Goal: Task Accomplishment & Management: Manage account settings

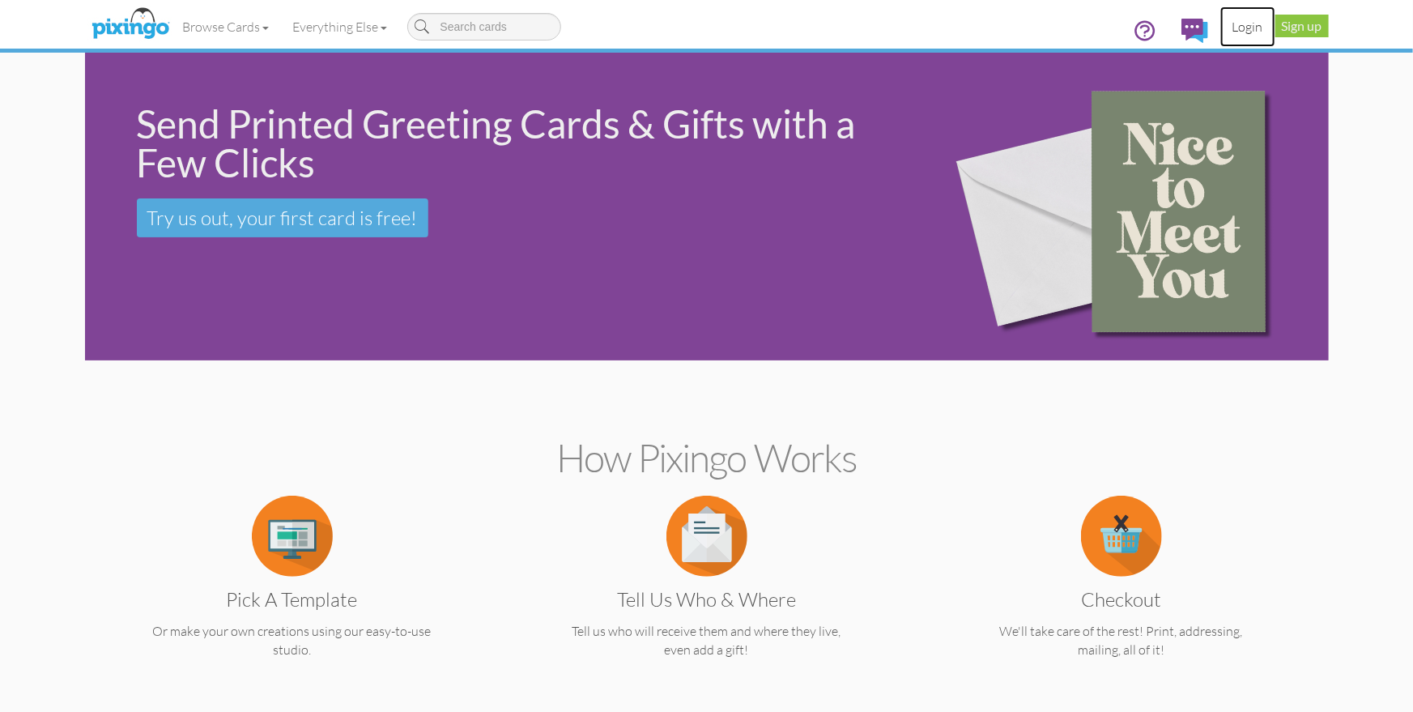
click at [1252, 30] on link "Login" at bounding box center [1247, 26] width 55 height 40
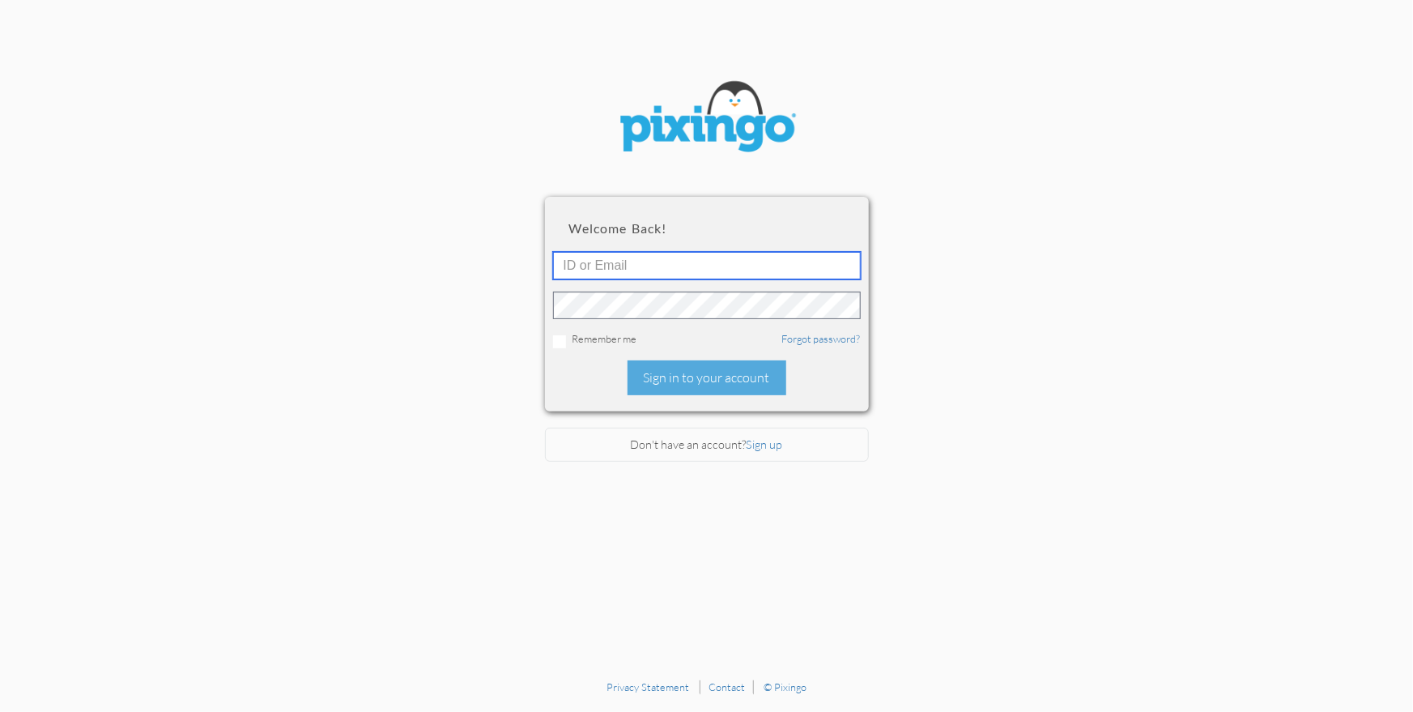
type input "1644"
click at [718, 362] on div "Sign in to your account" at bounding box center [706, 377] width 159 height 35
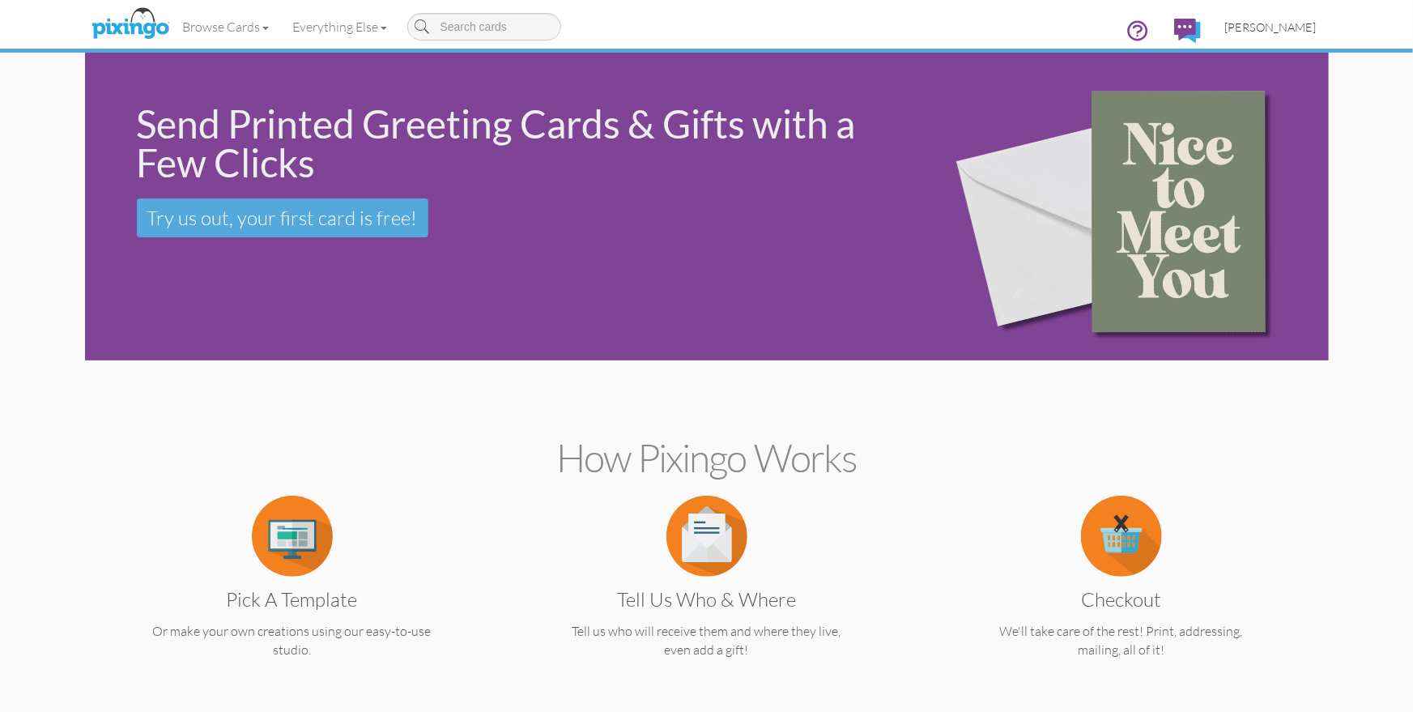
click at [1272, 27] on span "[PERSON_NAME]" at bounding box center [1270, 27] width 91 height 14
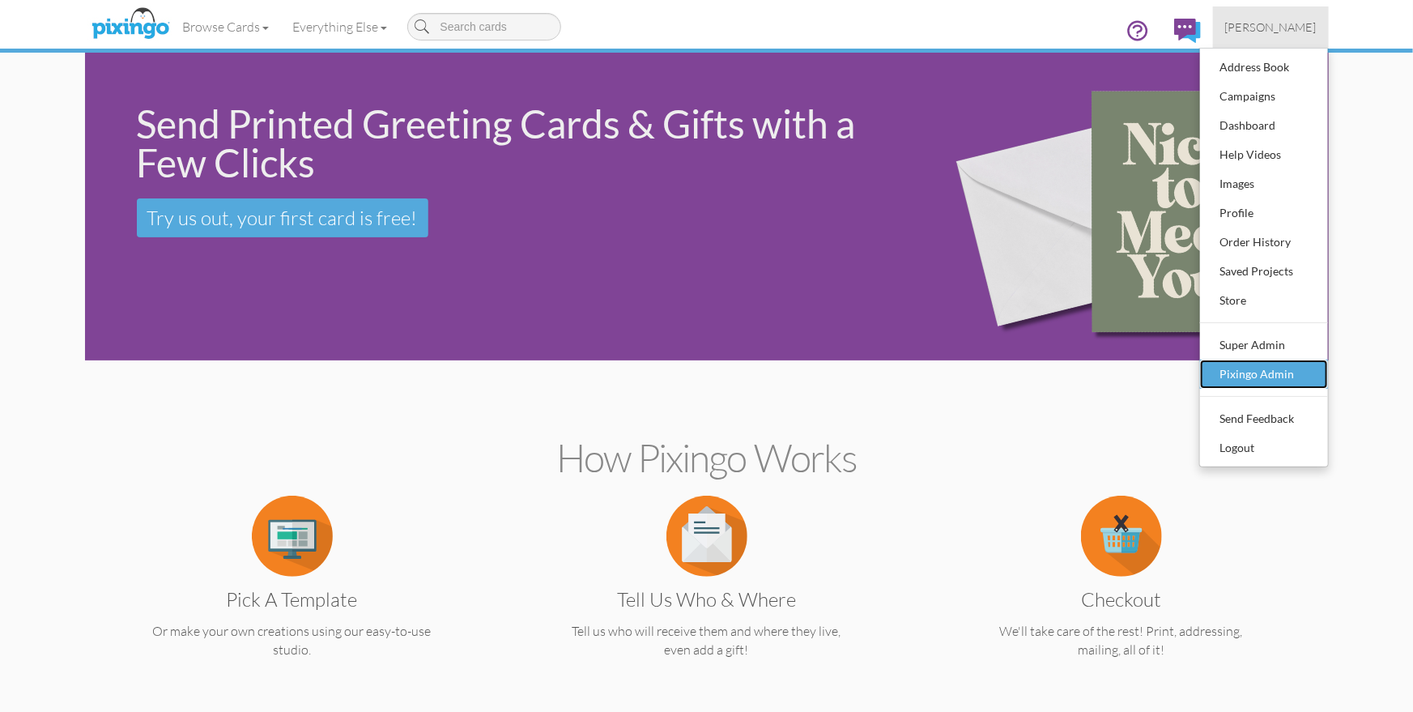
click at [1253, 375] on div "Pixingo Admin" at bounding box center [1264, 374] width 96 height 24
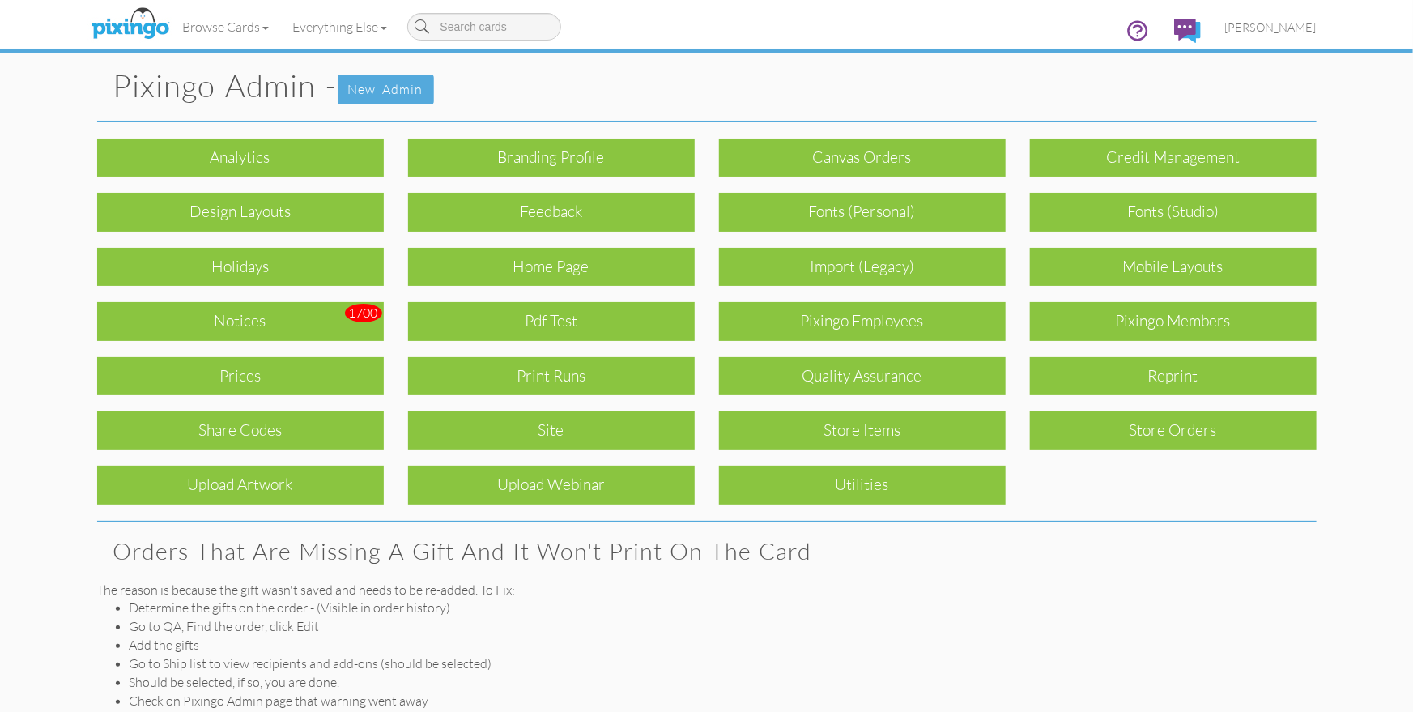
click at [600, 382] on div "Print Runs" at bounding box center [551, 376] width 287 height 38
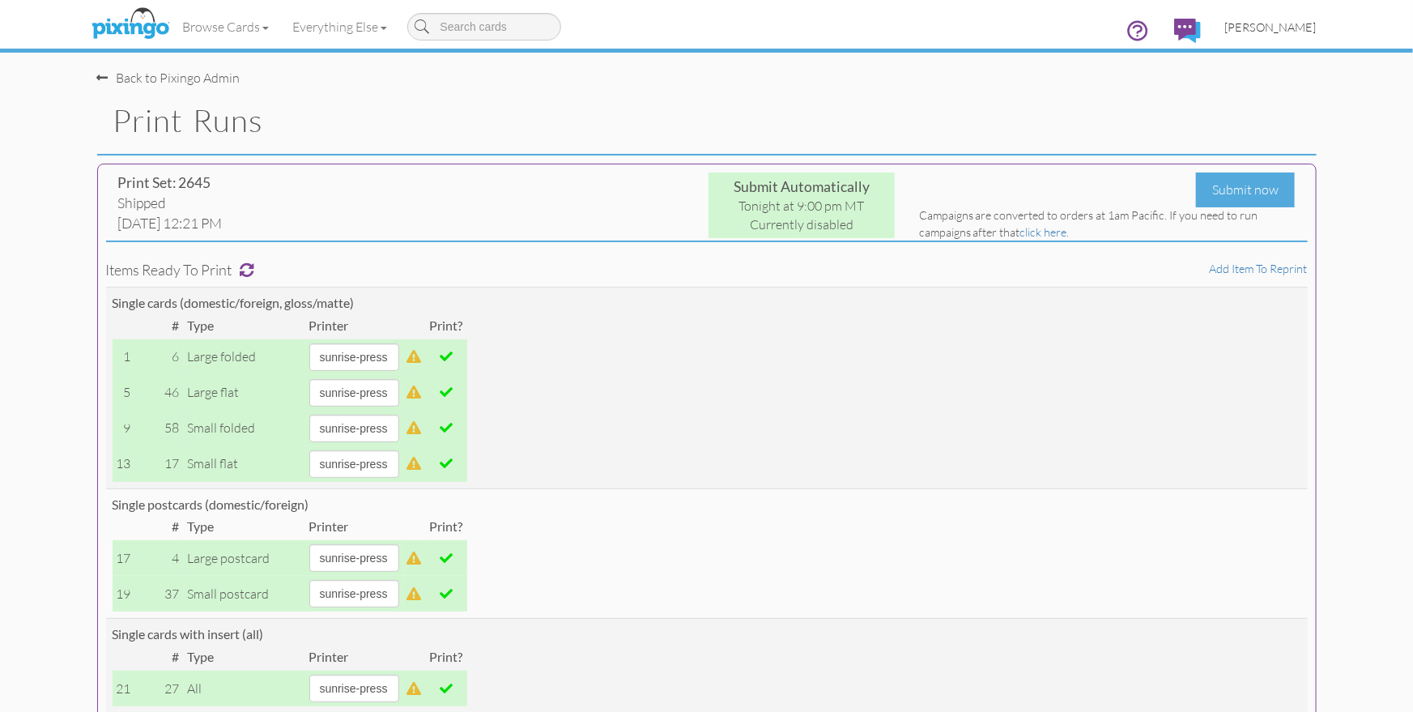
click at [1283, 31] on span "[PERSON_NAME]" at bounding box center [1270, 27] width 91 height 14
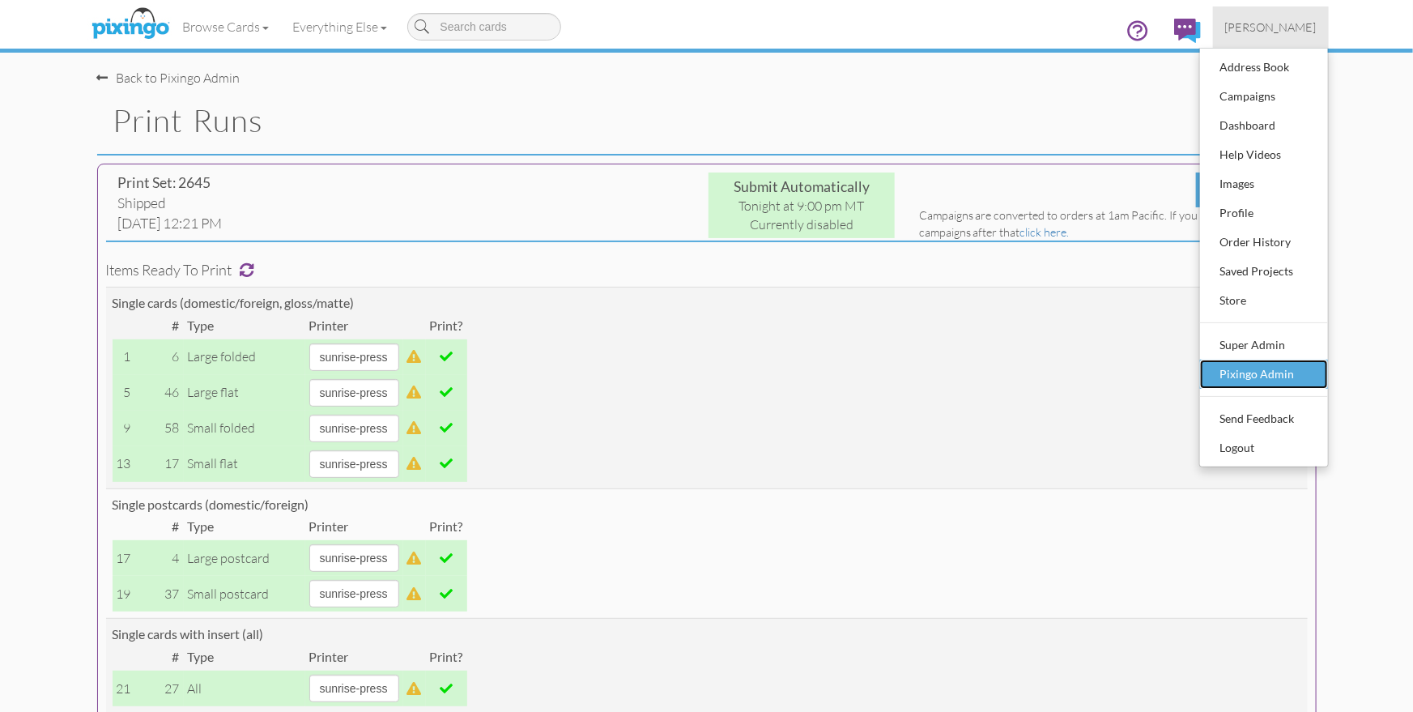
click at [1243, 359] on link "Pixingo Admin" at bounding box center [1264, 373] width 128 height 29
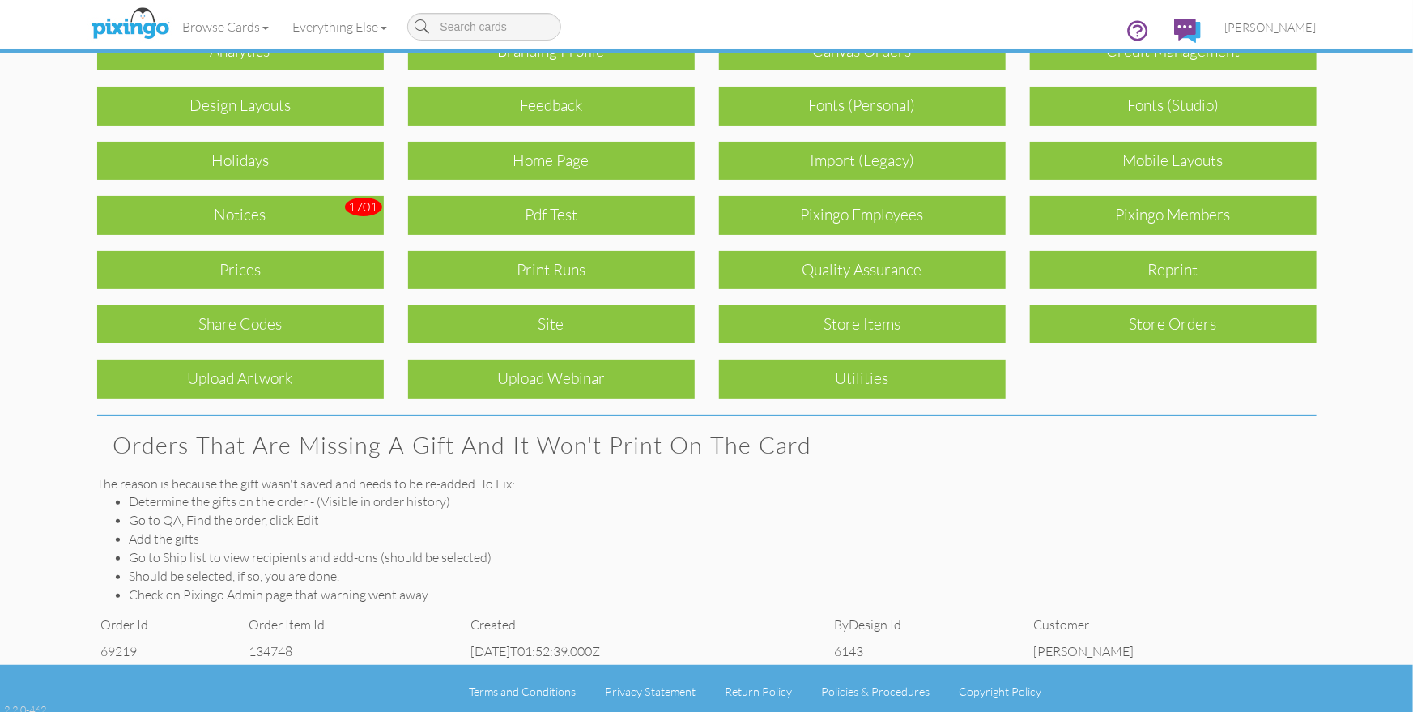
scroll to position [112, 0]
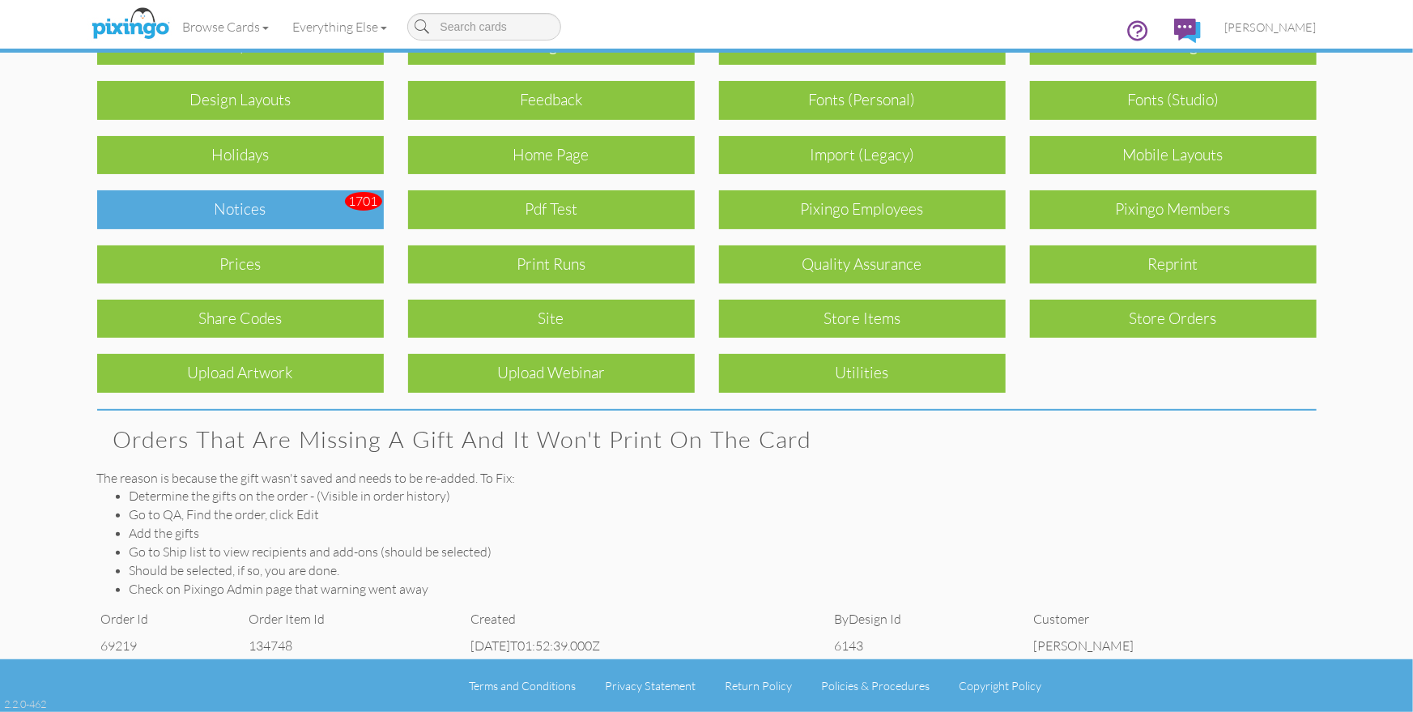
click at [246, 207] on div "Notices" at bounding box center [240, 209] width 287 height 38
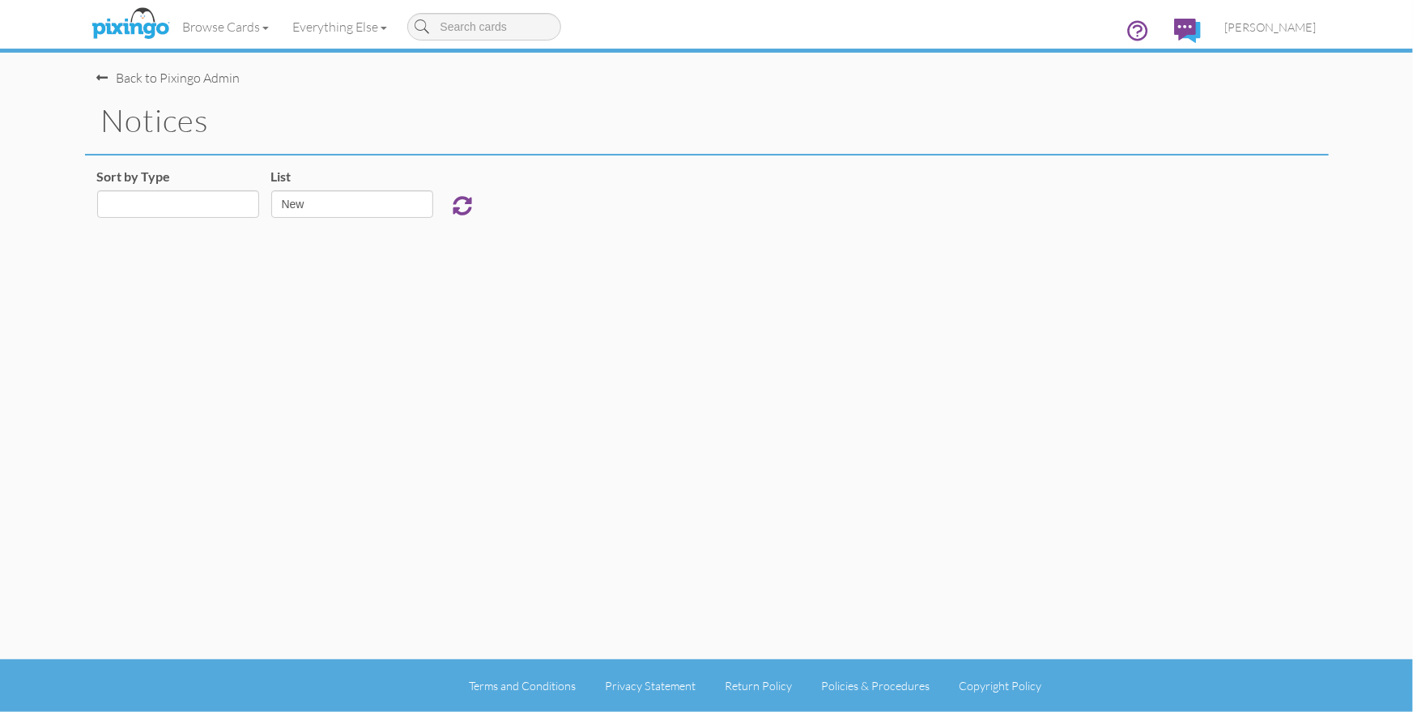
select select "object:4457"
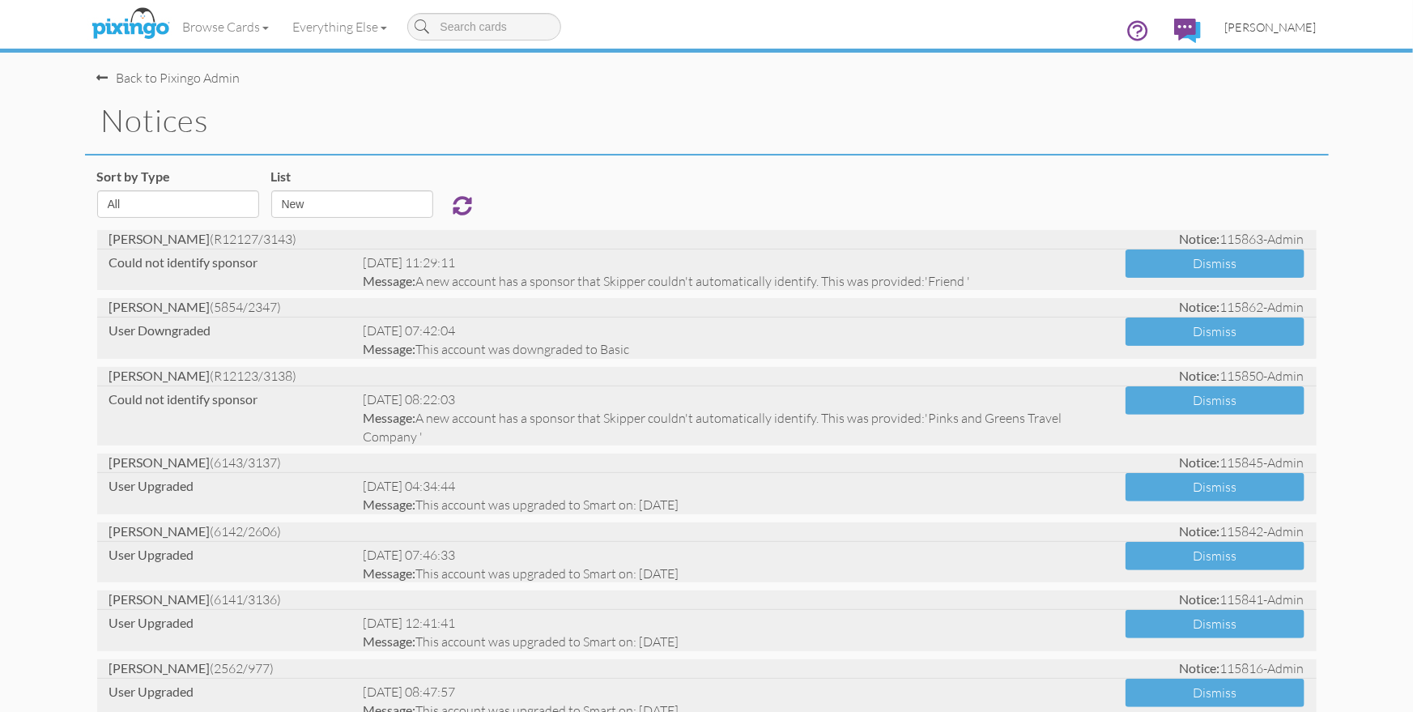
click at [1288, 23] on span "Bryan Thayer" at bounding box center [1270, 27] width 91 height 14
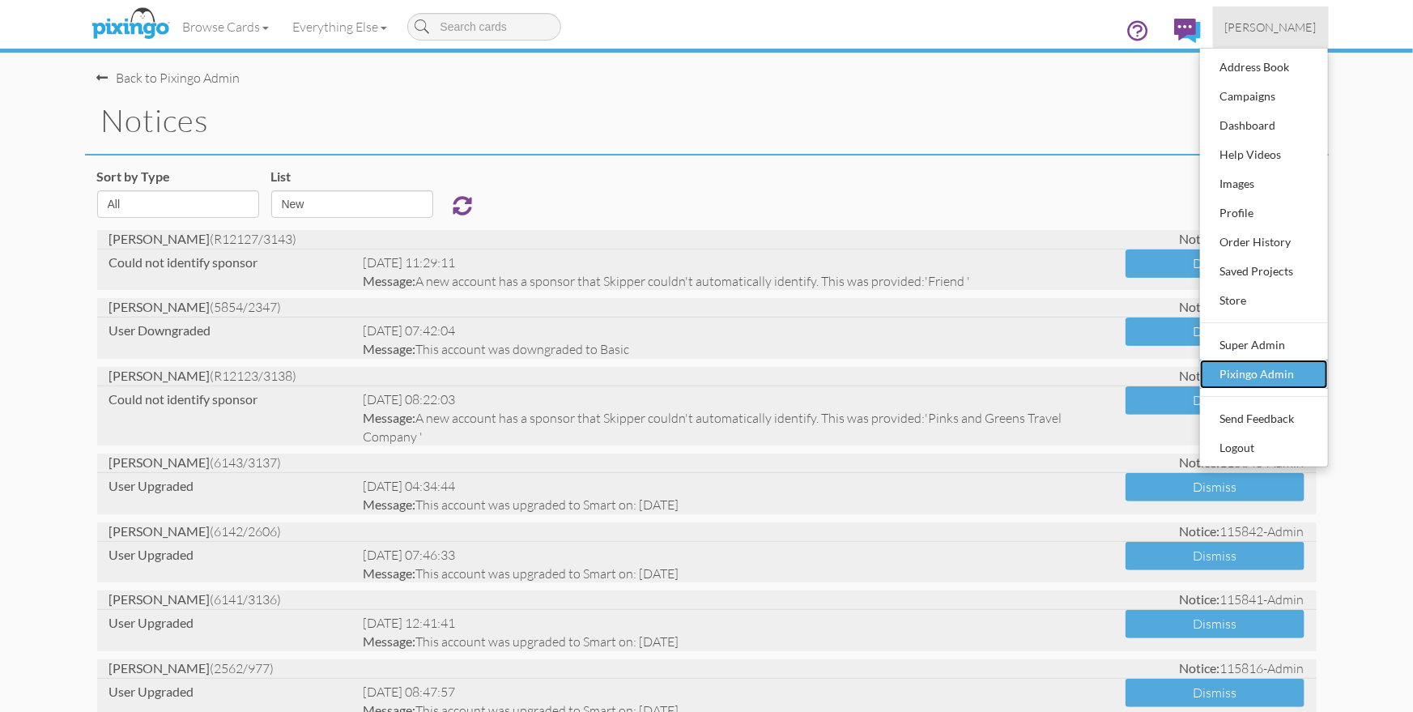
click at [1277, 372] on div "Pixingo Admin" at bounding box center [1264, 374] width 96 height 24
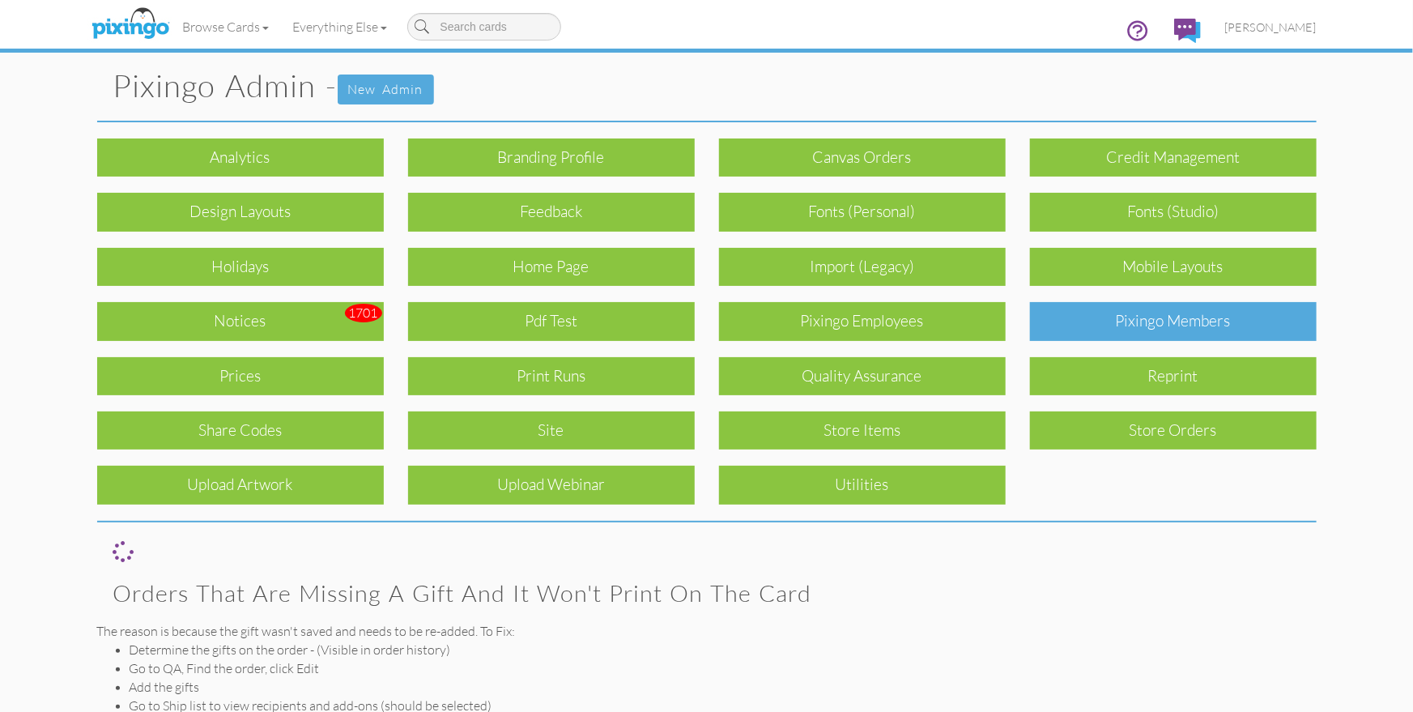
click at [1134, 330] on div "Pixingo Members" at bounding box center [1173, 321] width 287 height 38
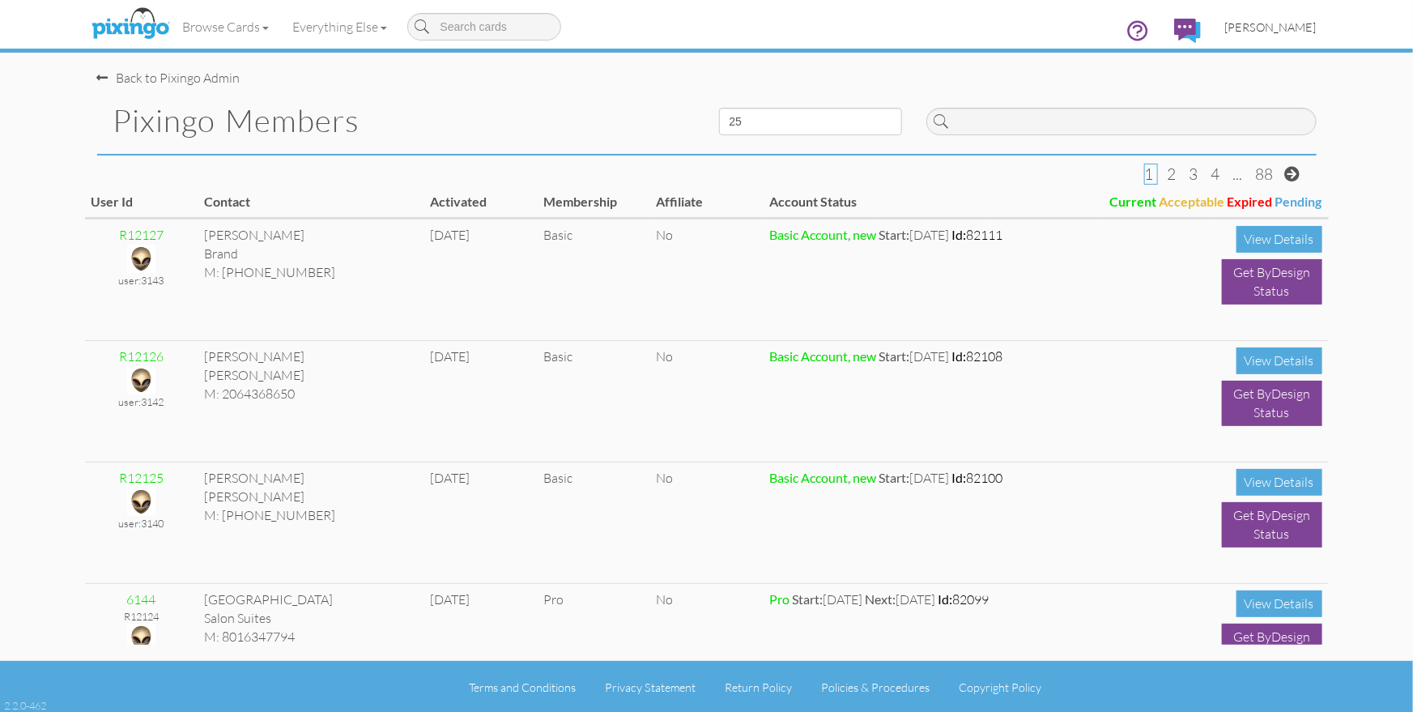
click at [1273, 32] on span "Bryan Thayer" at bounding box center [1270, 27] width 91 height 14
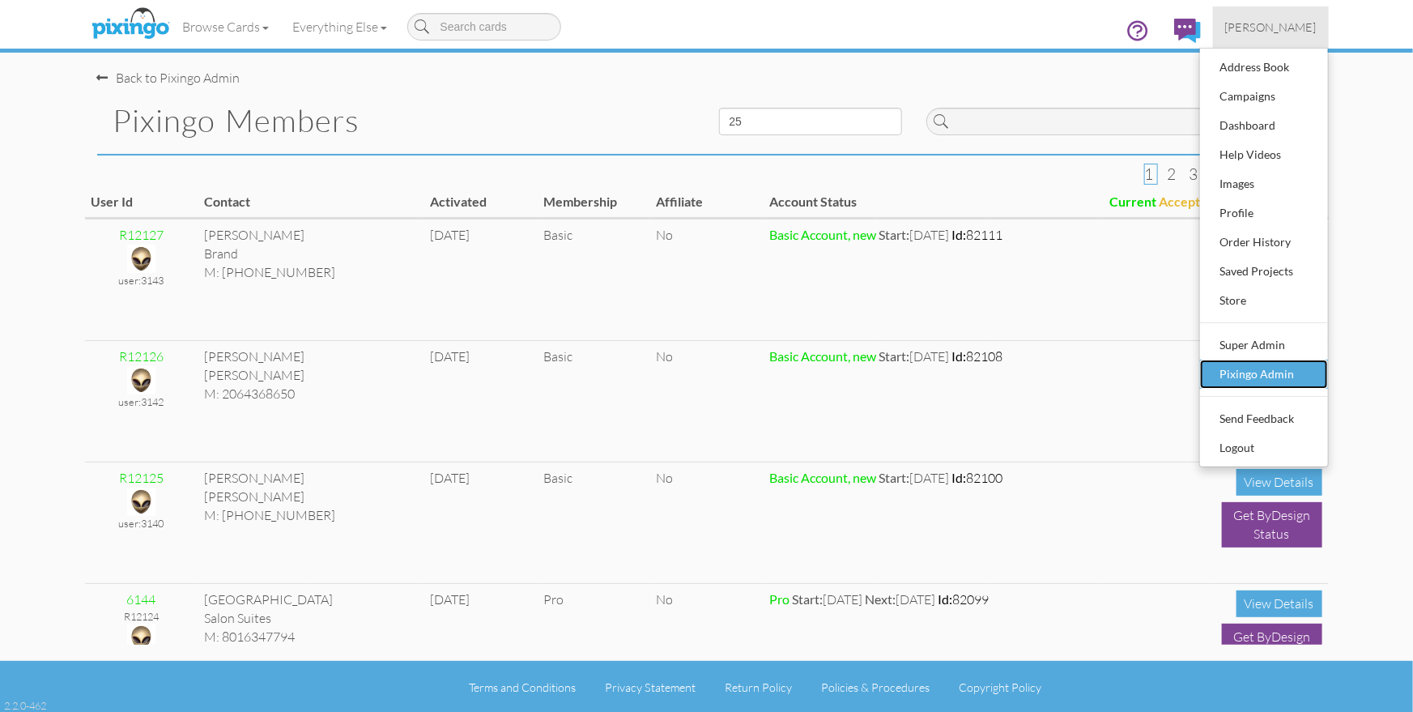
click at [1259, 370] on div "Pixingo Admin" at bounding box center [1264, 374] width 96 height 24
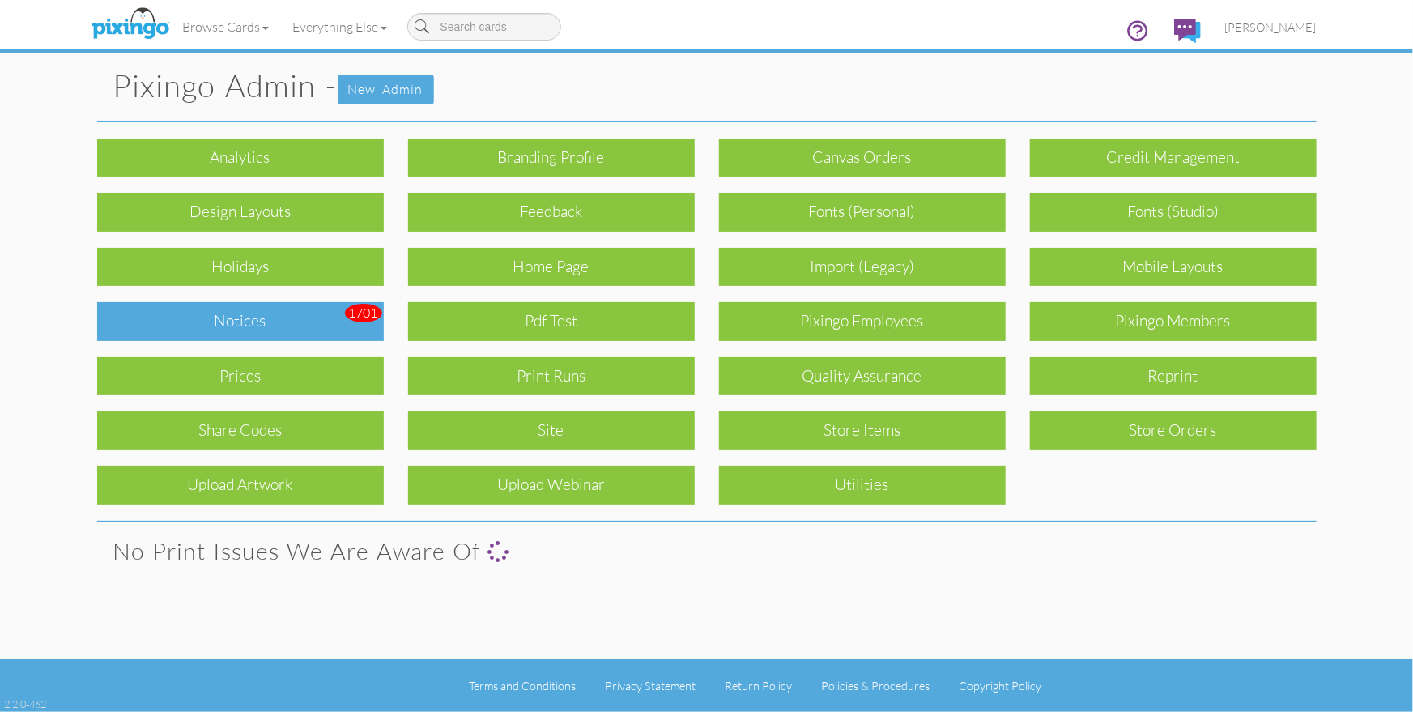
click at [220, 322] on div "Notices" at bounding box center [240, 321] width 287 height 38
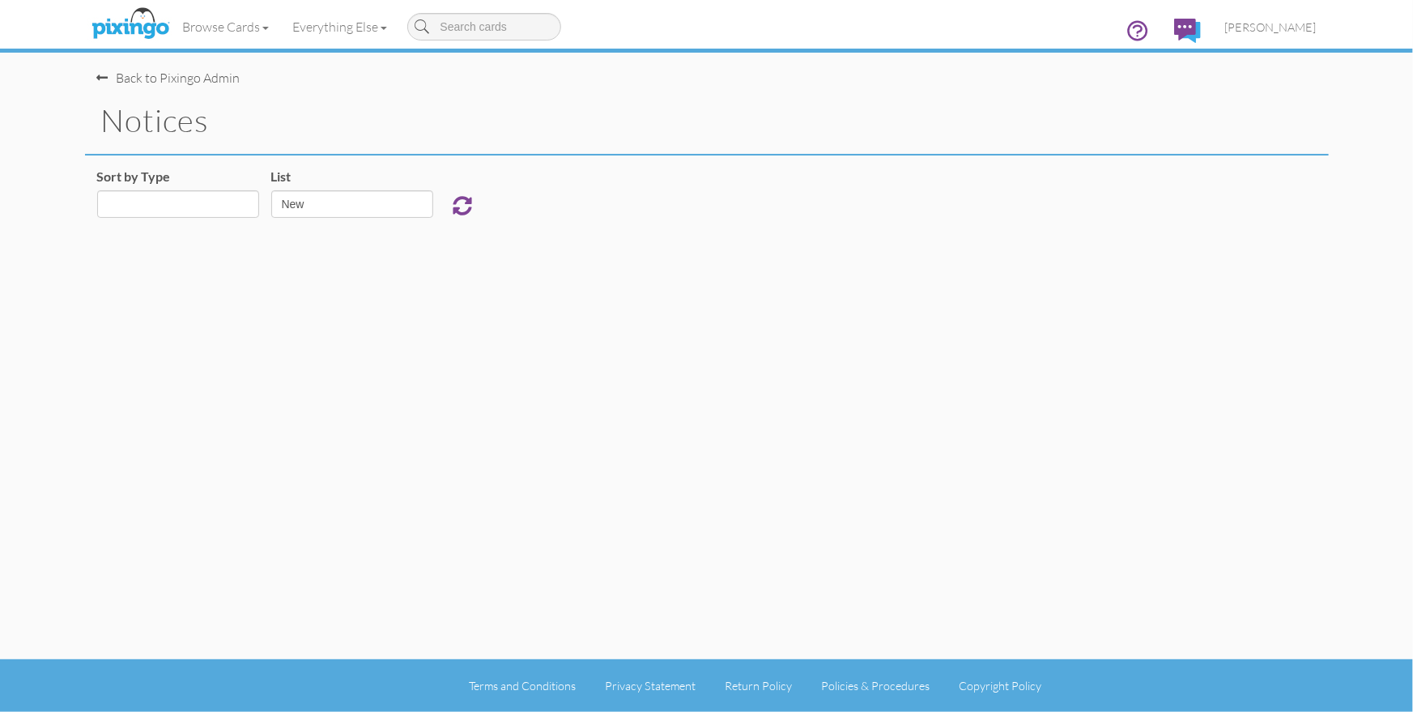
select select "object:13874"
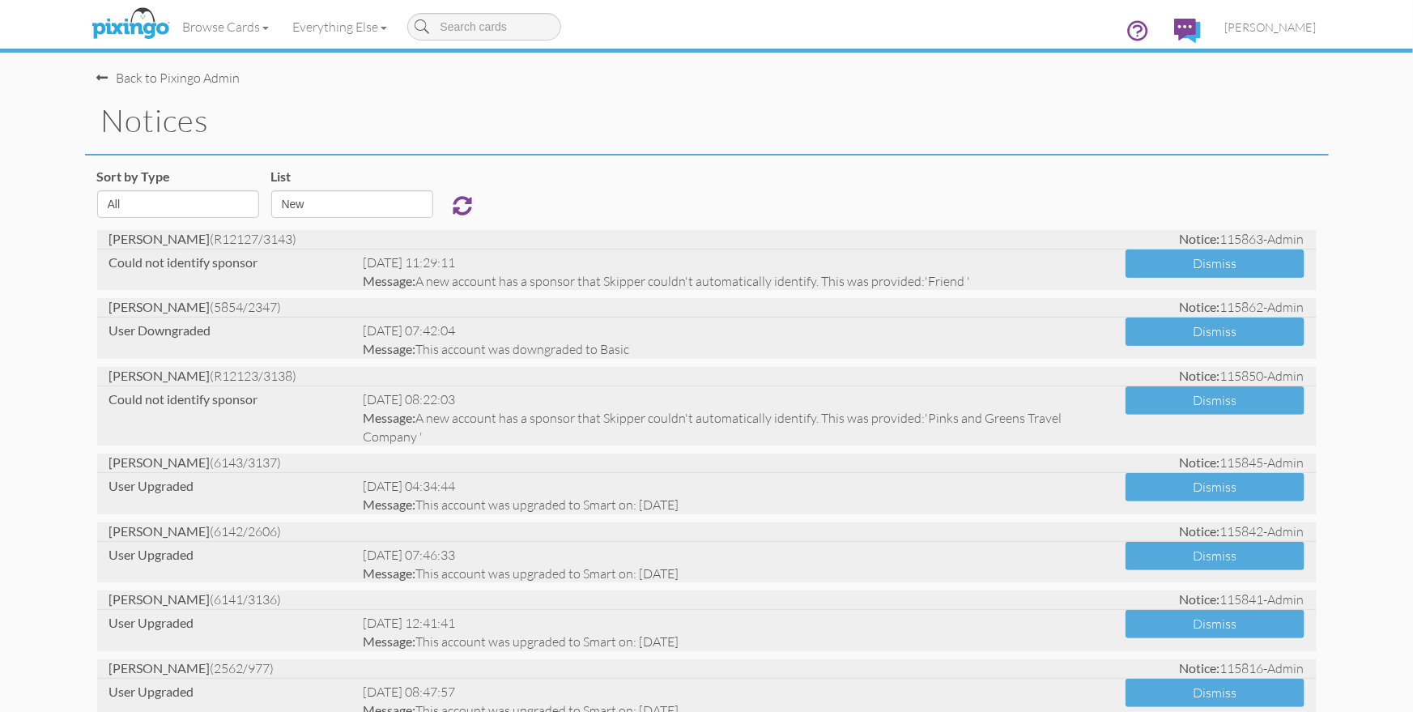
click at [845, 192] on div "Sort by Type All Admin Generic New Membership Order Swag Print Run Super Admin …" at bounding box center [707, 199] width 1244 height 62
click at [1277, 30] on span "Bryan Thayer" at bounding box center [1270, 27] width 91 height 14
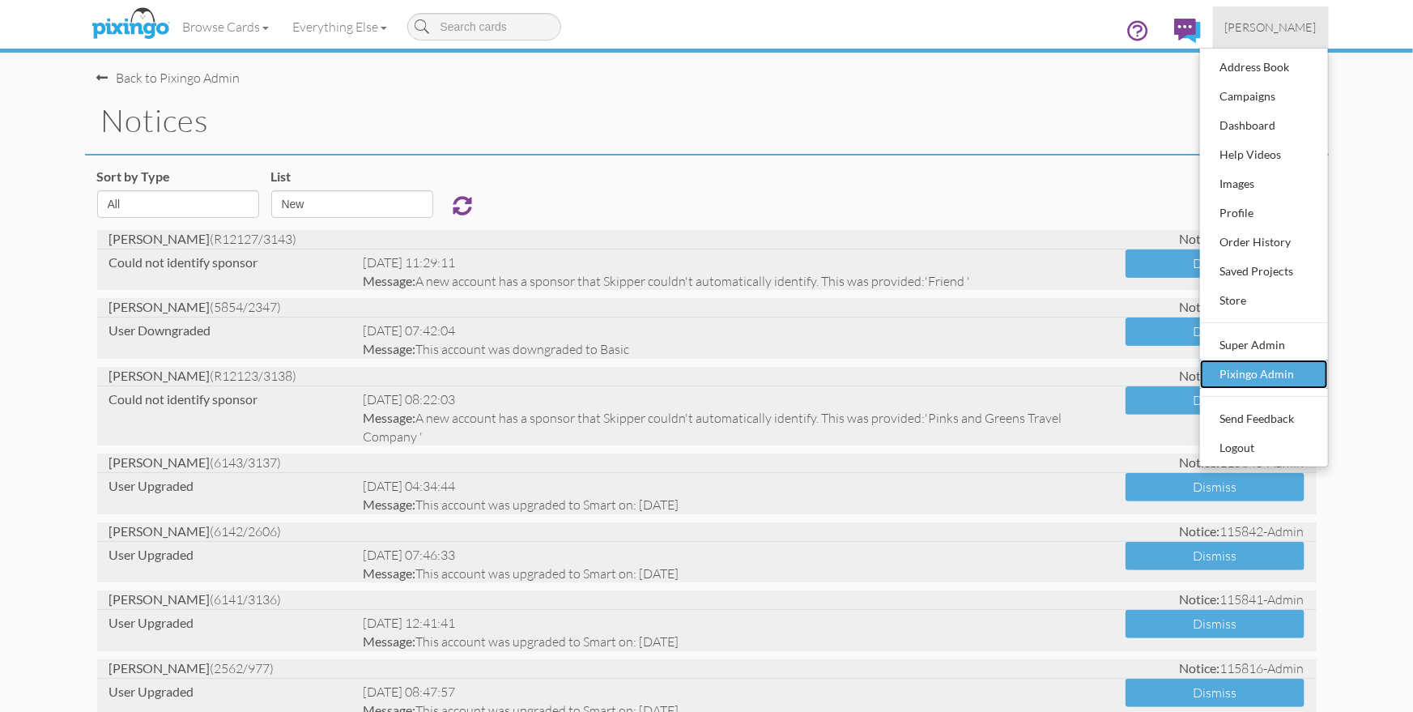
click at [1254, 373] on div "Pixingo Admin" at bounding box center [1264, 374] width 96 height 24
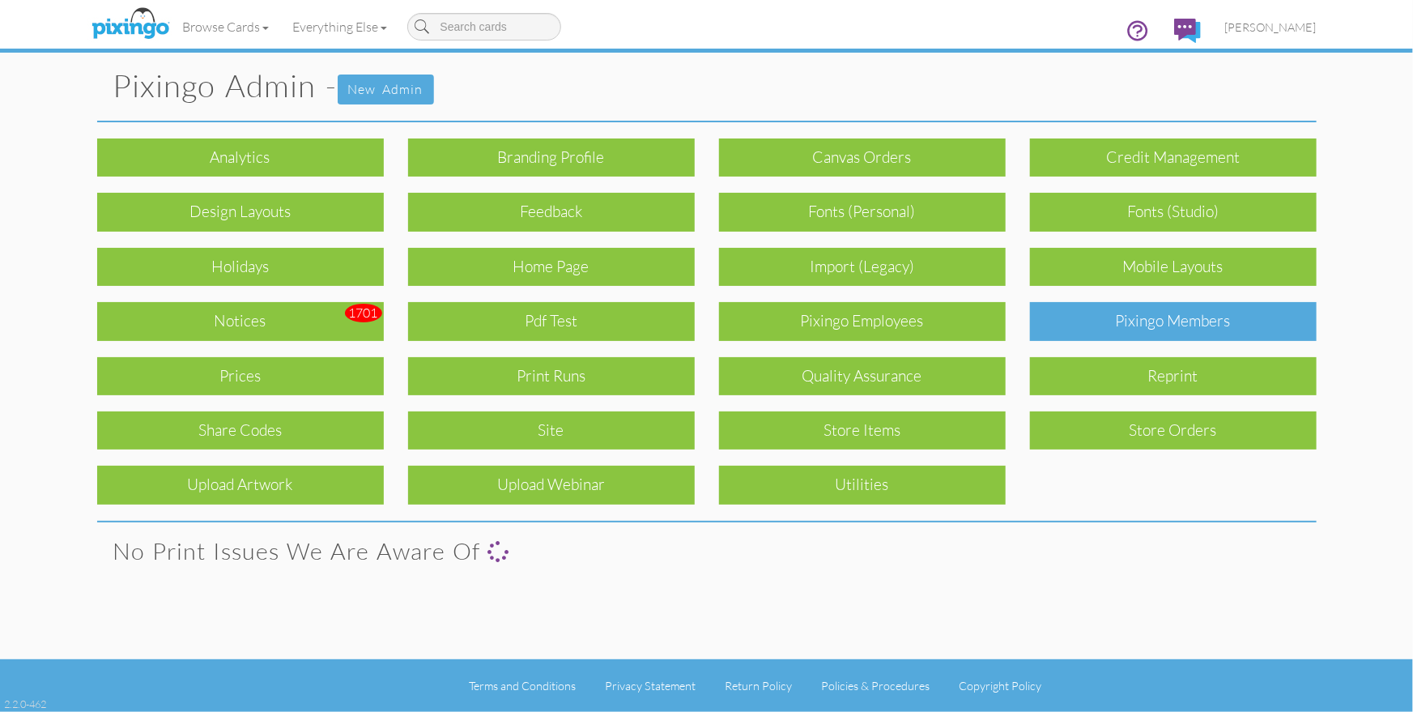
click at [1210, 334] on div "Pixingo Members" at bounding box center [1173, 321] width 287 height 38
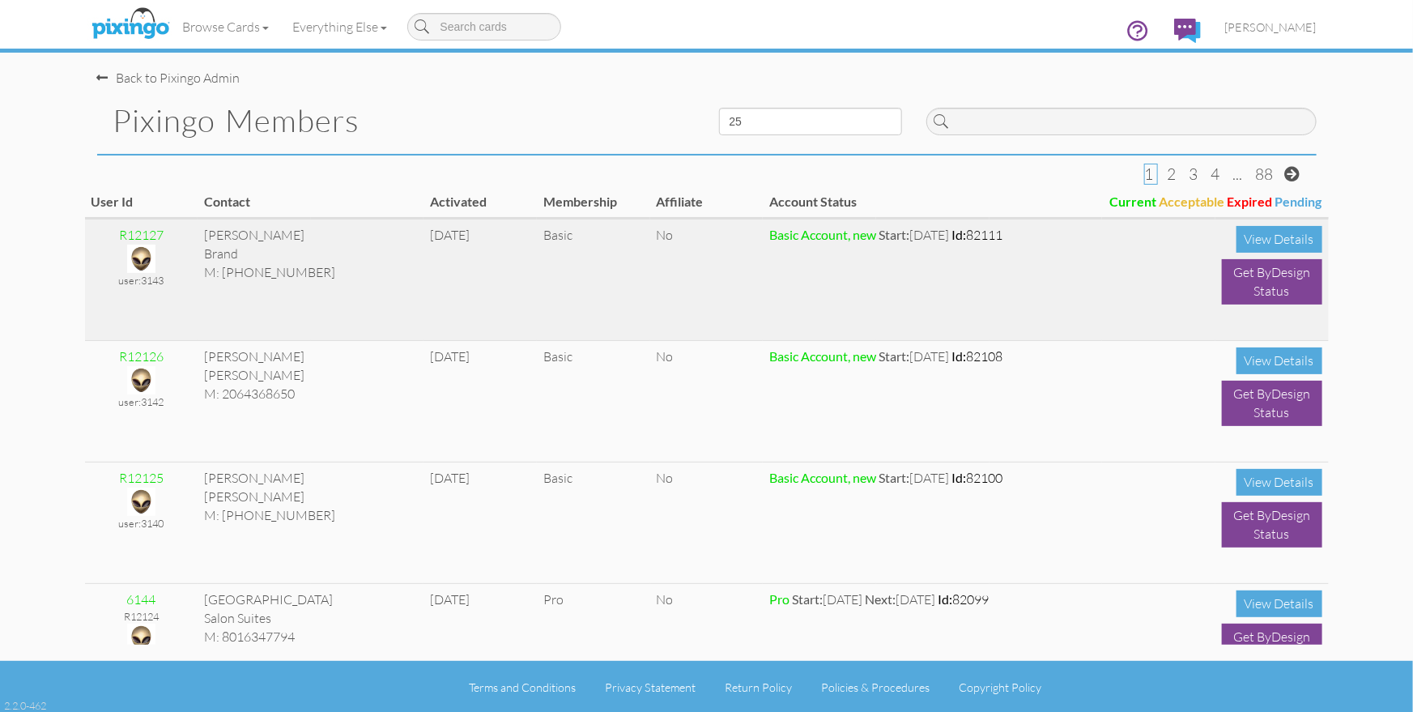
click at [146, 262] on img at bounding box center [141, 259] width 28 height 28
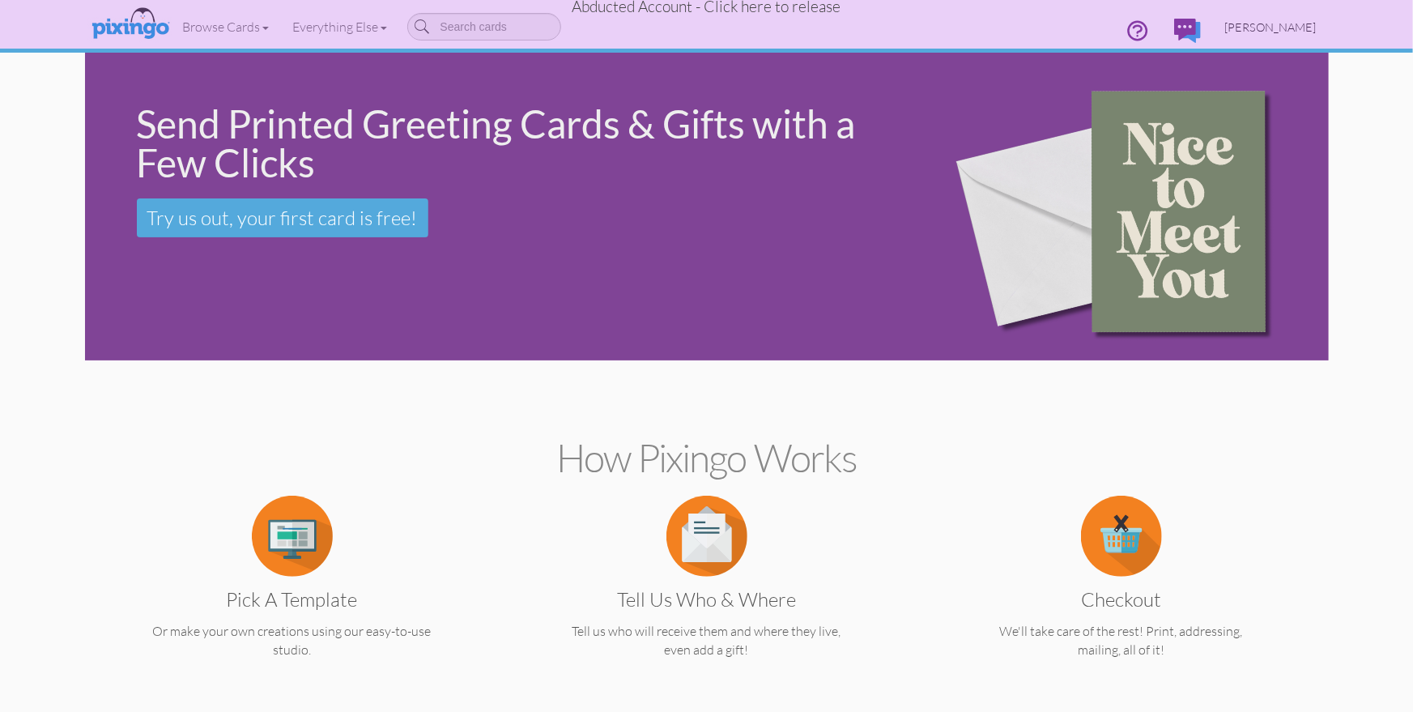
click at [1275, 27] on span "Jeremy Brand" at bounding box center [1270, 27] width 91 height 14
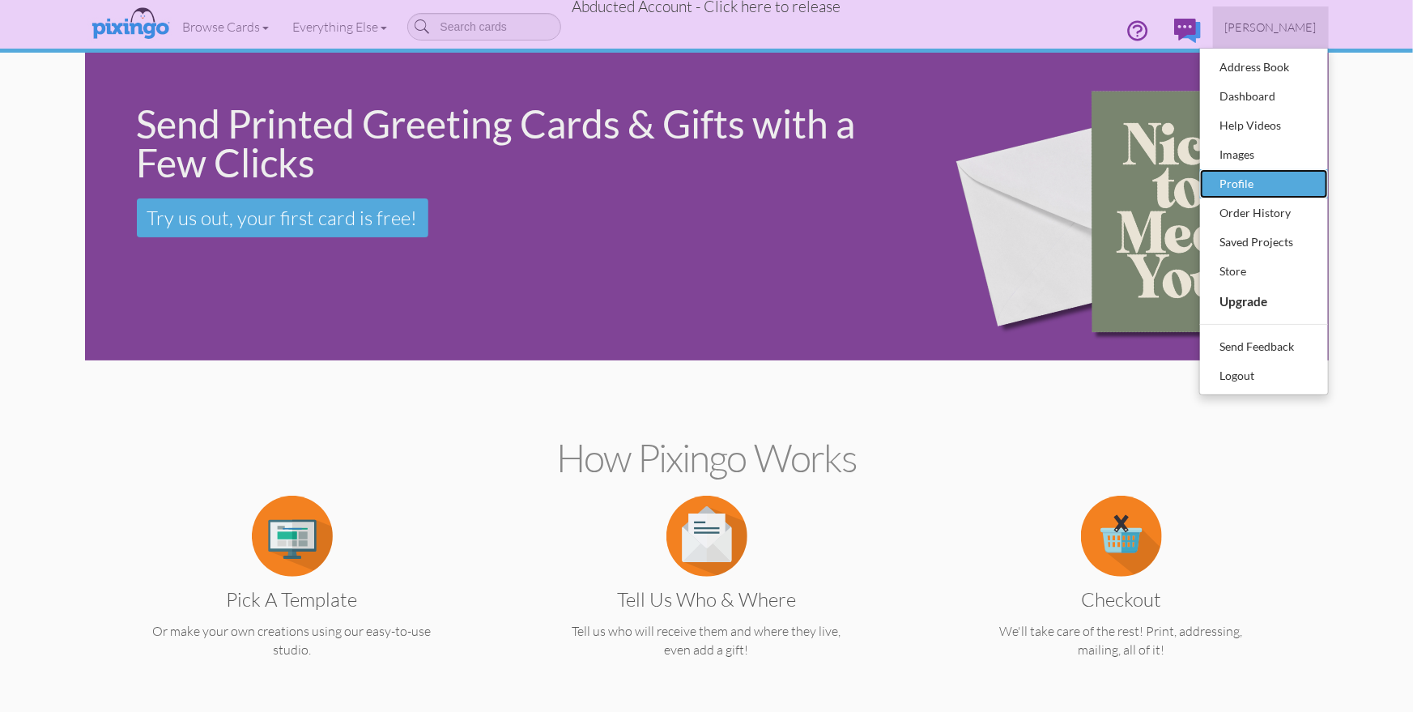
click at [1240, 188] on div "Profile" at bounding box center [1264, 184] width 96 height 24
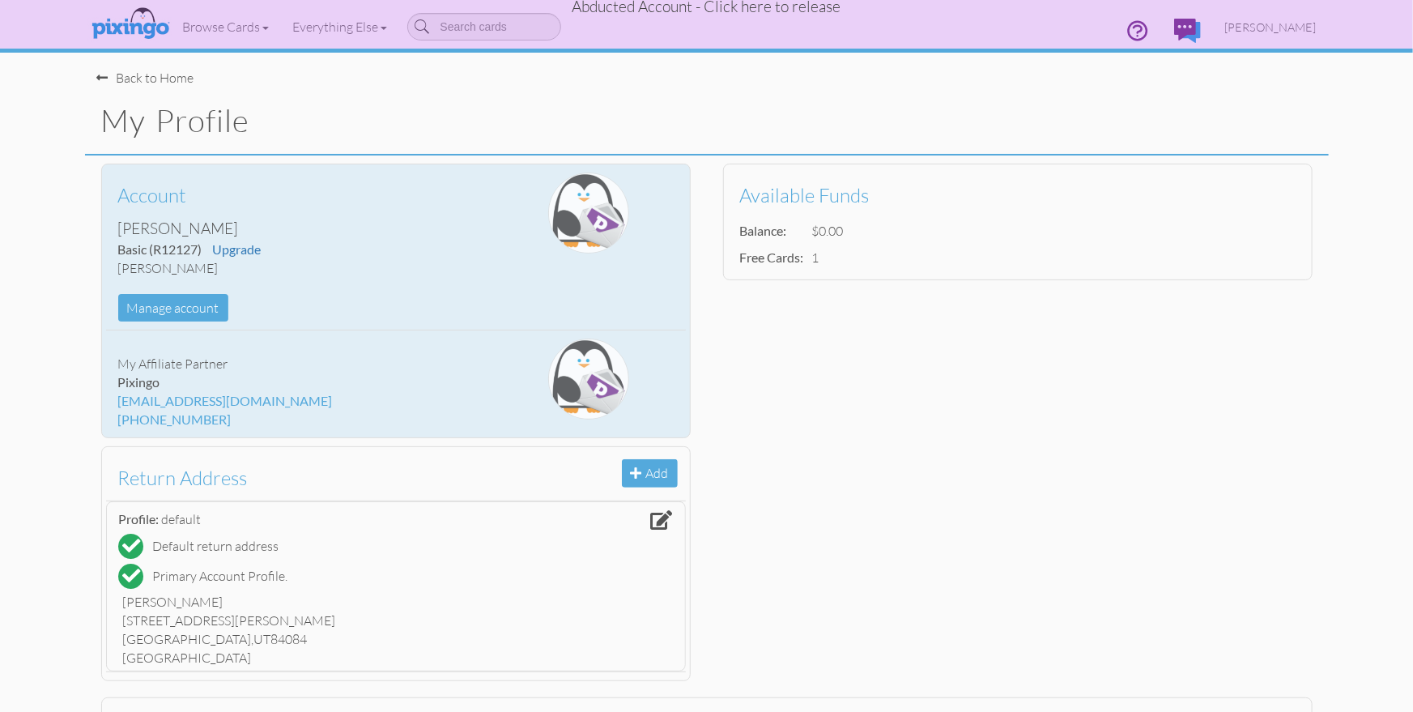
drag, startPoint x: 118, startPoint y: 269, endPoint x: 283, endPoint y: 262, distance: 164.5
click at [283, 262] on div "jeremy@mccleerycompany" at bounding box center [299, 268] width 362 height 19
copy div "jeremy@mccleerycompany"
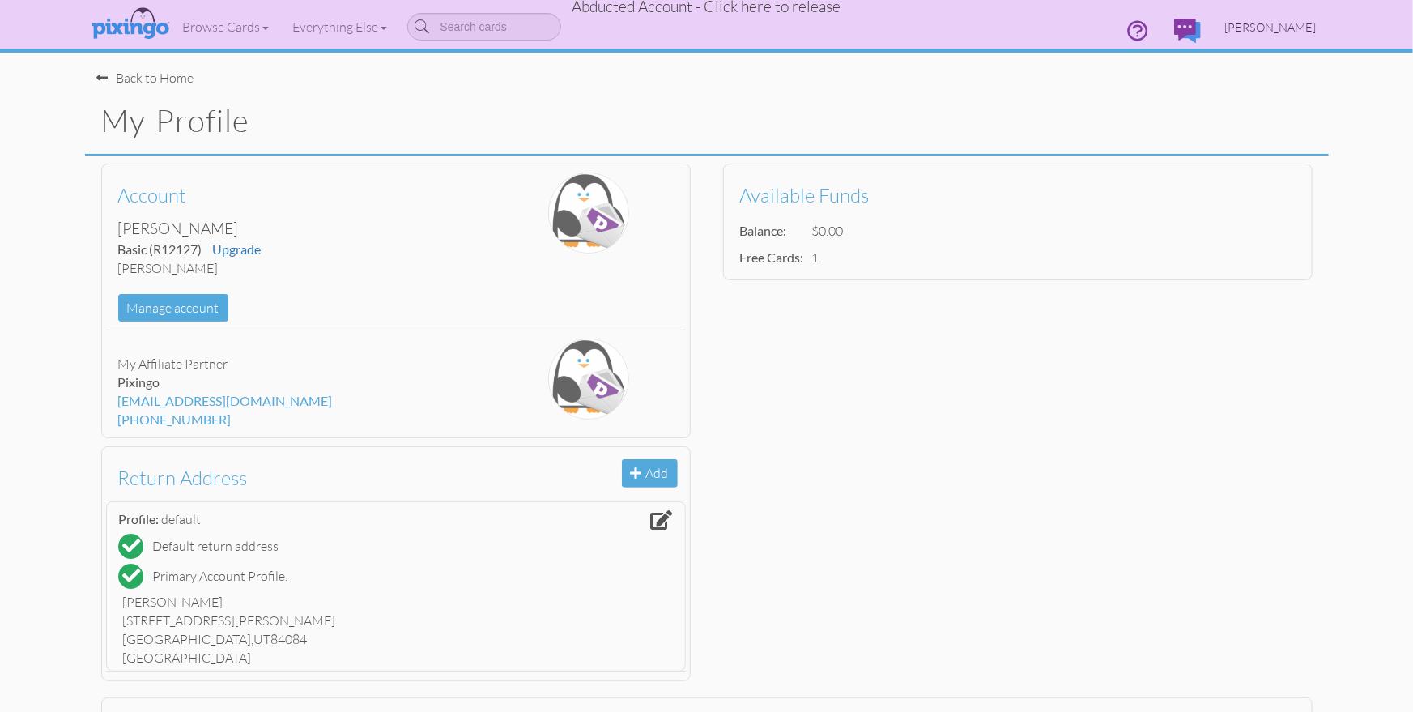
click at [1269, 28] on span "Jeremy Brand" at bounding box center [1270, 27] width 91 height 14
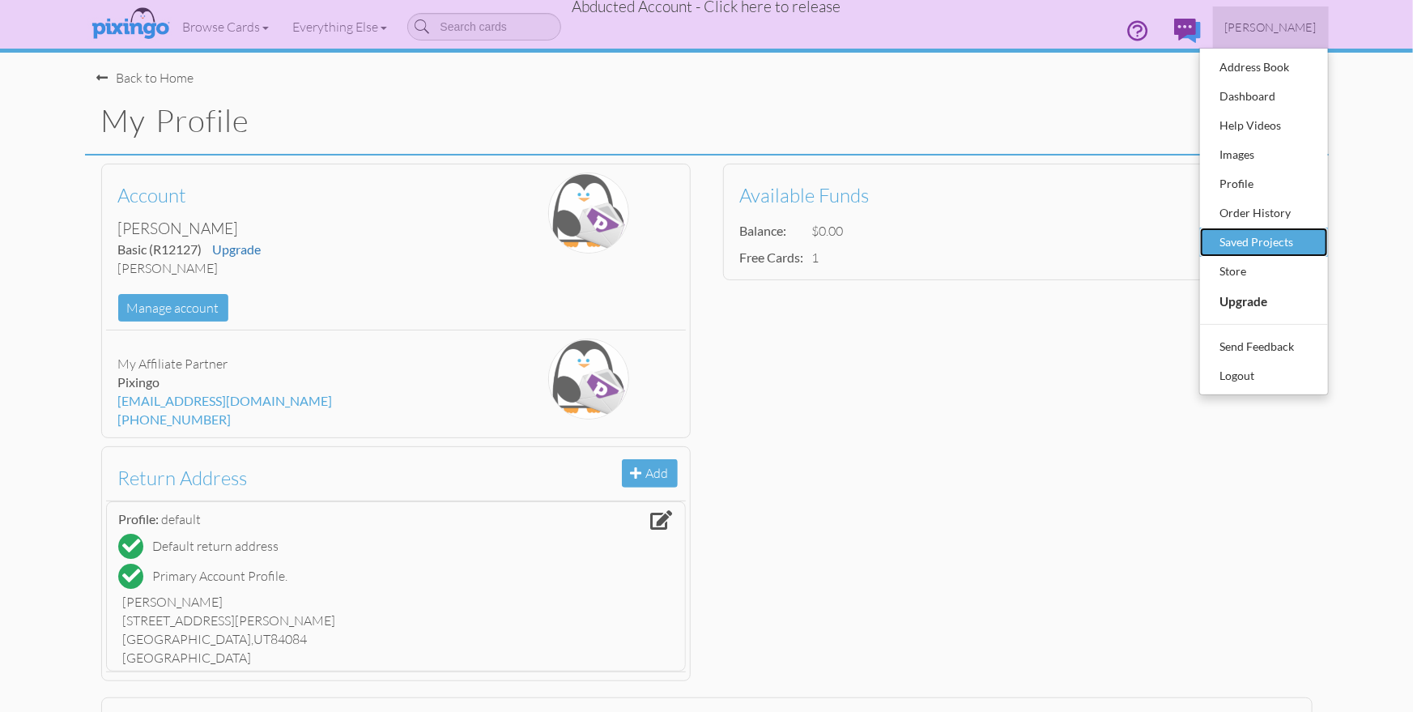
click at [1237, 233] on div "Saved Projects" at bounding box center [1264, 242] width 96 height 24
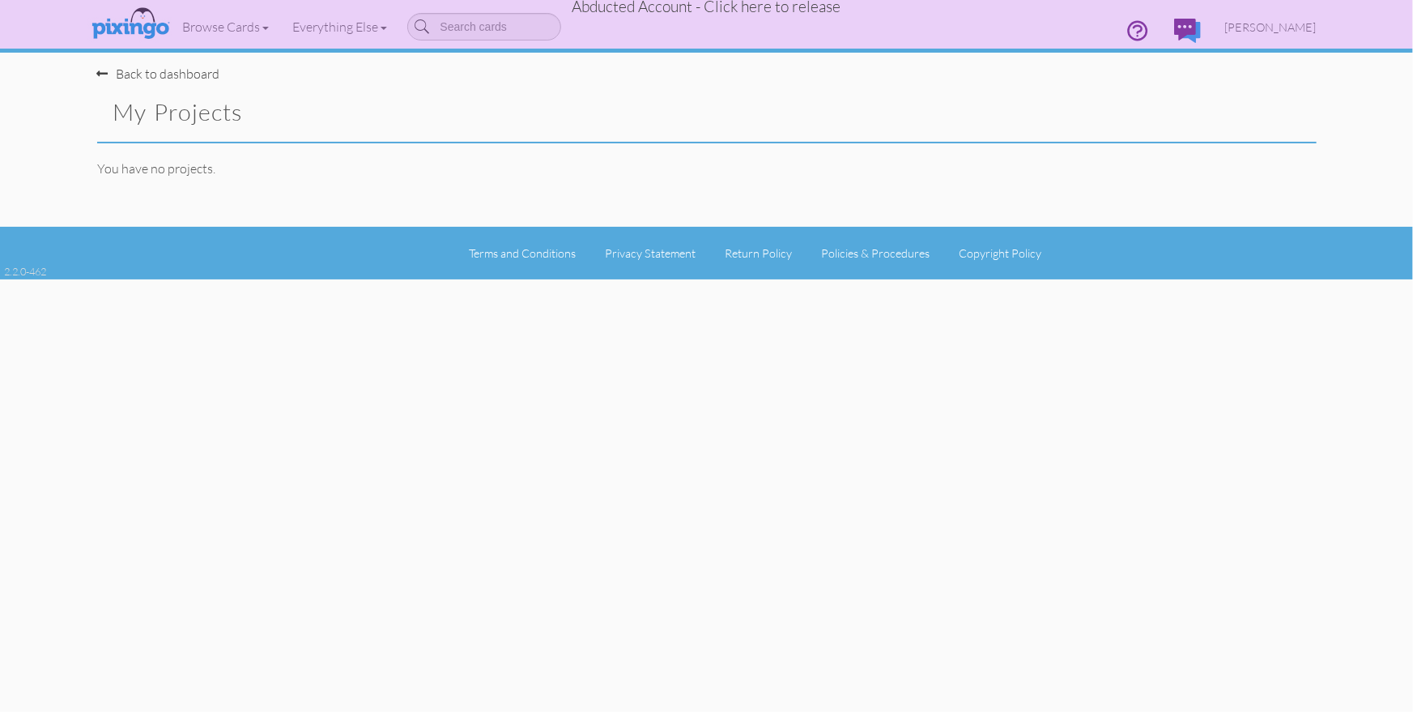
click at [761, 13] on span "Abducted Account - Click here to release" at bounding box center [706, 6] width 269 height 19
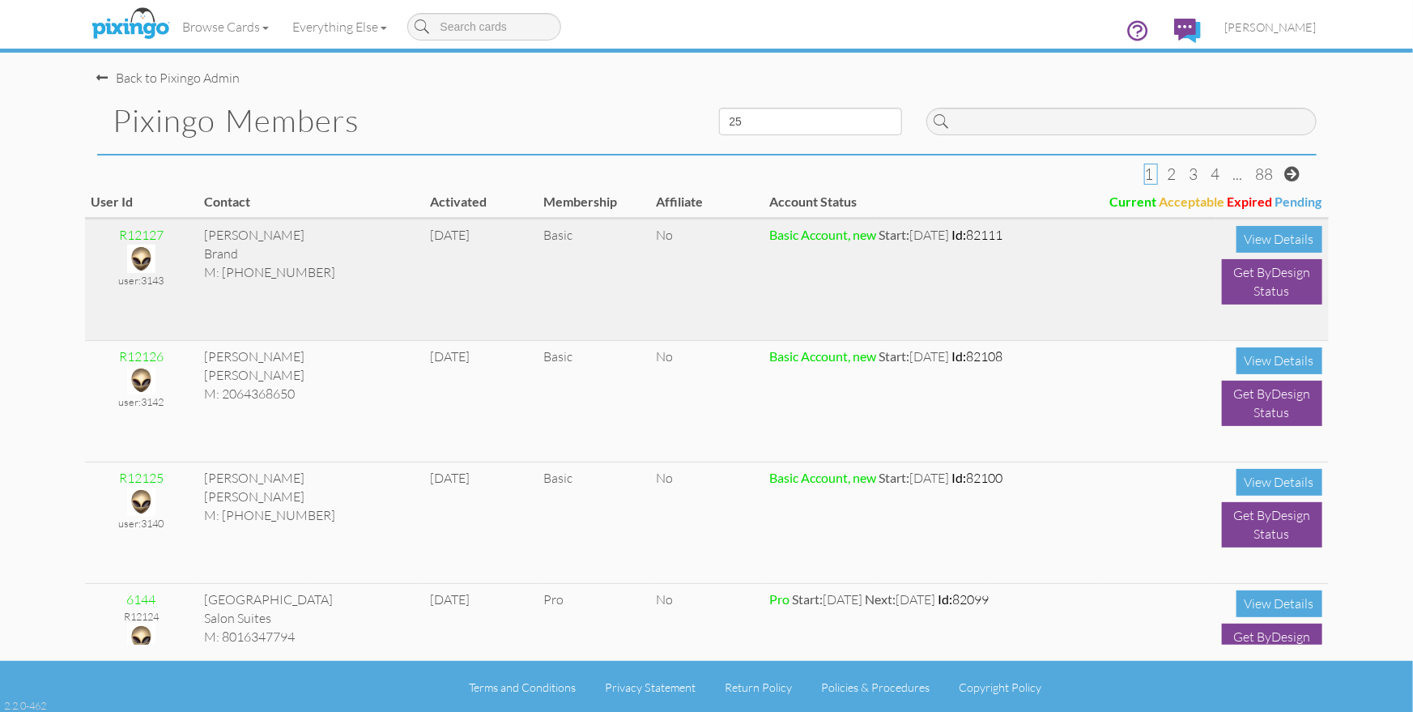
click at [138, 261] on img at bounding box center [141, 259] width 28 height 28
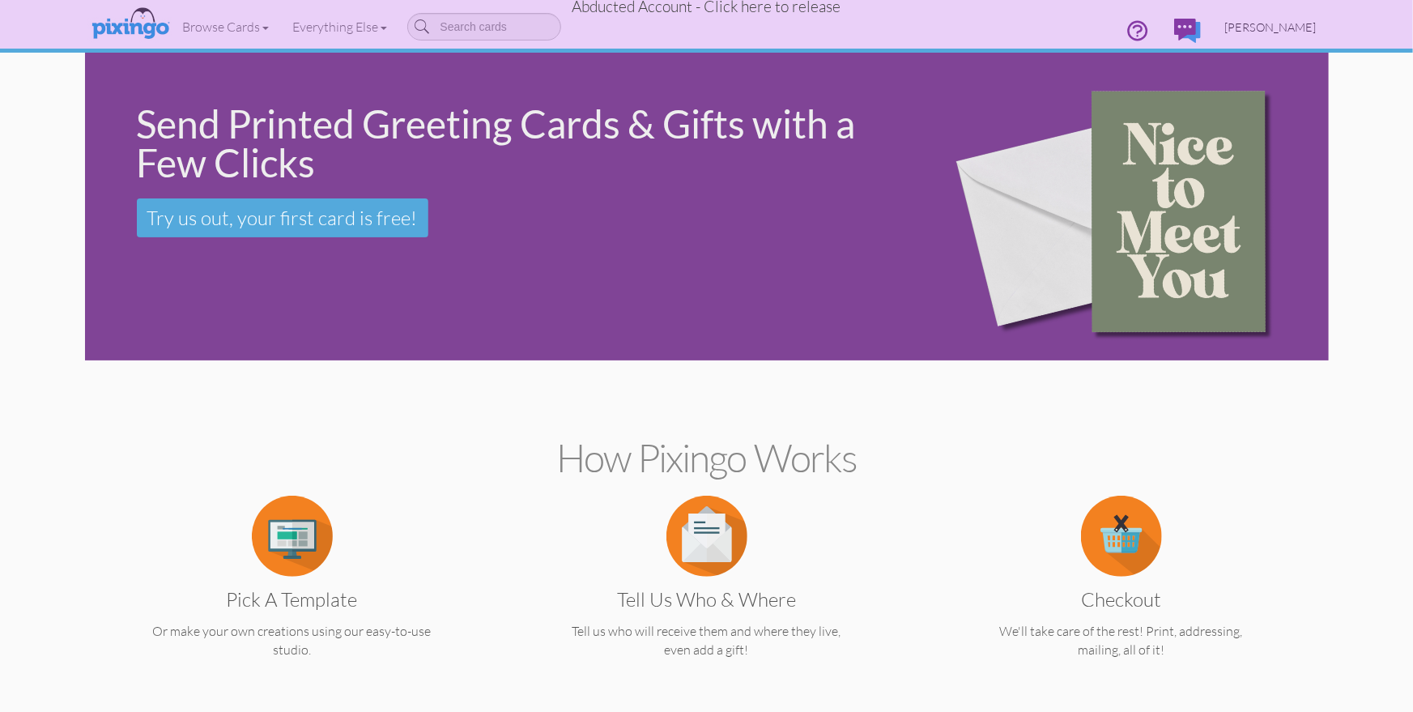
click at [1280, 31] on span "Jeremy Brand" at bounding box center [1270, 27] width 91 height 14
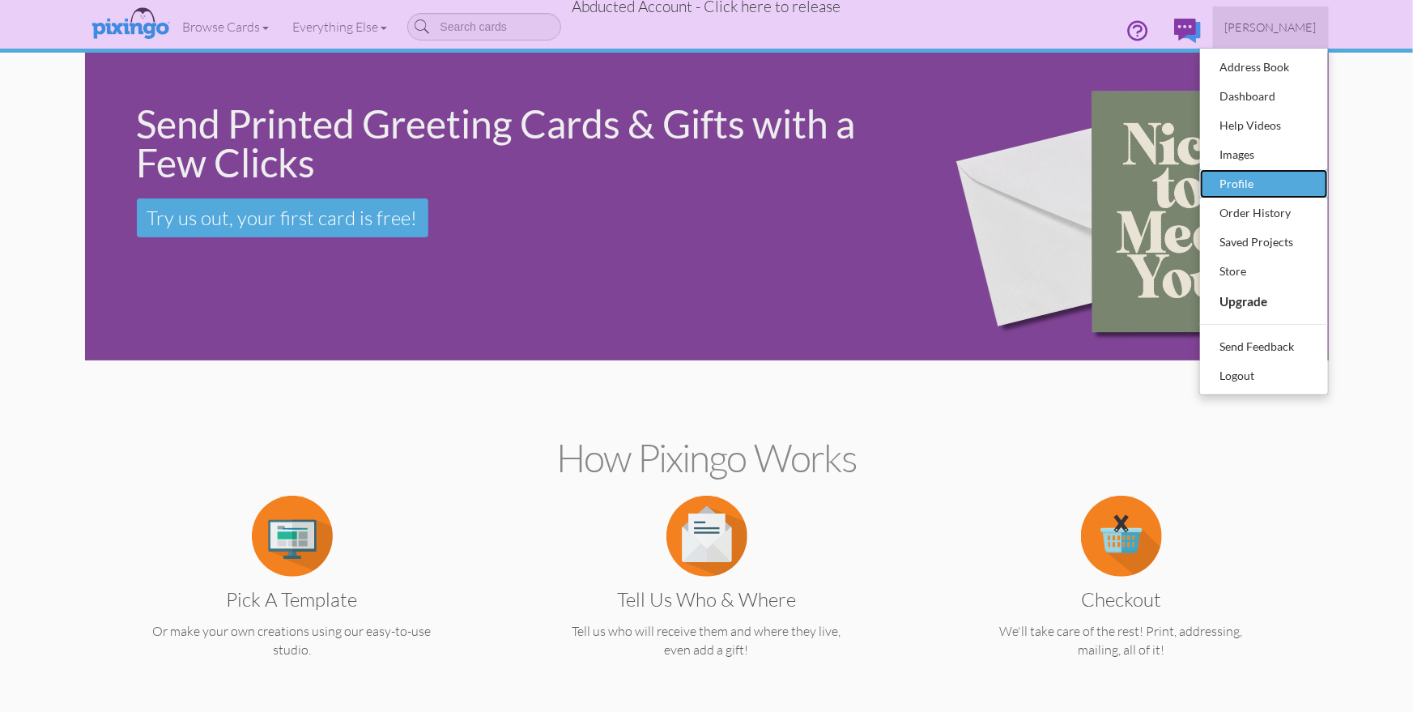
click at [1228, 184] on div "Profile" at bounding box center [1264, 184] width 96 height 24
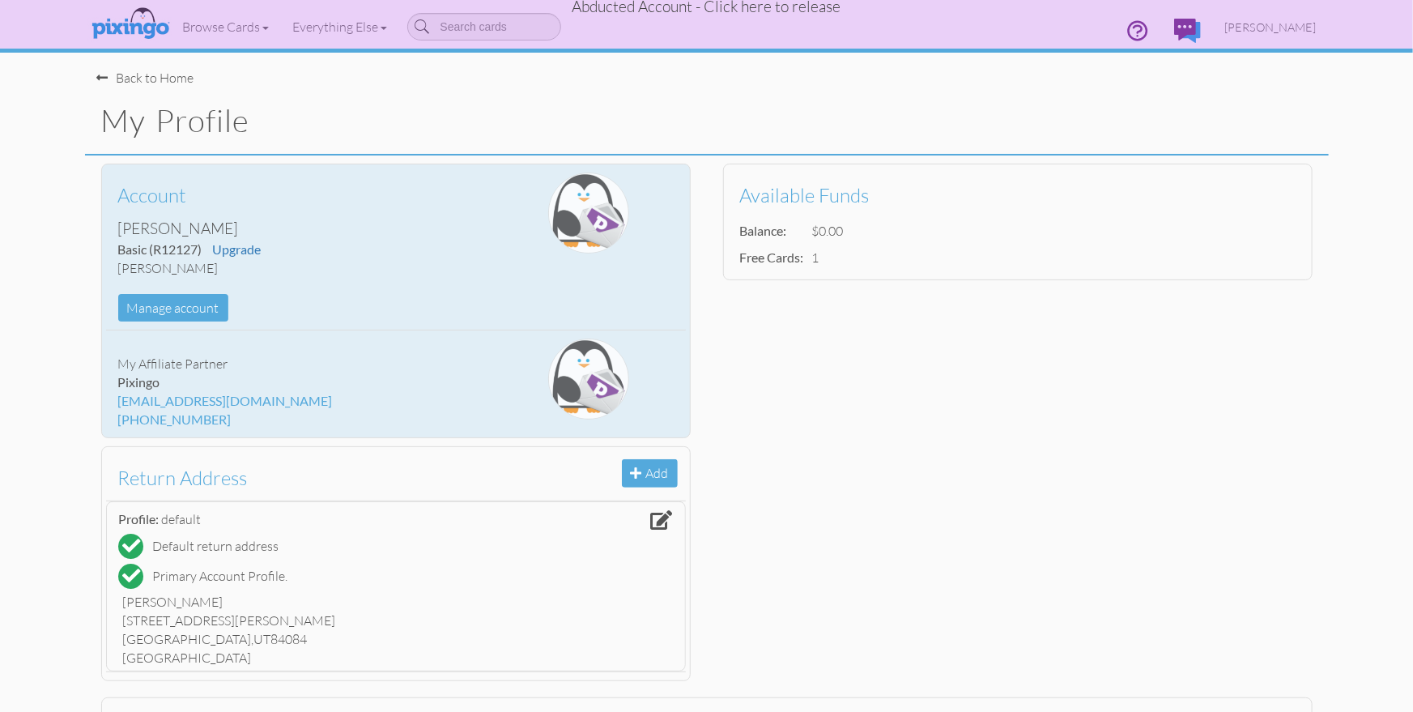
click at [316, 303] on div "Account Jeremy Brand Basic (R12127) Upgrade jeremy@mccleerycompany Manage accou…" at bounding box center [299, 246] width 386 height 149
click at [172, 307] on button "Manage account" at bounding box center [173, 308] width 110 height 28
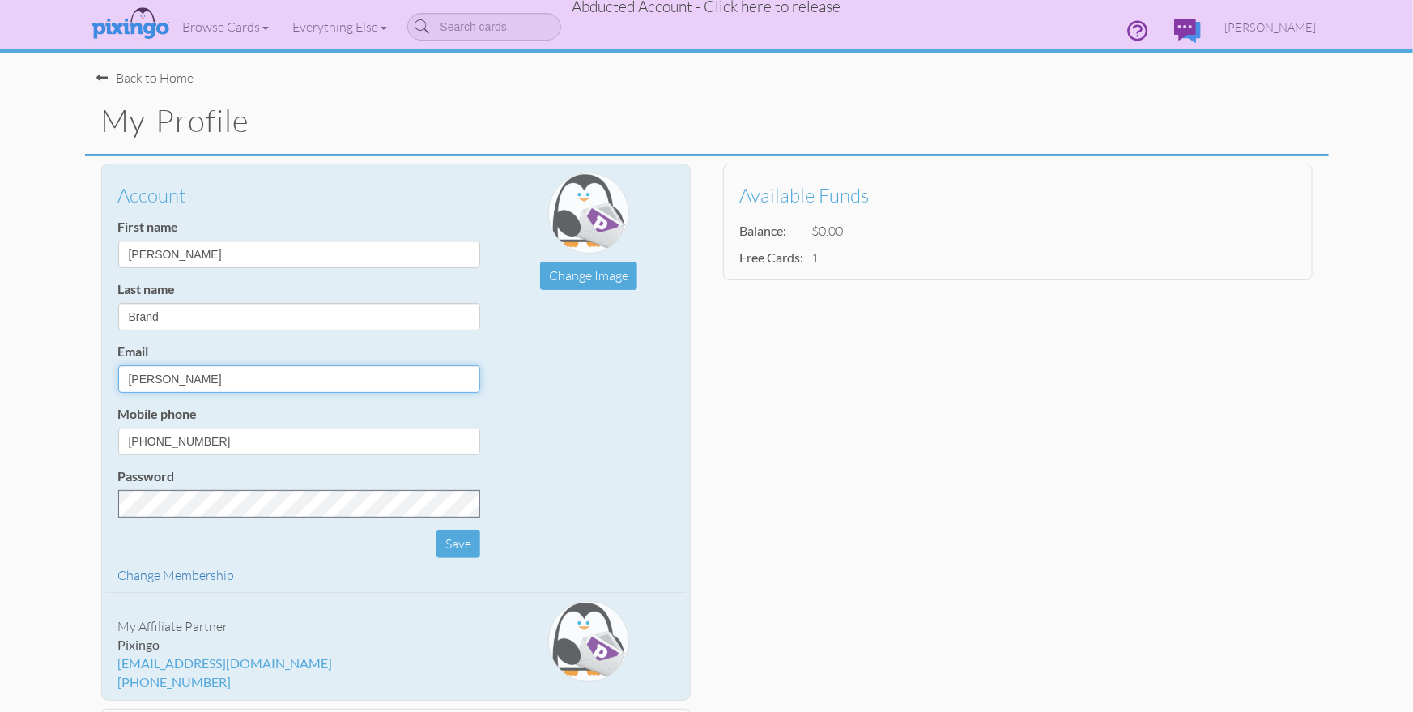
click at [317, 385] on input "jeremy@mccleerycompany" at bounding box center [299, 379] width 362 height 28
type input "jeremy@mccleerycompany.com"
click at [457, 539] on button "Save" at bounding box center [458, 543] width 44 height 28
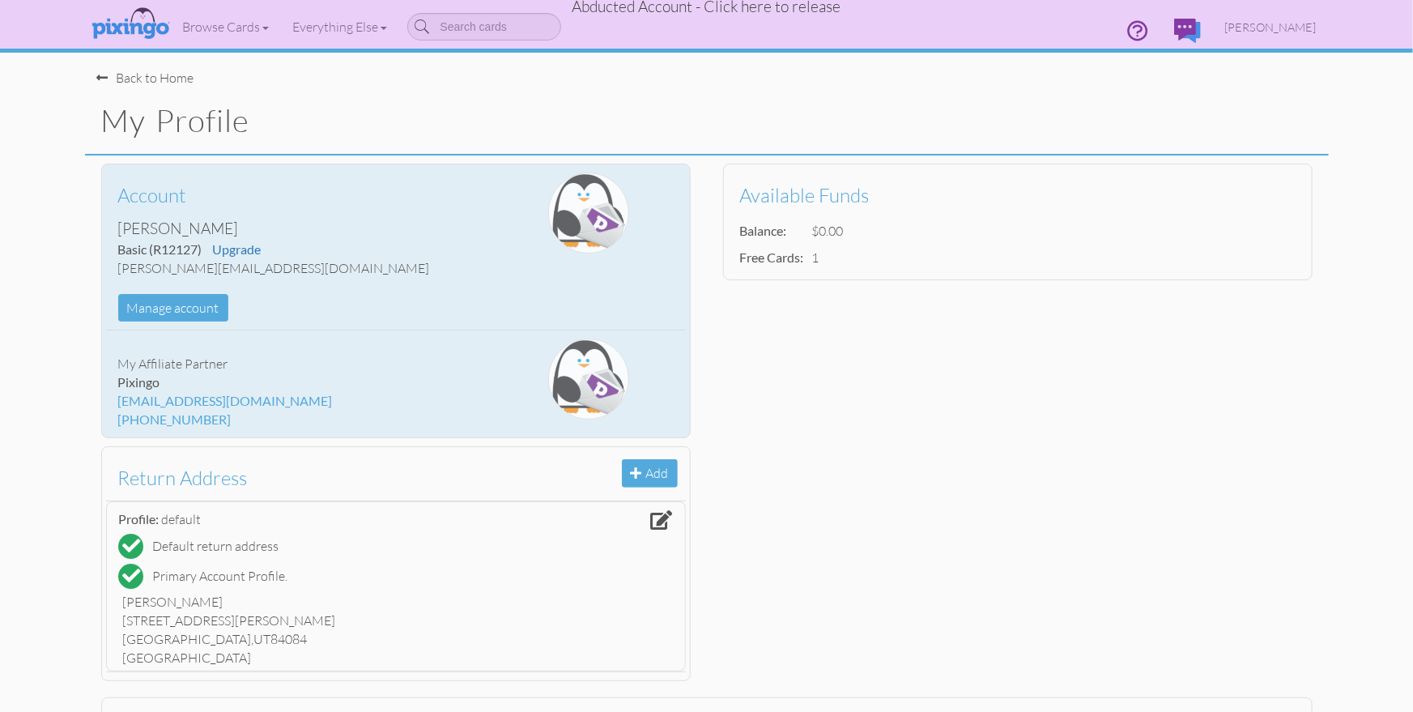
click at [719, 43] on div "Browse Cards Business Accounting Automotive Chiropractor Customer Dental Financ…" at bounding box center [706, 32] width 1219 height 64
drag, startPoint x: 744, startPoint y: 73, endPoint x: 696, endPoint y: 35, distance: 61.1
click at [744, 73] on div "Back to Home" at bounding box center [712, 70] width 1231 height 35
click at [714, 7] on span "Abducted Account - Click here to release" at bounding box center [706, 6] width 269 height 19
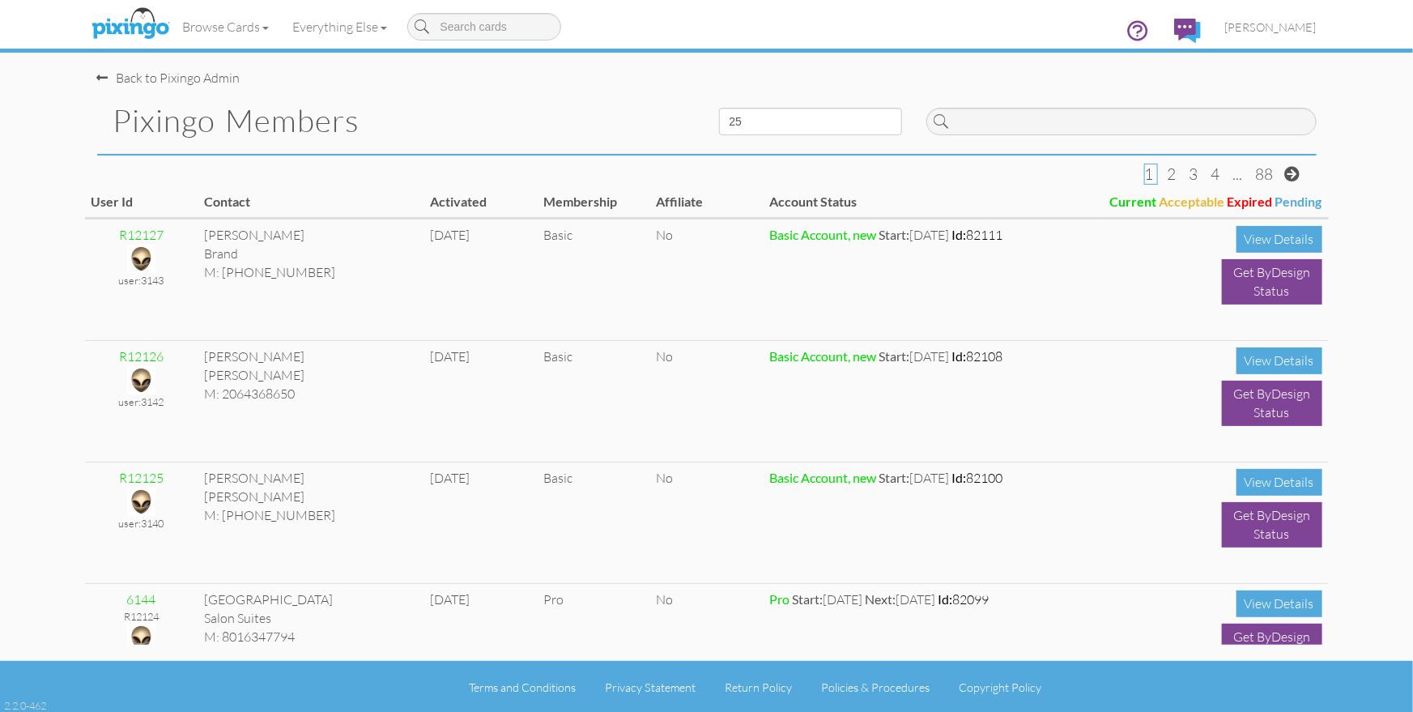
click at [441, 117] on h1 "Pixingo Members" at bounding box center [403, 121] width 581 height 34
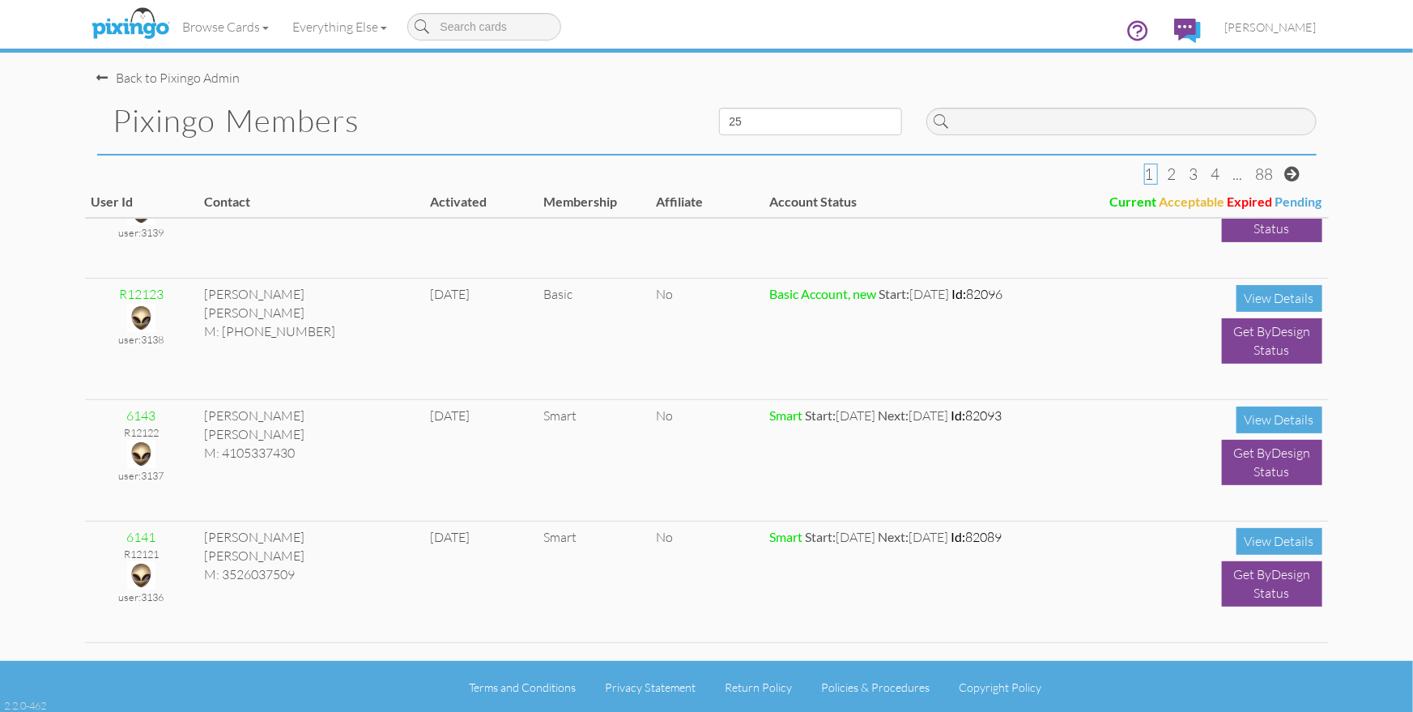
scroll to position [427, 0]
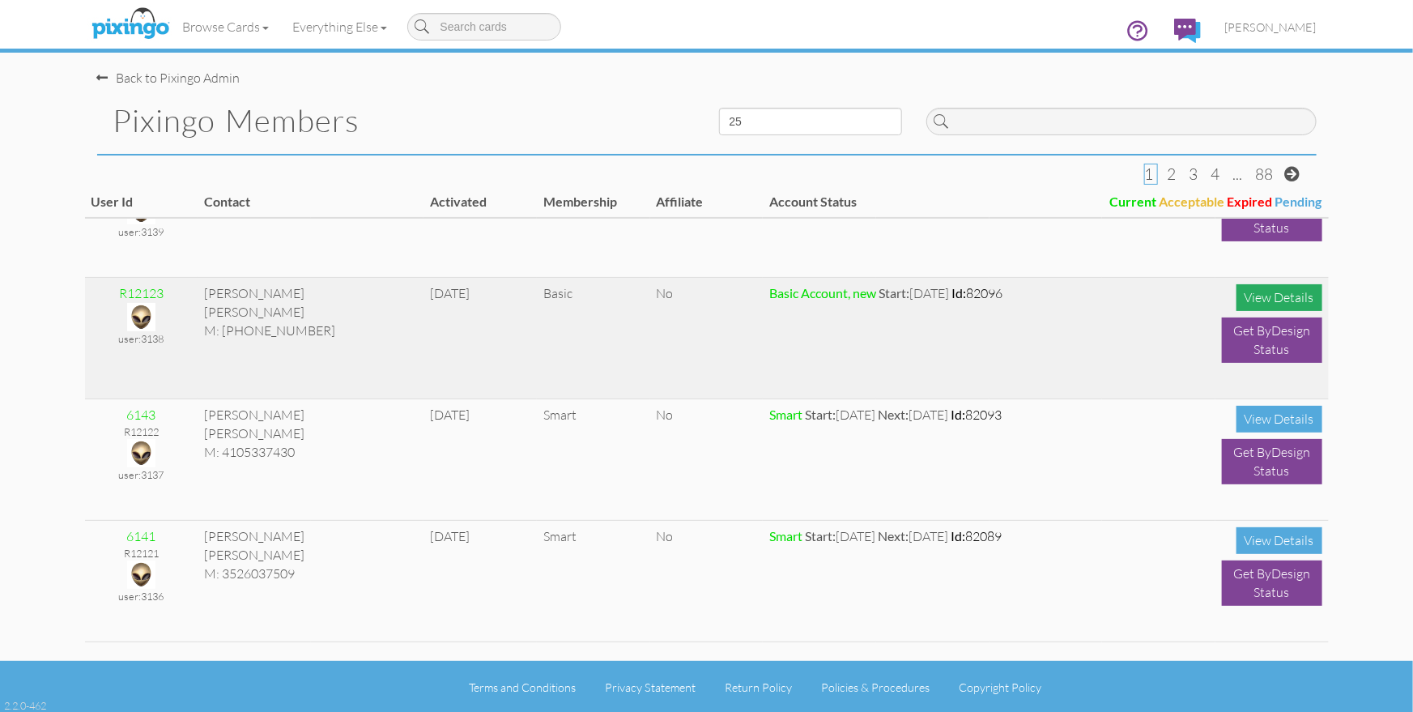
click at [1272, 300] on div "View Details" at bounding box center [1279, 297] width 86 height 27
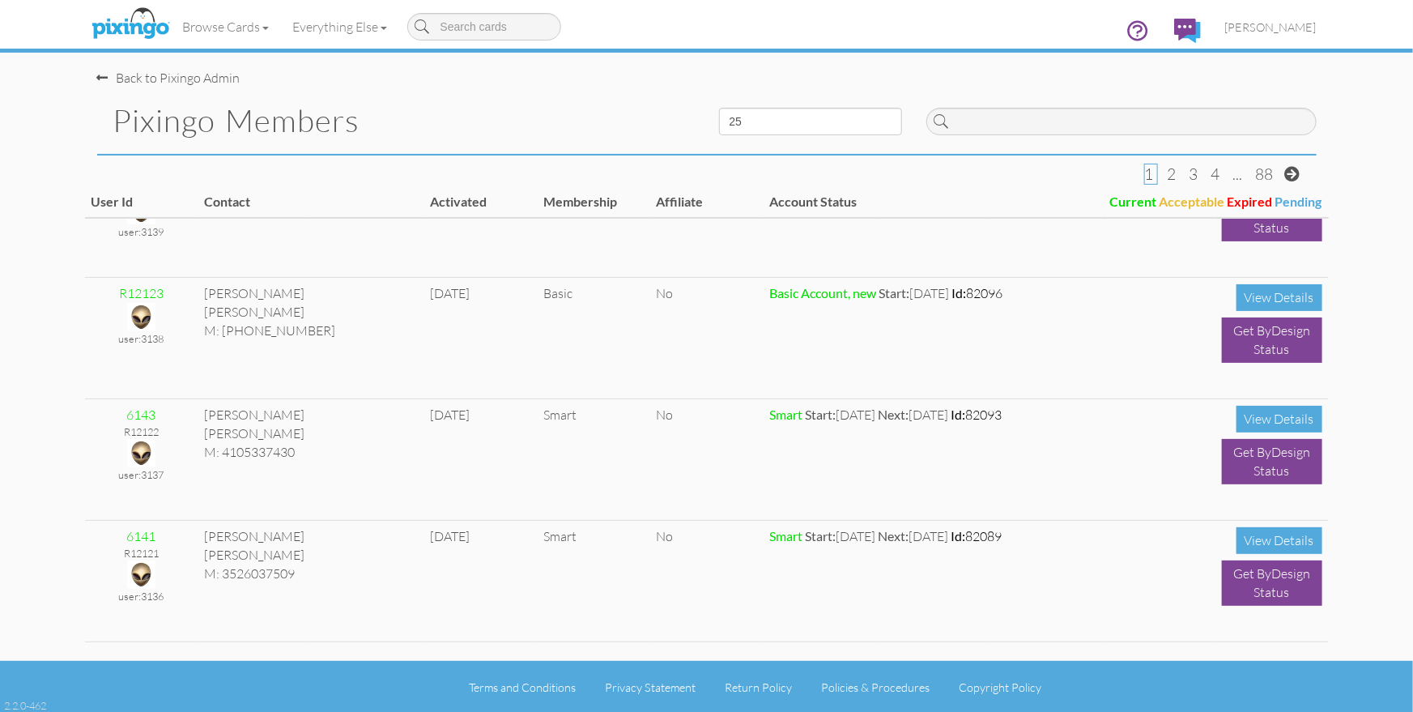
click at [701, 86] on div "Back to Pixingo Admin" at bounding box center [712, 70] width 1231 height 35
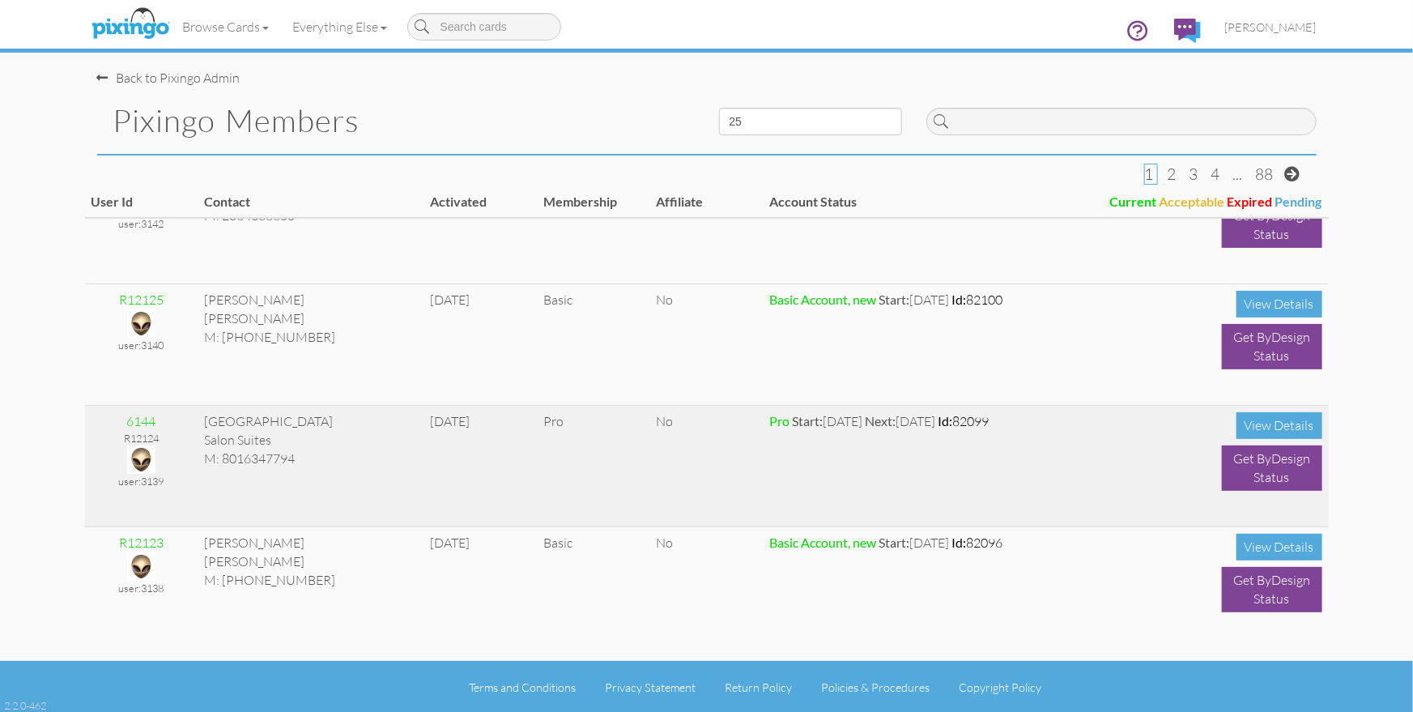
scroll to position [0, 0]
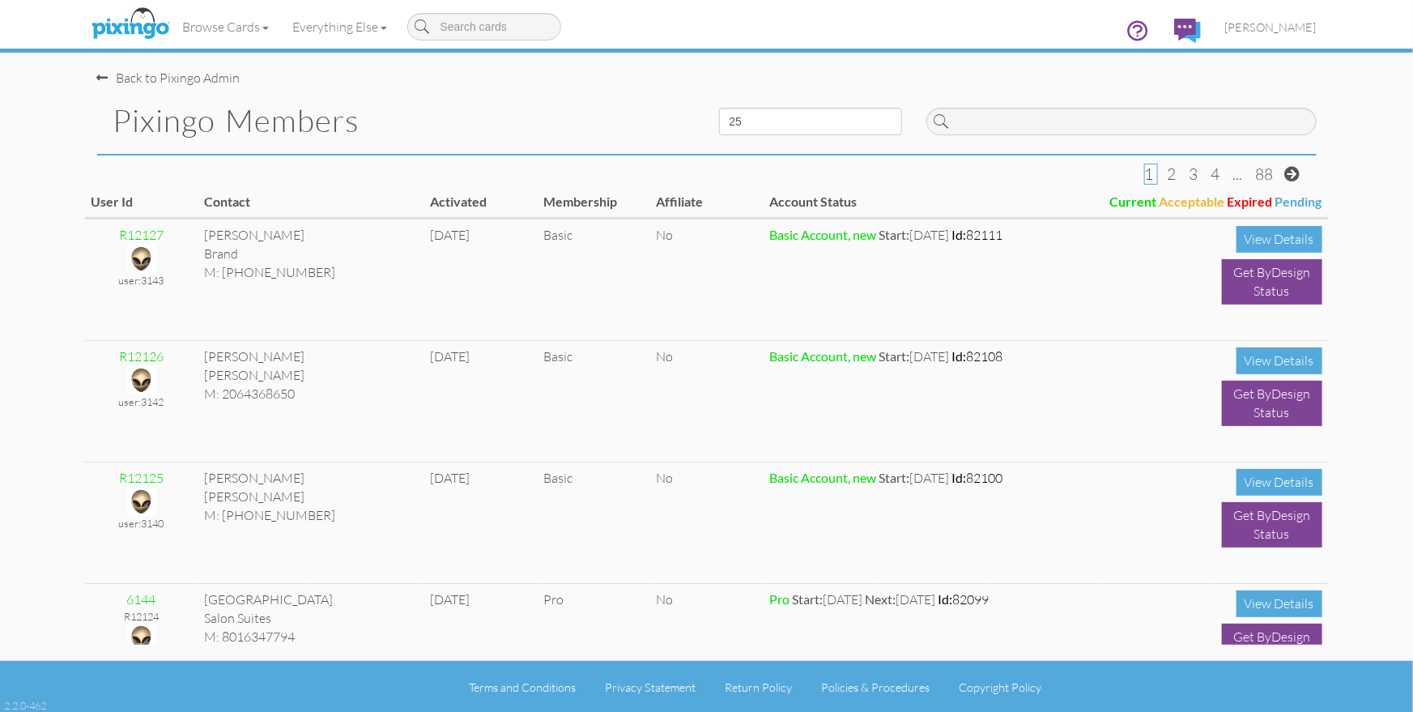
click at [517, 95] on div "Pixingo Members" at bounding box center [396, 120] width 622 height 66
click at [542, 93] on div "Pixingo Members" at bounding box center [396, 120] width 622 height 66
click at [1256, 25] on span "Bryan Thayer" at bounding box center [1270, 27] width 91 height 14
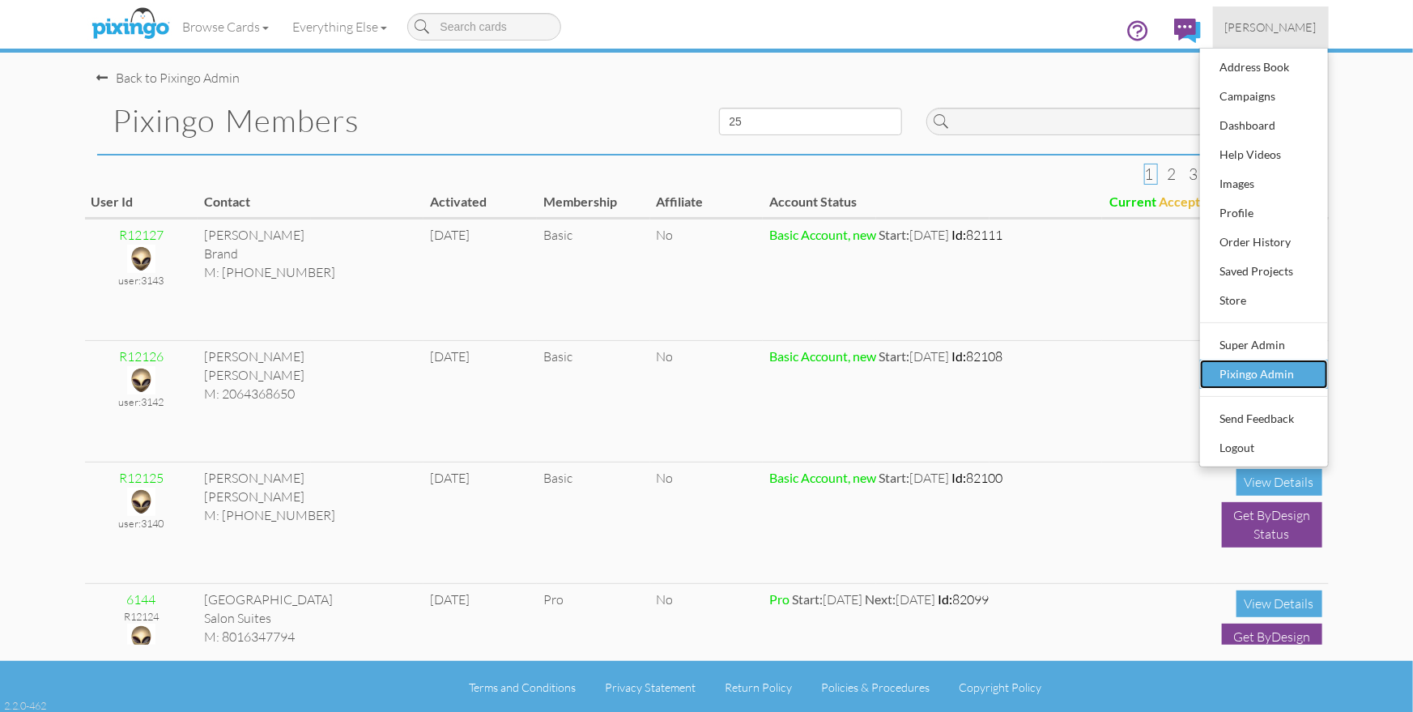
click at [1273, 372] on div "Pixingo Admin" at bounding box center [1264, 374] width 96 height 24
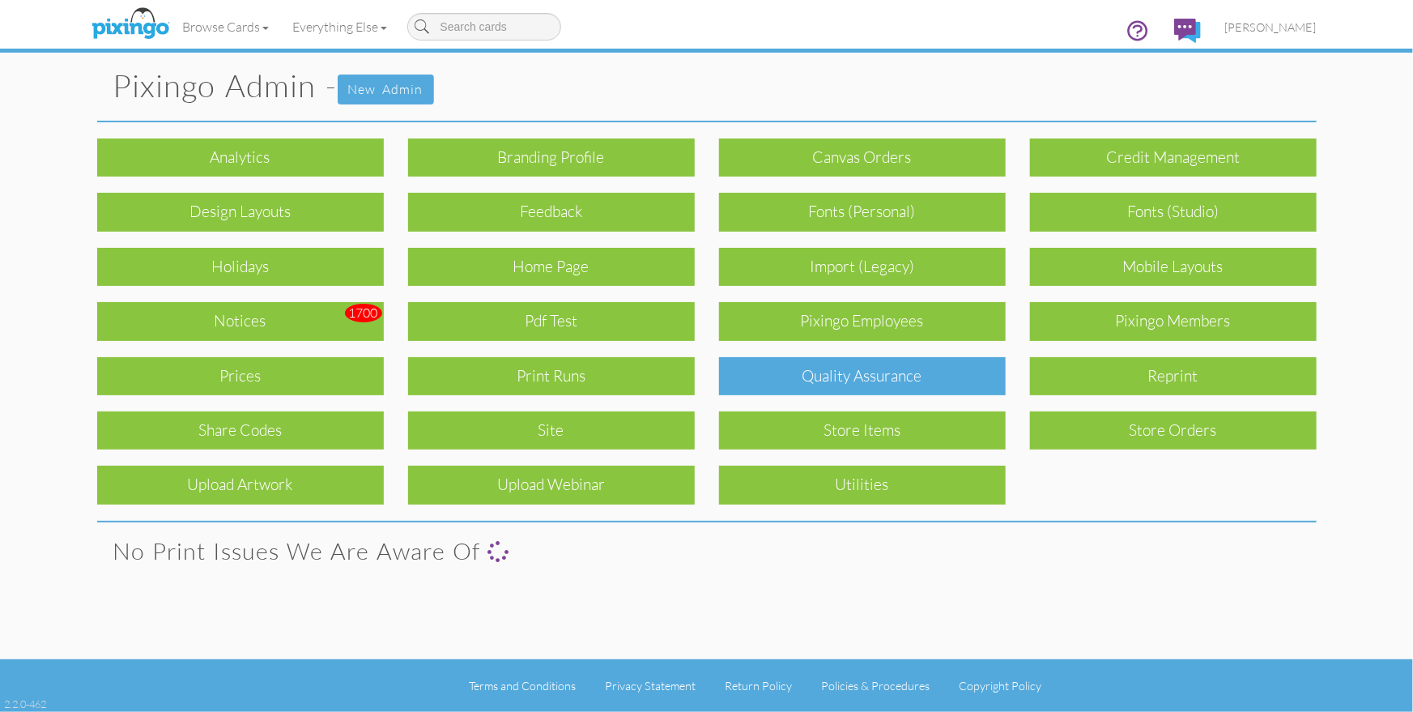
click at [885, 370] on div "Quality Assurance" at bounding box center [862, 376] width 287 height 38
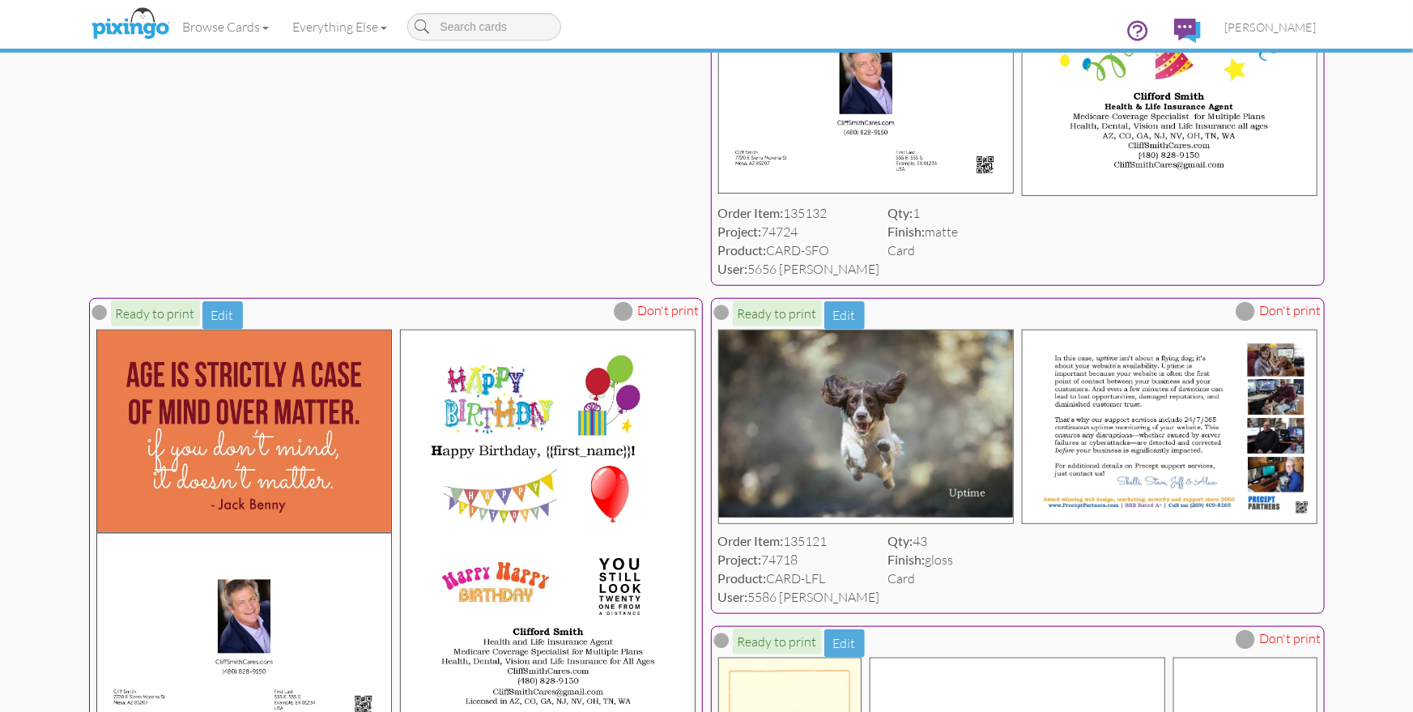
scroll to position [3624, 0]
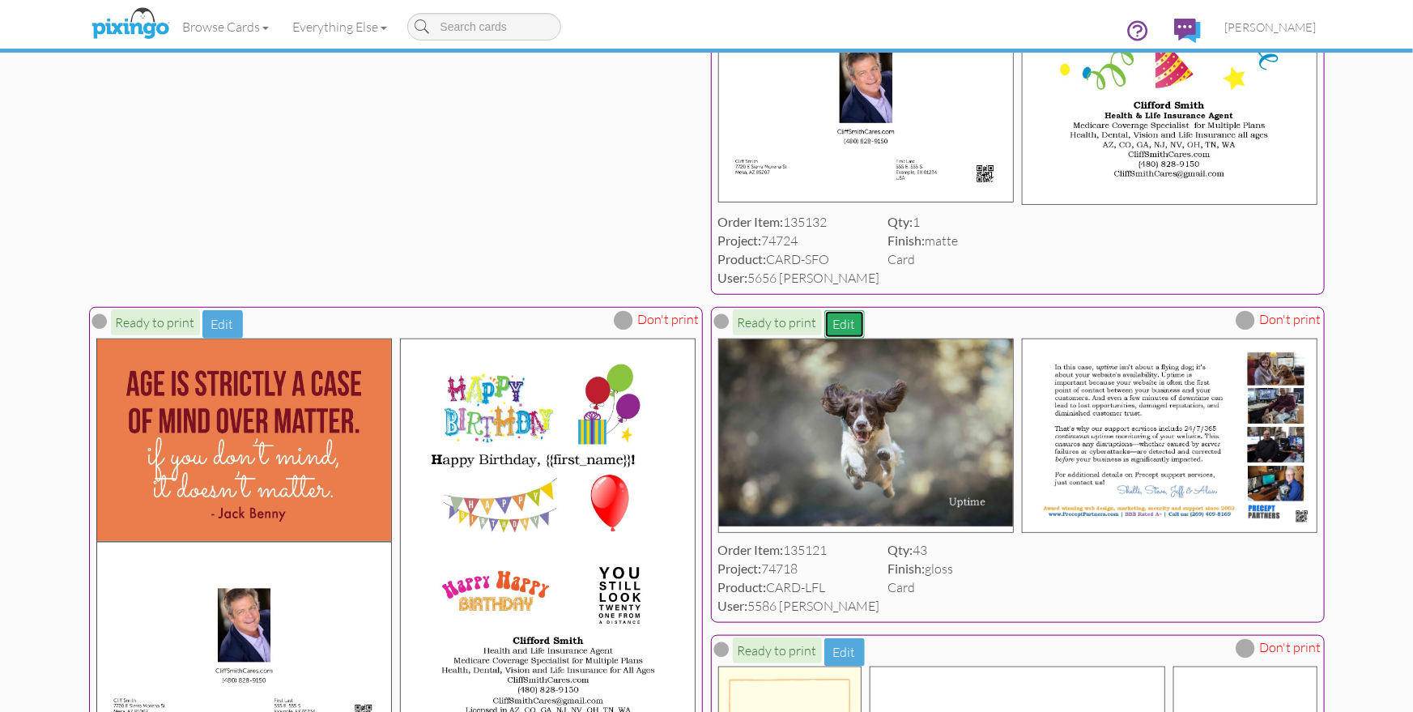
click at [840, 310] on button "Edit" at bounding box center [844, 324] width 40 height 28
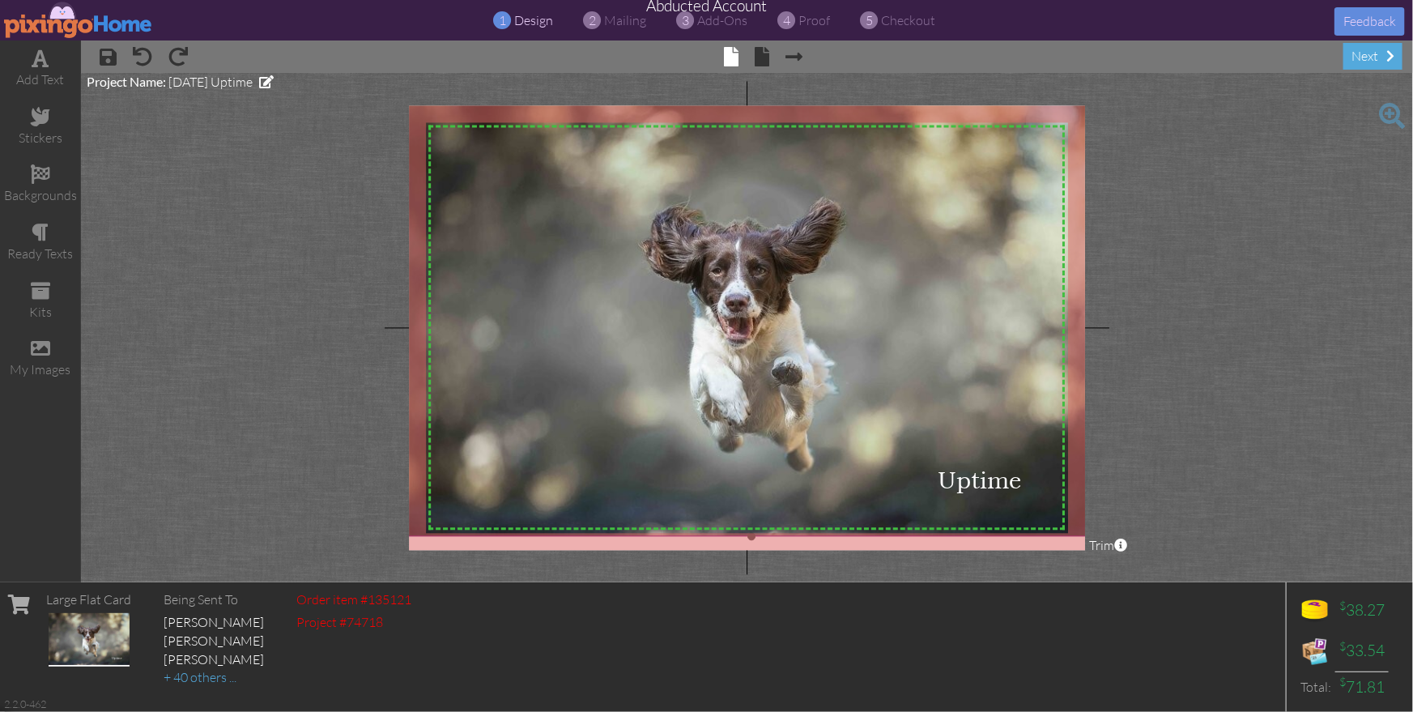
click at [827, 446] on img at bounding box center [751, 314] width 729 height 446
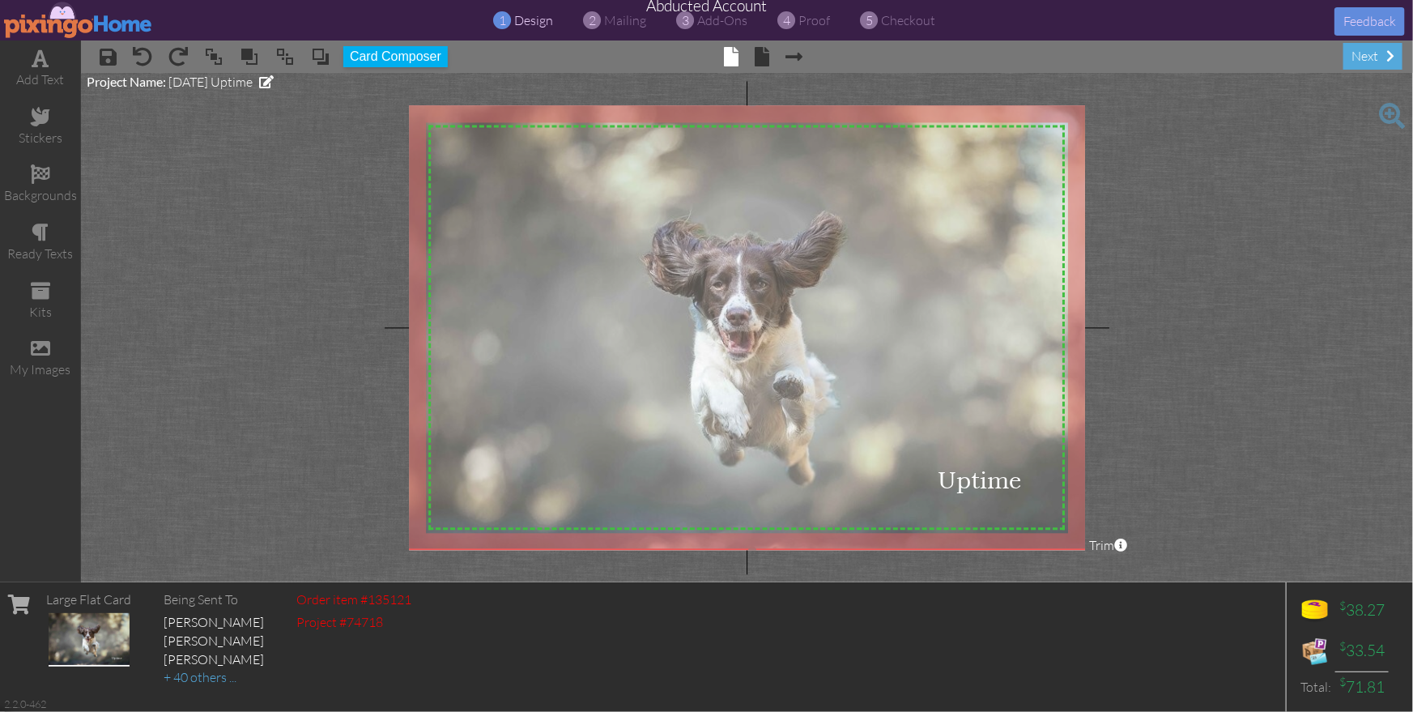
drag, startPoint x: 779, startPoint y: 411, endPoint x: 1029, endPoint y: 444, distance: 252.3
click at [780, 423] on img at bounding box center [752, 327] width 729 height 446
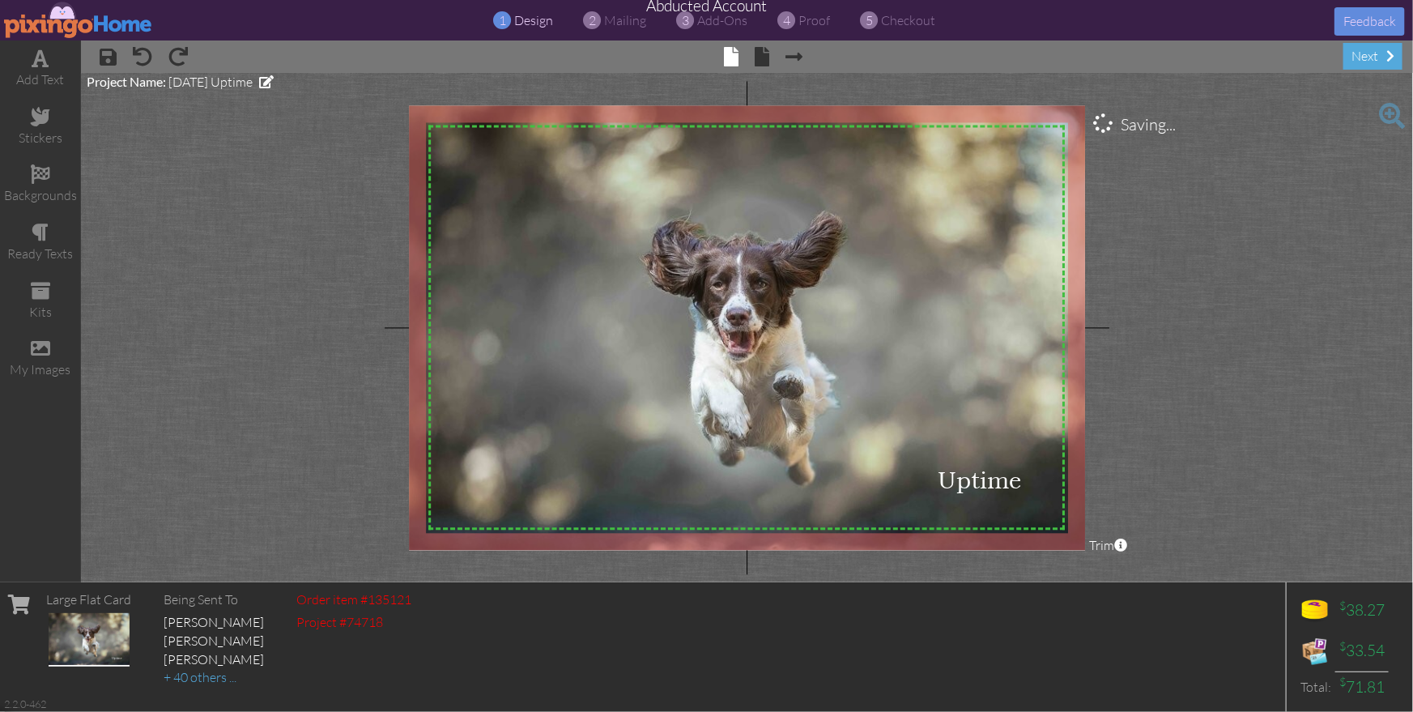
click at [1244, 463] on project-studio-wrapper "X X X X X X X X X X X X X X X X X X X X X X X X X X X X X X X X X X X X X X X X…" at bounding box center [747, 327] width 1332 height 509
click at [758, 60] on span at bounding box center [762, 56] width 15 height 19
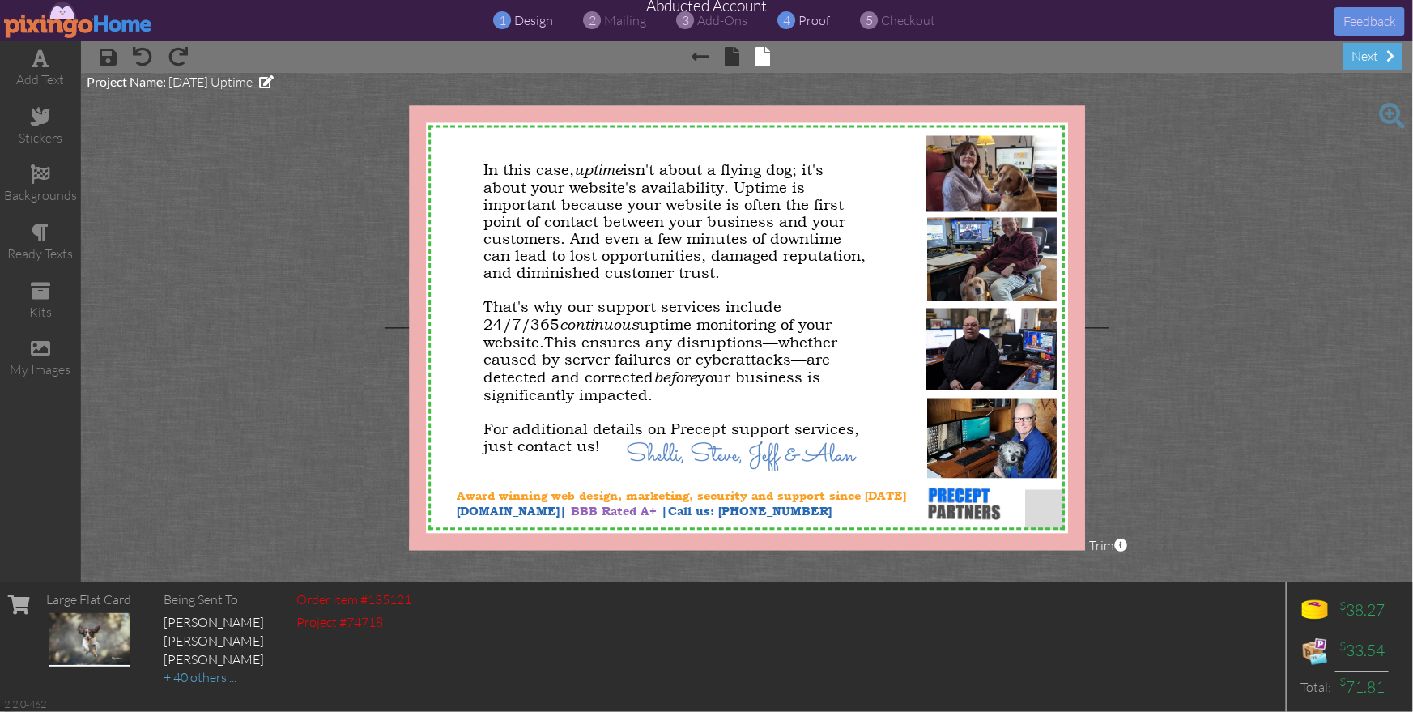
click at [811, 19] on span "proof" at bounding box center [815, 20] width 32 height 16
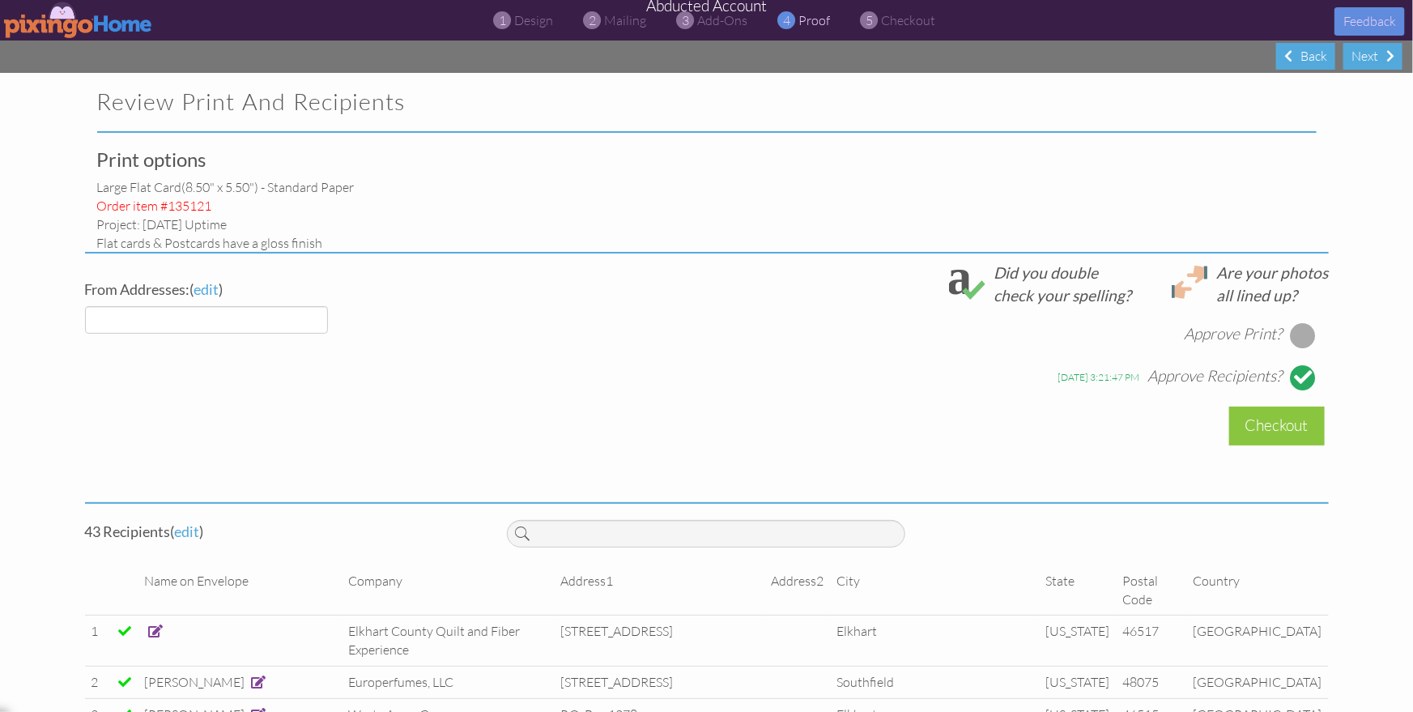
select select "object:31640"
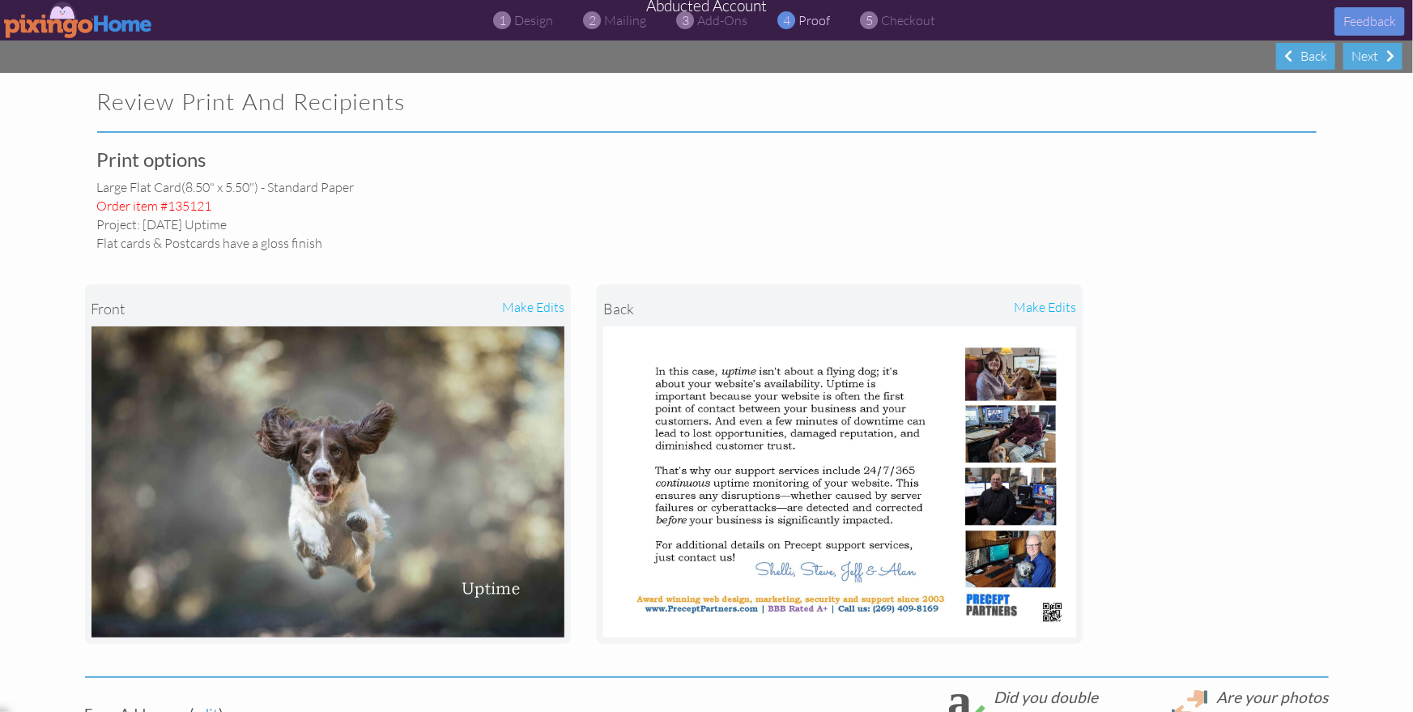
click at [50, 22] on img at bounding box center [78, 20] width 149 height 36
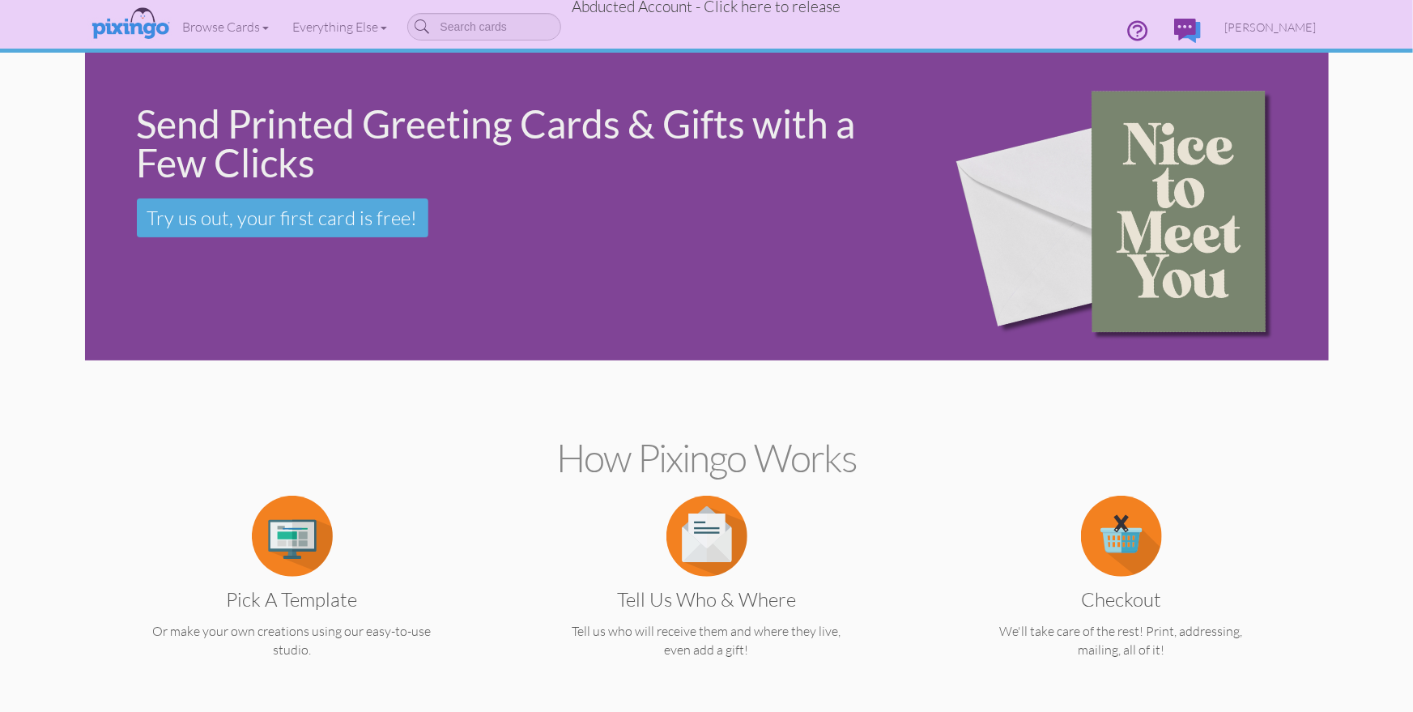
click at [691, 13] on span "Abducted Account - Click here to release" at bounding box center [706, 6] width 269 height 19
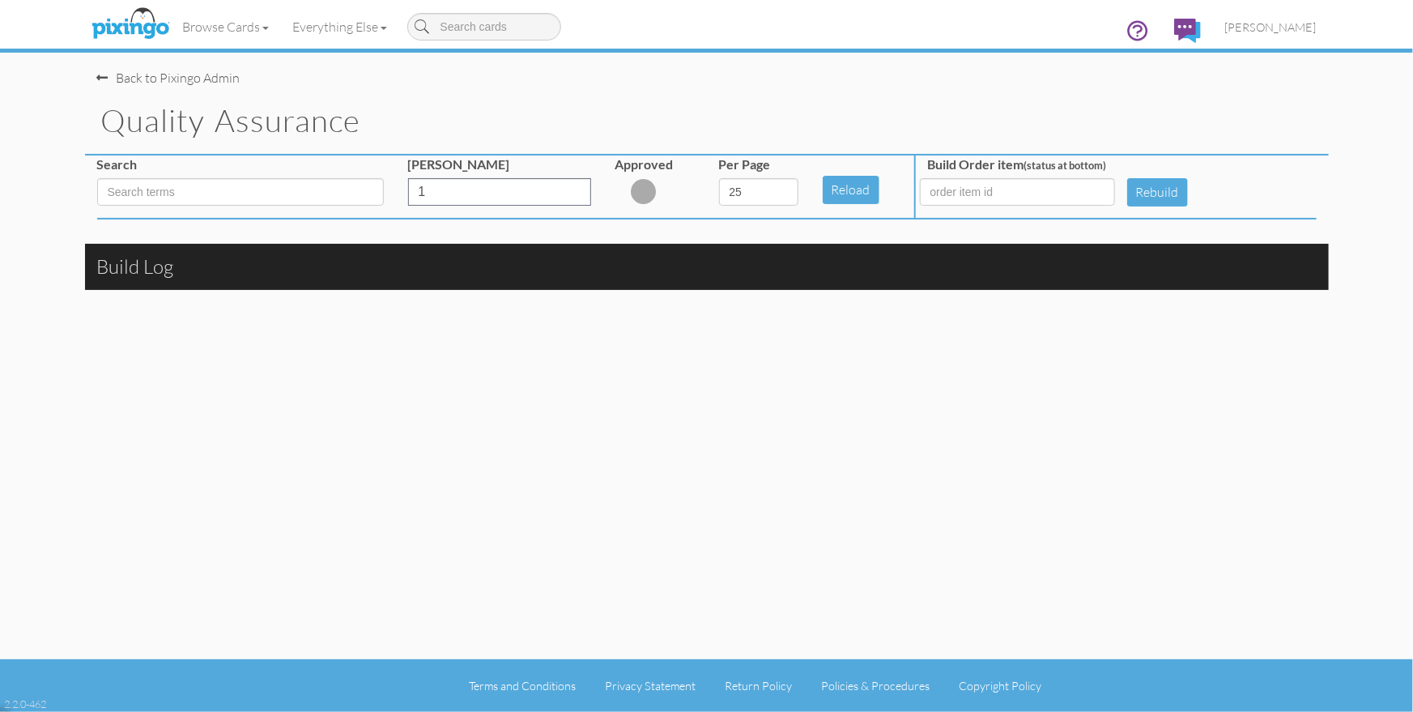
click at [720, 66] on div "Back to Pixingo Admin" at bounding box center [712, 70] width 1231 height 35
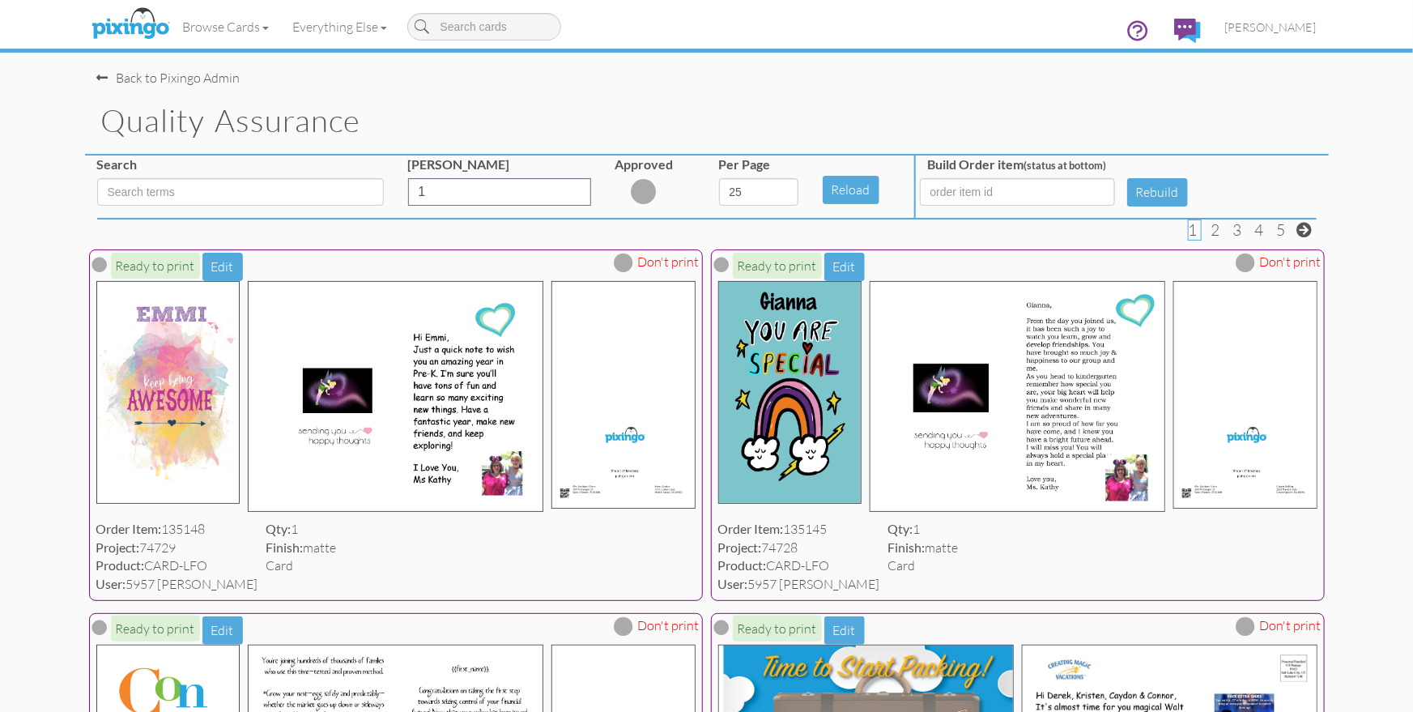
click at [671, 110] on h1 "Quality Assurance" at bounding box center [714, 121] width 1227 height 34
click at [792, 190] on select "5 10 25 50 100" at bounding box center [758, 192] width 79 height 28
select select "number:100"
click at [719, 178] on select "5 10 25 50 100" at bounding box center [758, 192] width 79 height 28
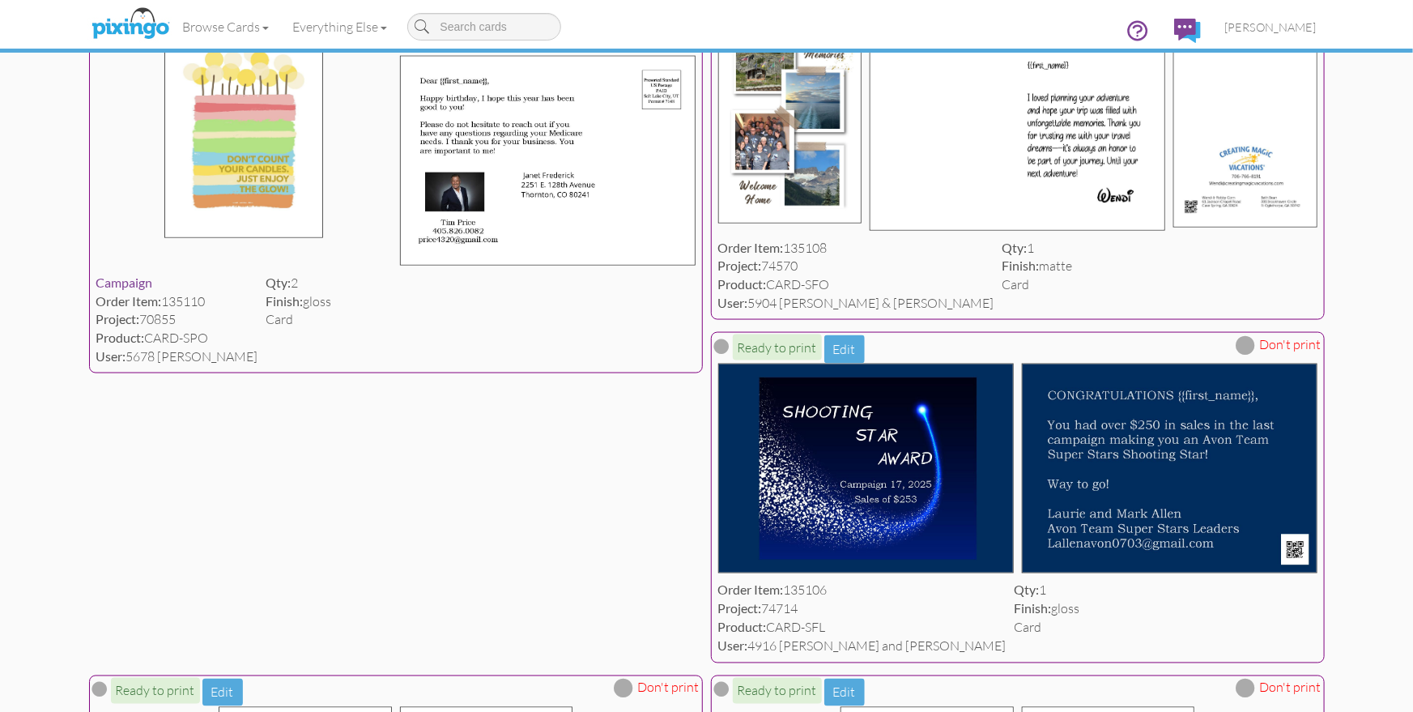
scroll to position [7275, 0]
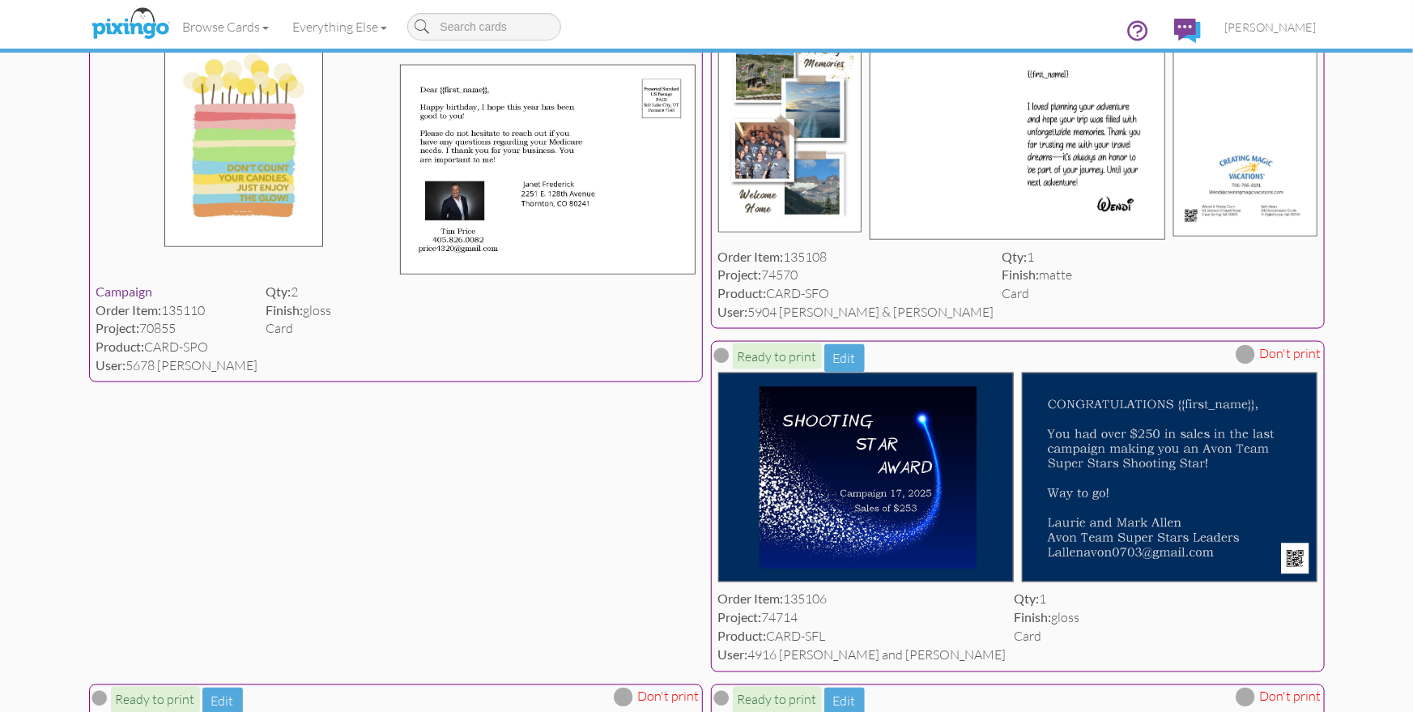
click at [806, 232] on img at bounding box center [790, 128] width 144 height 208
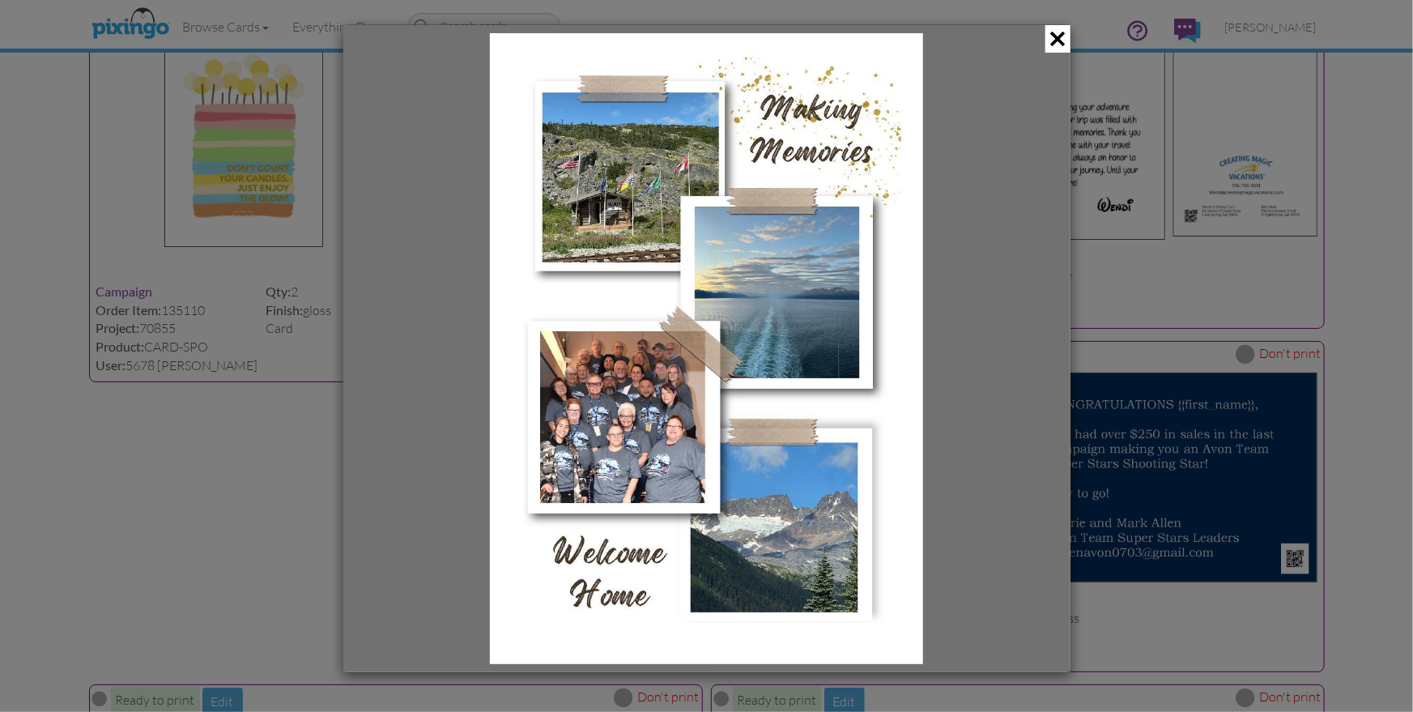
click at [1061, 37] on span at bounding box center [1057, 39] width 25 height 28
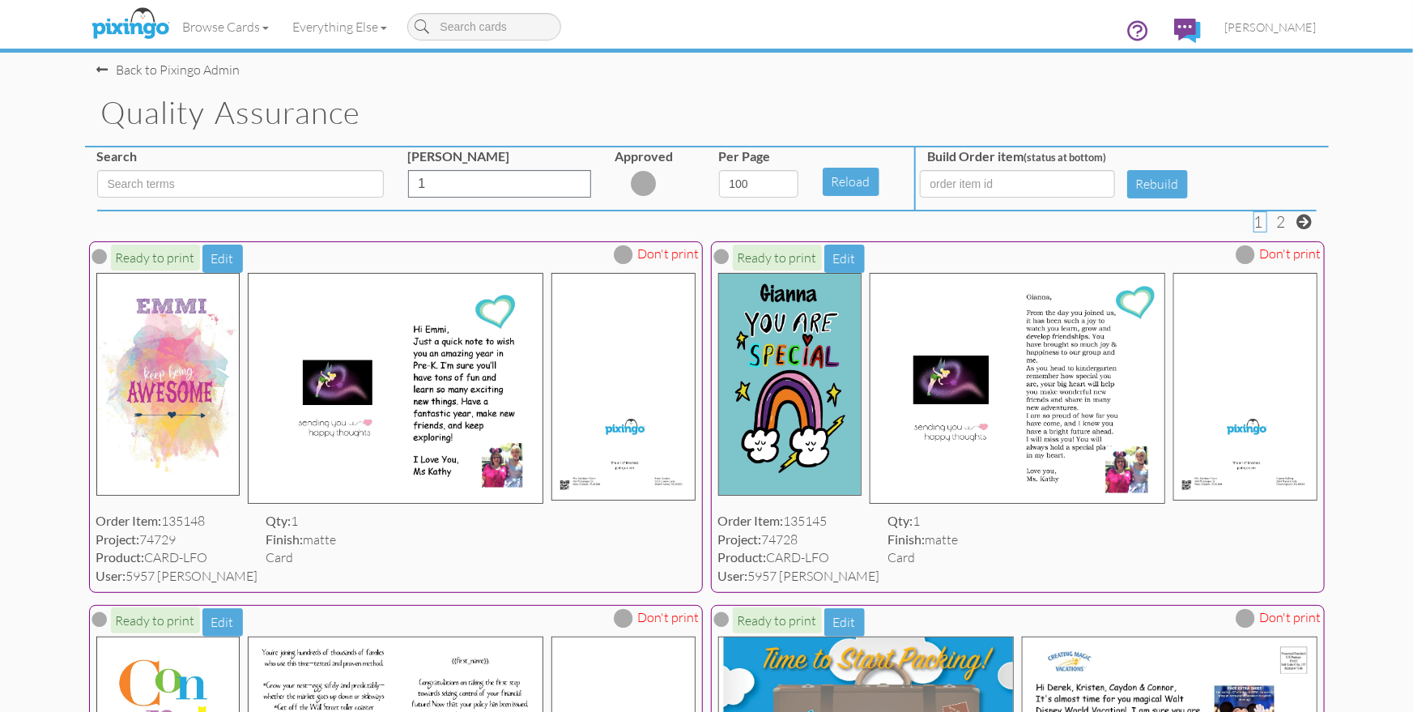
scroll to position [0, 0]
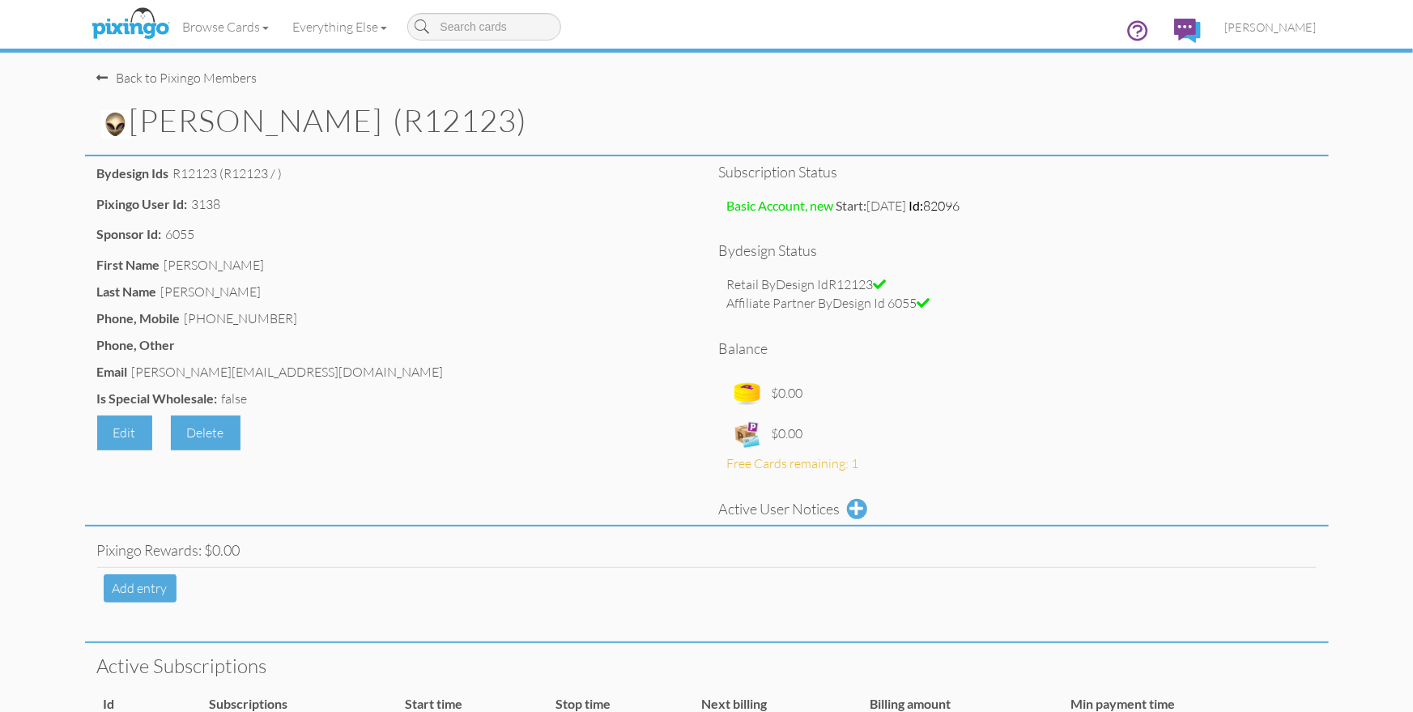
click at [425, 270] on div "First Name [PERSON_NAME]" at bounding box center [395, 267] width 597 height 23
click at [1266, 28] on span "Bryan Thayer" at bounding box center [1270, 27] width 91 height 14
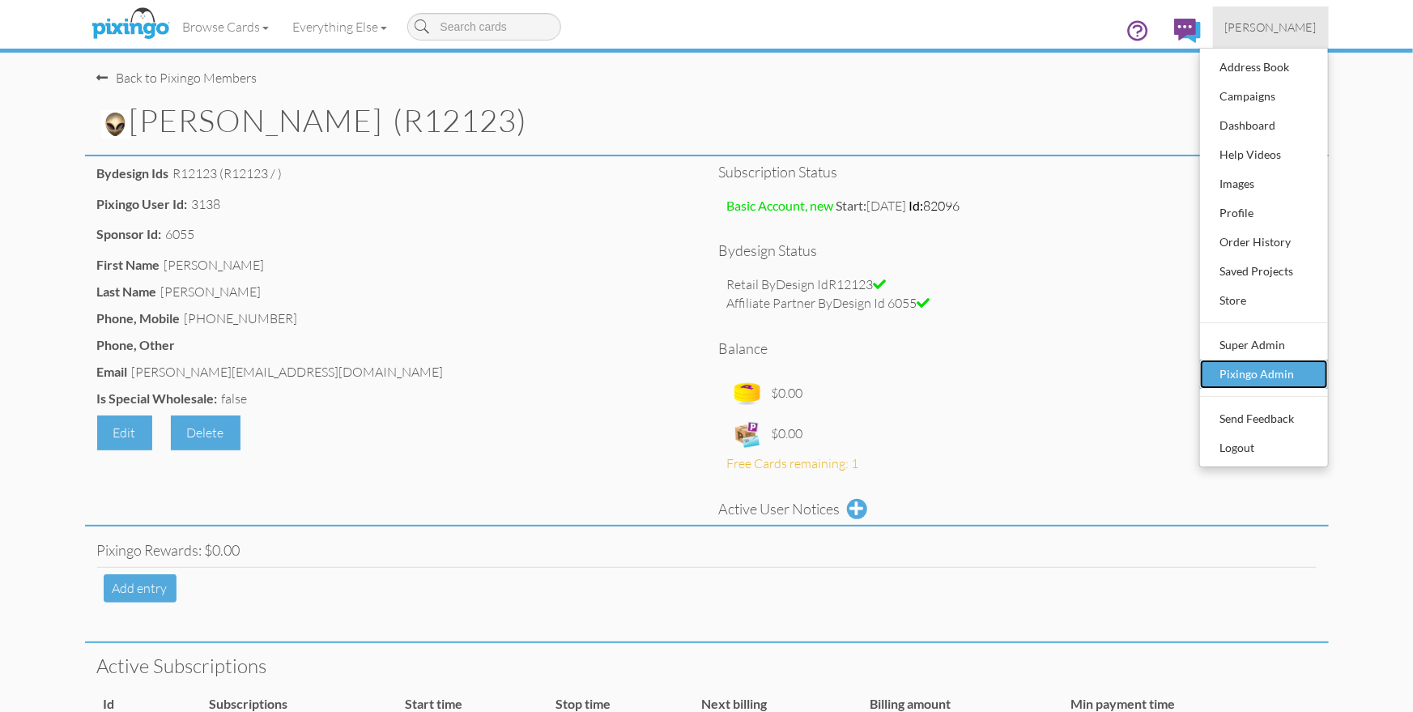
click at [1255, 366] on div "Pixingo Admin" at bounding box center [1264, 374] width 96 height 24
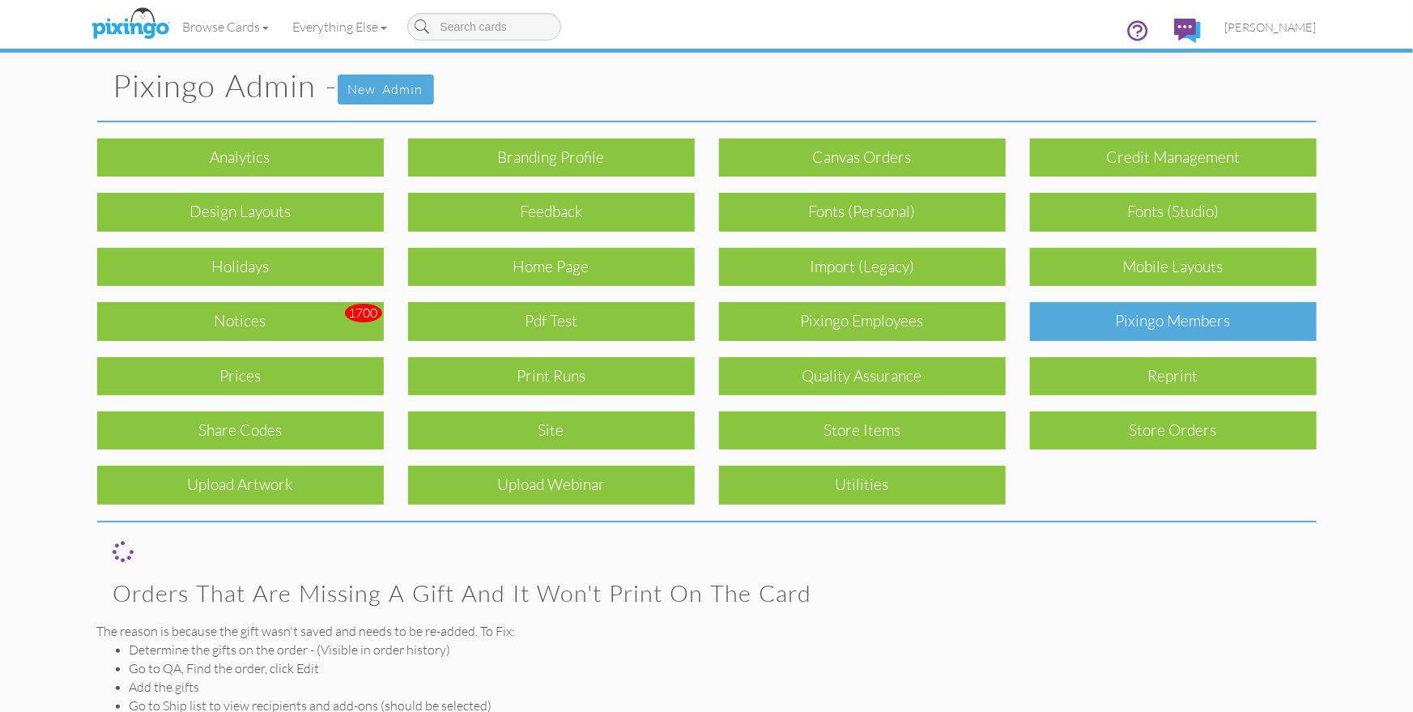
click at [1185, 314] on div "Pixingo Members" at bounding box center [1173, 321] width 287 height 38
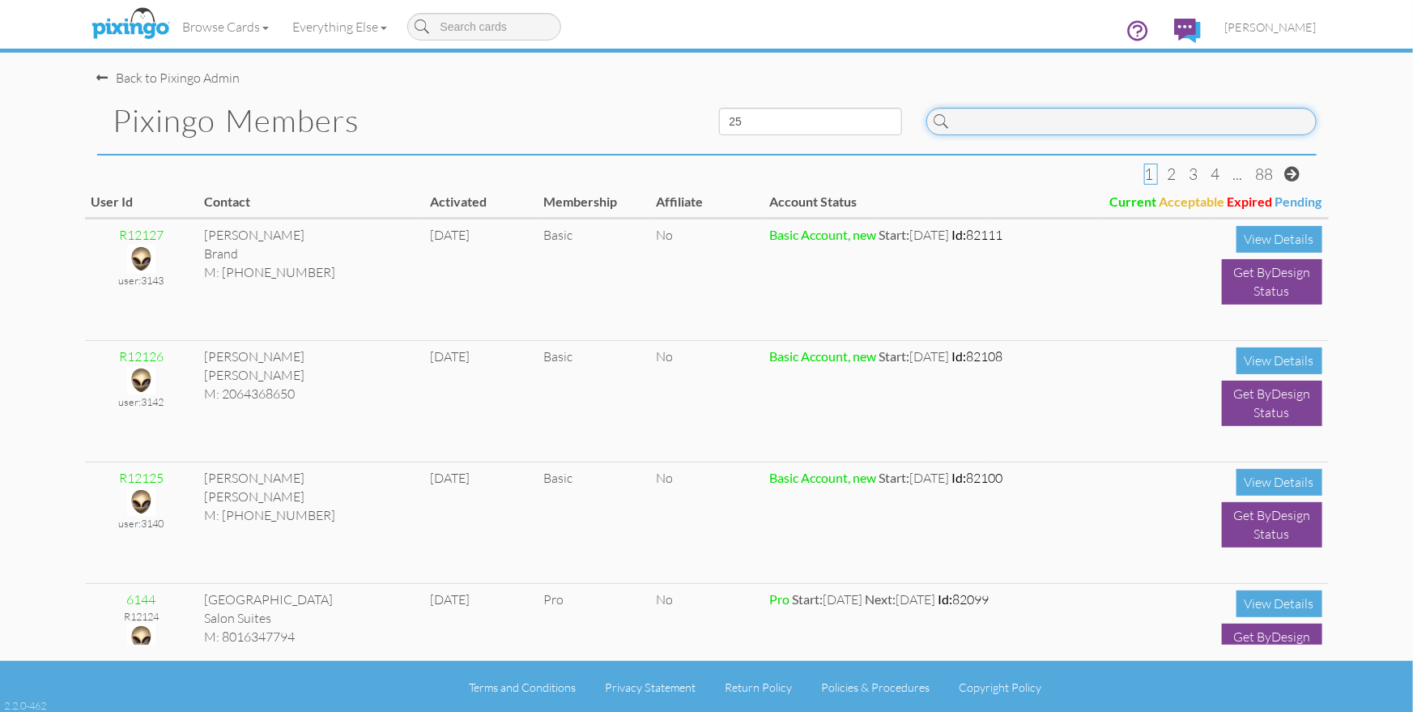
click at [1142, 120] on input at bounding box center [1121, 122] width 390 height 28
type input "c"
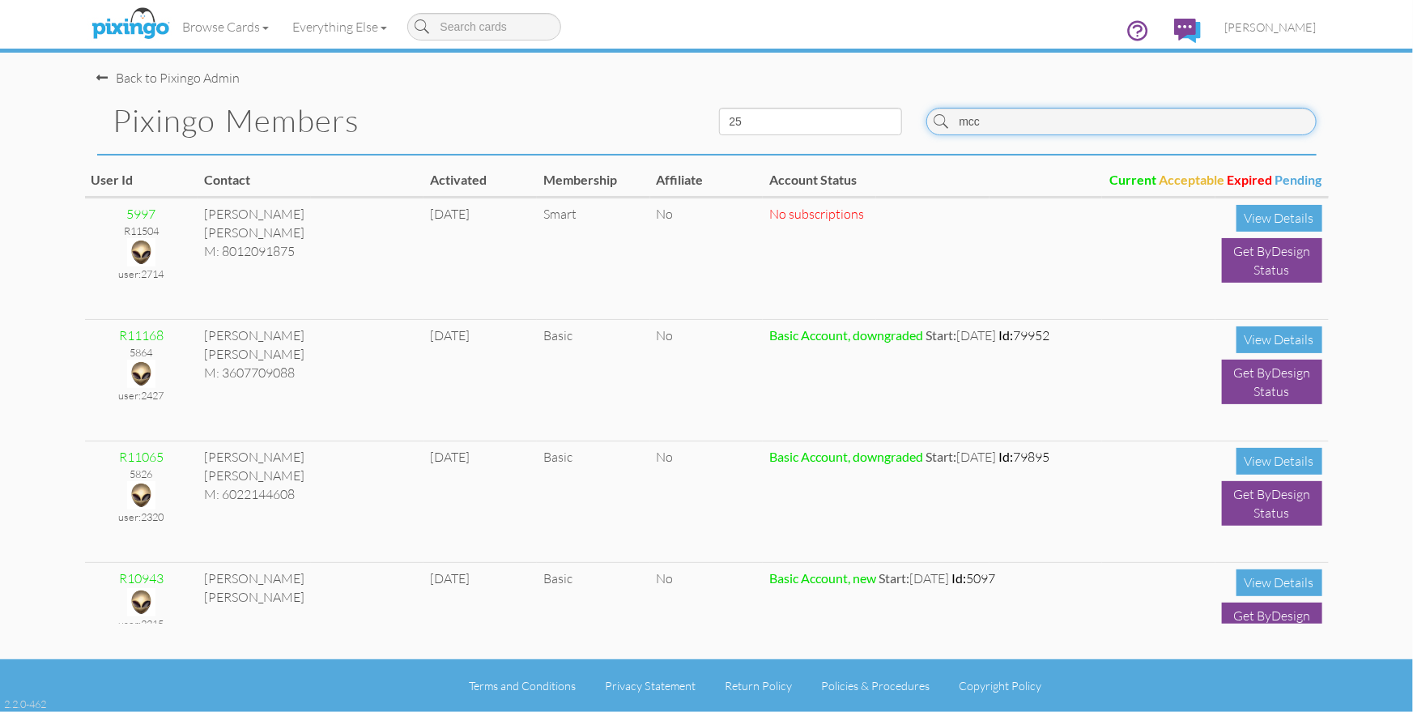
type input "mcc"
click at [1263, 29] on span "[PERSON_NAME]" at bounding box center [1270, 27] width 91 height 14
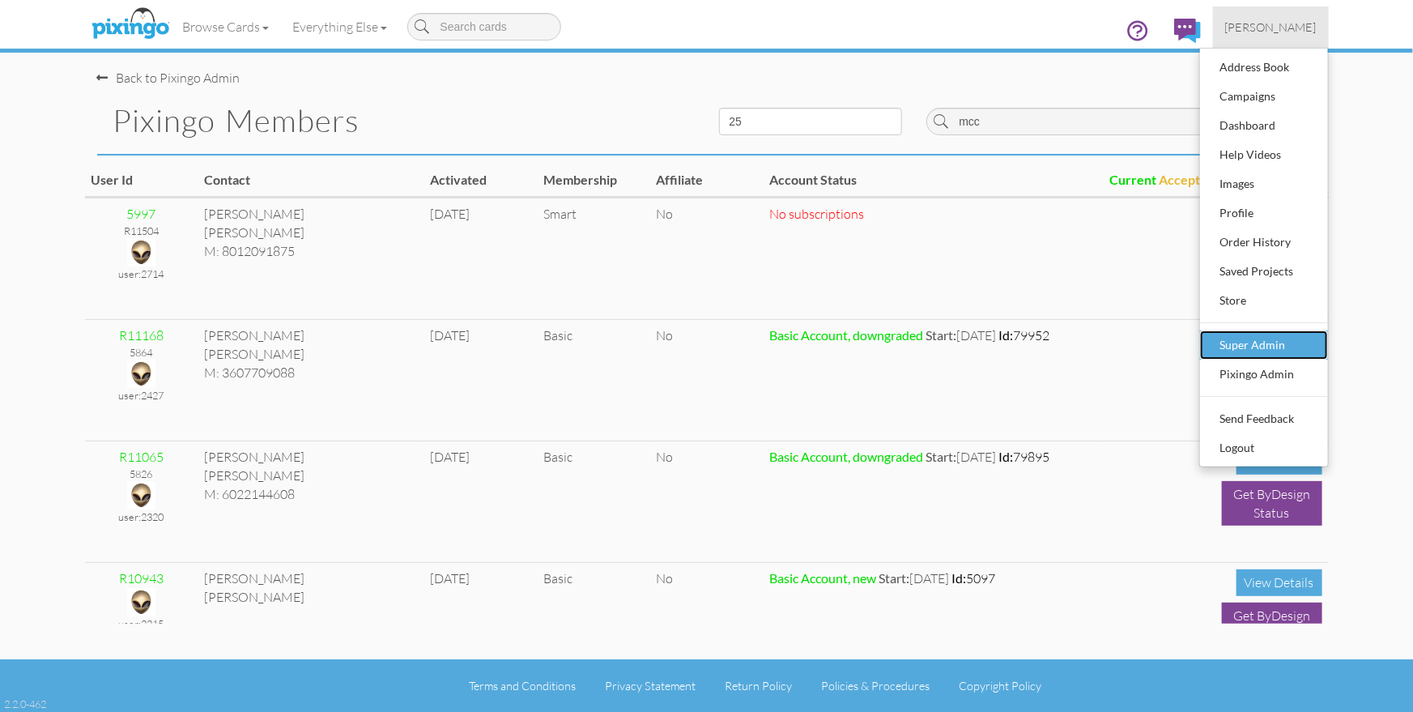
click at [1249, 341] on div "Super Admin" at bounding box center [1264, 345] width 96 height 24
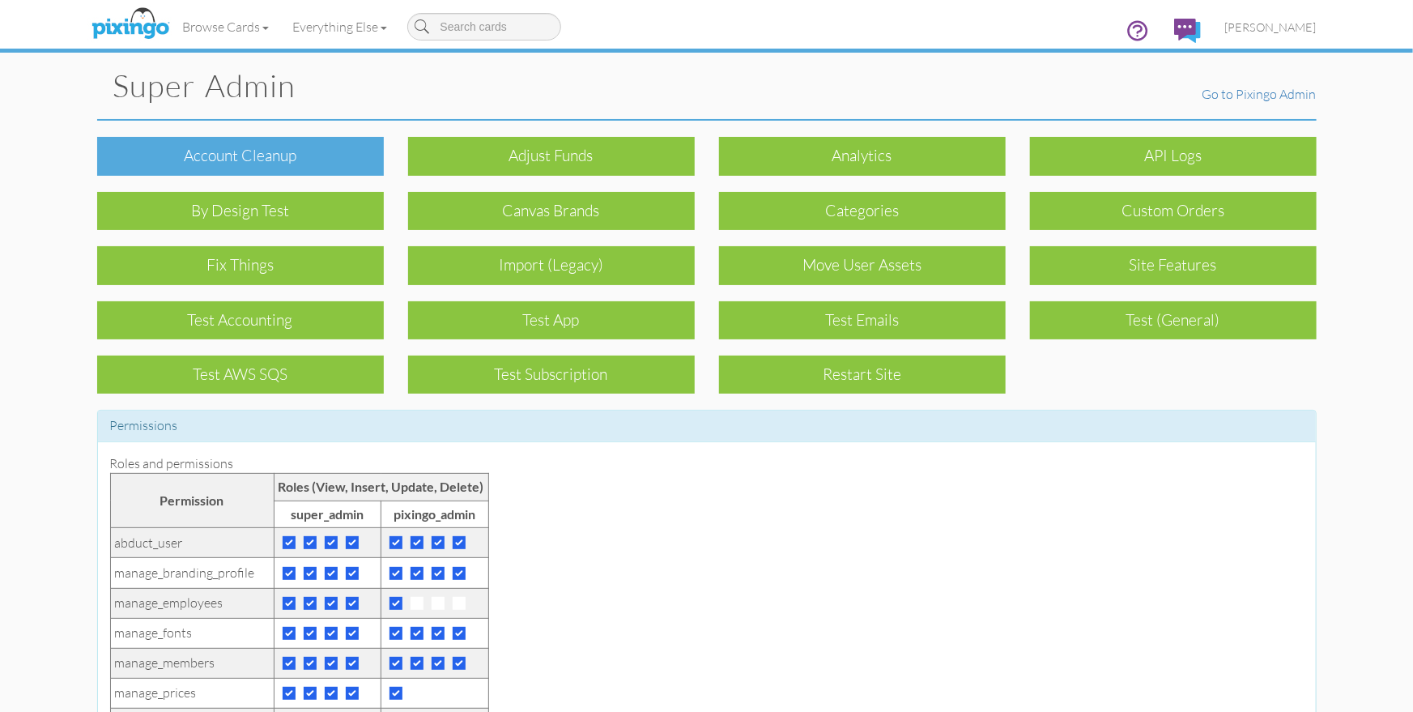
click at [292, 162] on div "Account cleanup" at bounding box center [240, 156] width 287 height 38
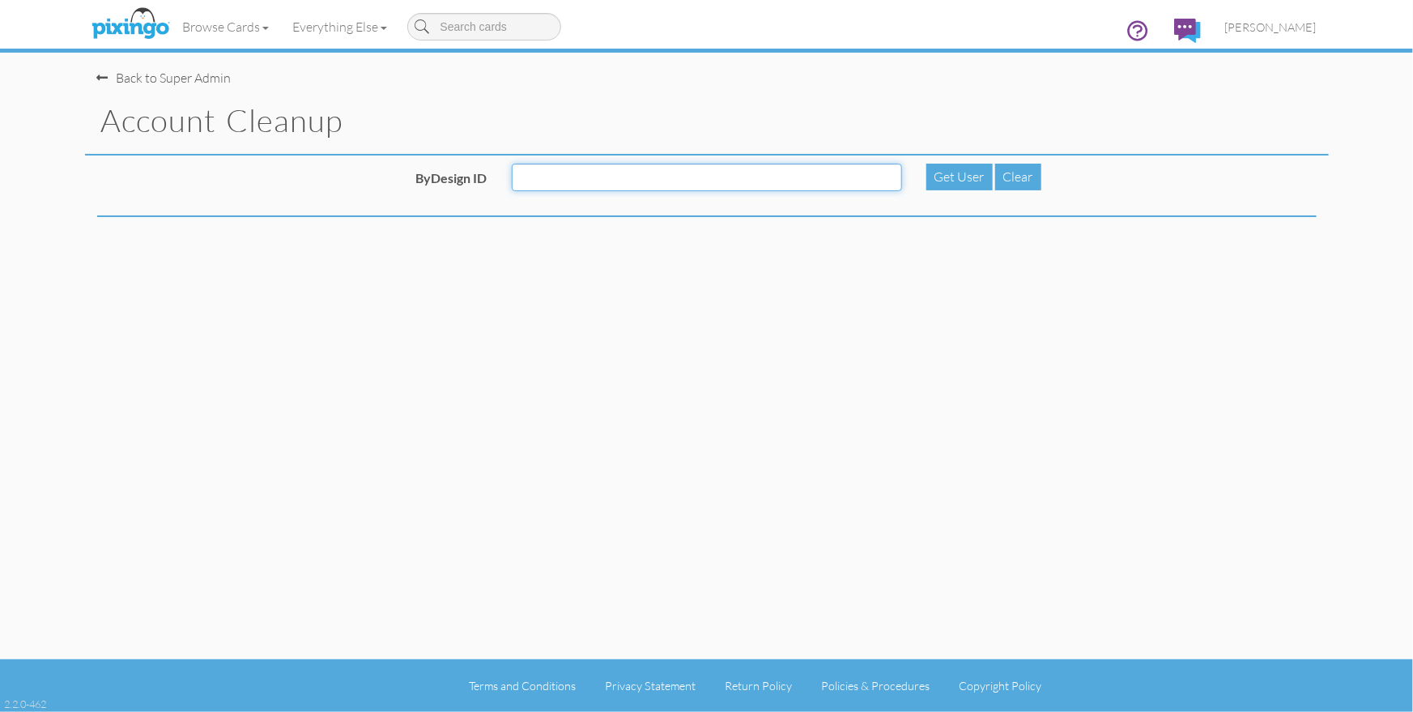
click at [596, 180] on input "ByDesign ID" at bounding box center [707, 178] width 390 height 28
paste input "R12127"
type input "R12127"
click at [957, 172] on div "Get User" at bounding box center [959, 177] width 66 height 27
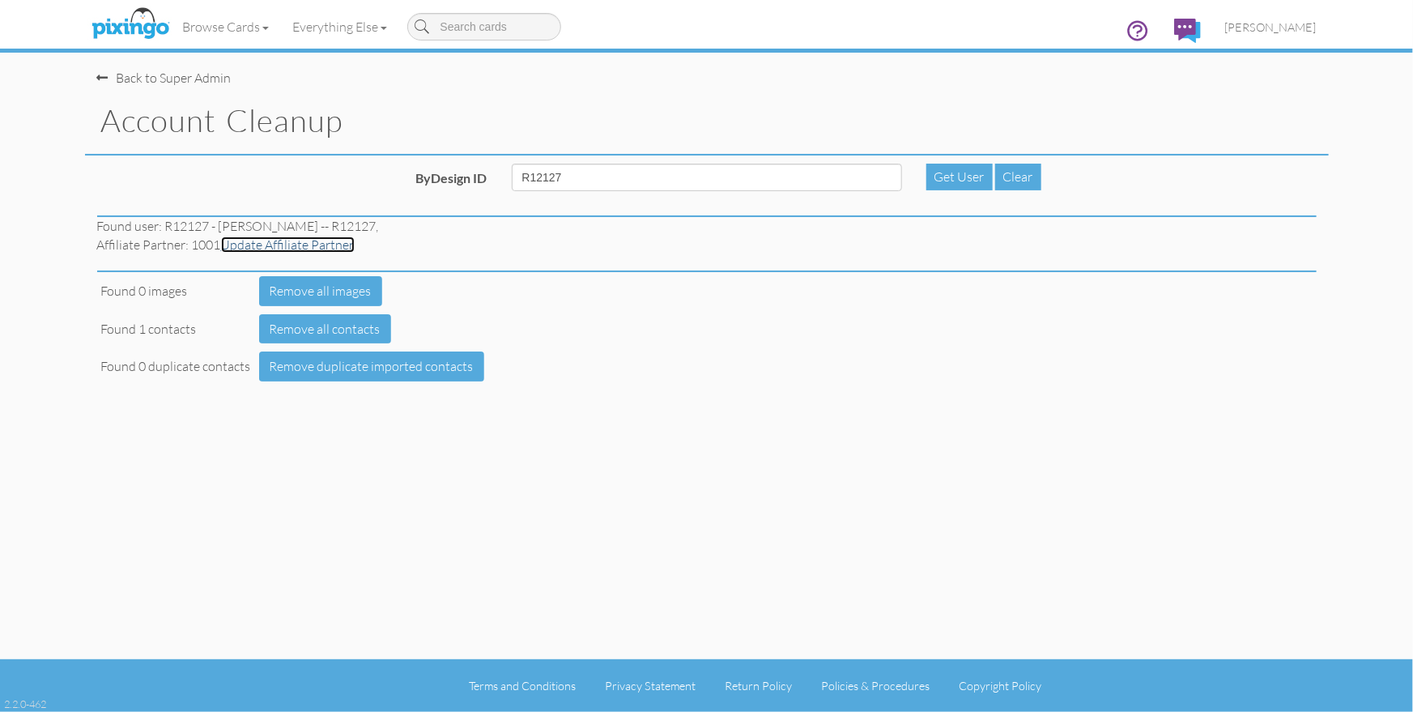
click at [253, 246] on link "Update Affiliate Partner" at bounding box center [288, 244] width 134 height 16
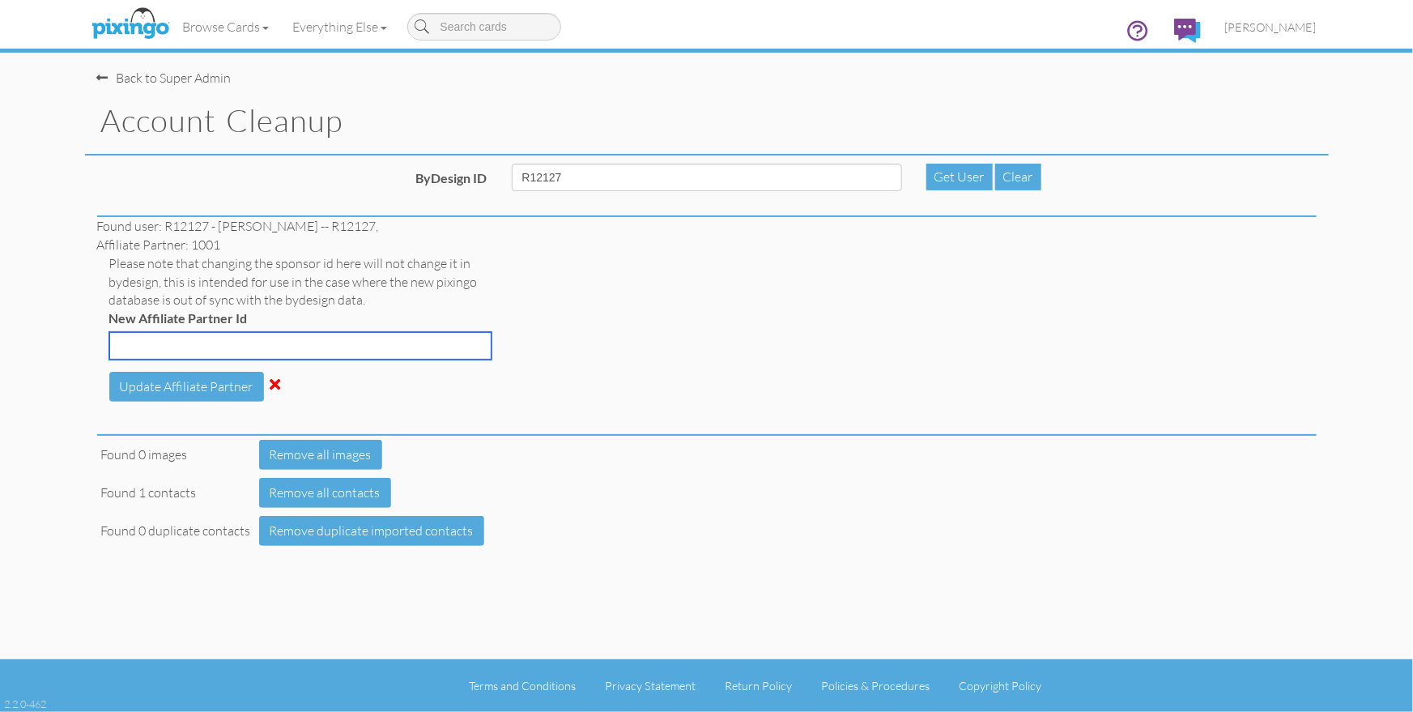
drag, startPoint x: 245, startPoint y: 349, endPoint x: 385, endPoint y: 361, distance: 139.8
click at [246, 349] on input "New Affiliate Partner Id" at bounding box center [300, 346] width 382 height 28
type input "5997"
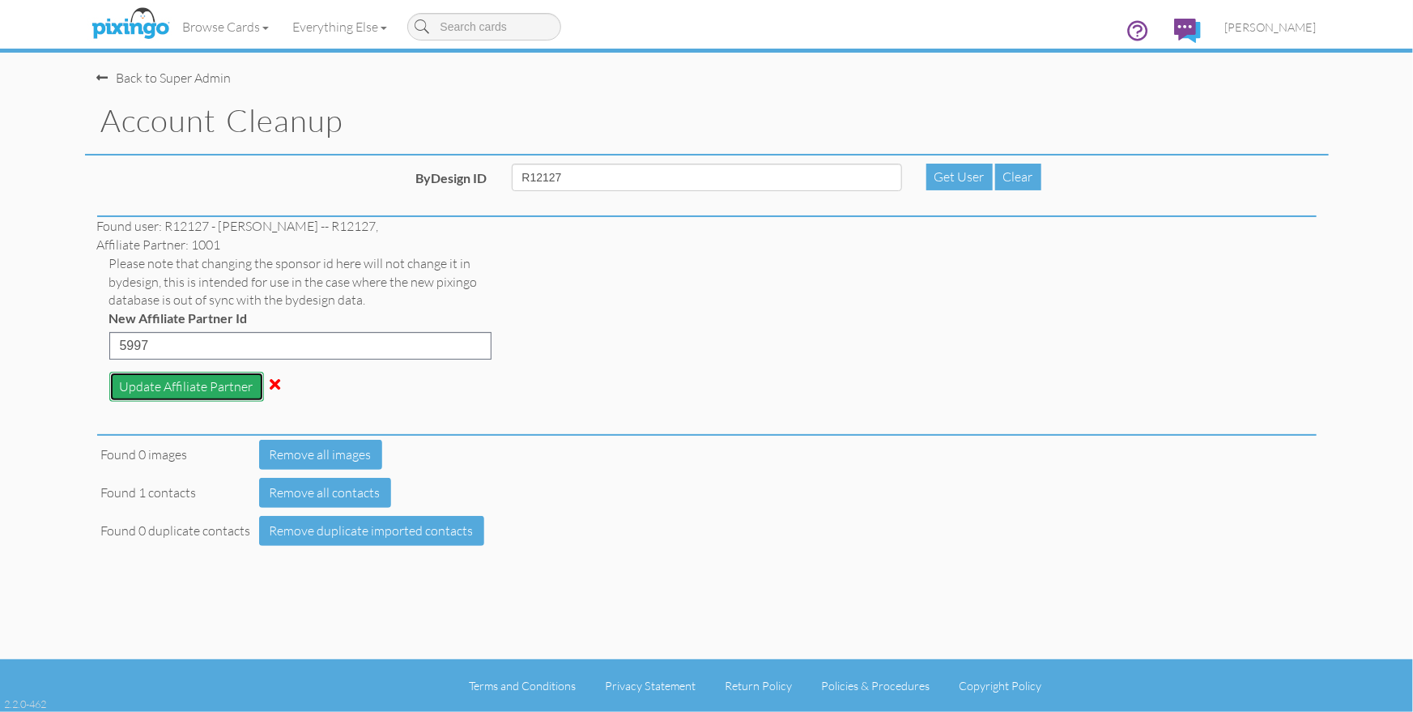
click at [173, 389] on button "Update Affiliate Partner" at bounding box center [186, 387] width 155 height 30
click at [117, 32] on img at bounding box center [130, 24] width 86 height 40
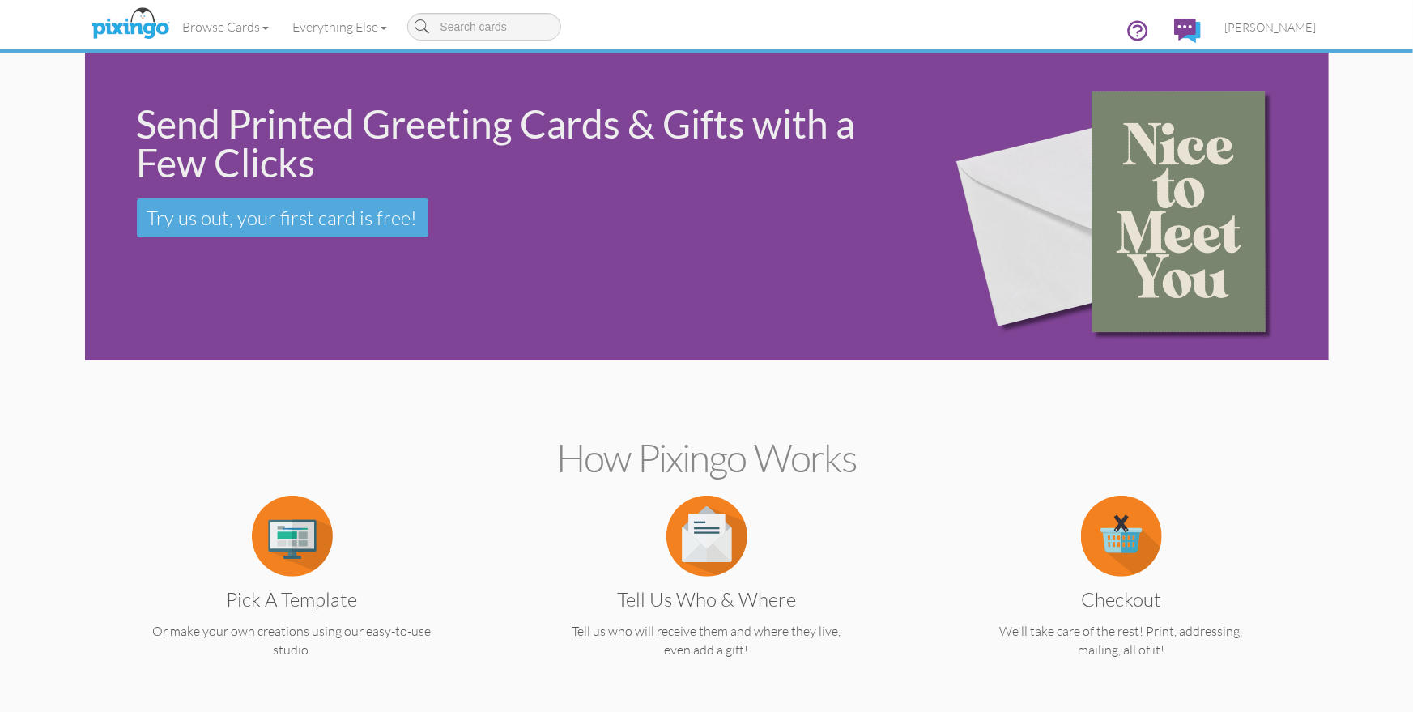
click at [772, 13] on div "Browse Cards Business Accounting Automotive Chiropractor Customer Dental Financ…" at bounding box center [706, 32] width 1219 height 64
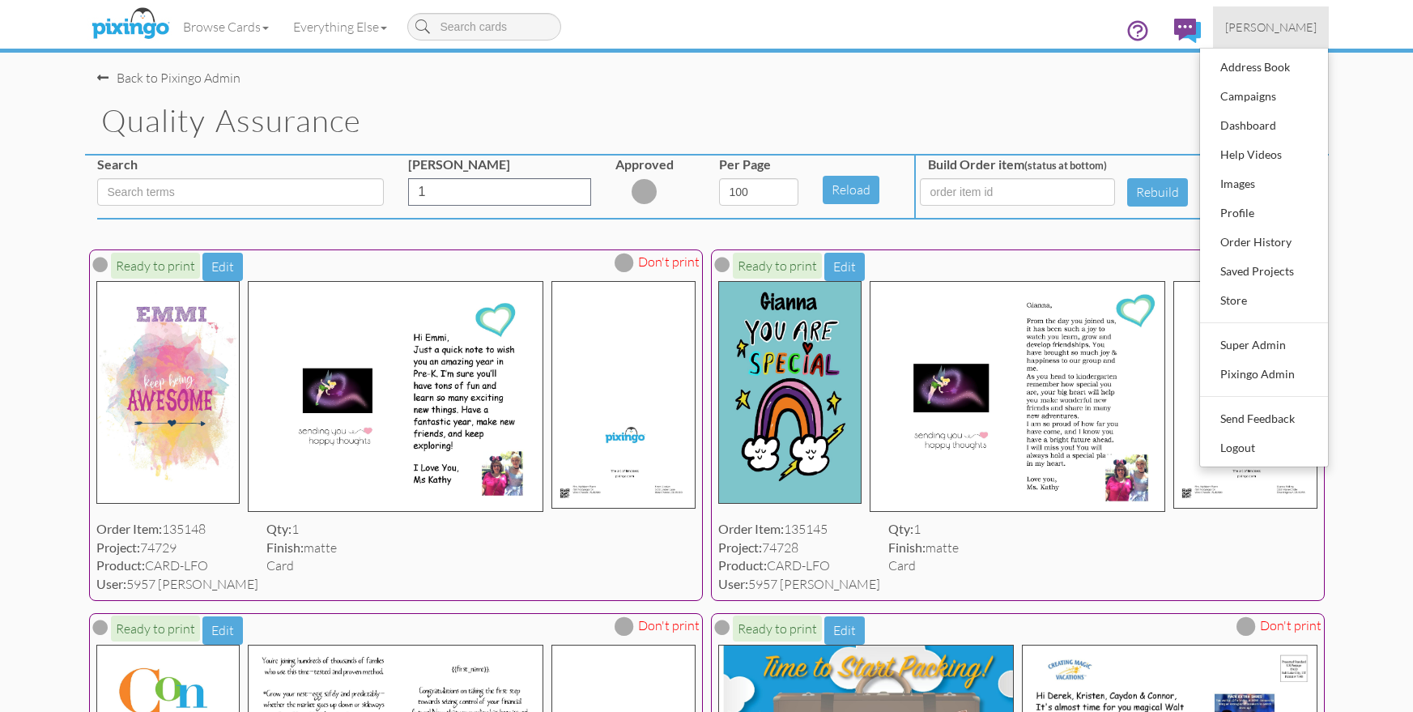
select select "number:100"
click at [1251, 372] on div "Pixingo Admin" at bounding box center [1264, 374] width 96 height 24
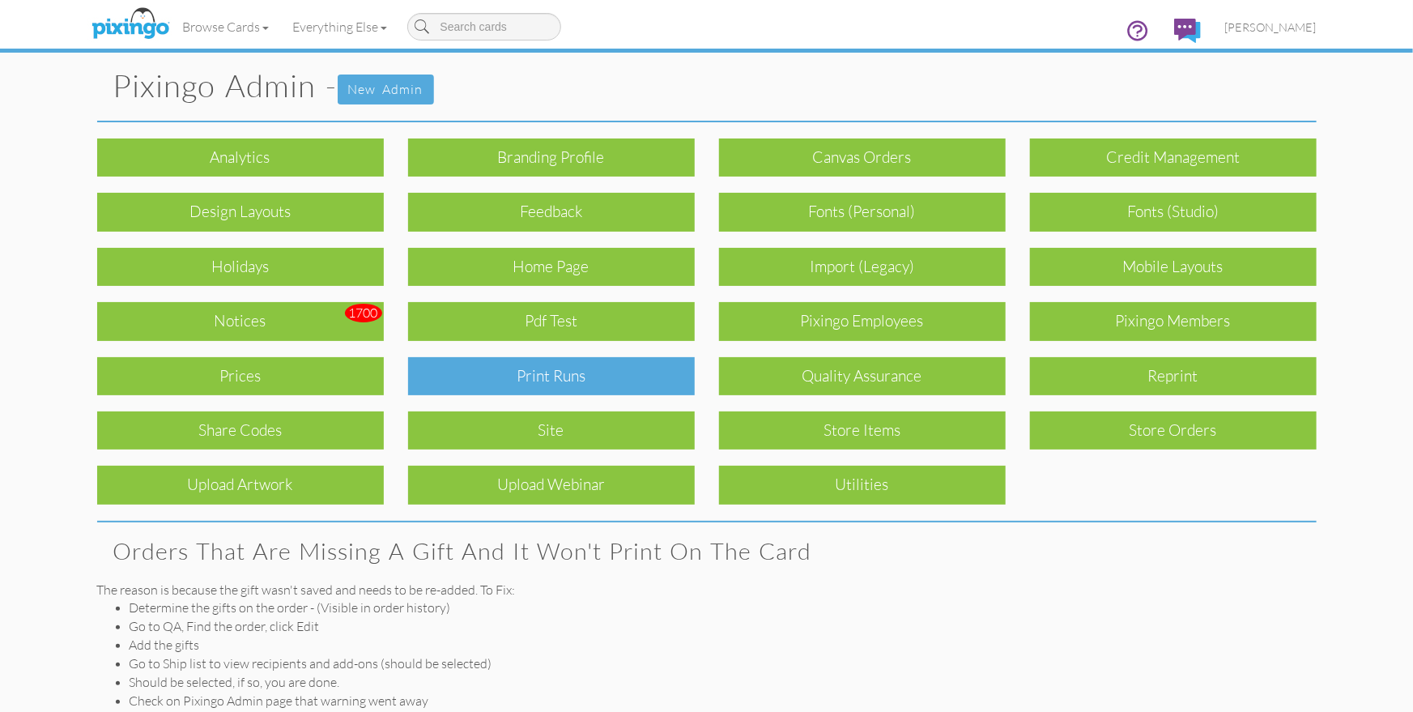
click at [678, 374] on div "Print Runs" at bounding box center [551, 376] width 287 height 38
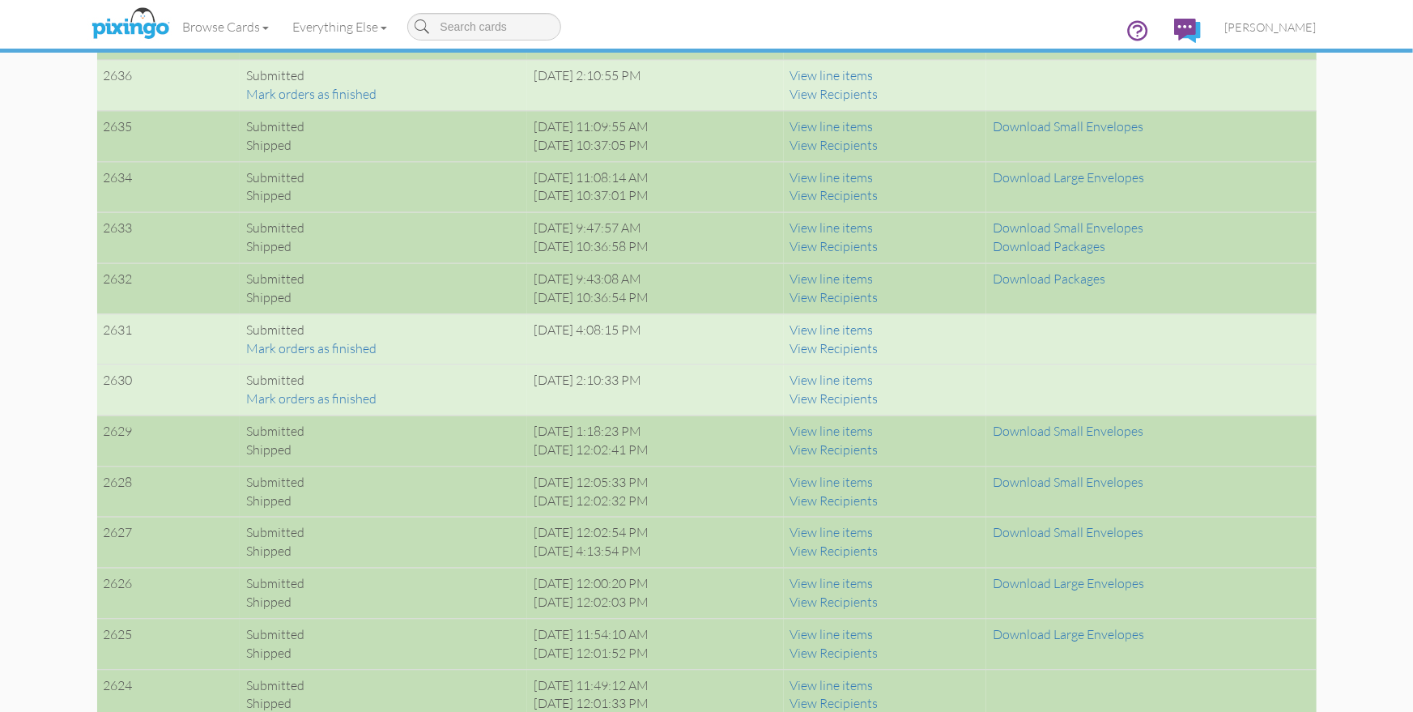
scroll to position [1711, 0]
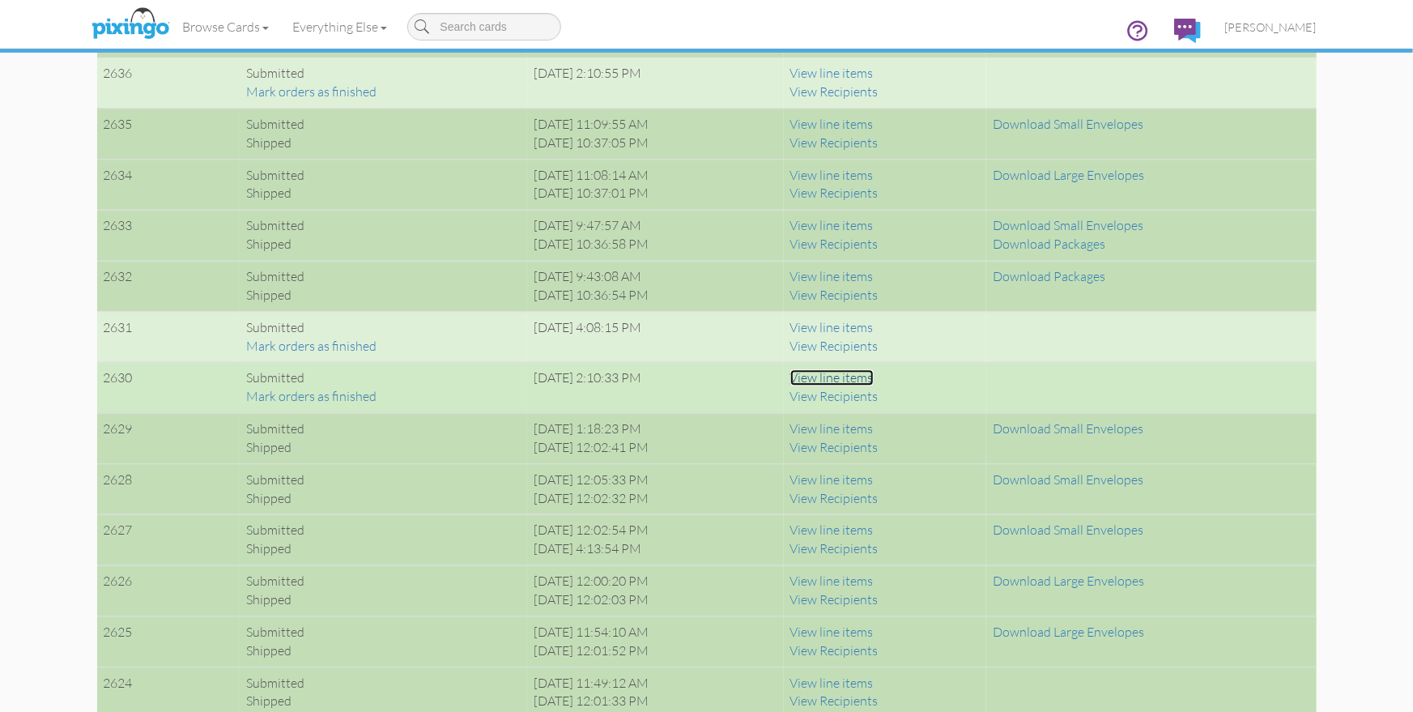
click at [861, 374] on link "View line items" at bounding box center [831, 377] width 83 height 16
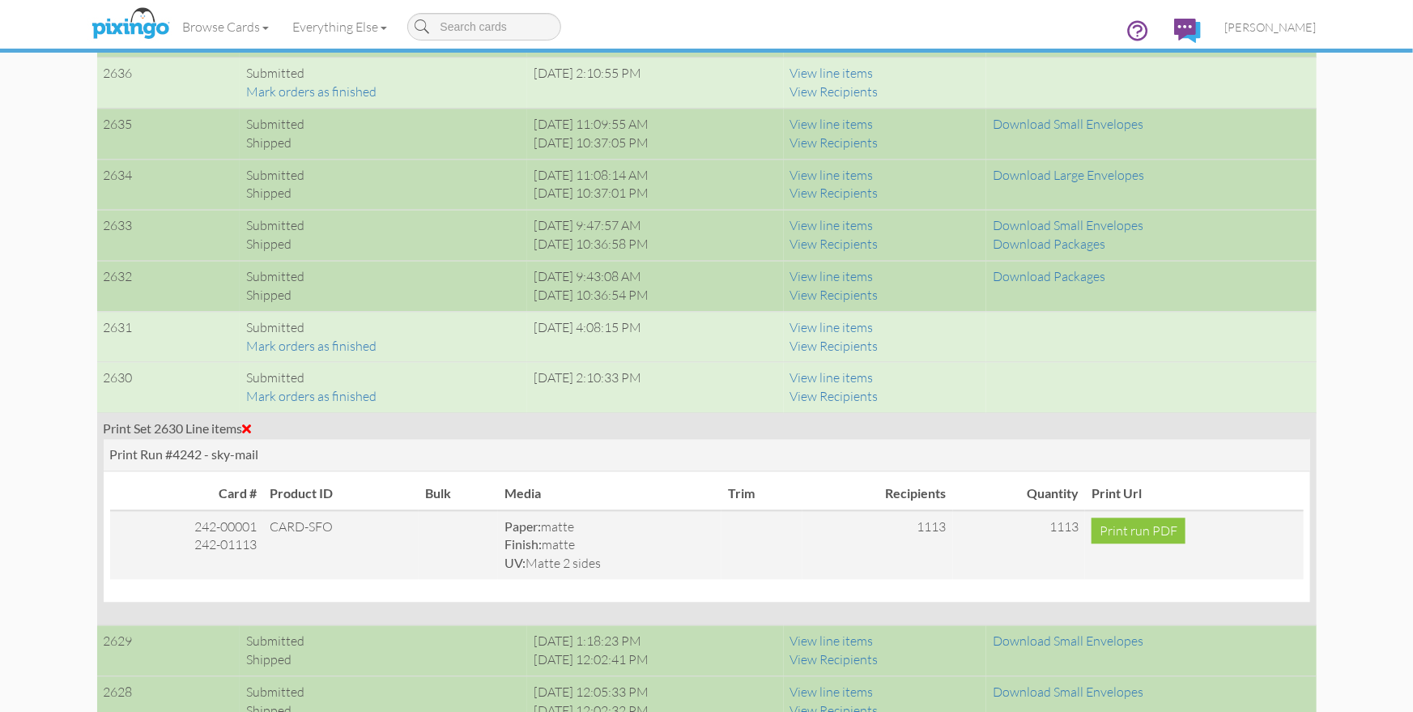
click at [249, 423] on span at bounding box center [247, 428] width 9 height 13
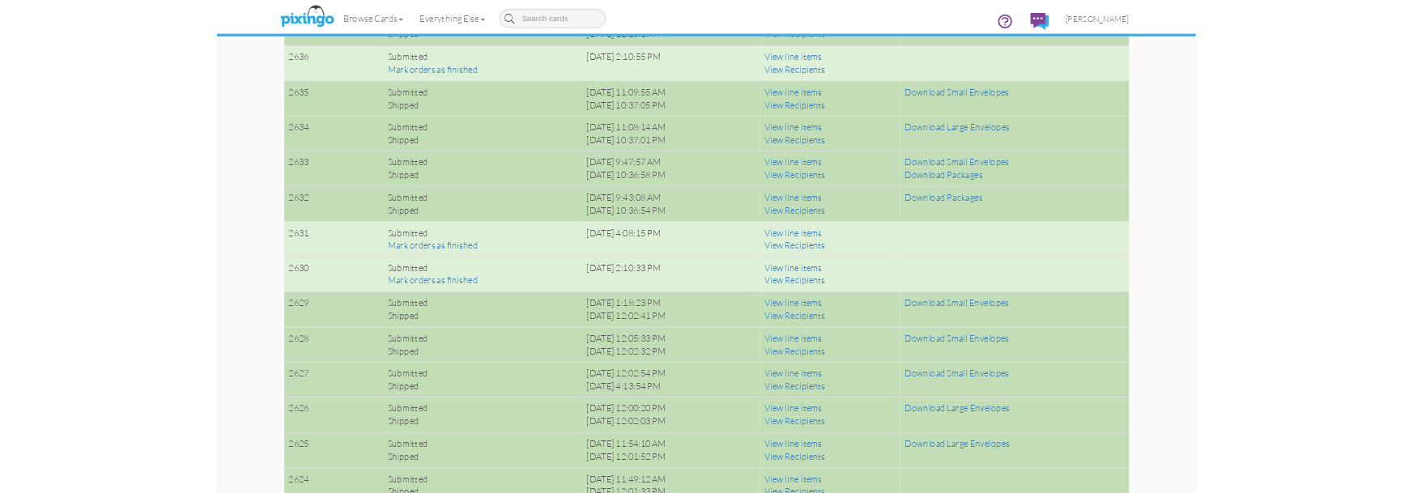
scroll to position [1831, 0]
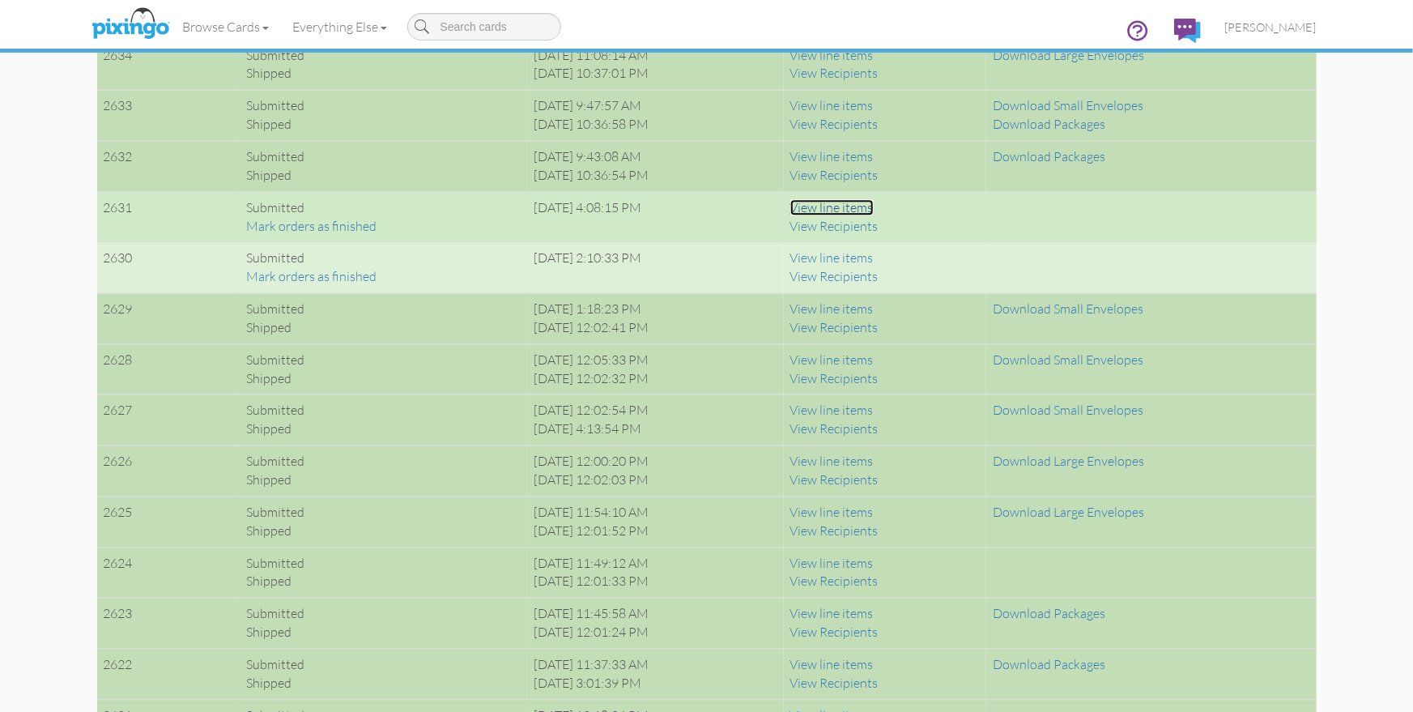
click at [864, 202] on link "View line items" at bounding box center [831, 207] width 83 height 16
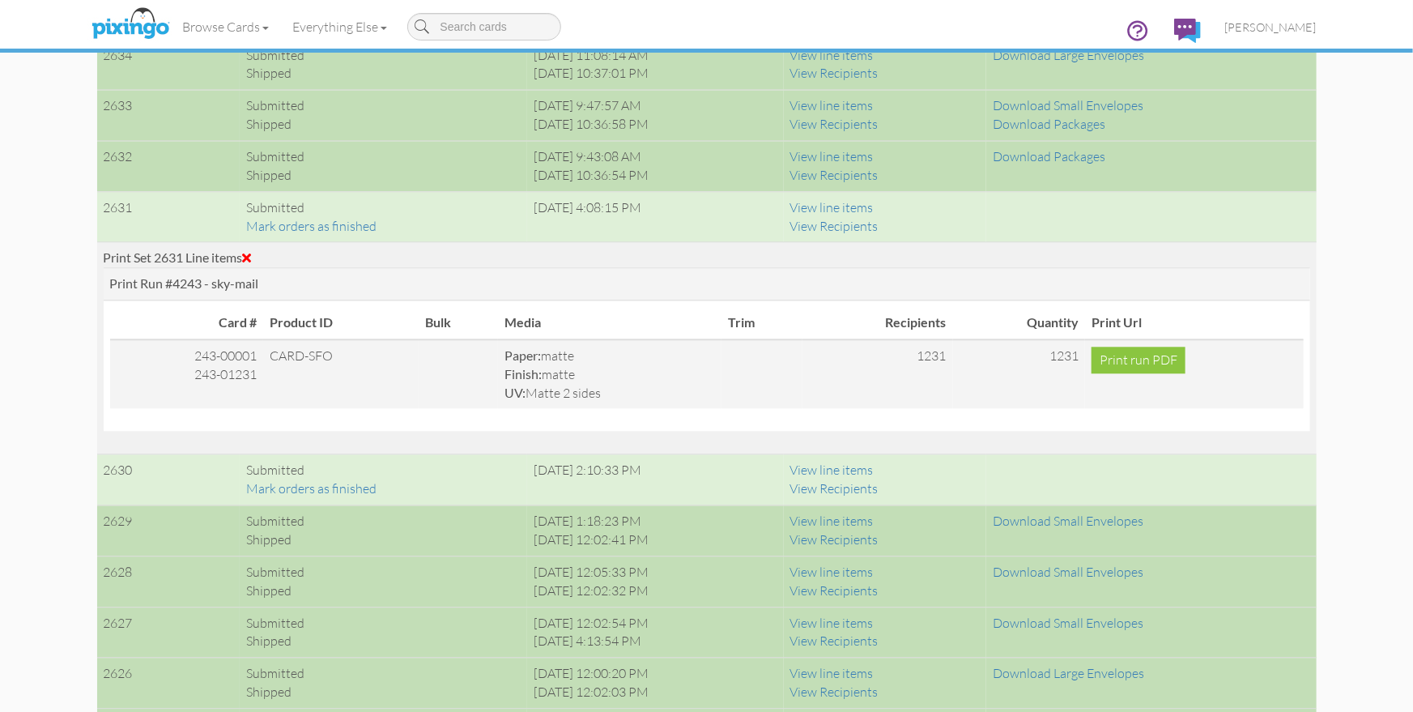
click at [252, 251] on span at bounding box center [247, 257] width 9 height 13
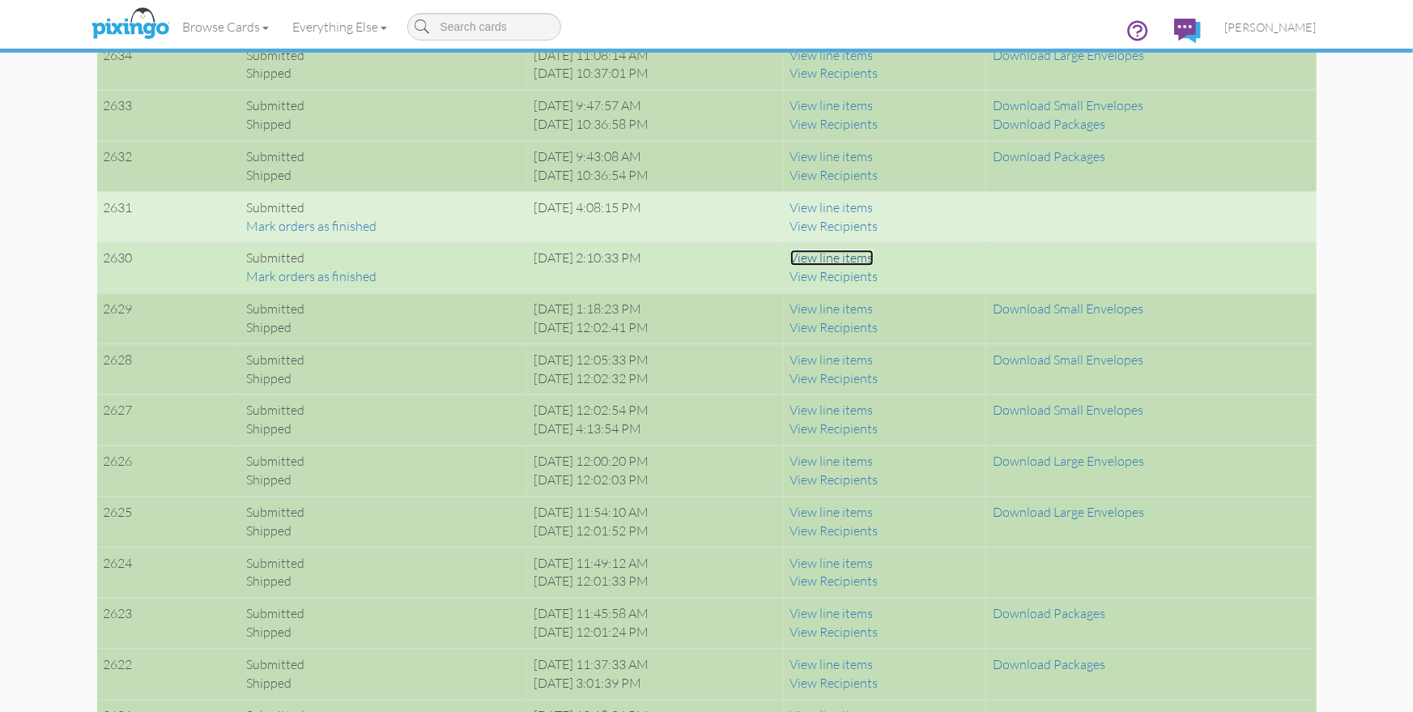
click at [874, 256] on link "View line items" at bounding box center [831, 257] width 83 height 16
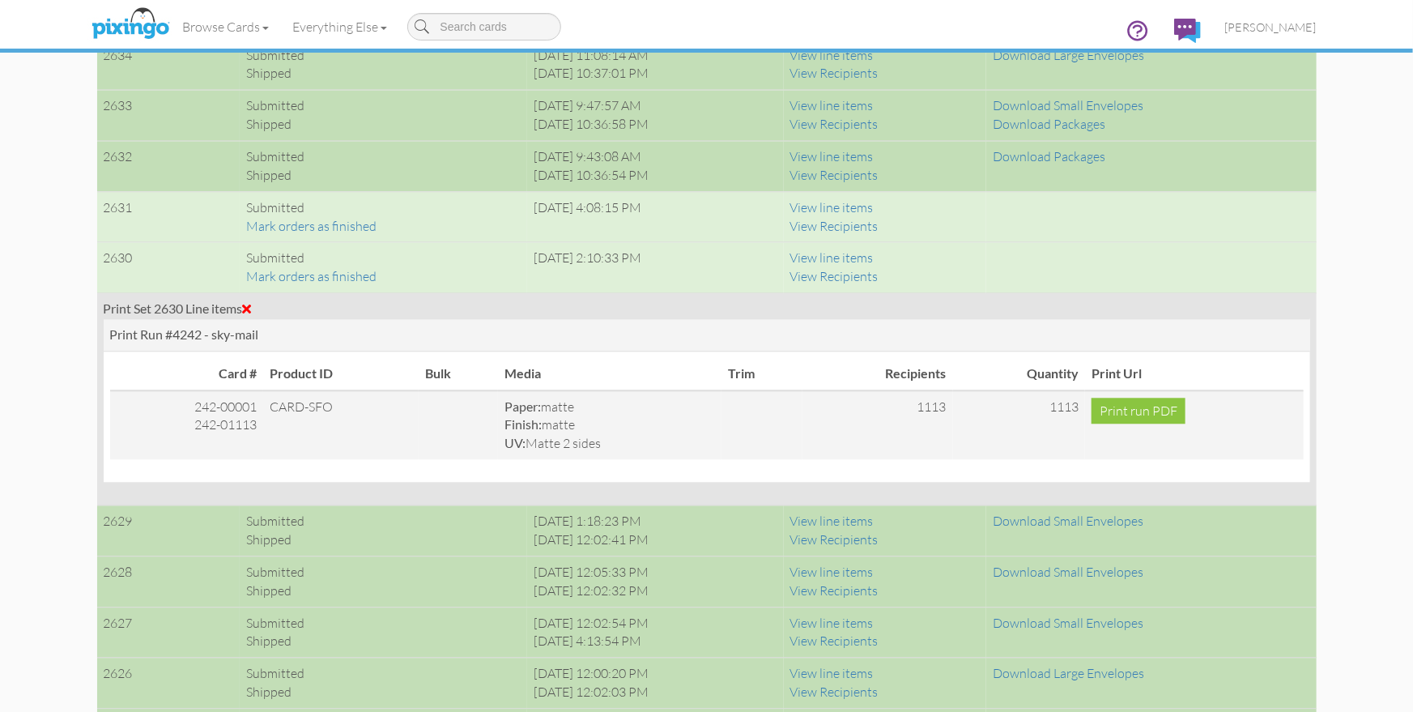
click at [252, 303] on span at bounding box center [247, 308] width 9 height 13
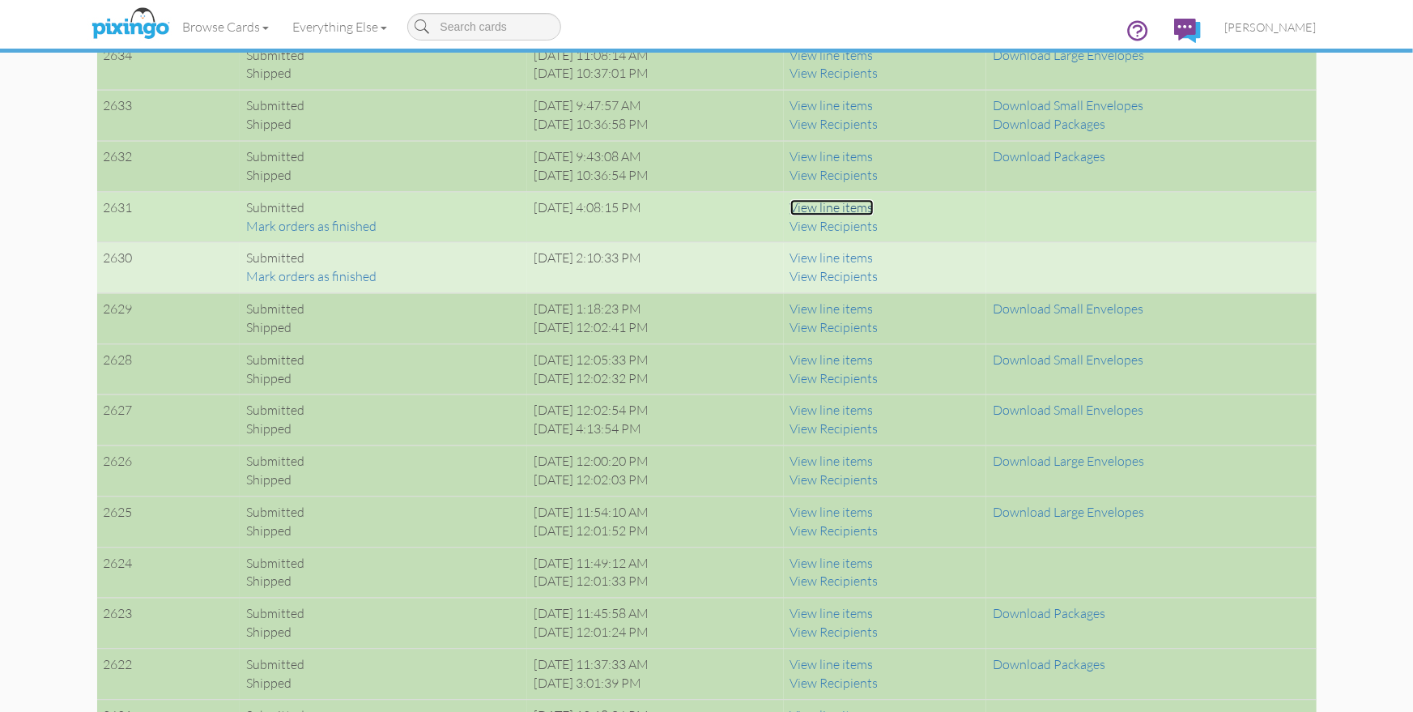
click at [848, 205] on link "View line items" at bounding box center [831, 207] width 83 height 16
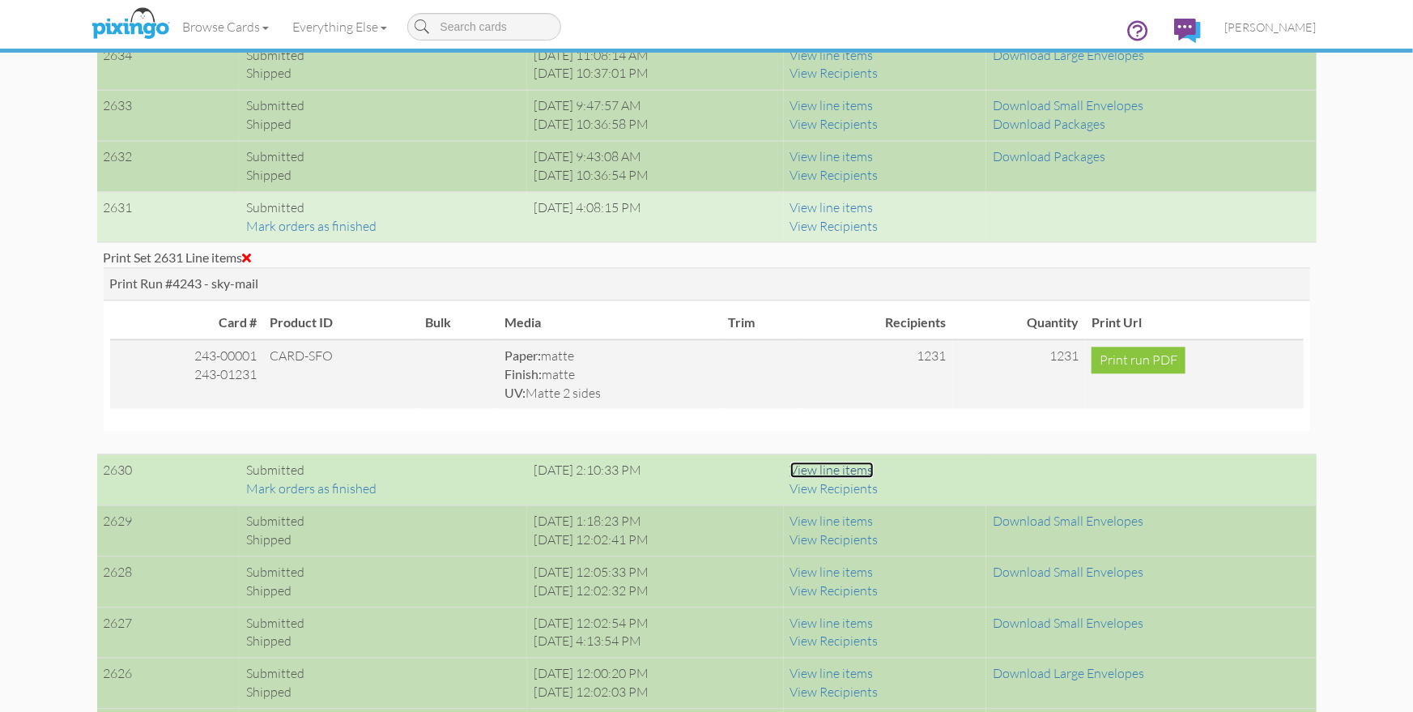
click at [840, 466] on link "View line items" at bounding box center [831, 469] width 83 height 16
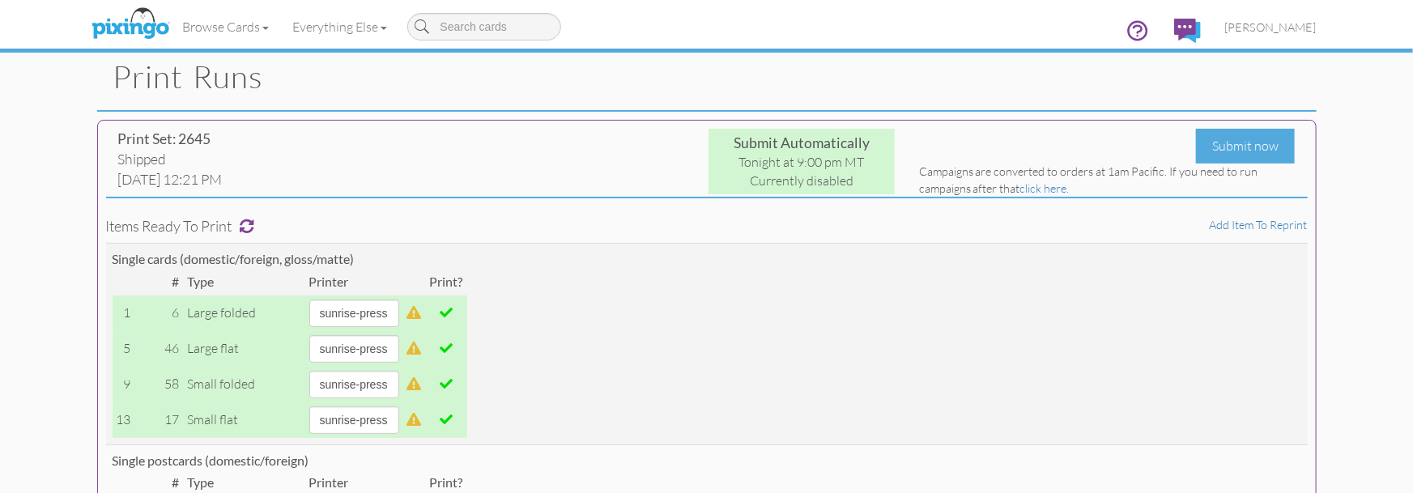
scroll to position [0, 0]
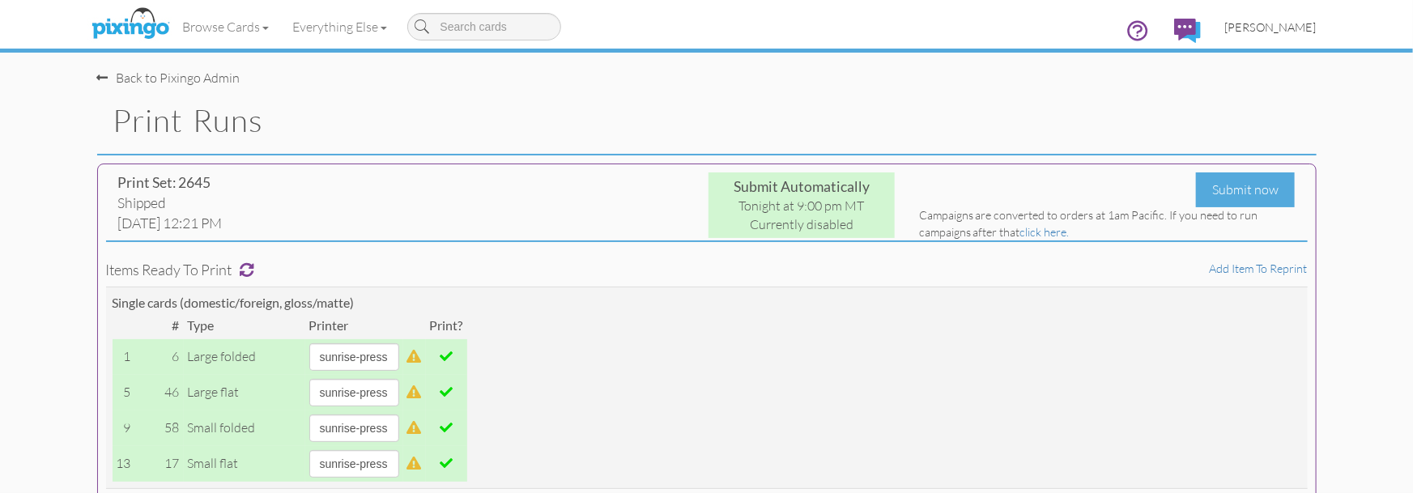
click at [1272, 29] on span "Bryan Thayer" at bounding box center [1270, 27] width 91 height 14
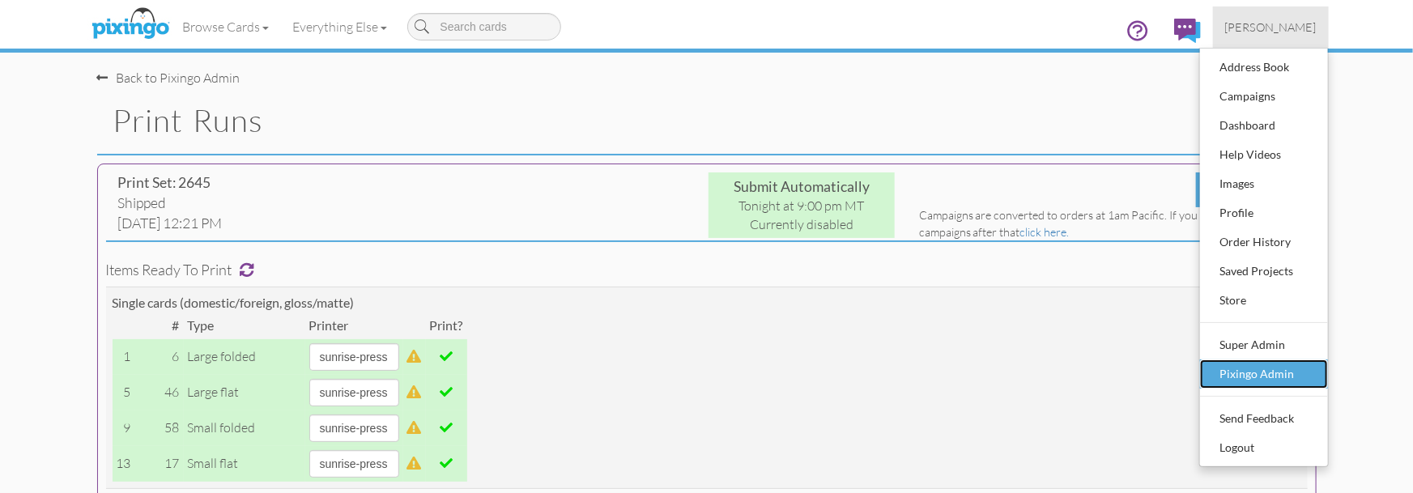
click at [1268, 367] on div "Pixingo Admin" at bounding box center [1264, 374] width 96 height 24
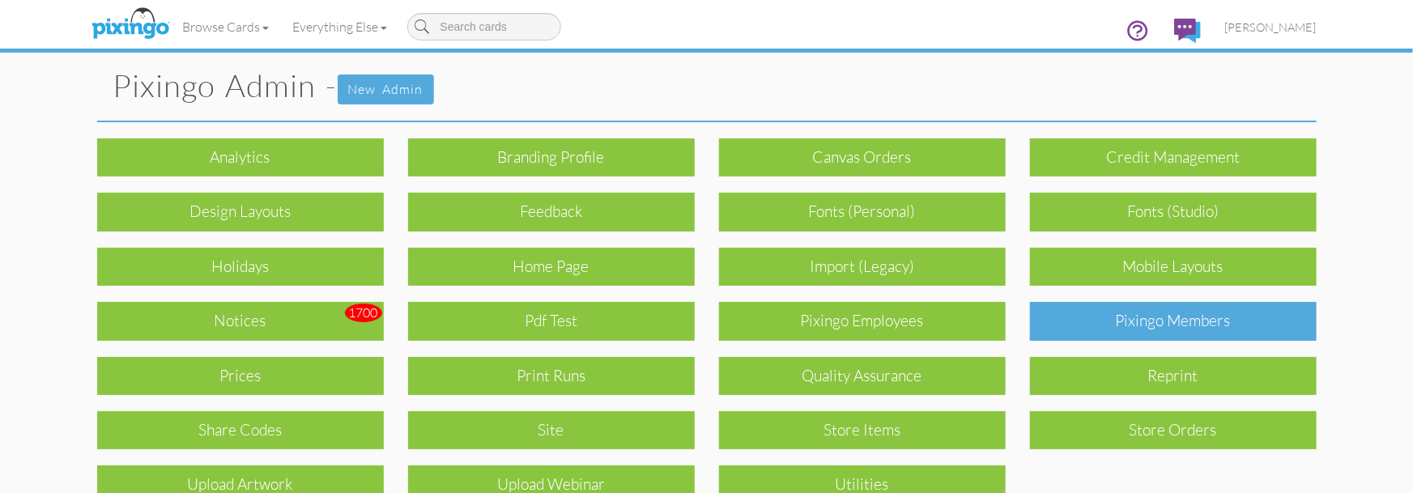
click at [1176, 323] on div "Pixingo Members" at bounding box center [1173, 321] width 287 height 38
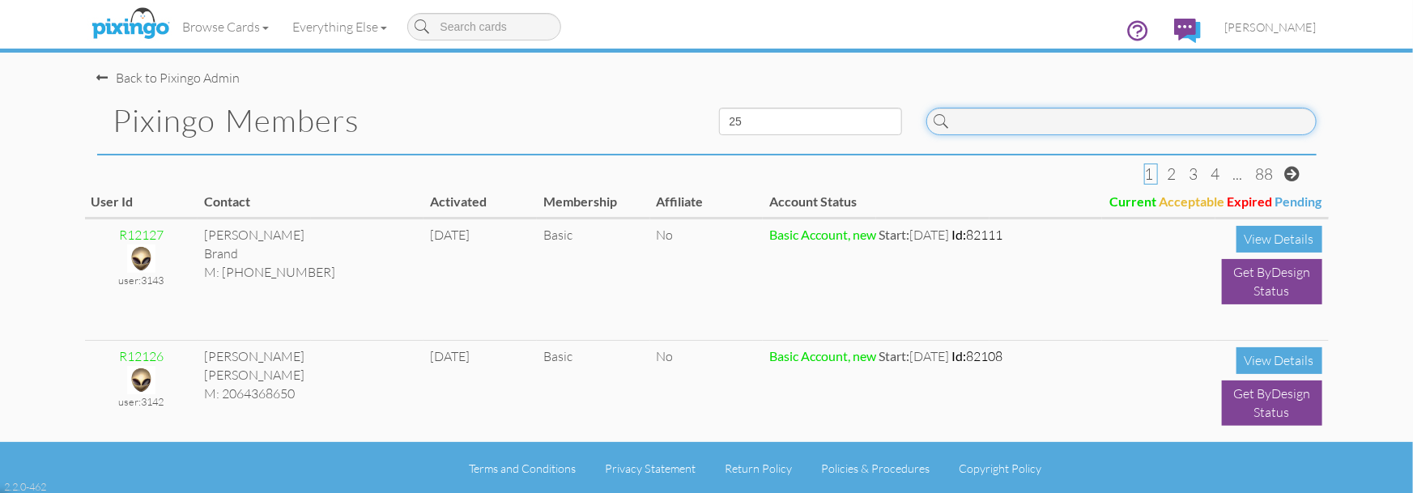
click at [1006, 125] on input at bounding box center [1121, 122] width 390 height 28
paste input "3852"
type input "3852"
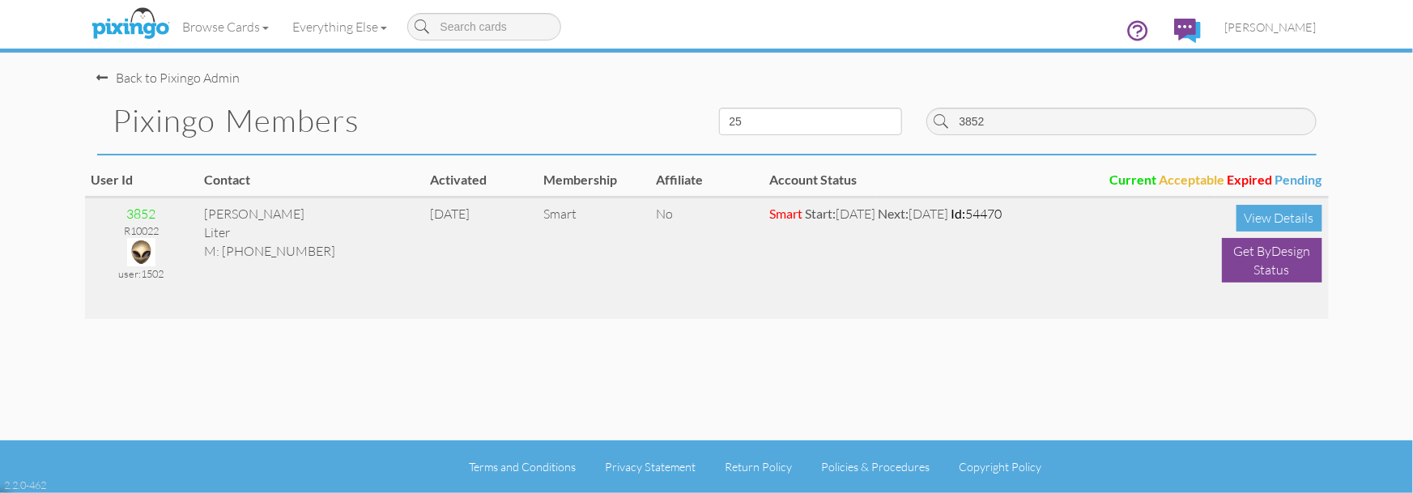
click at [129, 245] on img at bounding box center [141, 252] width 28 height 28
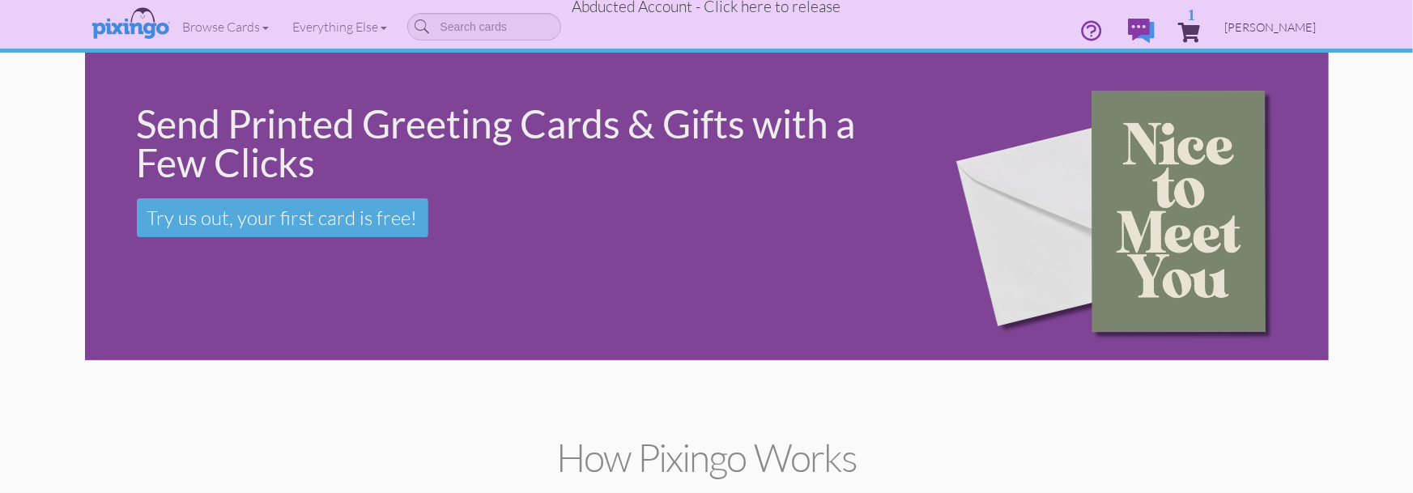
click at [1274, 30] on span "Angela Liter" at bounding box center [1270, 27] width 91 height 14
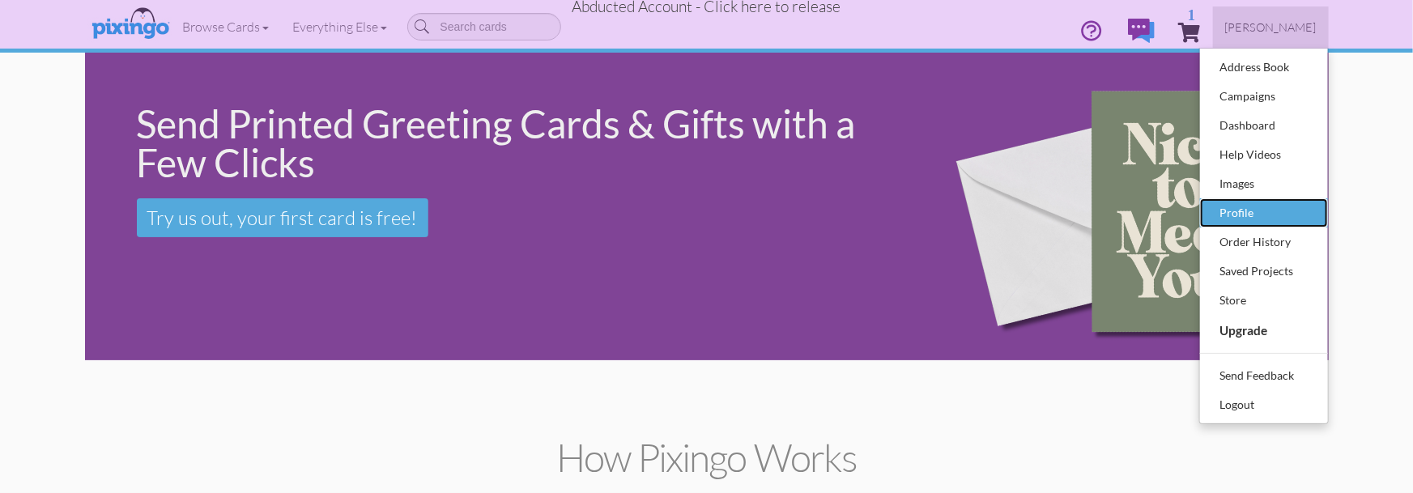
click at [1241, 202] on div "Profile" at bounding box center [1264, 213] width 96 height 24
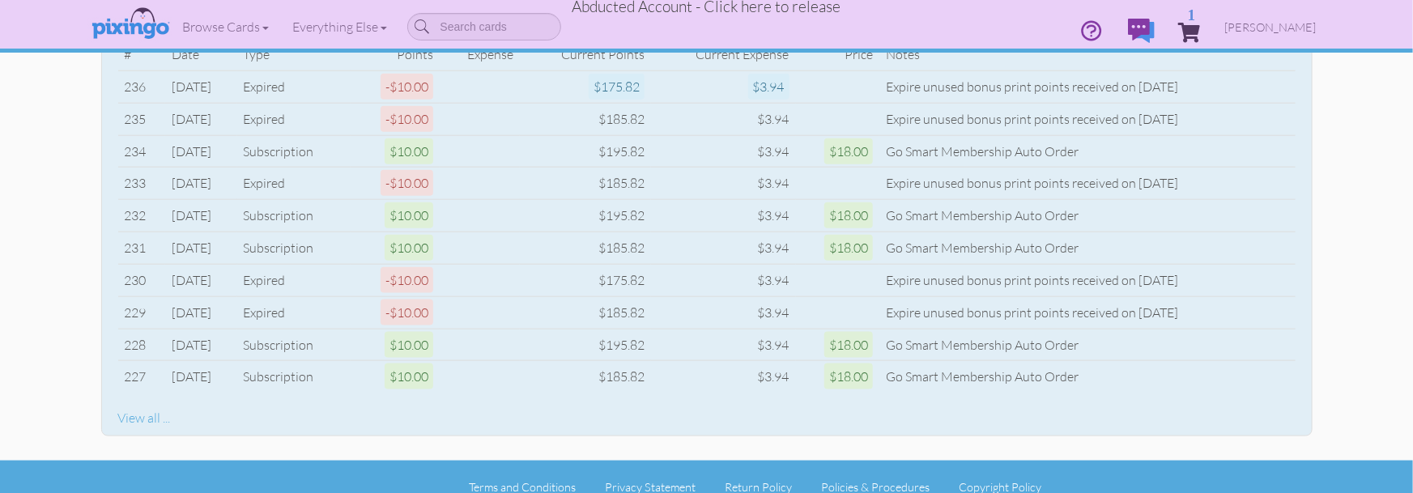
scroll to position [910, 0]
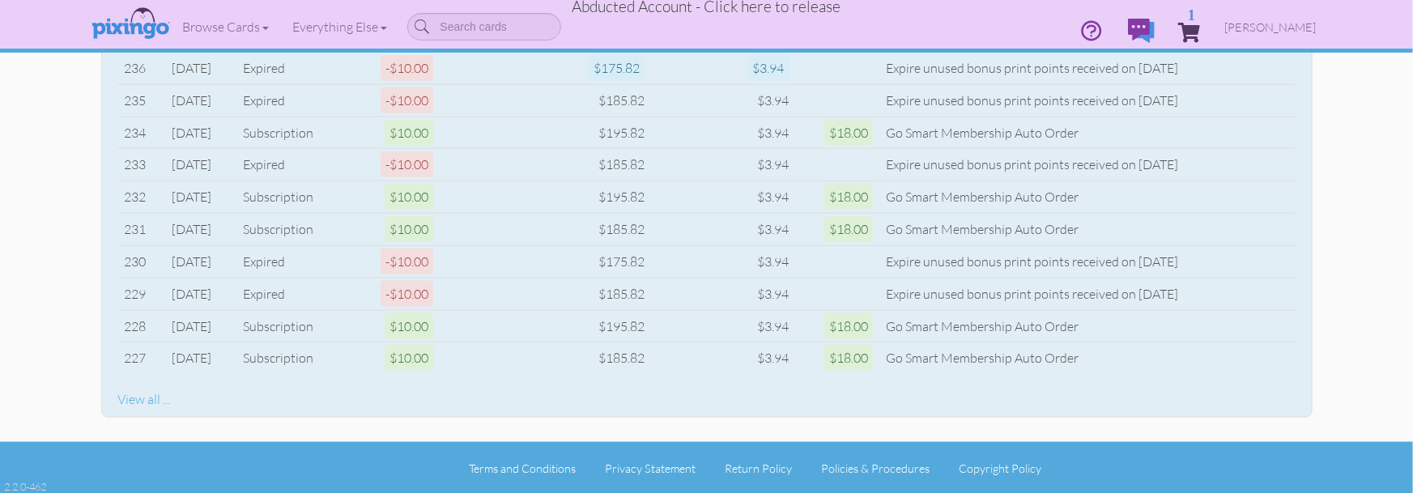
click at [135, 402] on div "View all ..." at bounding box center [706, 399] width 1177 height 19
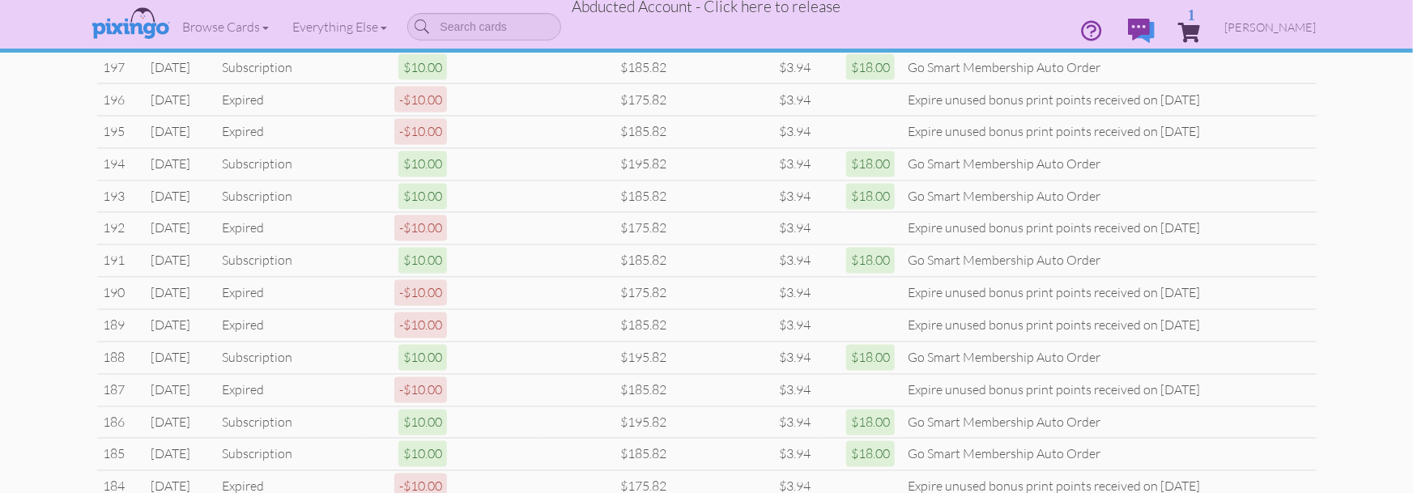
scroll to position [1398, 0]
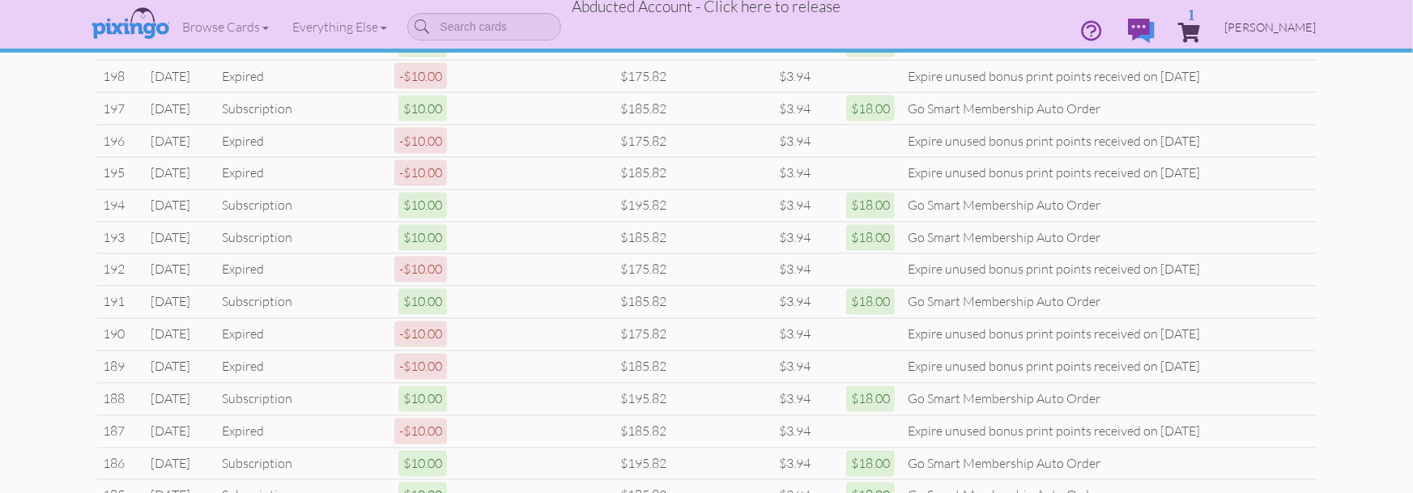
click at [1275, 22] on span "Angela Liter" at bounding box center [1270, 27] width 91 height 14
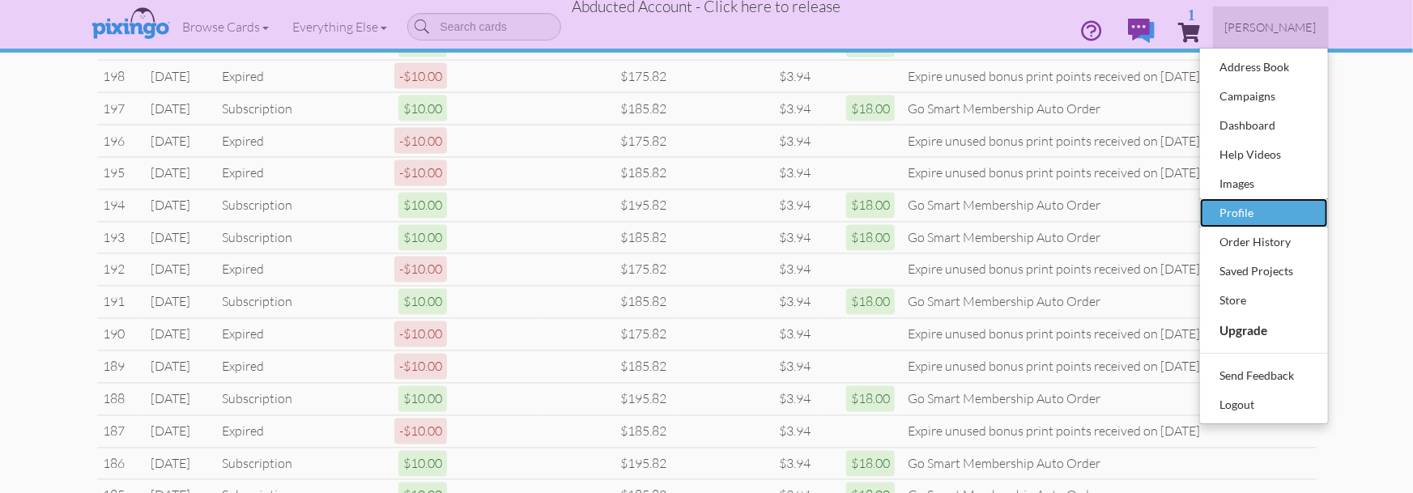
click at [1250, 208] on div "Profile" at bounding box center [1264, 213] width 96 height 24
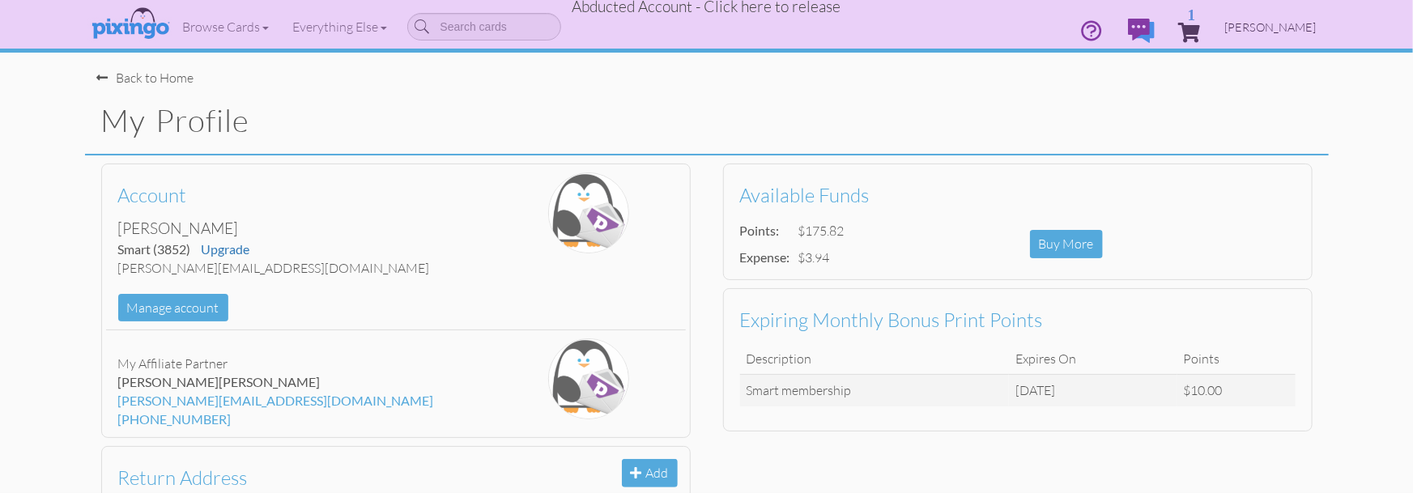
click at [1283, 28] on span "Angela Liter" at bounding box center [1270, 27] width 91 height 14
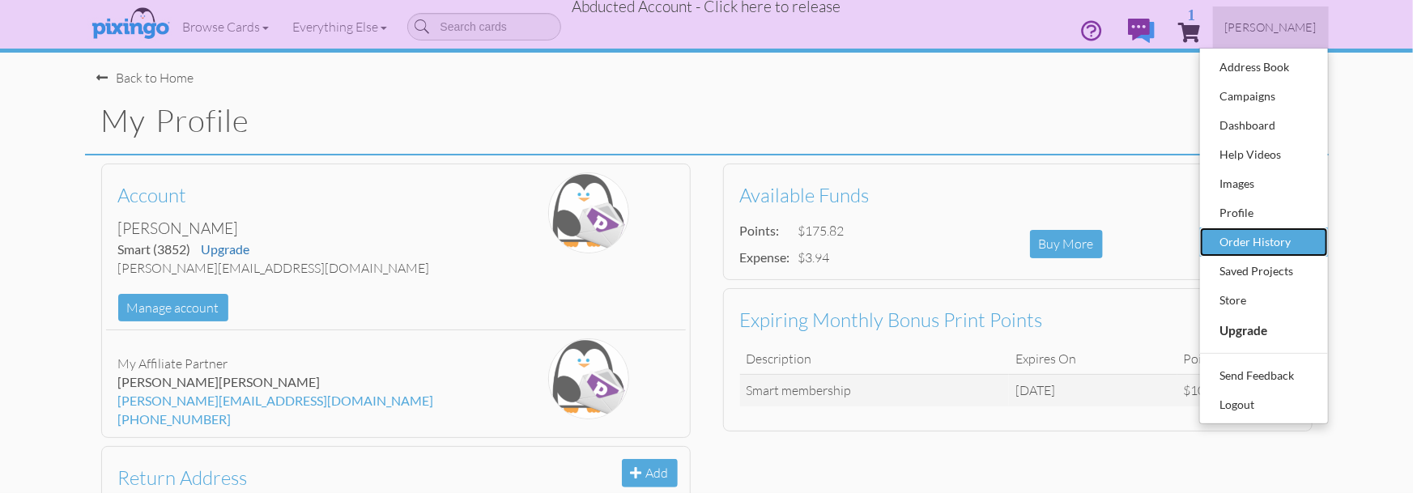
click at [1262, 236] on div "Order History" at bounding box center [1264, 242] width 96 height 24
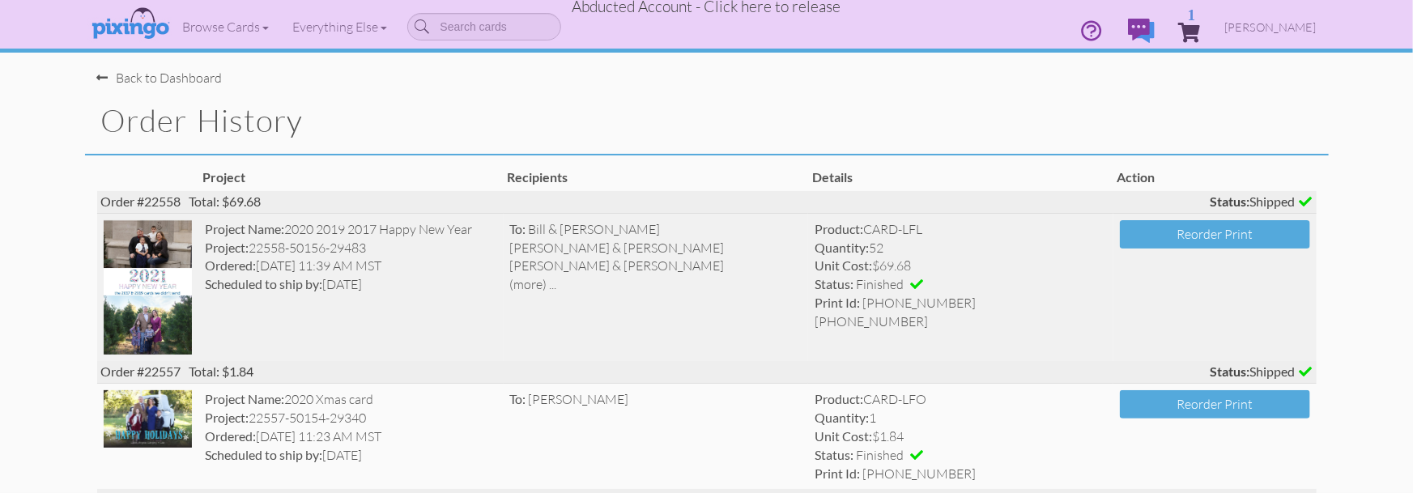
click at [168, 235] on img at bounding box center [148, 287] width 89 height 135
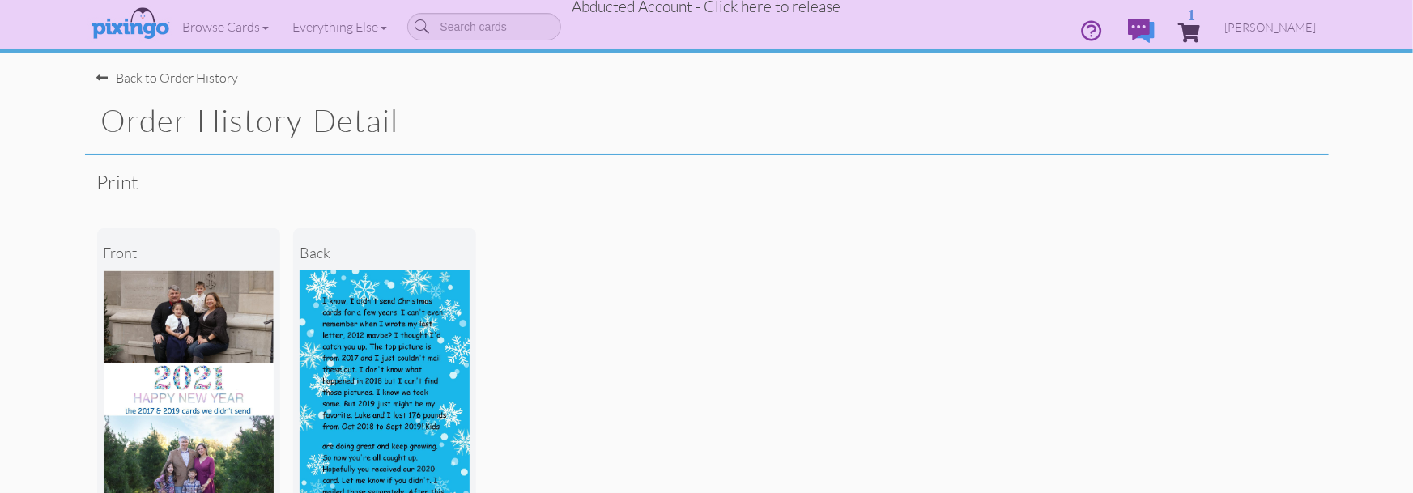
click at [736, 6] on span "Abducted Account - Click here to release" at bounding box center [706, 6] width 269 height 19
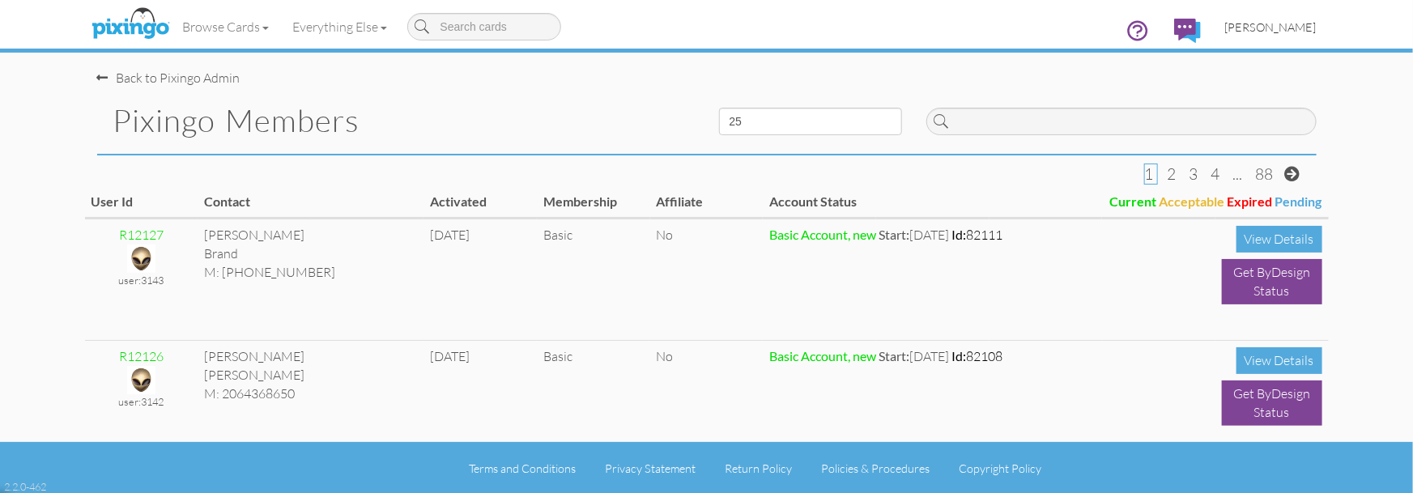
click at [1286, 28] on span "Bryan Thayer" at bounding box center [1270, 27] width 91 height 14
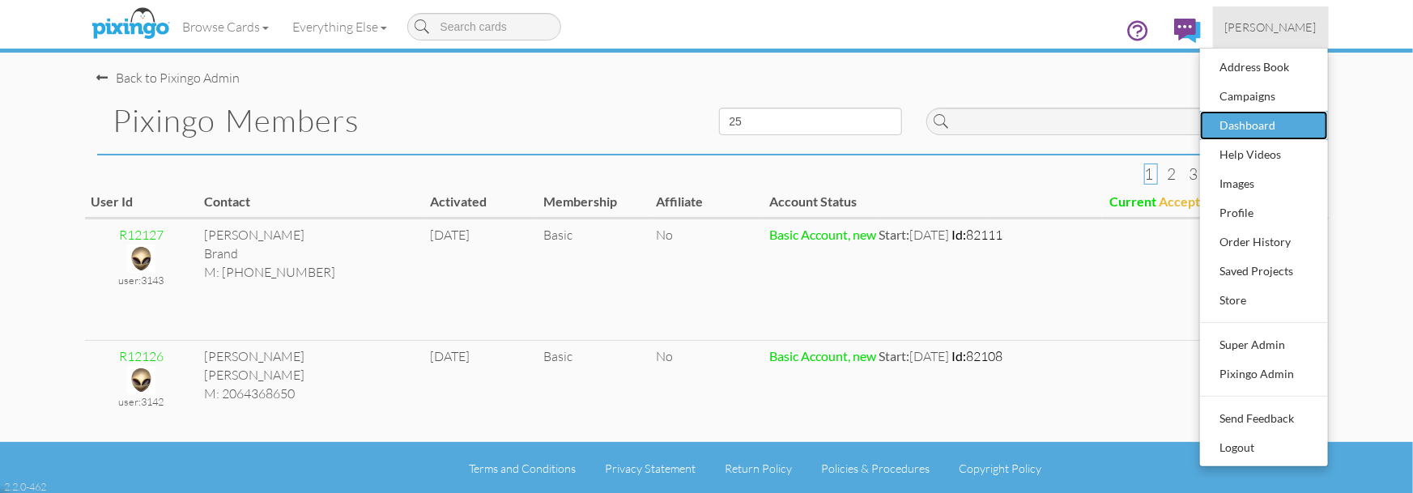
click at [1235, 117] on div "Dashboard" at bounding box center [1264, 125] width 96 height 24
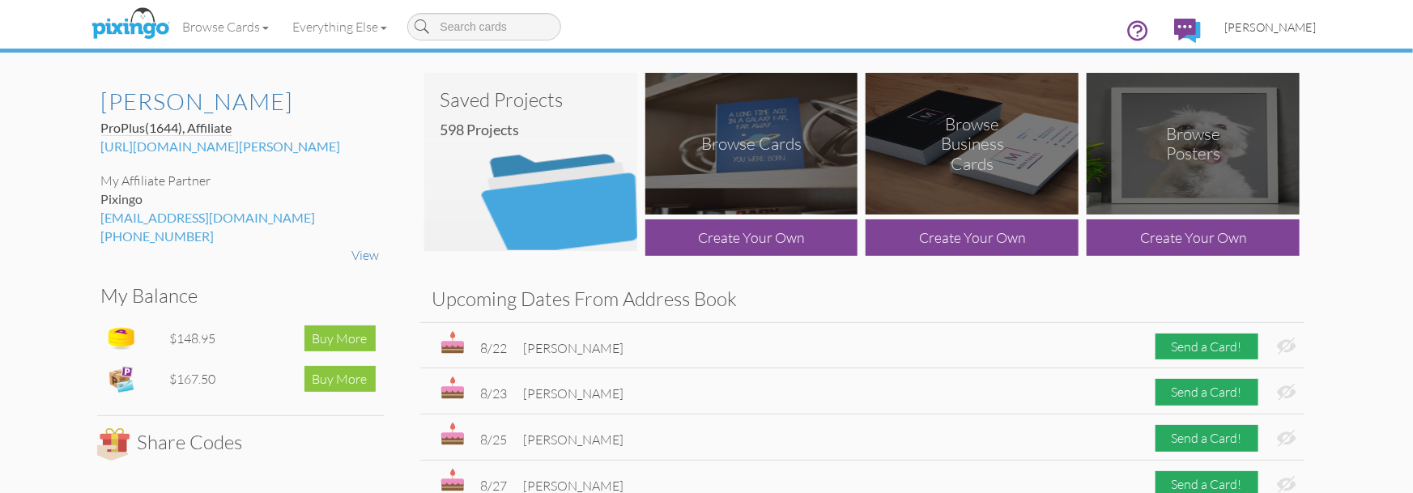
click at [1269, 32] on span "Bryan Thayer" at bounding box center [1270, 27] width 91 height 14
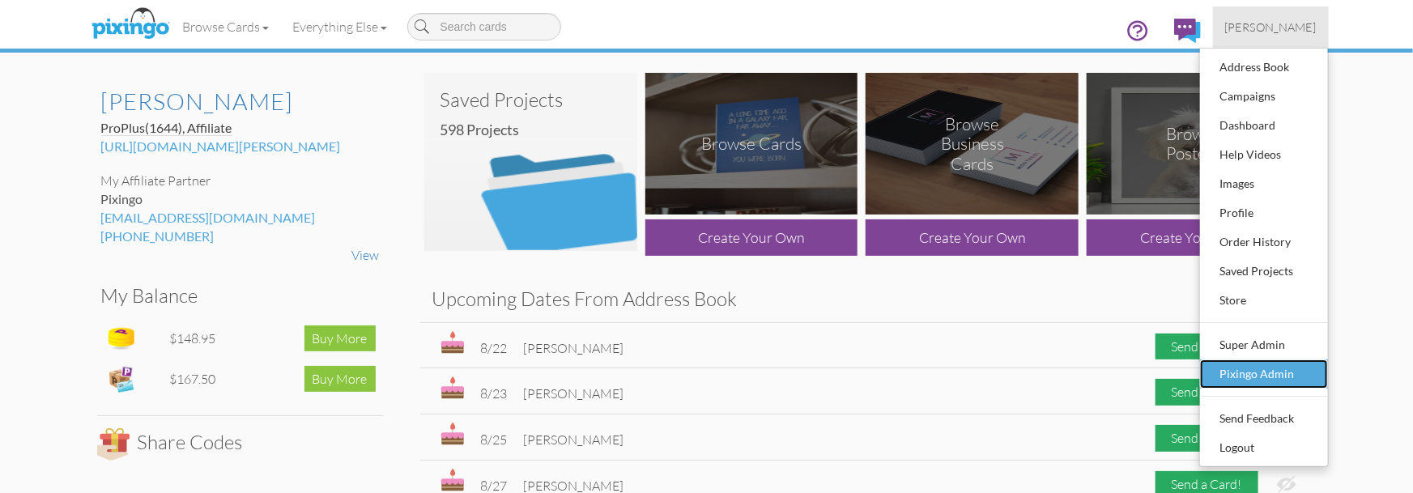
click at [1231, 368] on div "Pixingo Admin" at bounding box center [1264, 374] width 96 height 24
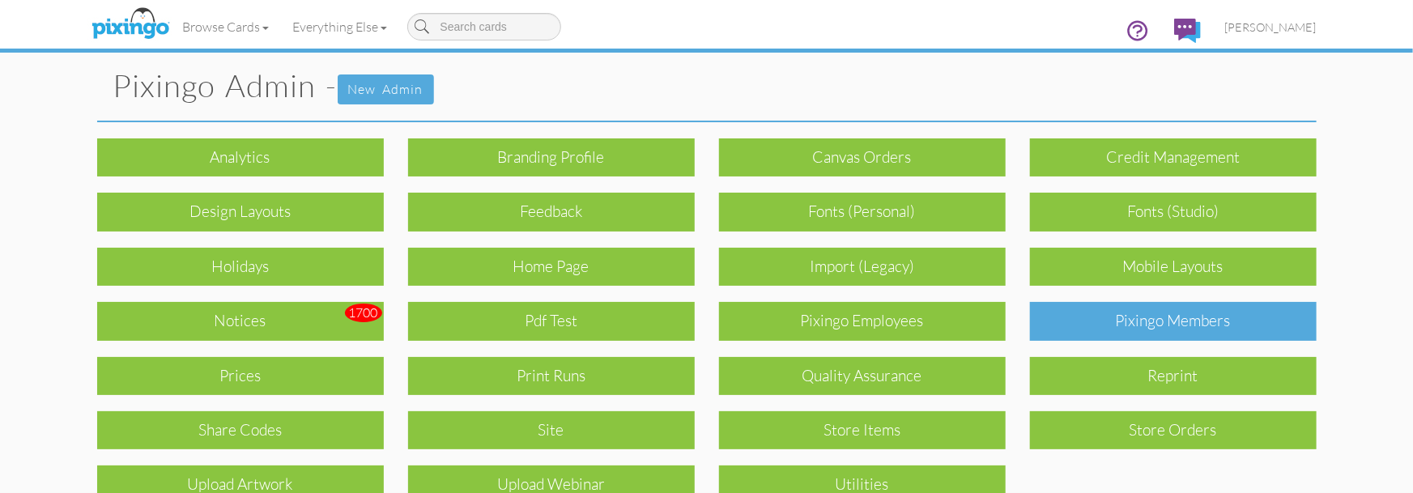
click at [1146, 314] on div "Pixingo Members" at bounding box center [1173, 321] width 287 height 38
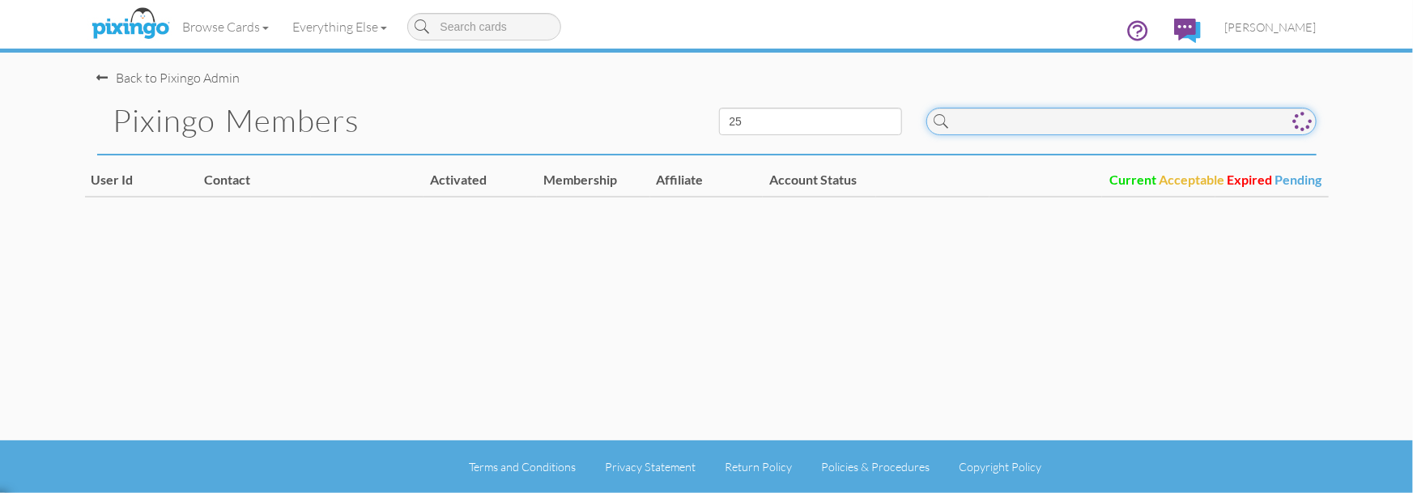
click at [988, 121] on input at bounding box center [1121, 122] width 390 height 28
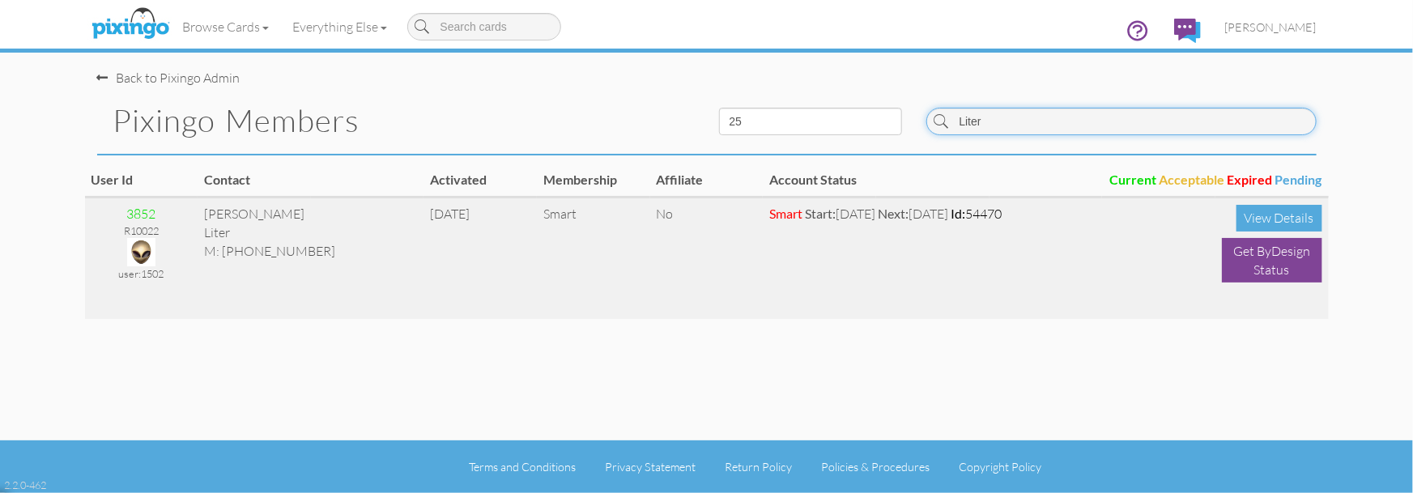
type input "Liter"
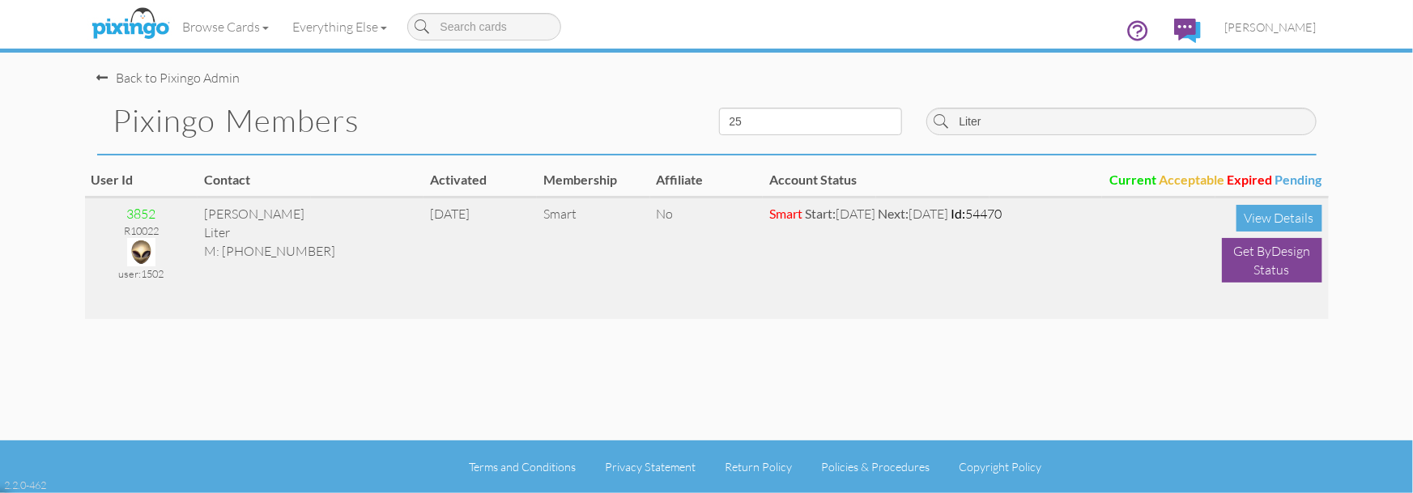
click at [130, 254] on img at bounding box center [141, 252] width 28 height 28
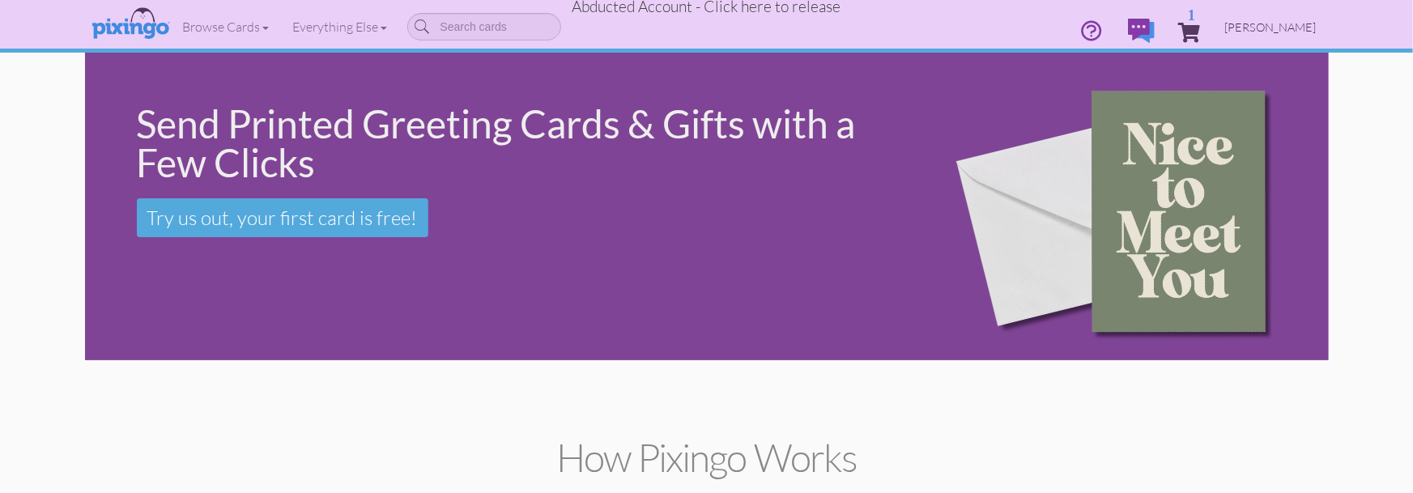
click at [1276, 23] on span "Angela Liter" at bounding box center [1270, 27] width 91 height 14
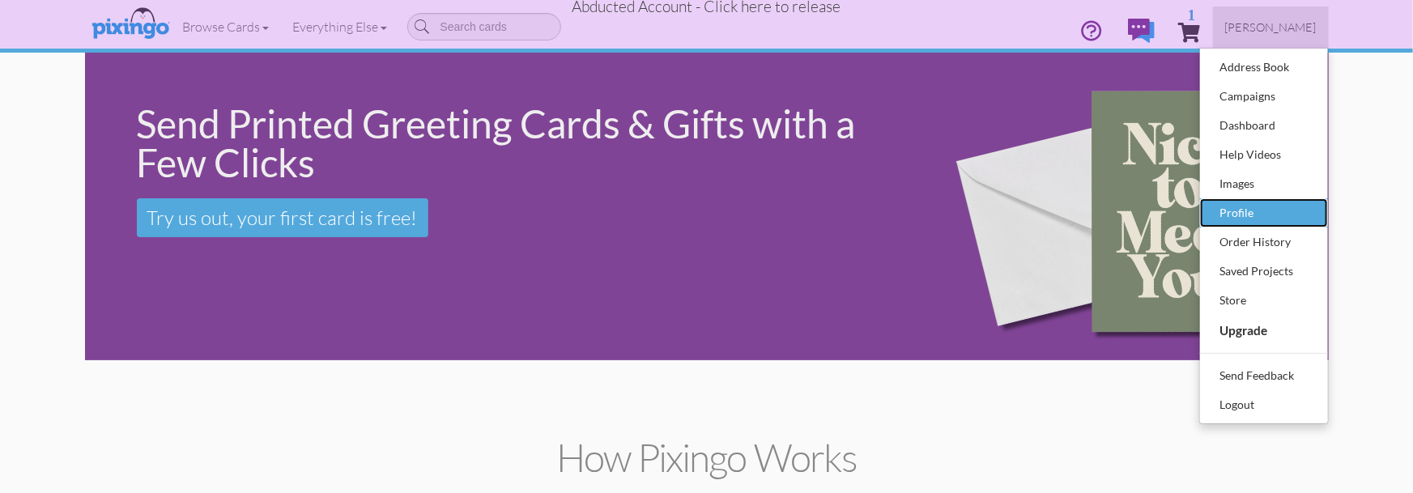
click at [1247, 210] on div "Profile" at bounding box center [1264, 213] width 96 height 24
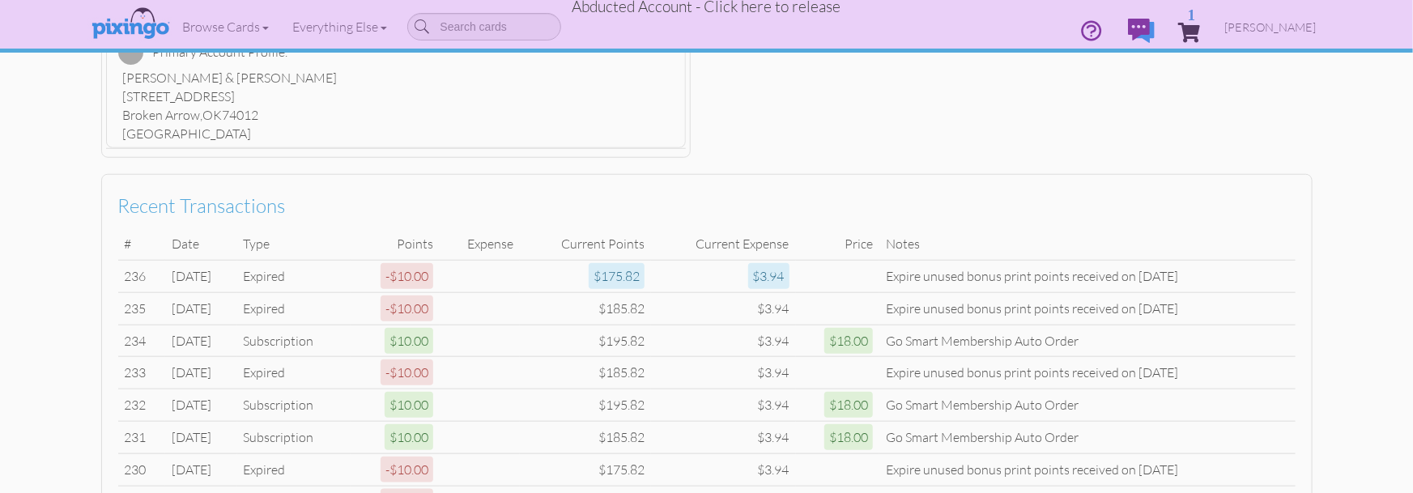
scroll to position [909, 0]
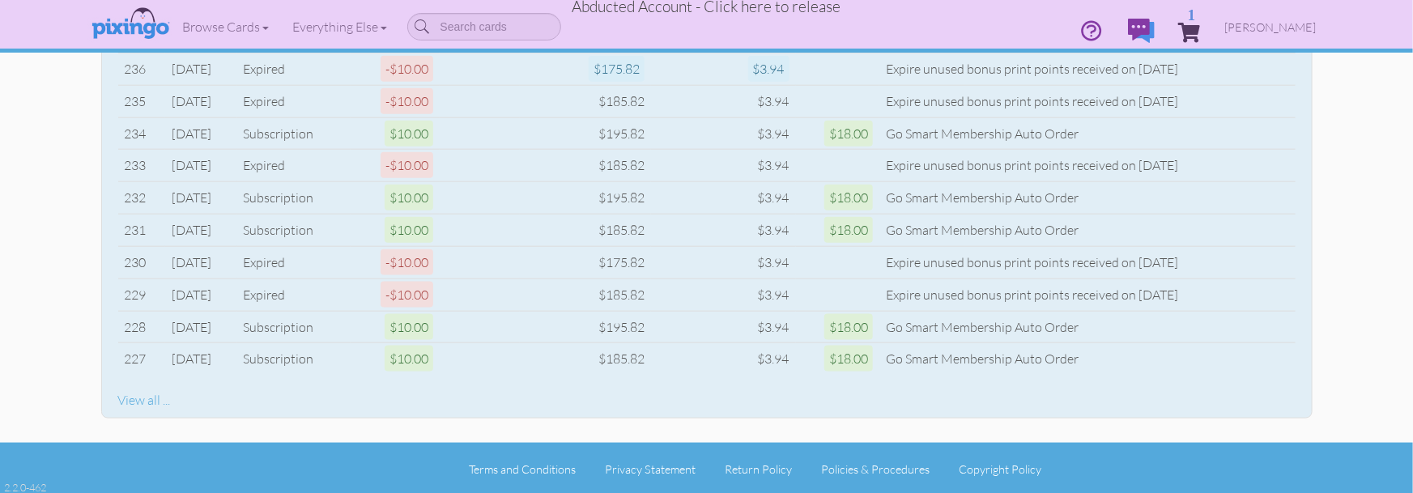
click at [134, 401] on div "View all ..." at bounding box center [706, 400] width 1177 height 19
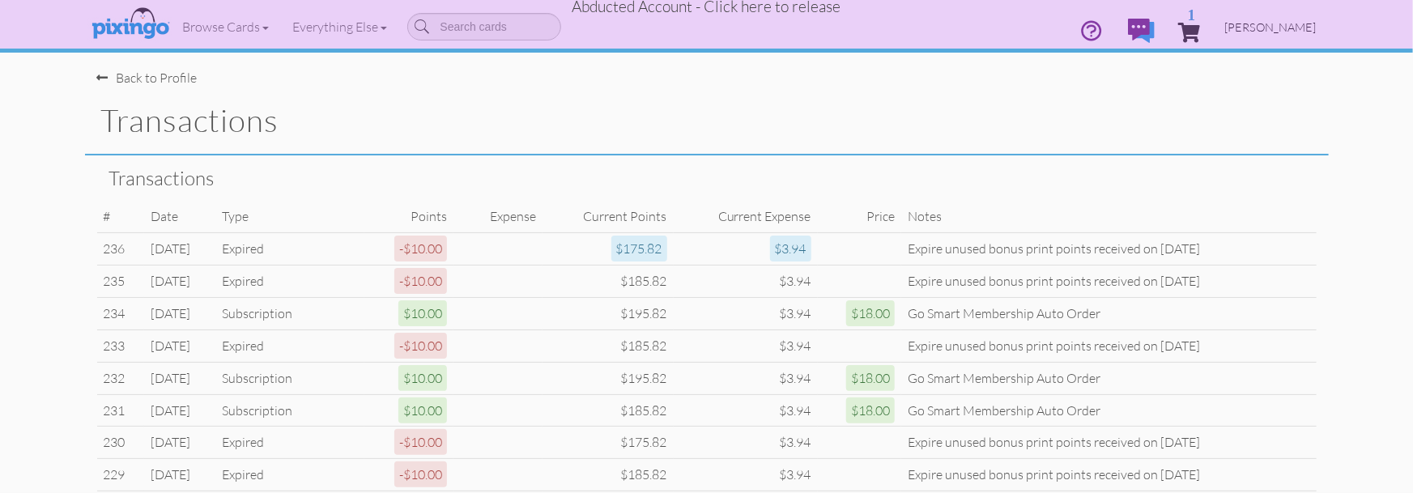
click at [1294, 24] on span "Angela Liter" at bounding box center [1270, 27] width 91 height 14
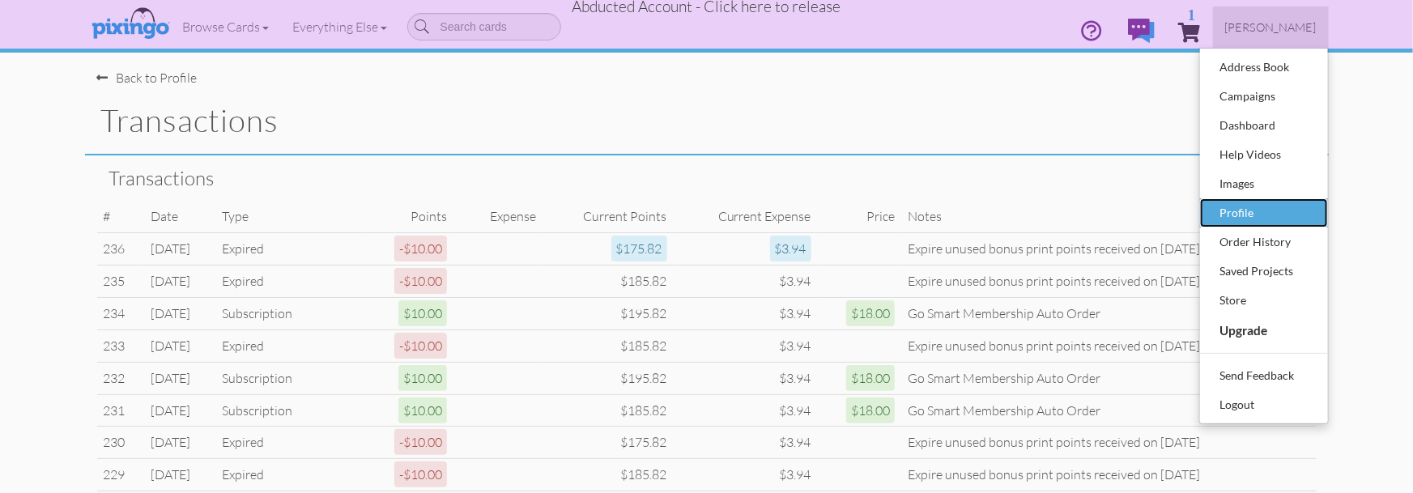
click at [1241, 201] on div "Profile" at bounding box center [1264, 213] width 96 height 24
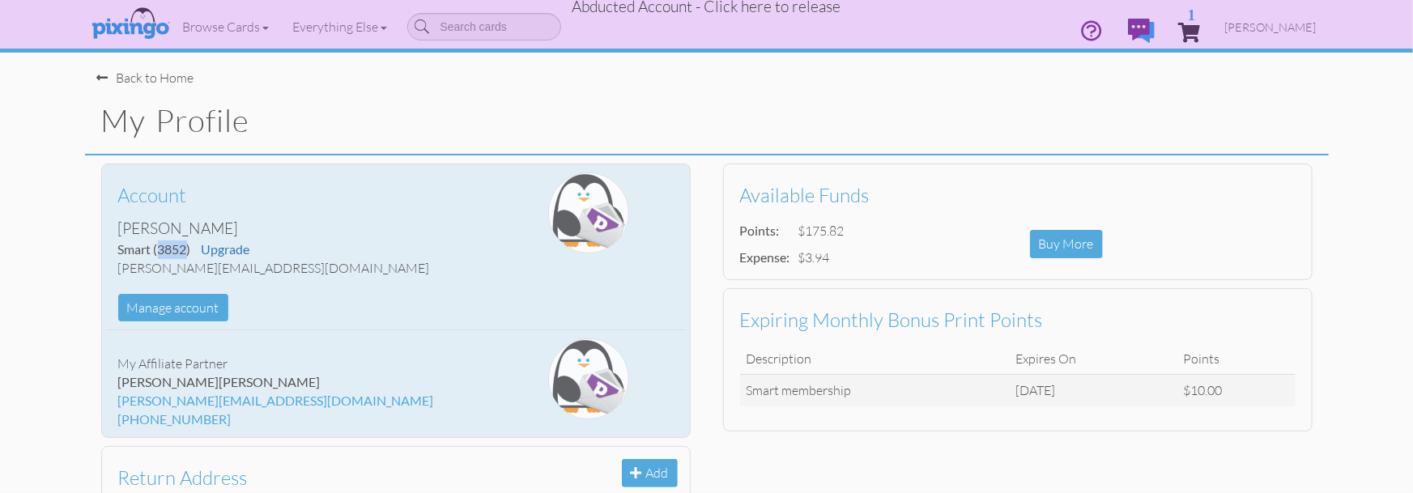
drag, startPoint x: 160, startPoint y: 246, endPoint x: 186, endPoint y: 246, distance: 25.9
click at [186, 246] on span "(3852)" at bounding box center [172, 248] width 37 height 15
copy span "3852"
click at [235, 282] on div "Account Angela Liter Smart (3852) Upgrade angela.liter@gmail.com Manage account" at bounding box center [299, 246] width 386 height 149
drag, startPoint x: 118, startPoint y: 267, endPoint x: 236, endPoint y: 266, distance: 117.4
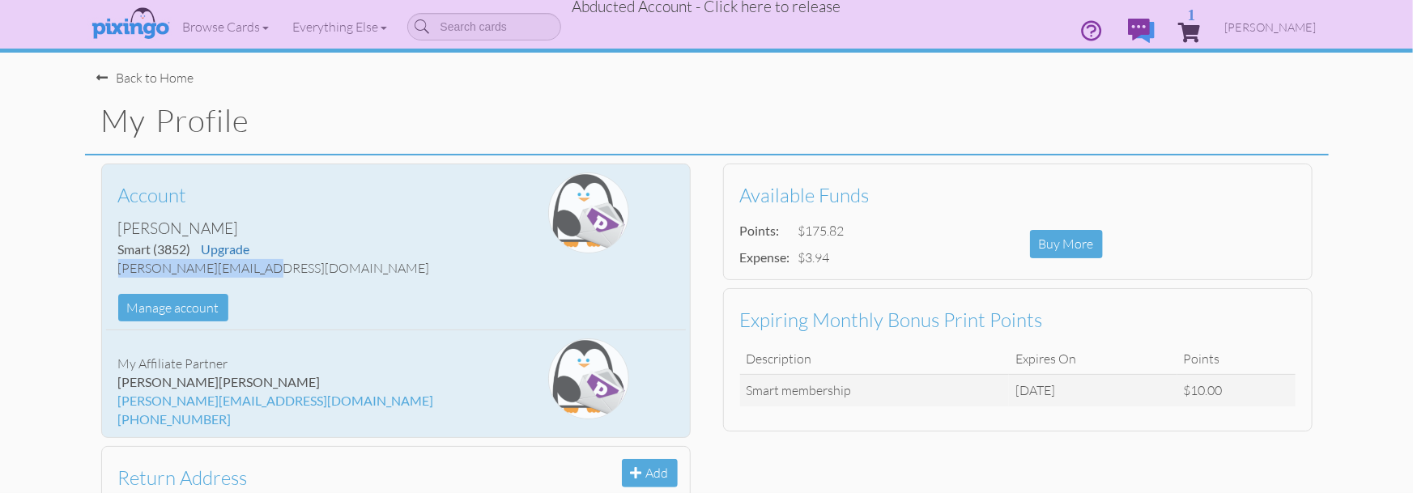
click at [242, 260] on div "angela.liter@gmail.com" at bounding box center [299, 268] width 362 height 19
copy div "angela.liter@gmail.com"
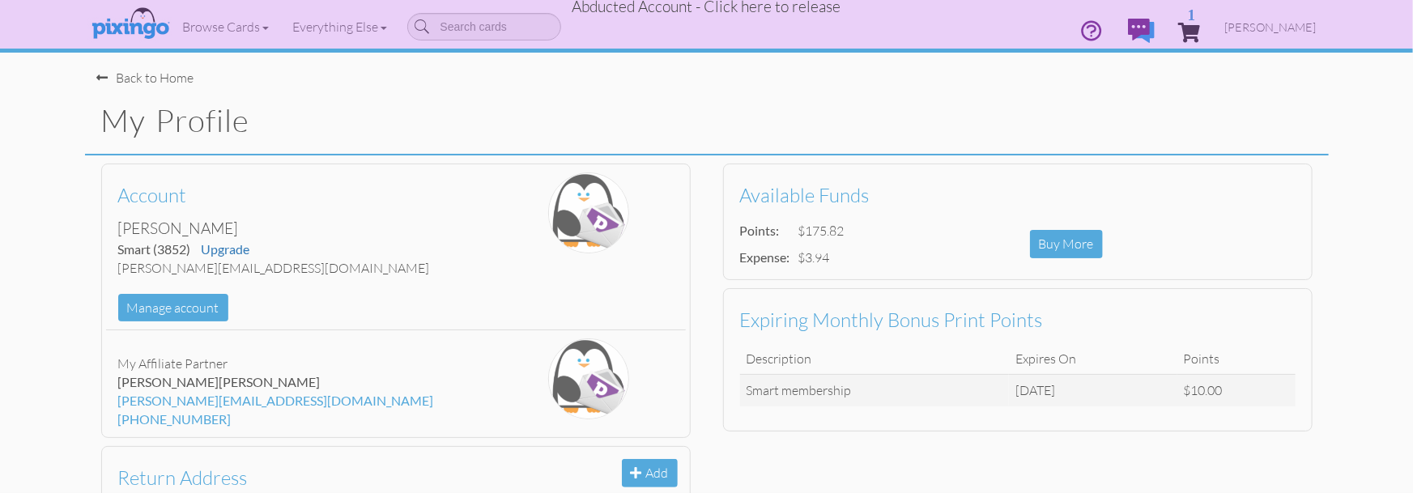
click at [769, 11] on span "Abducted Account - Click here to release" at bounding box center [706, 6] width 269 height 19
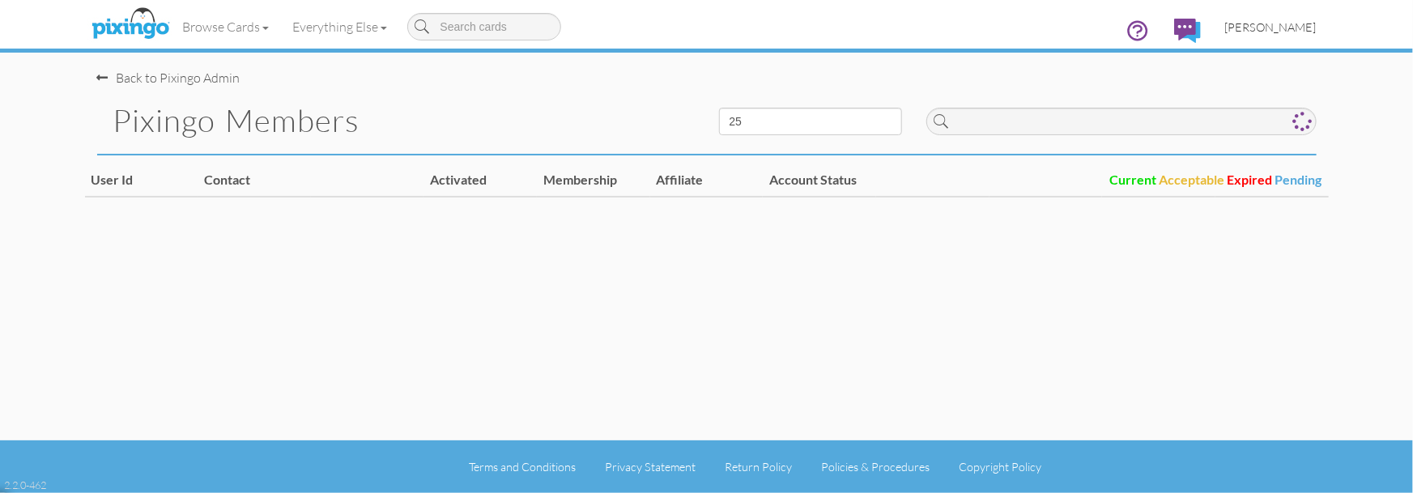
click at [1282, 29] on span "Bryan Thayer" at bounding box center [1270, 27] width 91 height 14
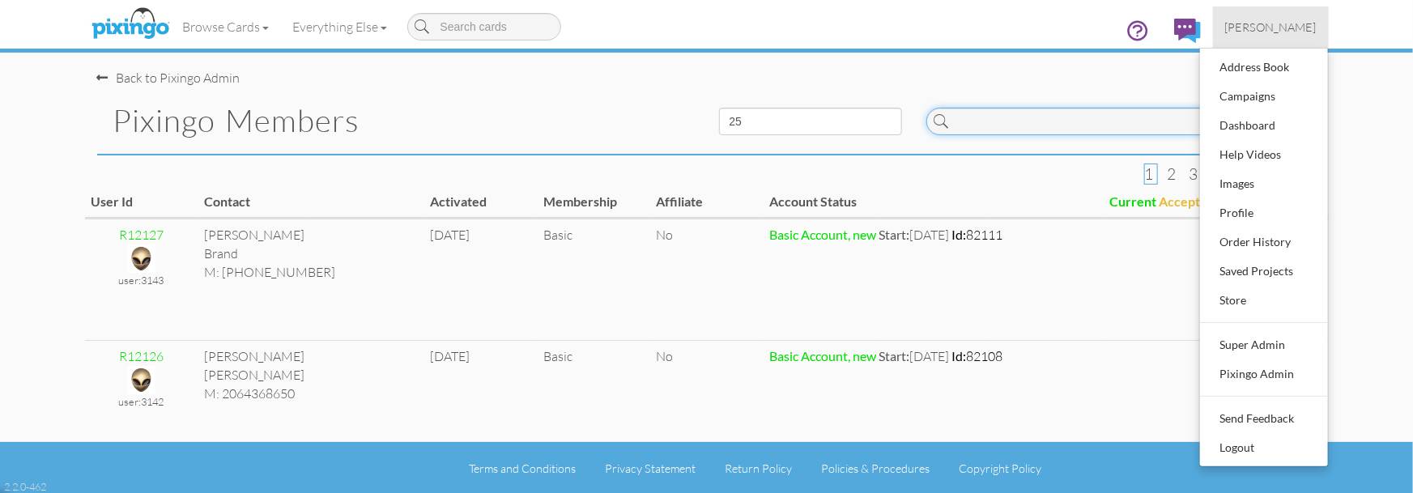
click at [1047, 120] on input at bounding box center [1121, 122] width 390 height 28
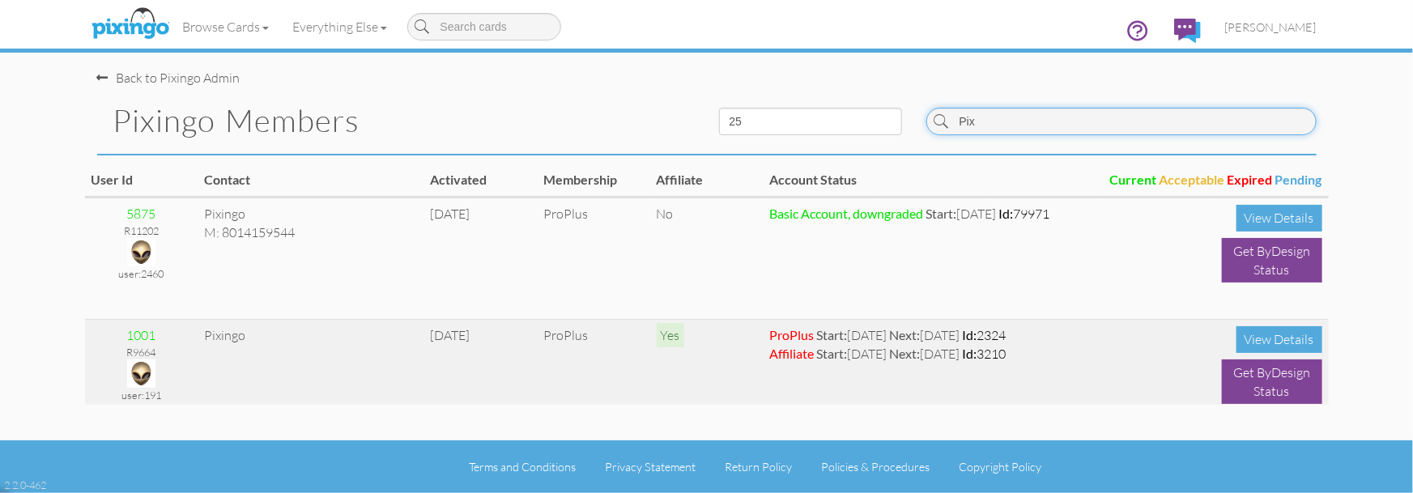
type input "Pix"
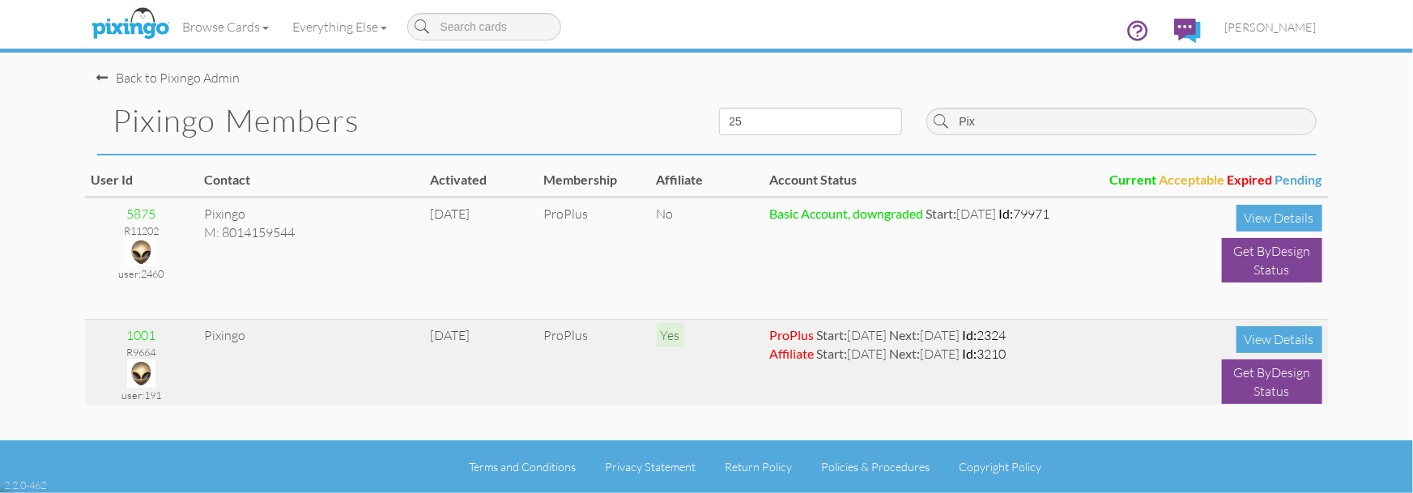
click at [146, 368] on img at bounding box center [141, 373] width 28 height 28
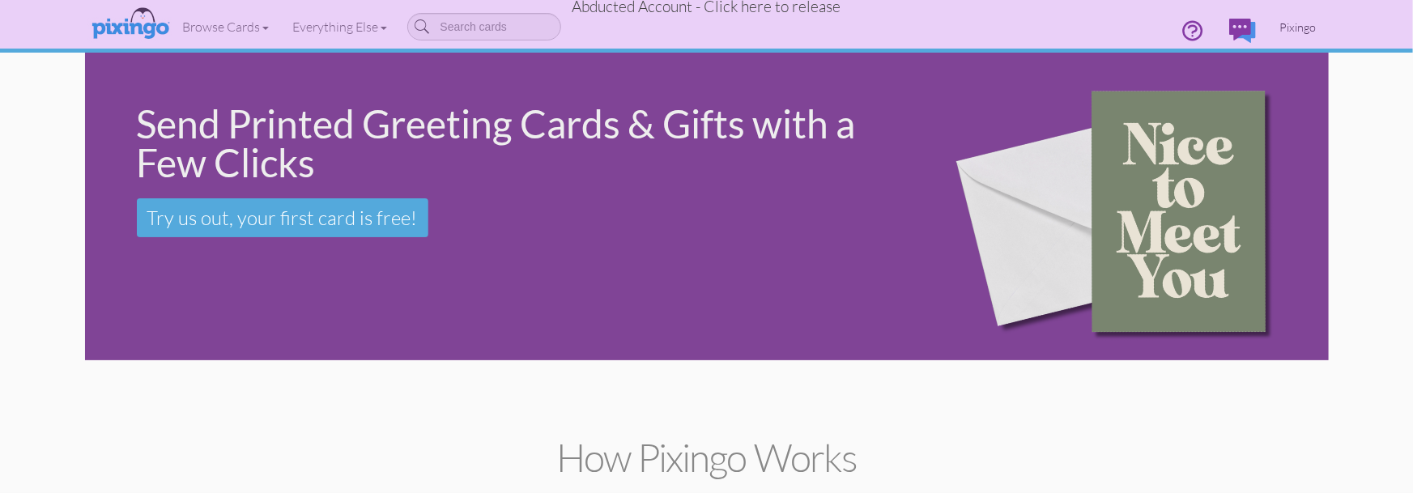
click at [1289, 23] on span "Pixingo" at bounding box center [1298, 27] width 36 height 14
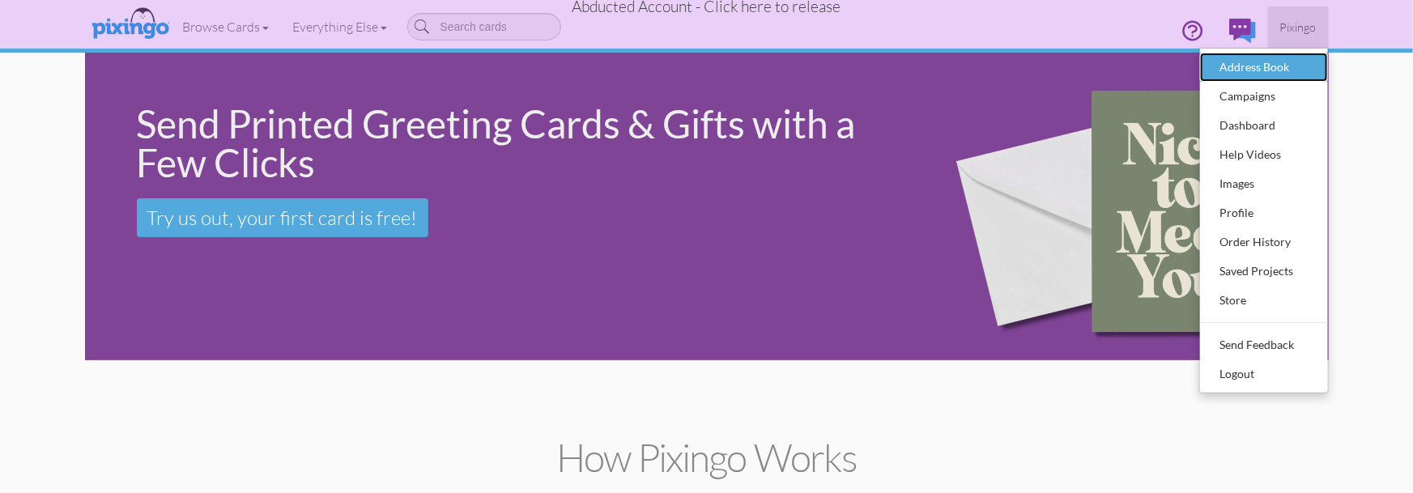
click at [1252, 74] on div "Address Book" at bounding box center [1264, 67] width 96 height 24
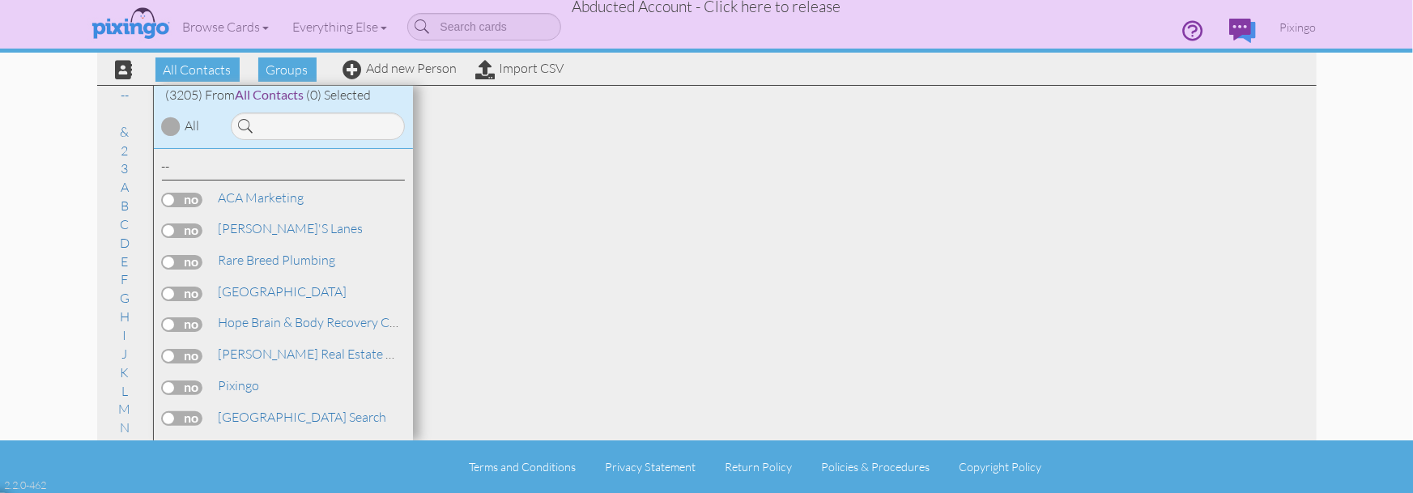
click at [293, 108] on div at bounding box center [316, 122] width 194 height 36
click at [293, 119] on input at bounding box center [318, 127] width 174 height 28
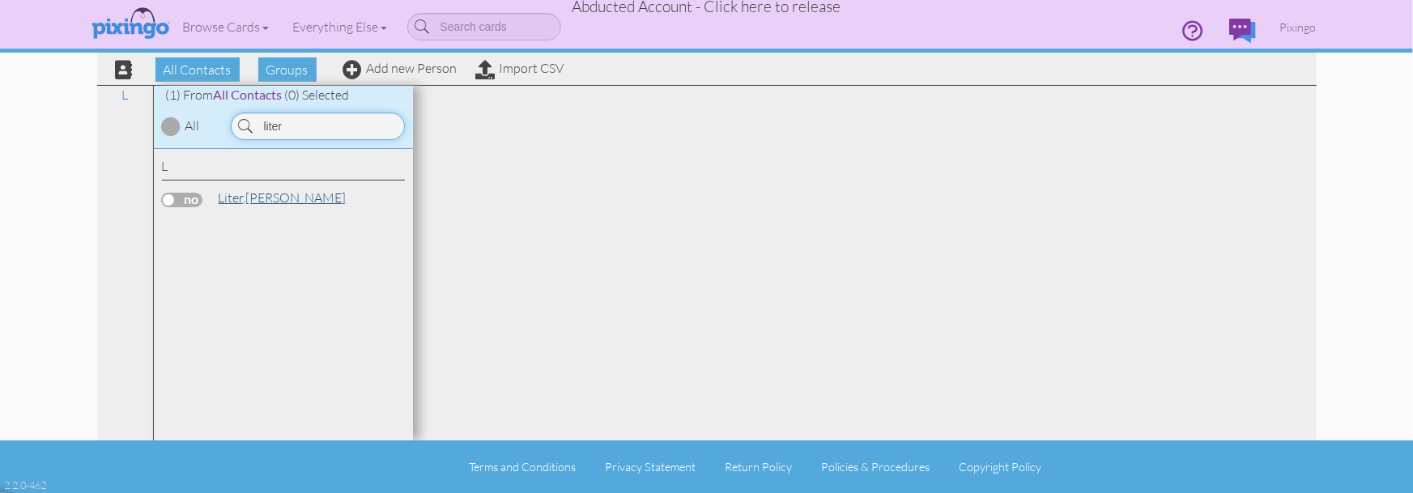
type input "liter"
click at [235, 198] on span "Liter," at bounding box center [233, 197] width 28 height 16
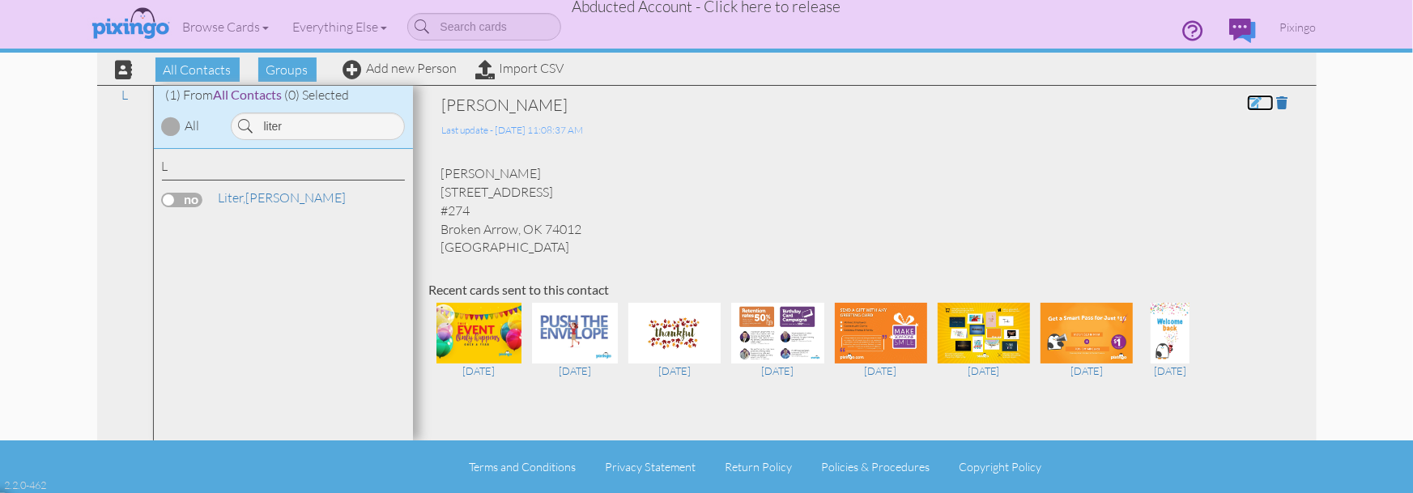
click at [1252, 102] on span at bounding box center [1254, 102] width 15 height 13
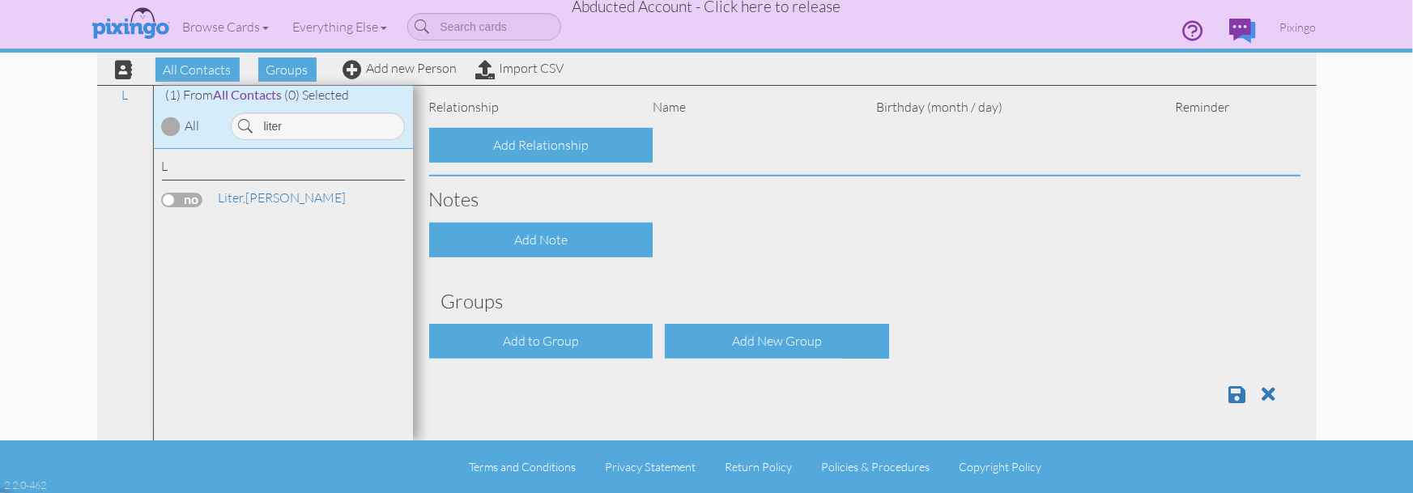
type input "[PERSON_NAME]"
type input "Liter"
type input "1216 E Kenosha St."
type input "#274"
type input "Broken Arrow"
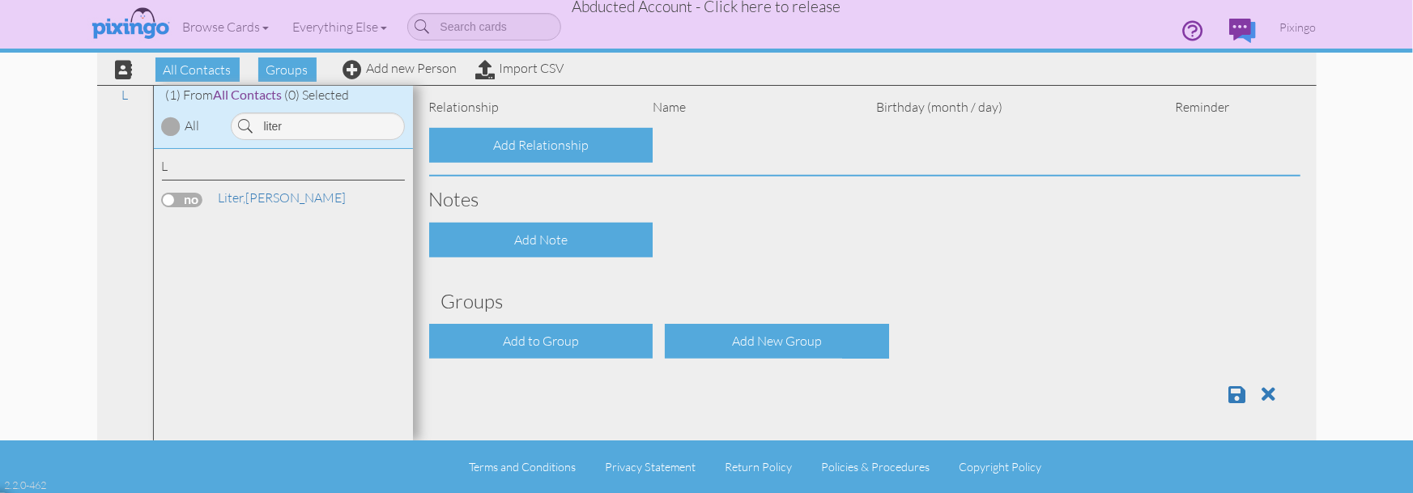
type input "74012"
select select "object:82746"
select select "object:82991"
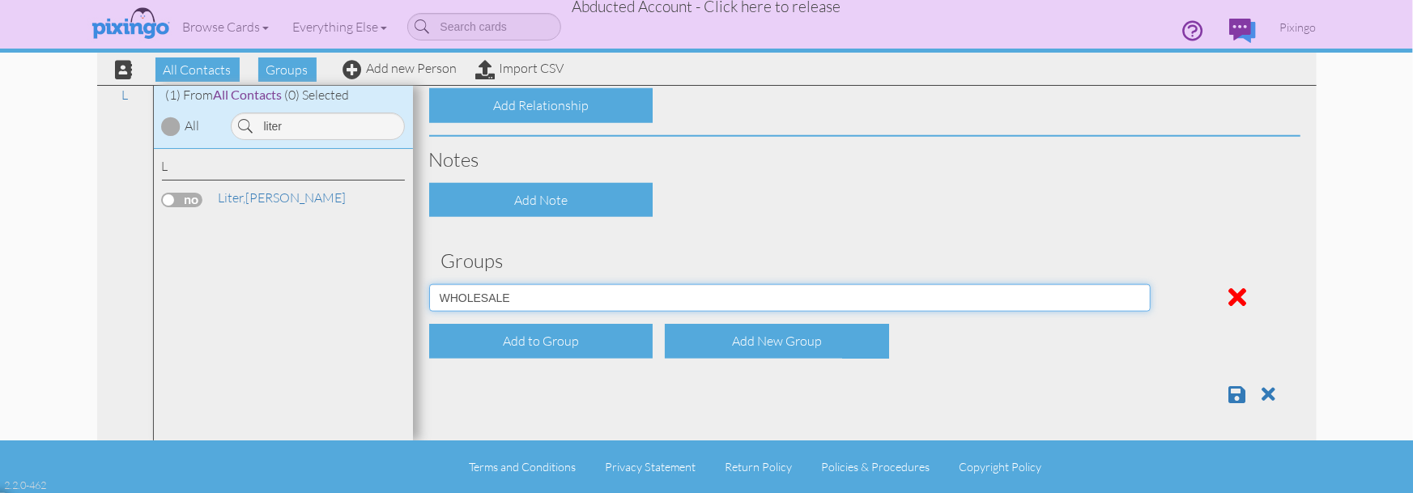
click at [1107, 304] on select "Affiliates Basic [PERSON_NAME] Biz name only PROSPECTS WHOLESALE" at bounding box center [790, 298] width 722 height 28
select select "object:82742"
click at [429, 284] on select "Affiliates Basic [PERSON_NAME] Biz name only PROSPECTS WHOLESALE" at bounding box center [790, 298] width 722 height 28
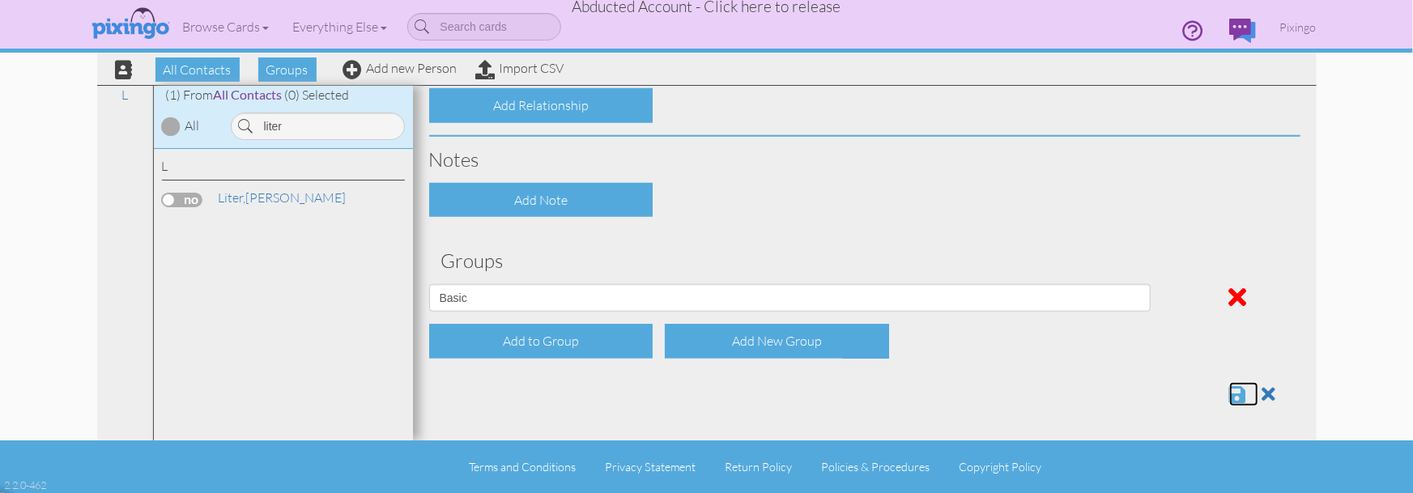
click at [1230, 392] on span at bounding box center [1237, 394] width 17 height 19
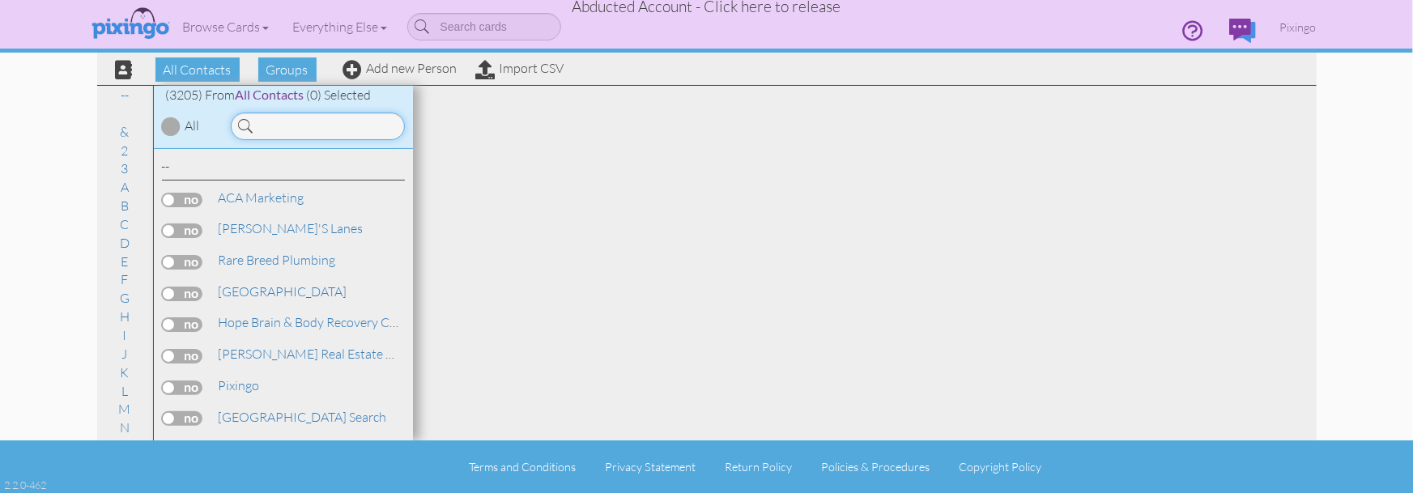
click at [287, 125] on input at bounding box center [318, 127] width 174 height 28
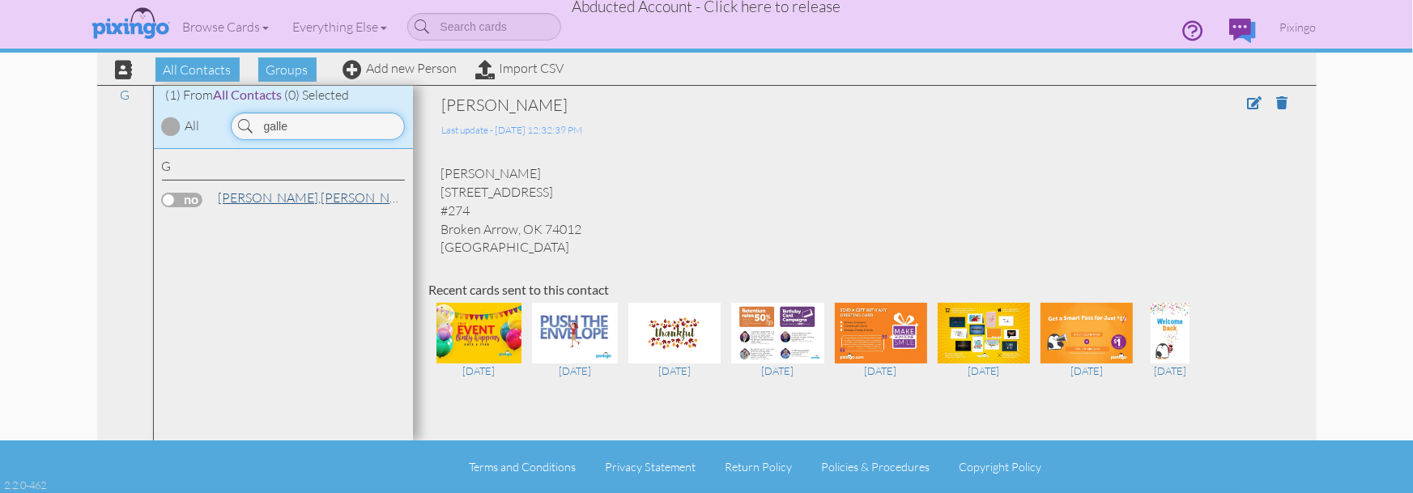
type input "galle"
click at [222, 199] on span "[PERSON_NAME]," at bounding box center [270, 197] width 103 height 16
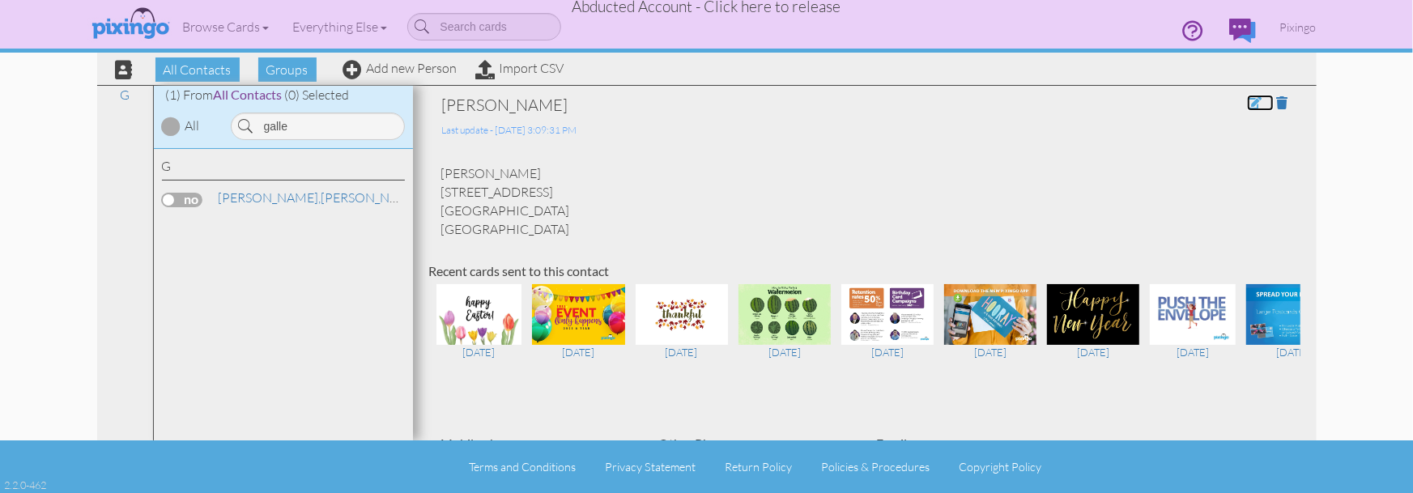
click at [1250, 105] on span at bounding box center [1254, 102] width 15 height 13
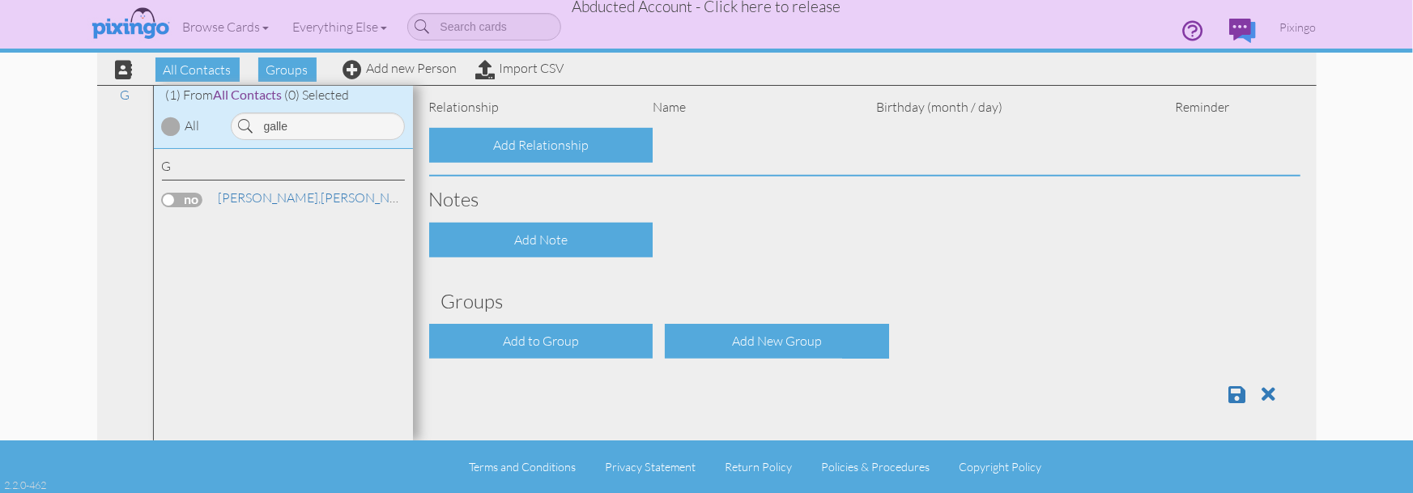
type input "[PERSON_NAME]"
type input "Galley"
type input "[STREET_ADDRESS]"
type input "Riverton"
type input "84065"
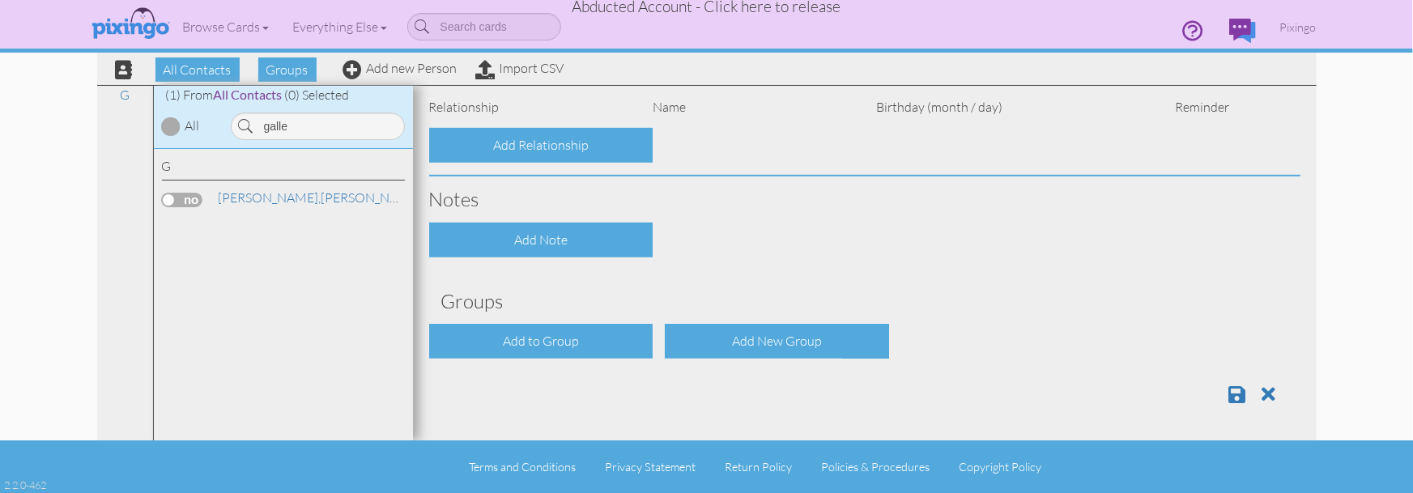
scroll to position [808, 0]
select select "object:10045"
select select "object:10290"
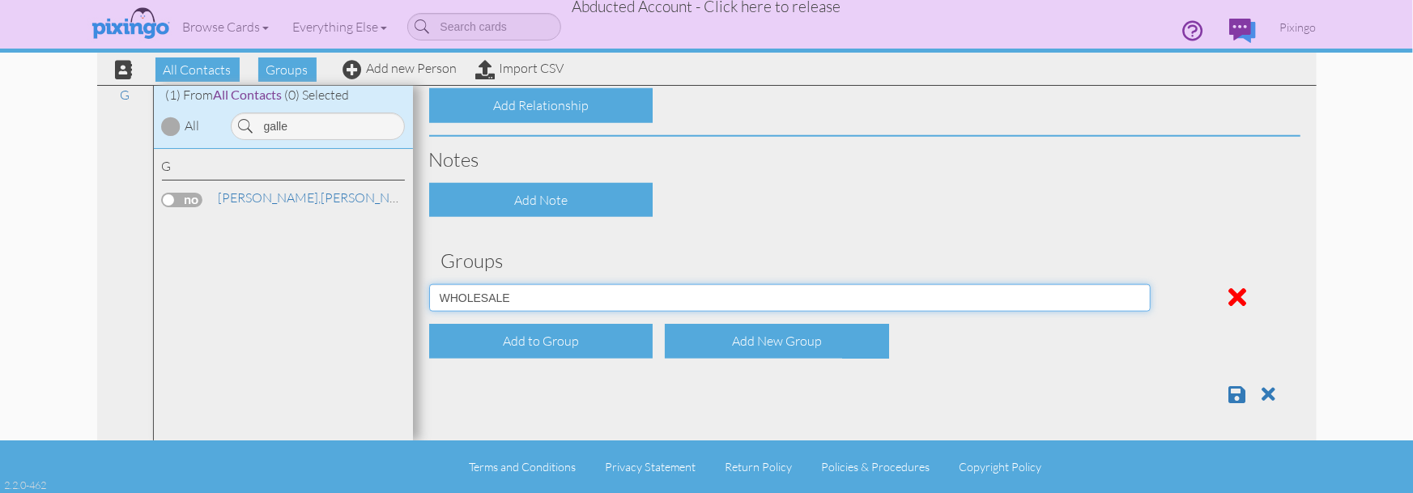
click at [1140, 300] on select "Affiliates Basic [PERSON_NAME] Biz name only PROSPECTS WHOLESALE" at bounding box center [790, 298] width 722 height 28
select select "object:10041"
click at [429, 284] on select "Affiliates Basic [PERSON_NAME] Biz name only PROSPECTS WHOLESALE" at bounding box center [790, 298] width 722 height 28
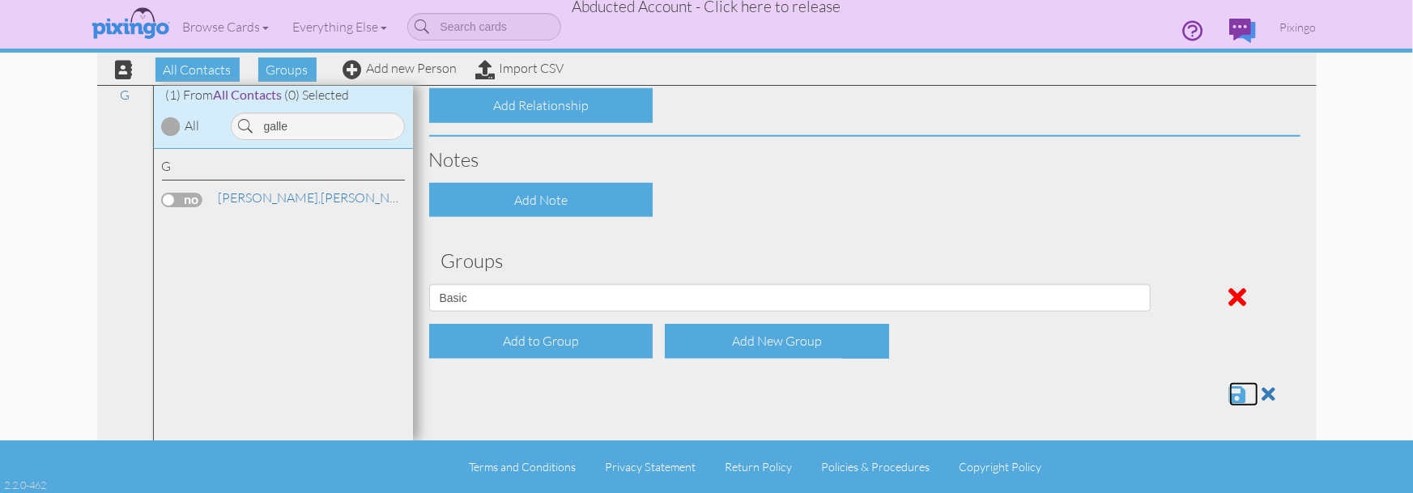
click at [1242, 393] on span at bounding box center [1237, 394] width 17 height 19
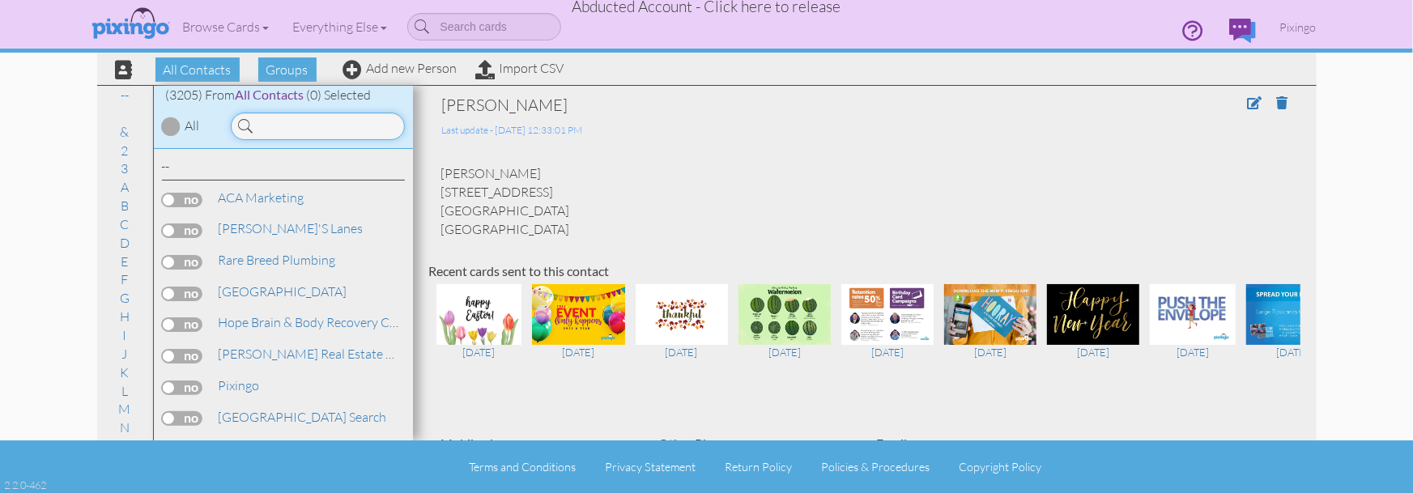
click at [338, 125] on input at bounding box center [318, 127] width 174 height 28
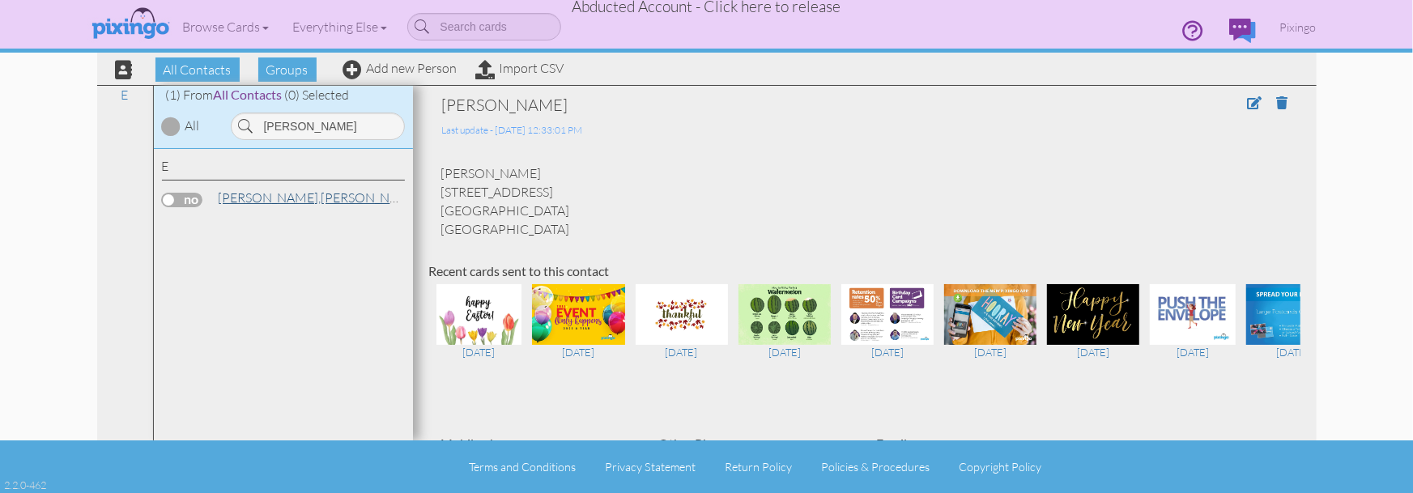
click at [255, 196] on span "[PERSON_NAME]," at bounding box center [270, 197] width 103 height 16
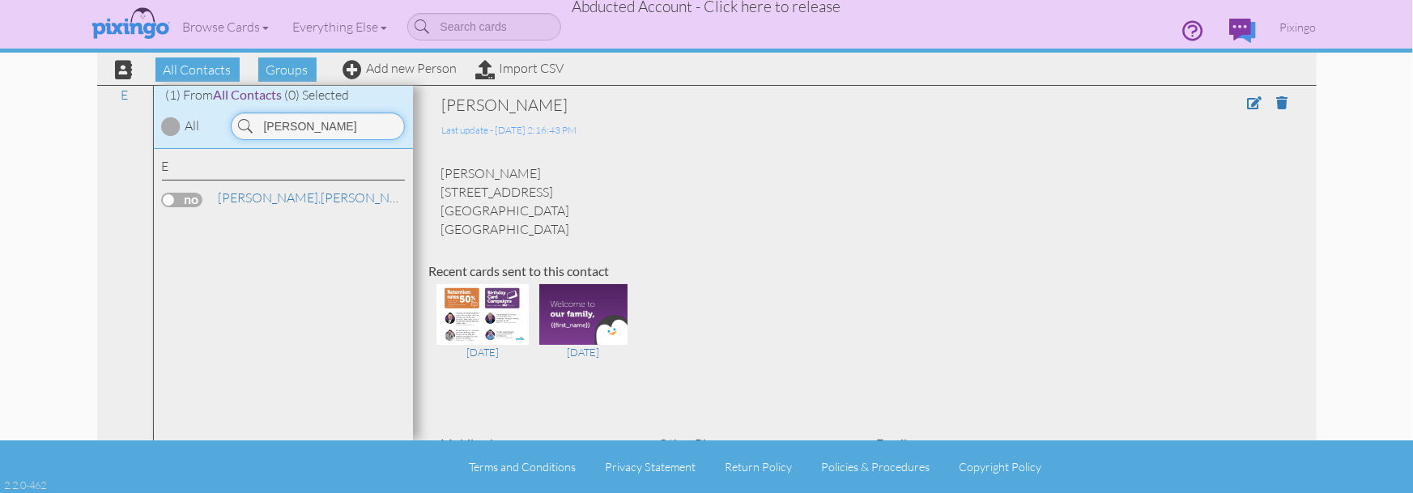
click at [296, 123] on input "eskin" at bounding box center [318, 127] width 174 height 28
click at [345, 123] on input "eskin" at bounding box center [318, 127] width 174 height 28
click at [299, 198] on link "Steedman, Rebecca" at bounding box center [320, 197] width 206 height 19
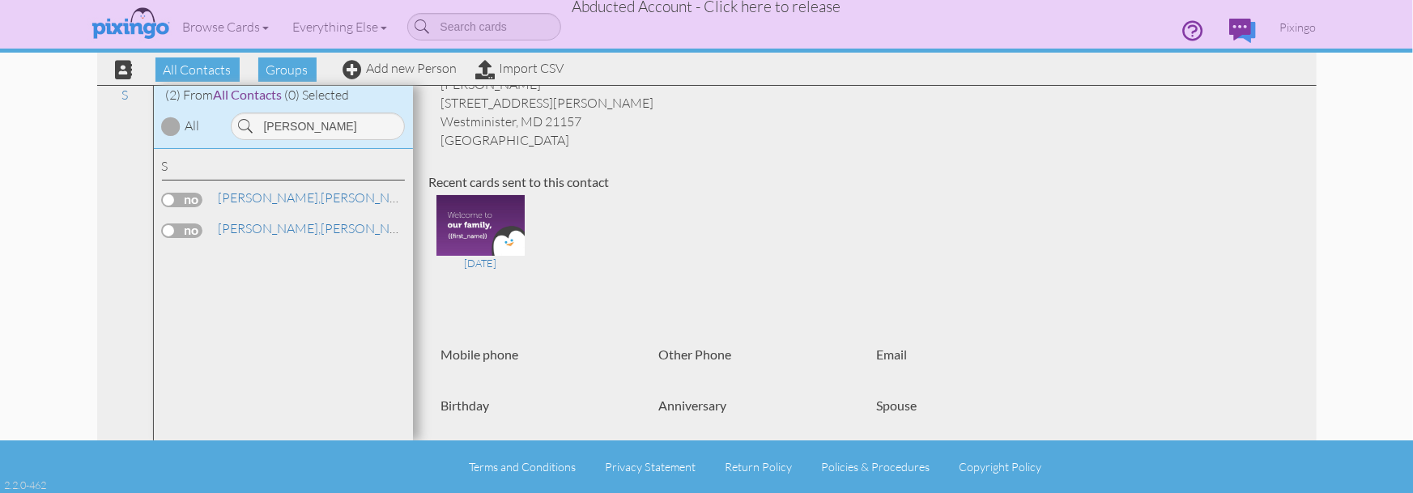
scroll to position [79, 0]
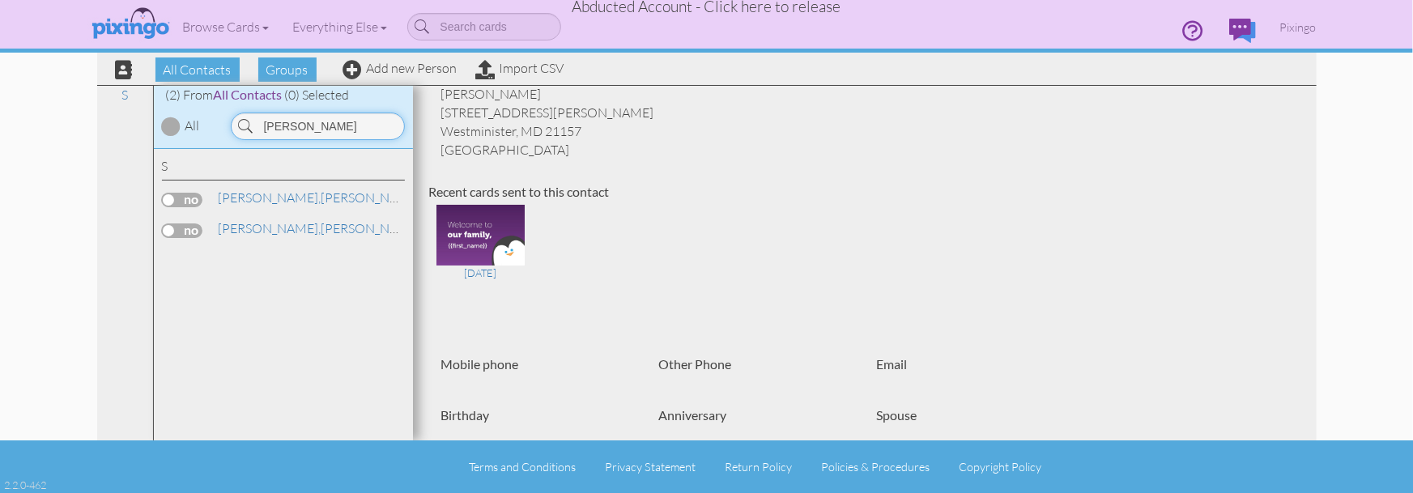
click at [311, 127] on input "steed" at bounding box center [318, 127] width 174 height 28
type input "alvare"
click at [264, 201] on span "[PERSON_NAME]," at bounding box center [270, 197] width 103 height 16
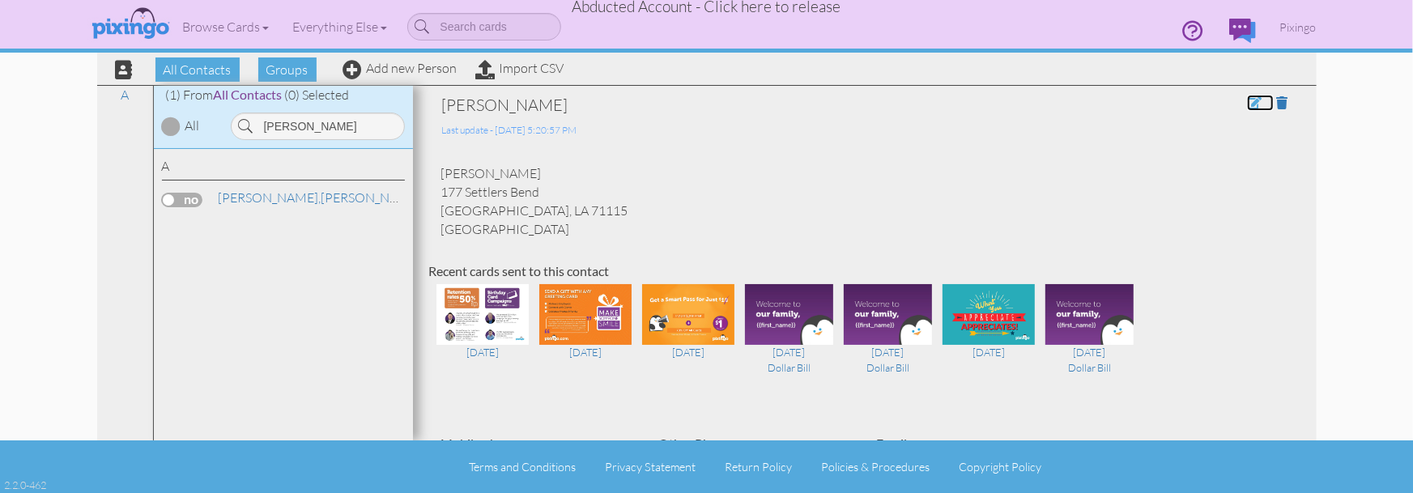
click at [1251, 105] on span at bounding box center [1254, 102] width 15 height 13
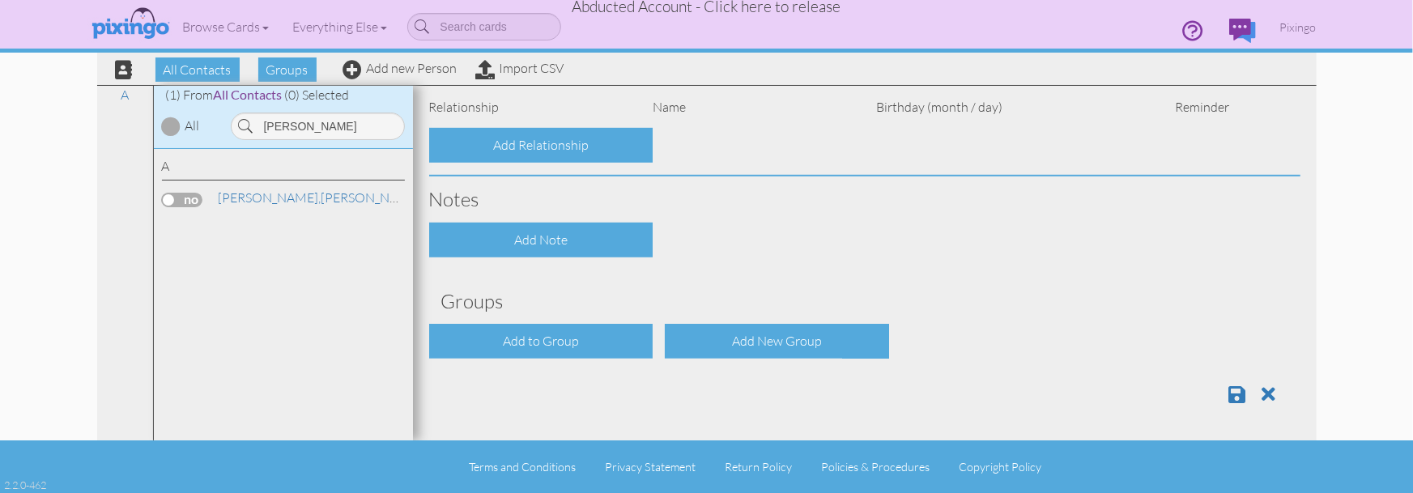
type input "[PERSON_NAME]"
type input "Alvarez"
type input "177 Settlers Bend"
type input "Shreveport"
type input "71115"
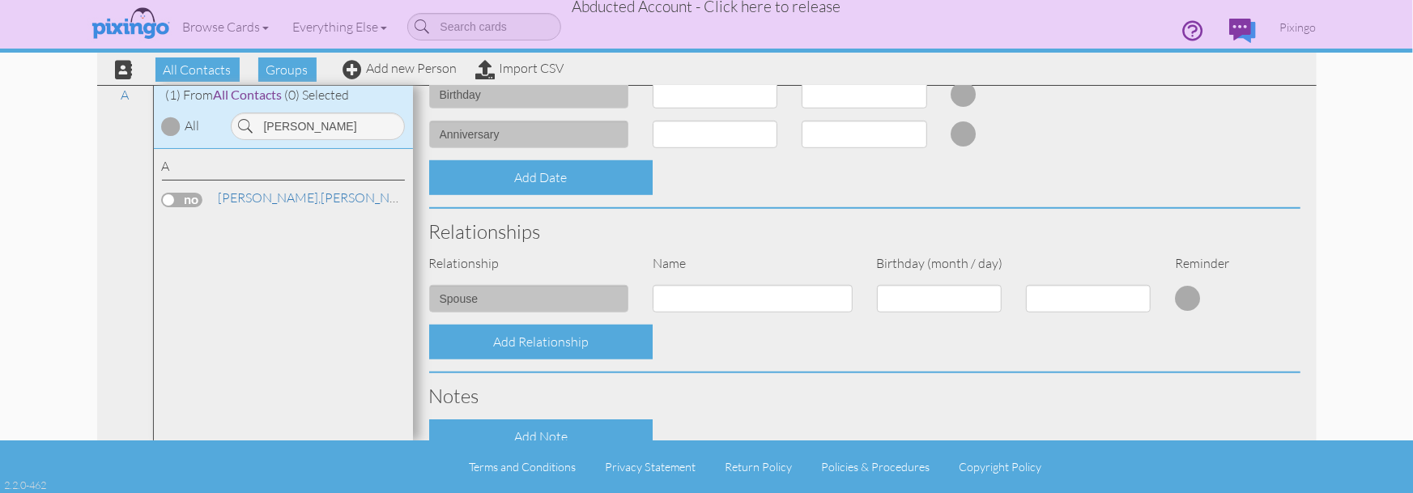
select select "object:16150"
select select "object:16395"
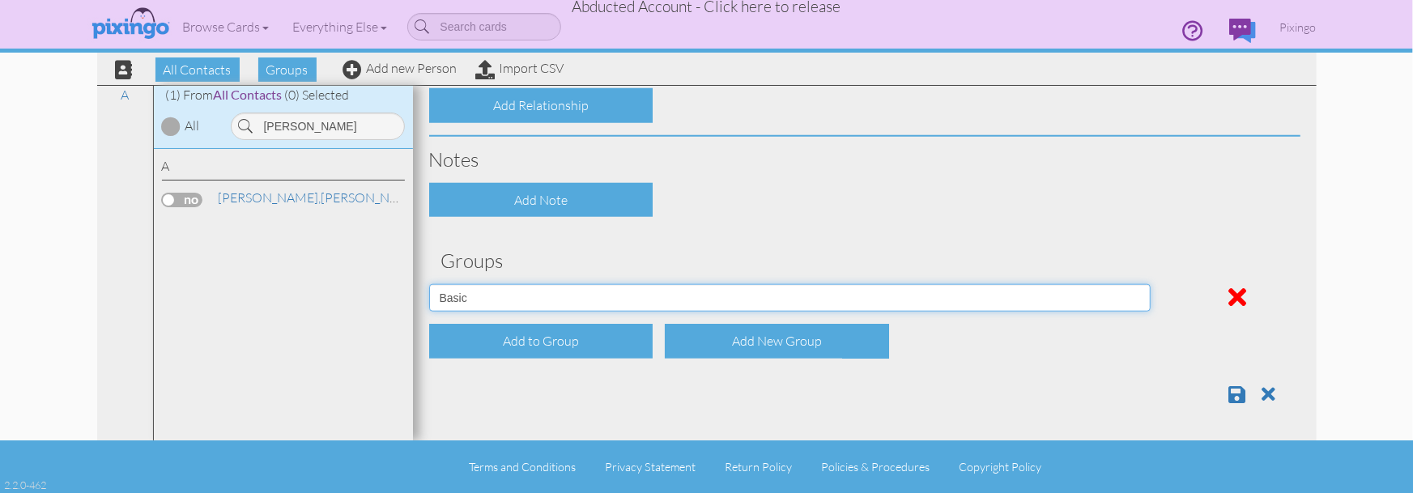
click at [998, 294] on select "Affiliates Basic [PERSON_NAME] Biz name only PROSPECTS WHOLESALE" at bounding box center [790, 298] width 722 height 28
select select "object:16149"
click at [429, 284] on select "Affiliates Basic [PERSON_NAME] Biz name only PROSPECTS WHOLESALE" at bounding box center [790, 298] width 722 height 28
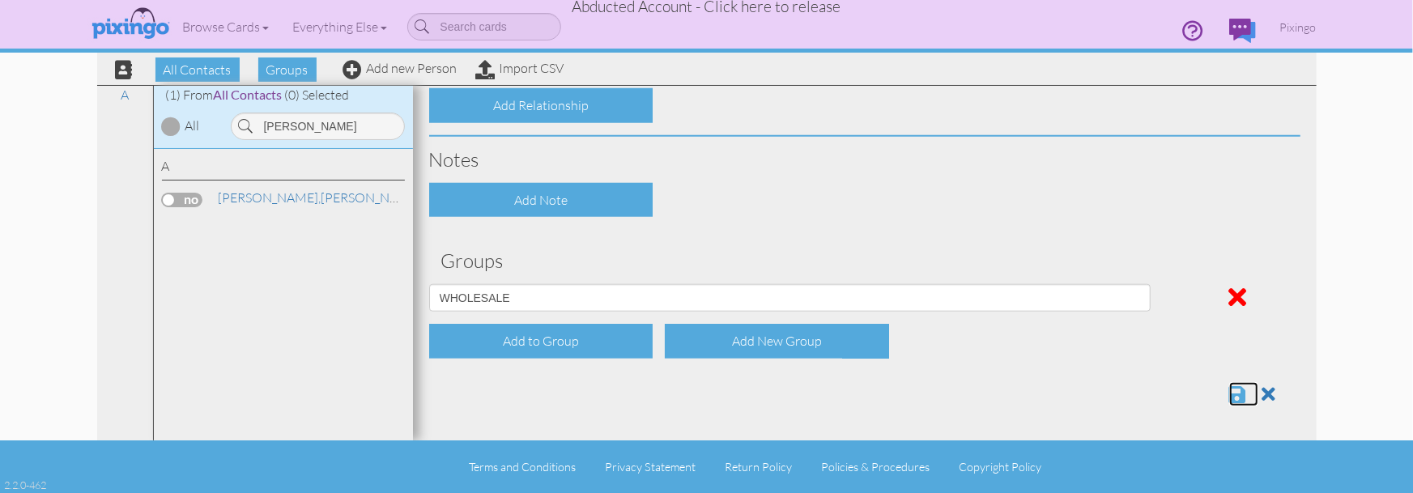
click at [1235, 394] on span at bounding box center [1237, 394] width 17 height 19
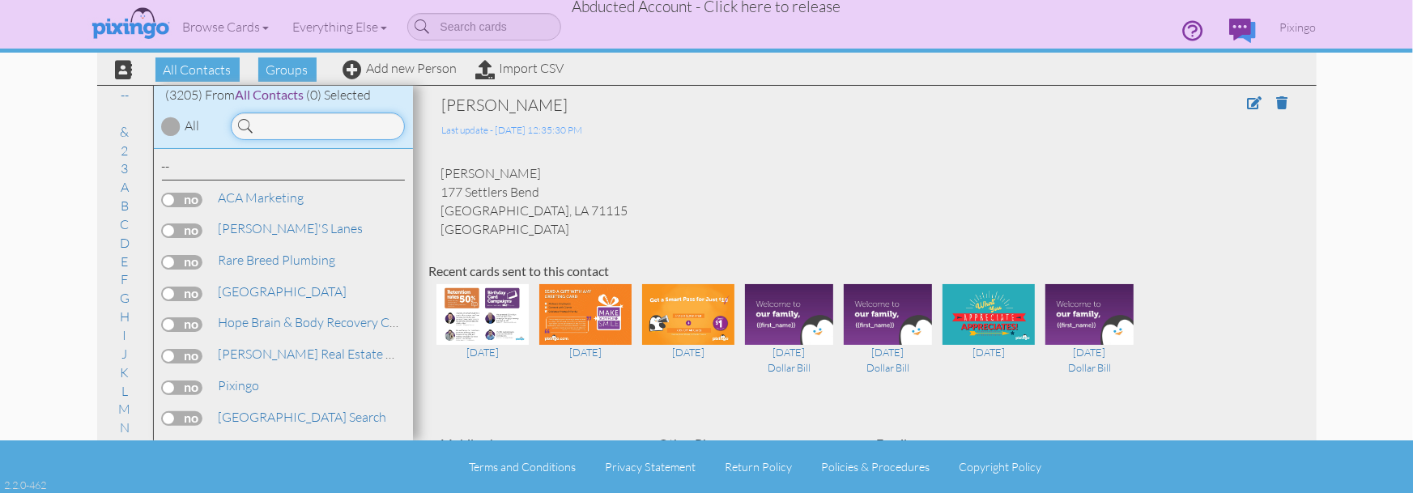
click at [296, 128] on input at bounding box center [318, 127] width 174 height 28
type input "miller"
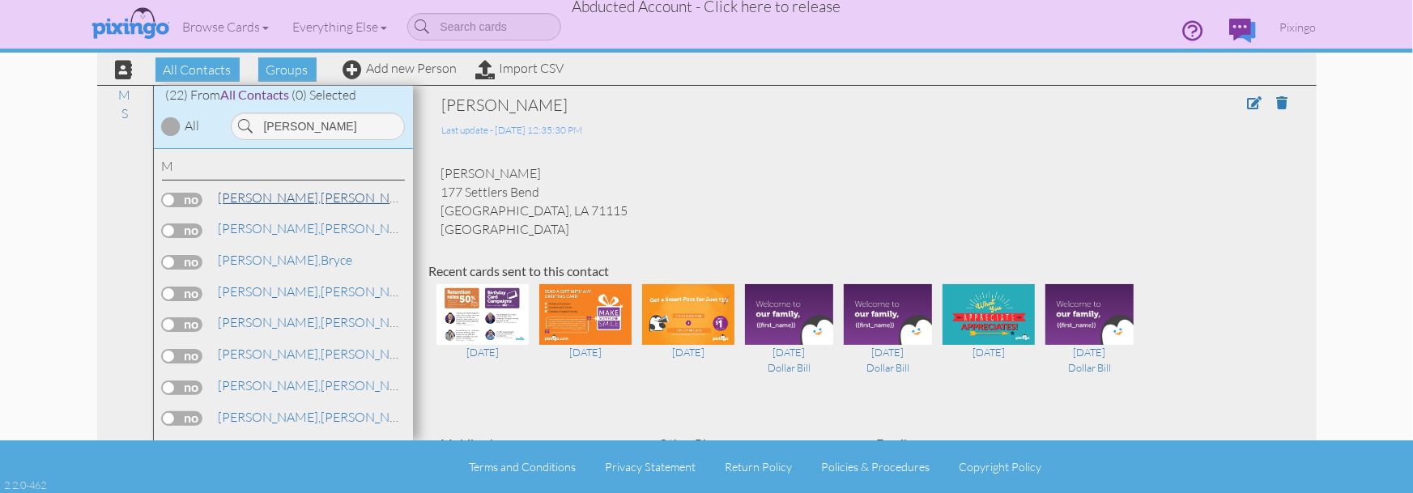
click at [245, 199] on span "[PERSON_NAME]," at bounding box center [270, 197] width 103 height 16
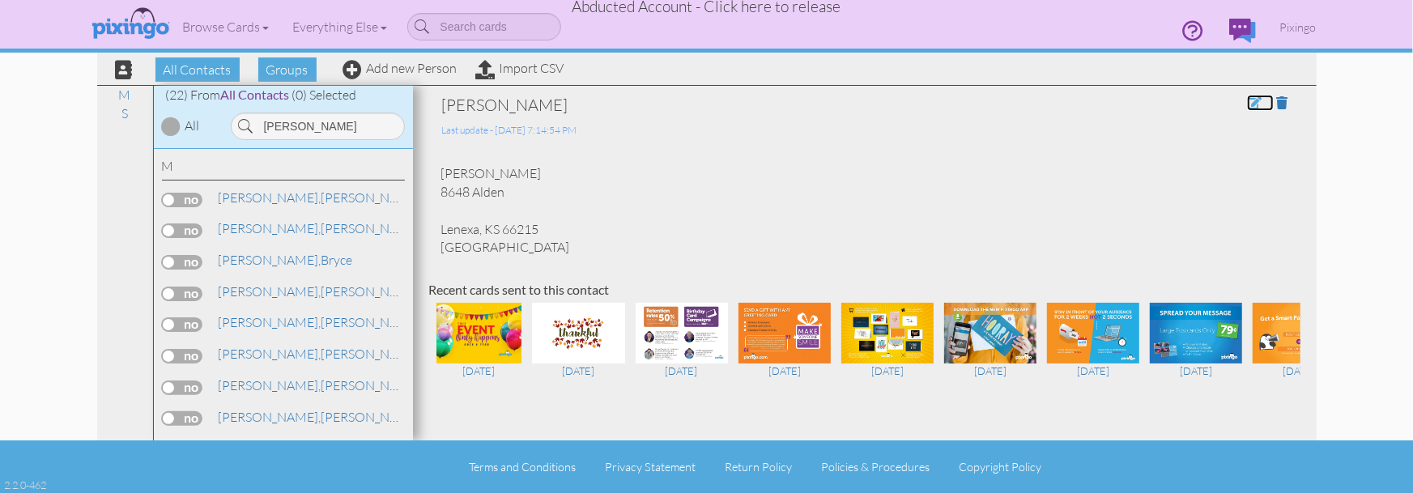
click at [1258, 101] on span at bounding box center [1254, 102] width 15 height 13
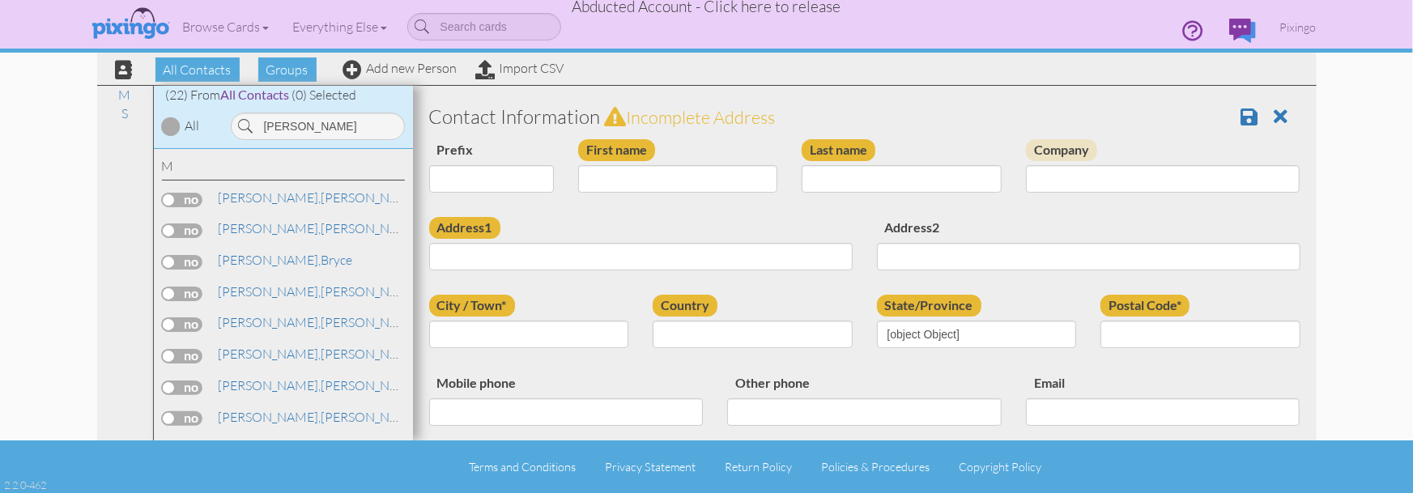
type input "[PERSON_NAME]"
type input "Miller"
type input "8648 Alden"
type input "Lenexa"
type input "66215"
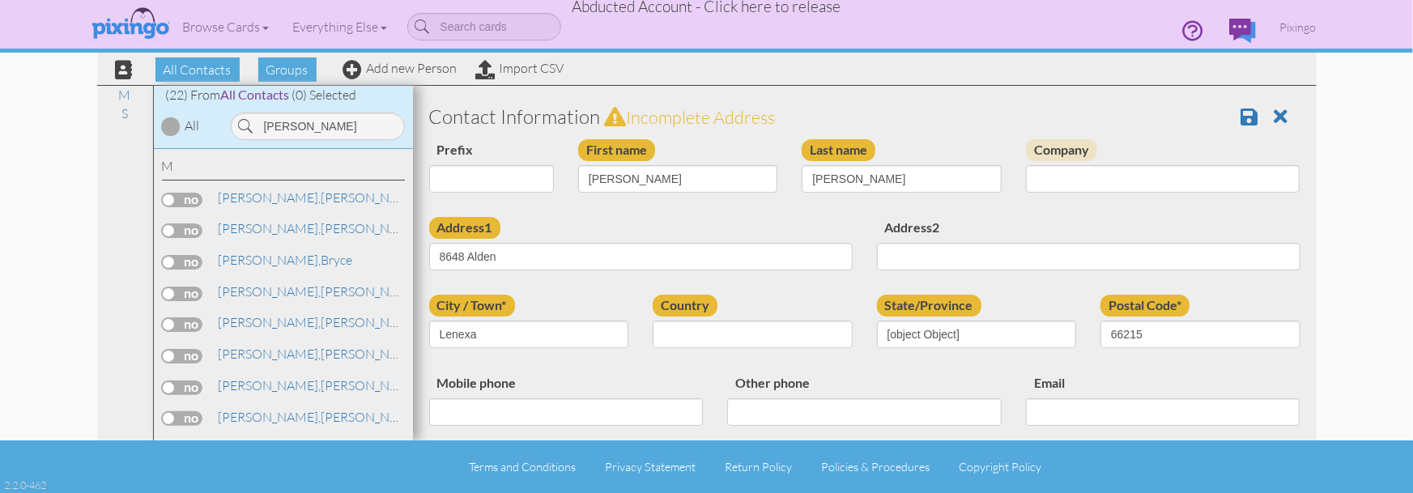
select select "object:10043"
select select "object:10288"
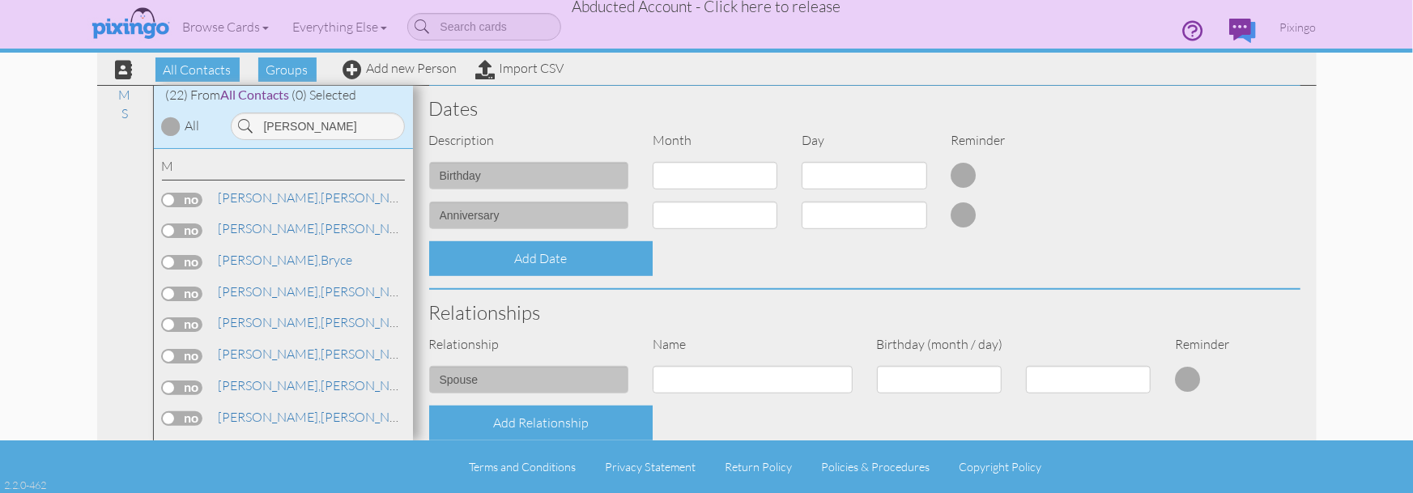
scroll to position [808, 0]
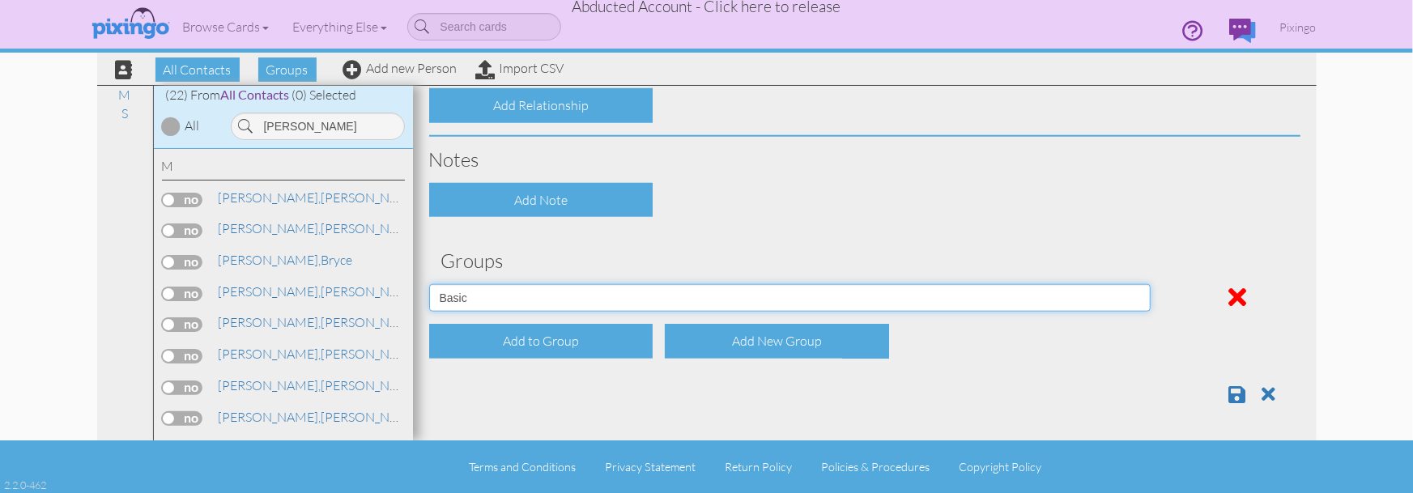
click at [1129, 291] on select "Affiliates Basic Draper Biz name only PROSPECTS WHOLESALE" at bounding box center [790, 298] width 722 height 28
select select "object:10042"
click at [429, 284] on select "Affiliates Basic Draper Biz name only PROSPECTS WHOLESALE" at bounding box center [790, 298] width 722 height 28
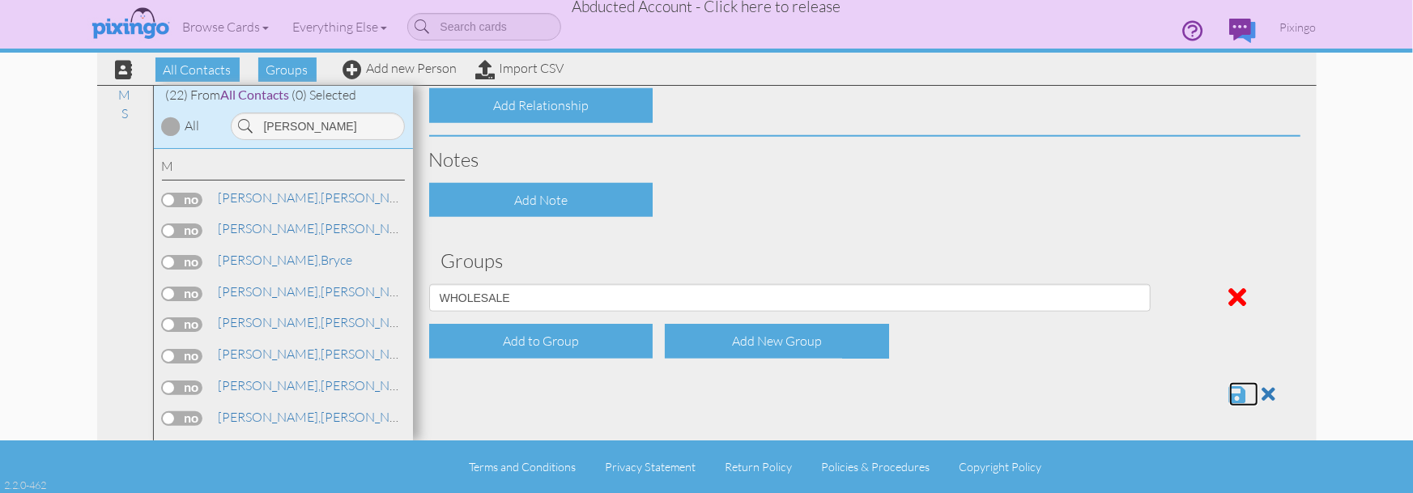
click at [1235, 390] on span at bounding box center [1237, 394] width 17 height 19
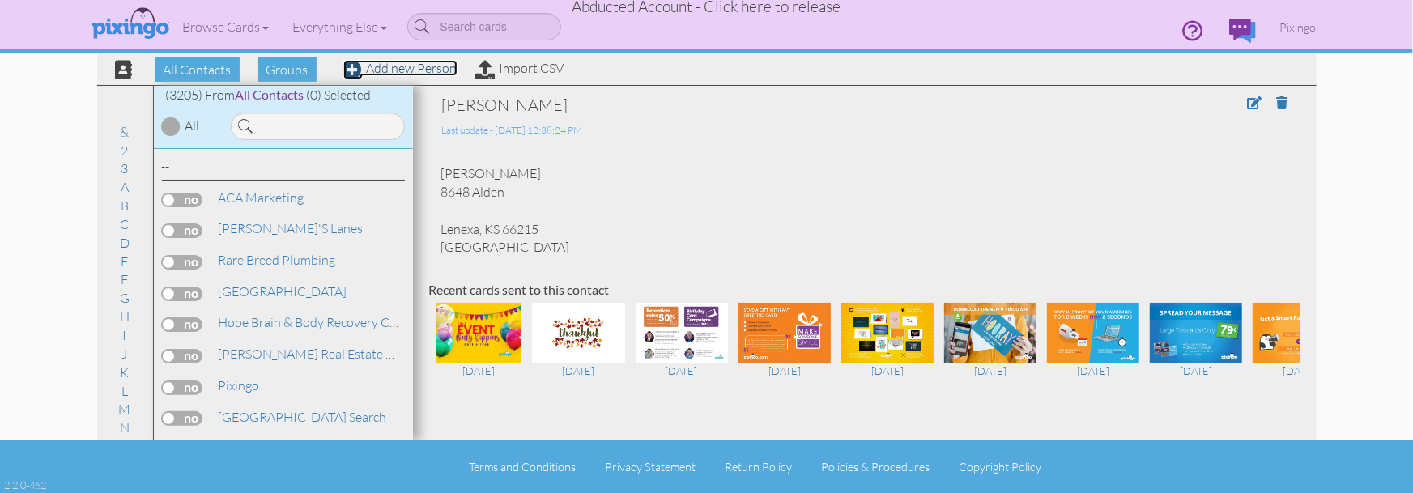
click at [396, 66] on link "Add new Person" at bounding box center [400, 68] width 114 height 16
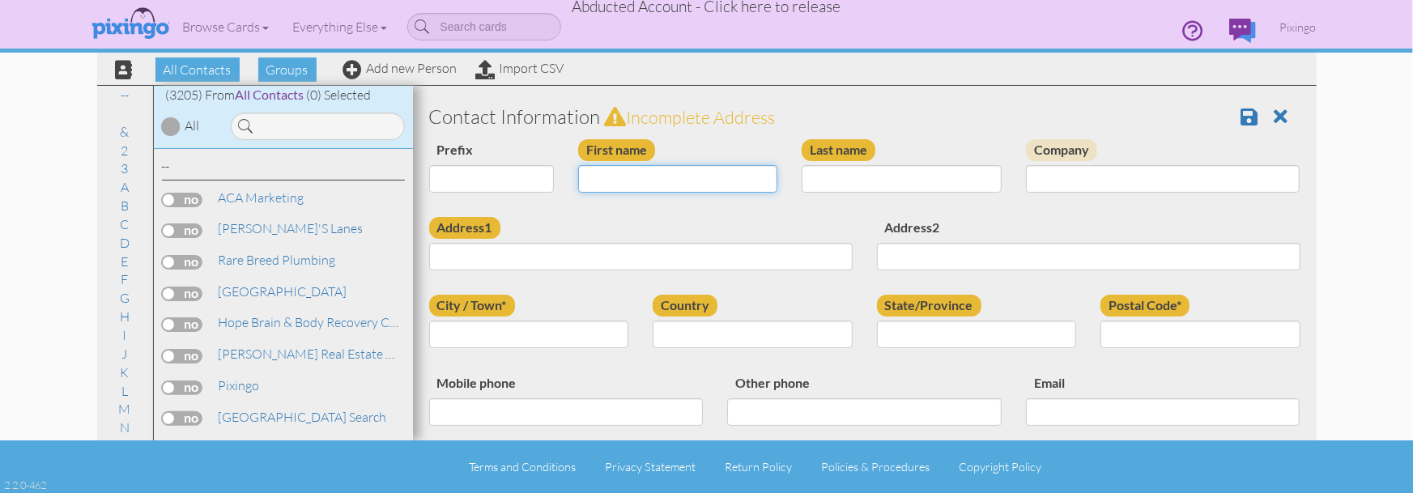
click at [613, 181] on input "First name" at bounding box center [678, 179] width 200 height 28
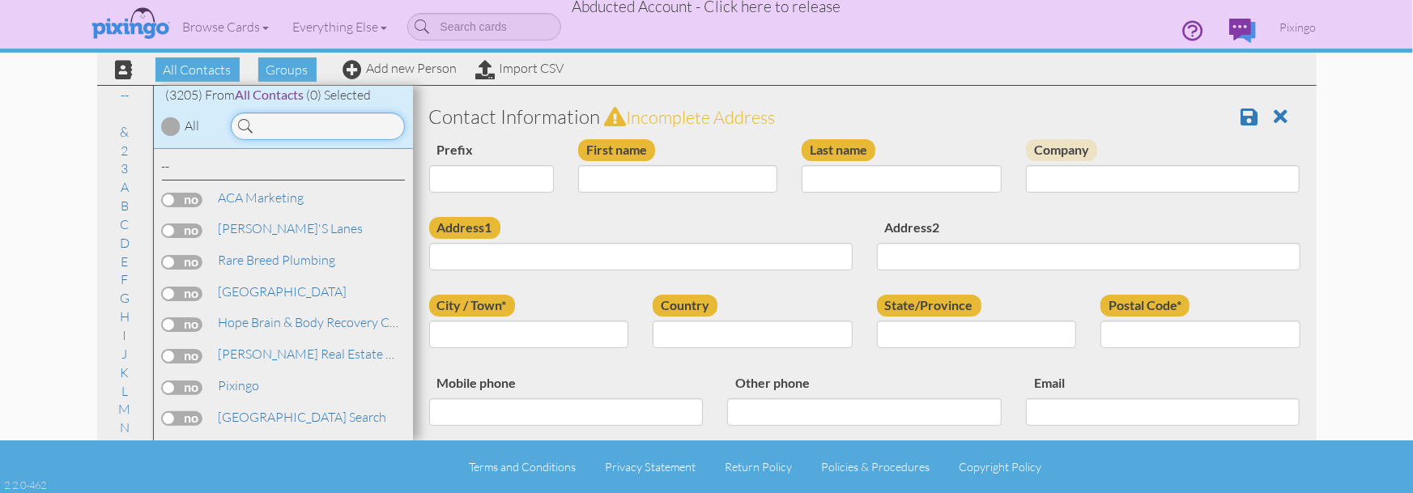
click at [263, 129] on input at bounding box center [318, 127] width 174 height 28
click at [289, 136] on input at bounding box center [318, 127] width 174 height 28
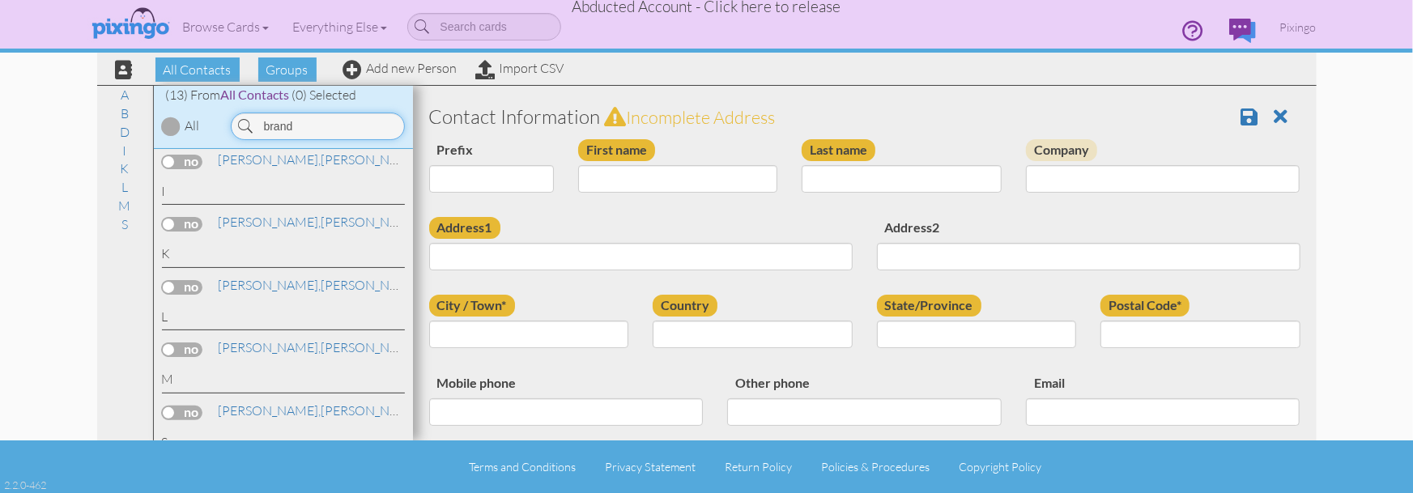
scroll to position [258, 0]
type input "brand"
click at [254, 288] on link "Kehl, Brandon" at bounding box center [320, 283] width 206 height 19
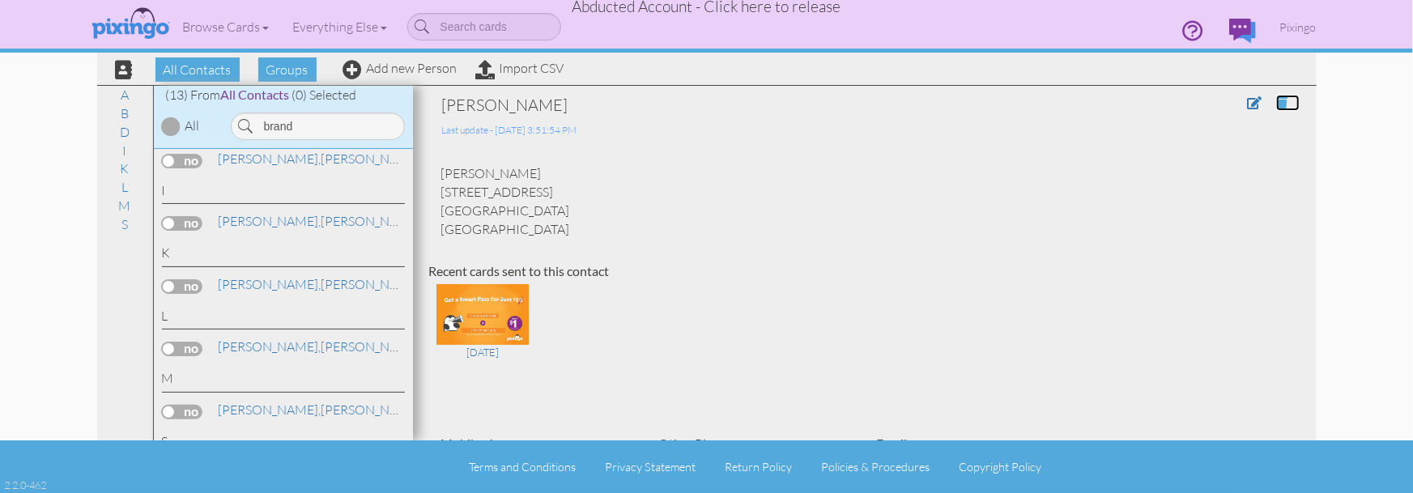
click at [1279, 103] on span at bounding box center [1281, 102] width 11 height 13
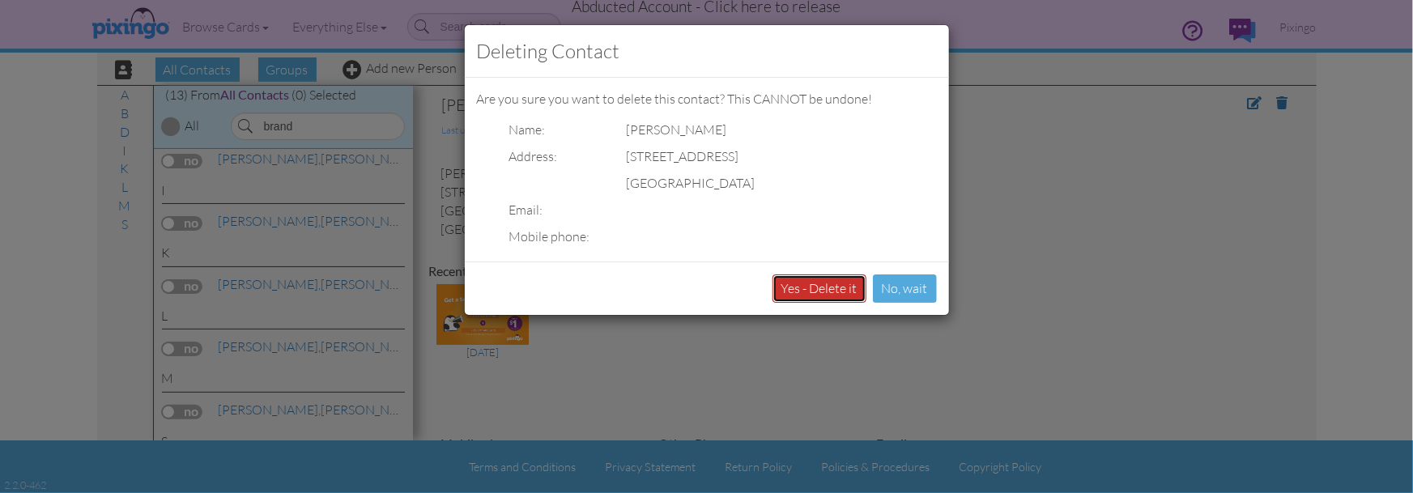
click at [823, 286] on button "Yes - Delete it" at bounding box center [819, 288] width 94 height 28
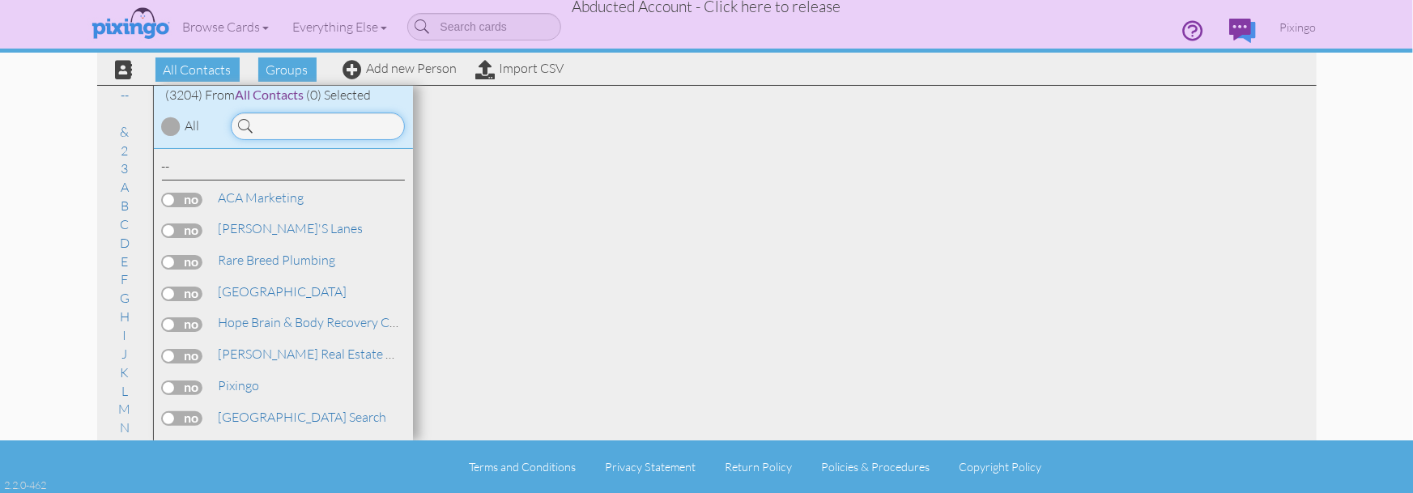
click at [313, 124] on input at bounding box center [318, 127] width 174 height 28
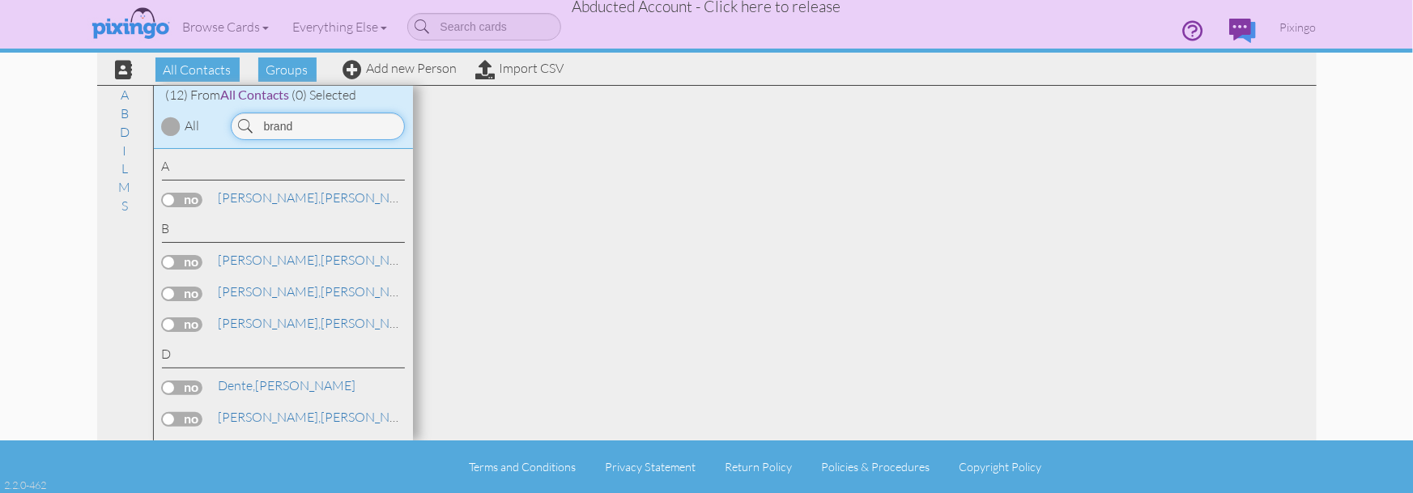
type input "brand"
click at [394, 69] on link "Add new Person" at bounding box center [400, 68] width 114 height 16
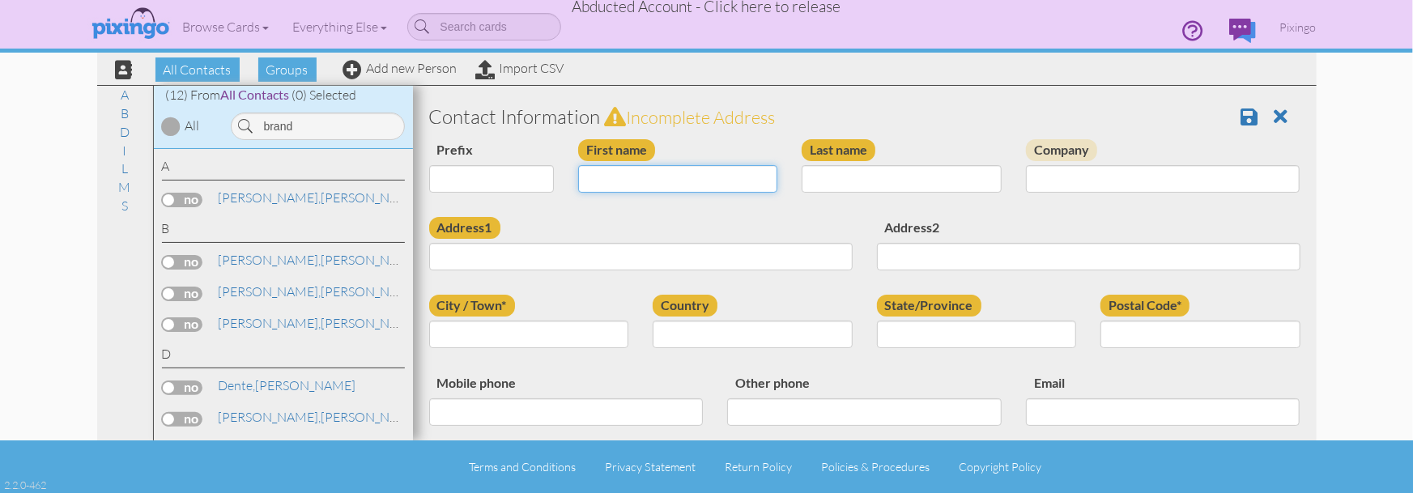
click at [589, 167] on input "First name" at bounding box center [678, 179] width 200 height 28
type input "[PERSON_NAME]"
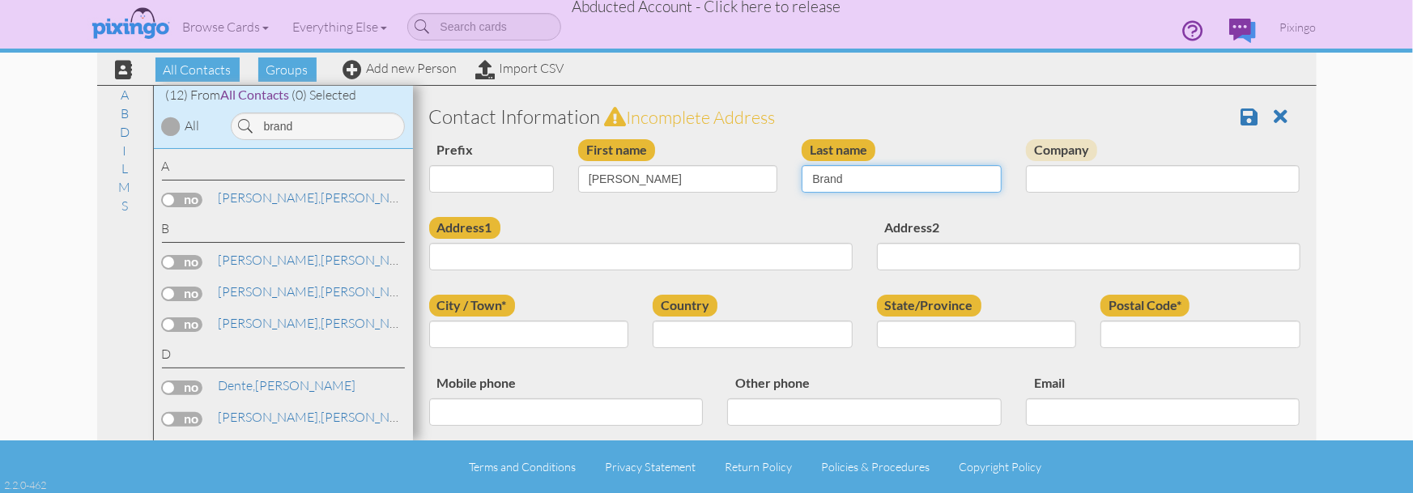
type input "Brand"
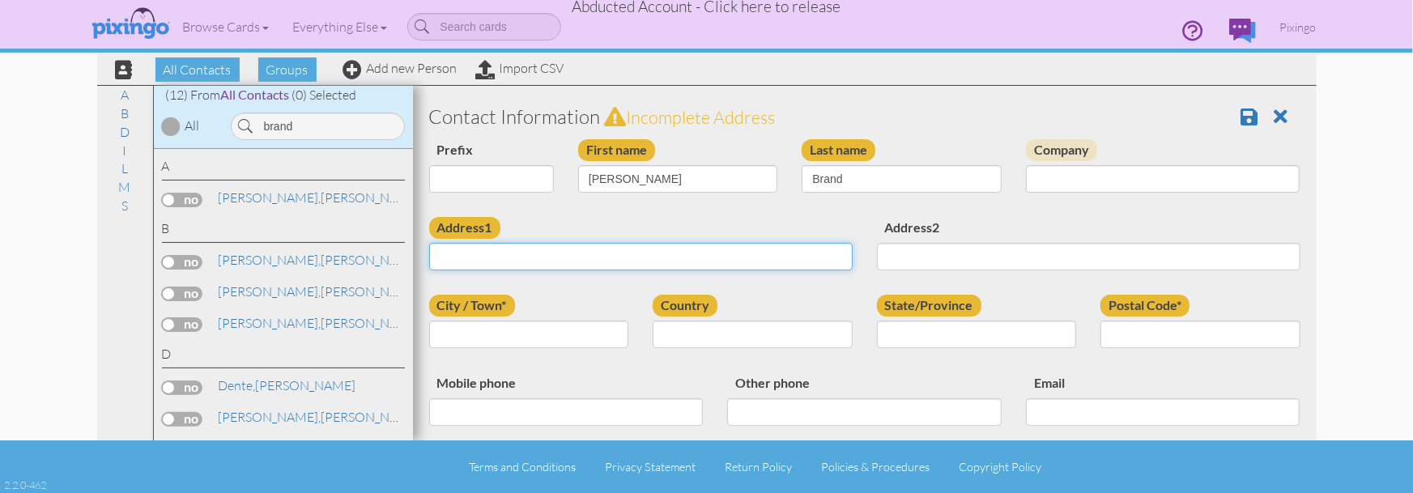
paste input "[STREET_ADDRESS][PERSON_NAME]"
type input "[STREET_ADDRESS][PERSON_NAME]"
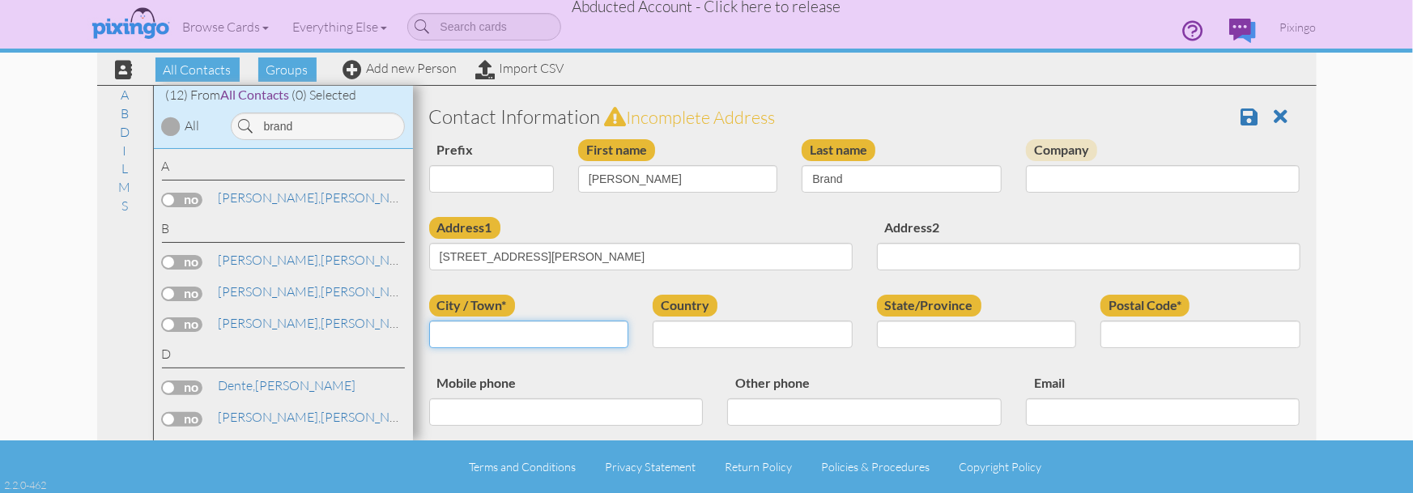
click at [459, 329] on input "City / Town*" at bounding box center [529, 335] width 200 height 28
type input "West Jordan"
select select "object:9961"
select select "object:10260"
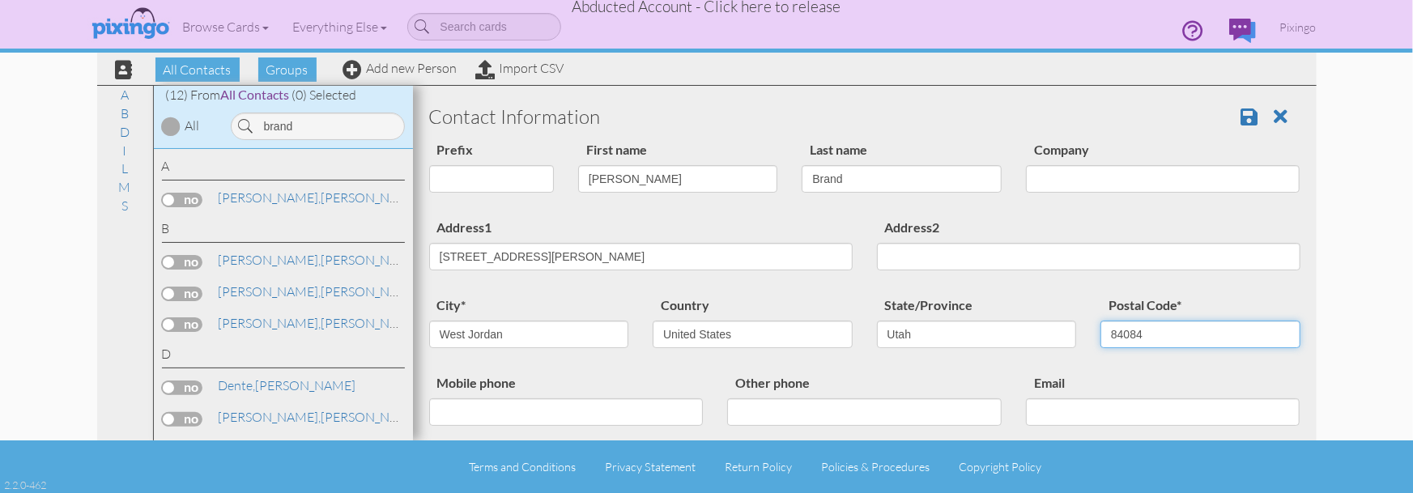
type input "84084"
click at [1057, 211] on div "Prefix Dr. Mr. Mrs. First name [PERSON_NAME] Last name Brand Company" at bounding box center [864, 178] width 895 height 78
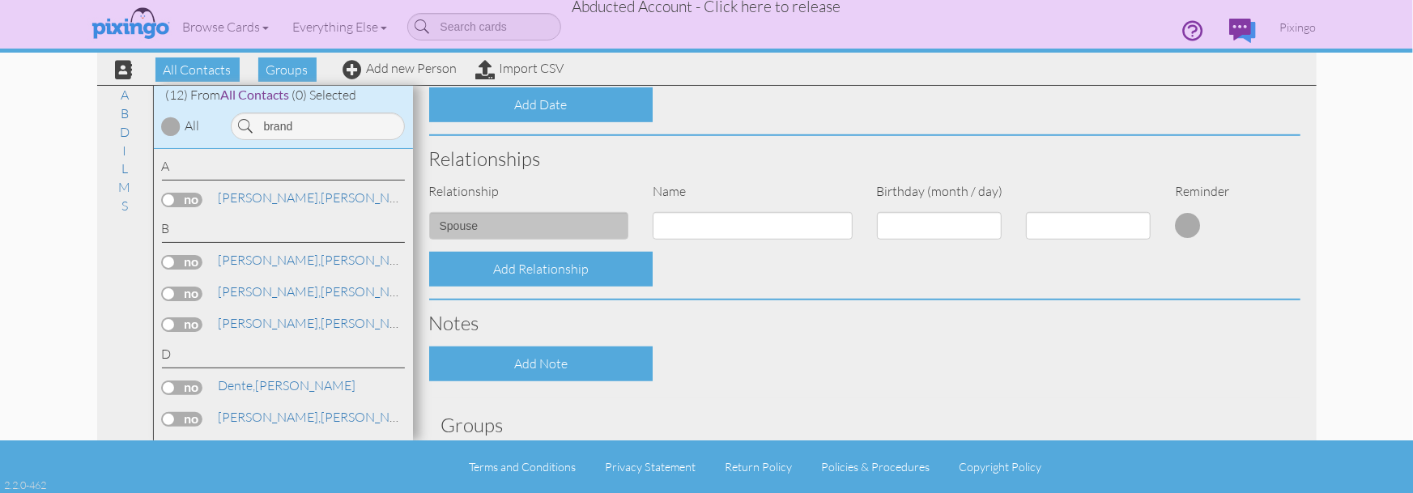
scroll to position [690, 0]
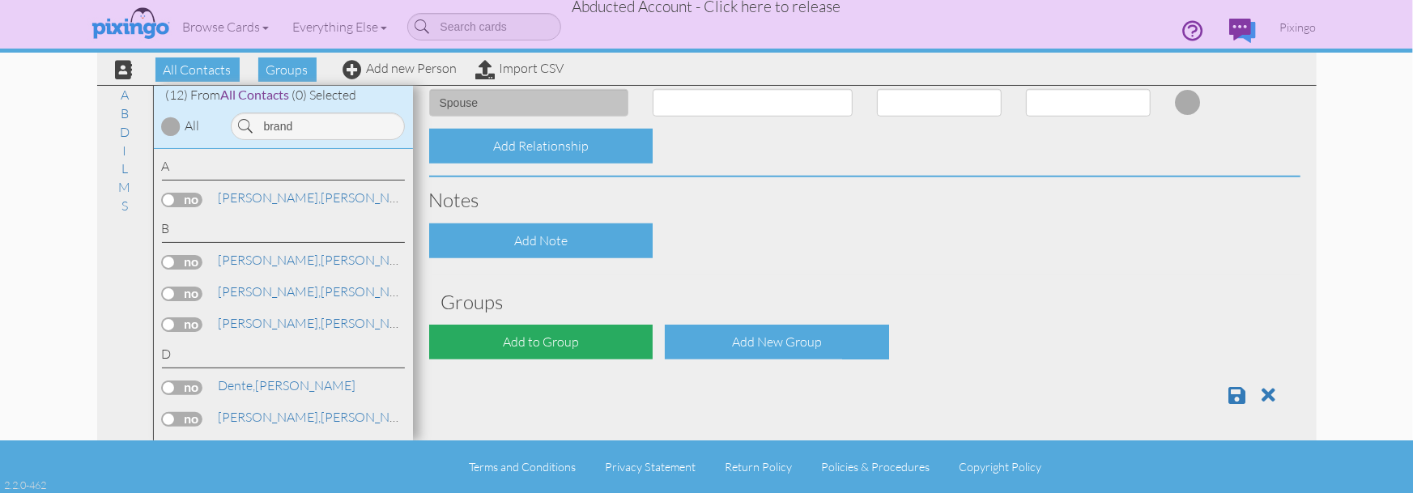
click at [555, 341] on div "Add to Group" at bounding box center [541, 342] width 224 height 35
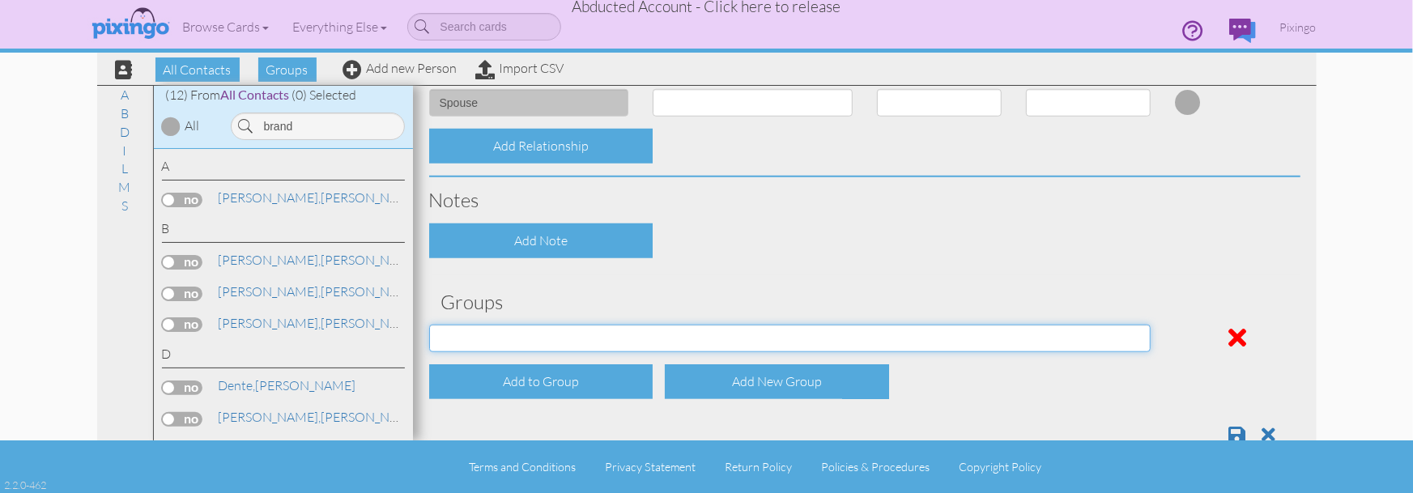
click at [576, 337] on select "Affiliates Basic [PERSON_NAME] Biz name only PROSPECTS WHOLESALE" at bounding box center [790, 339] width 722 height 28
select select "object:10270"
click at [429, 325] on select "Affiliates Basic [PERSON_NAME] Biz name only PROSPECTS WHOLESALE" at bounding box center [790, 339] width 722 height 28
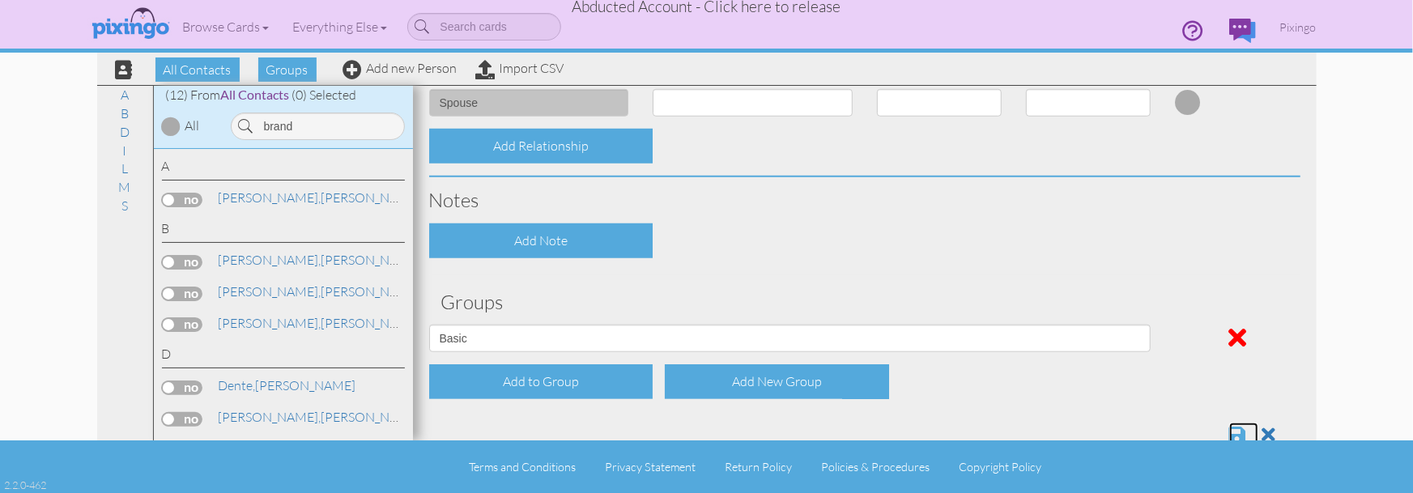
click at [1235, 431] on span at bounding box center [1237, 434] width 17 height 19
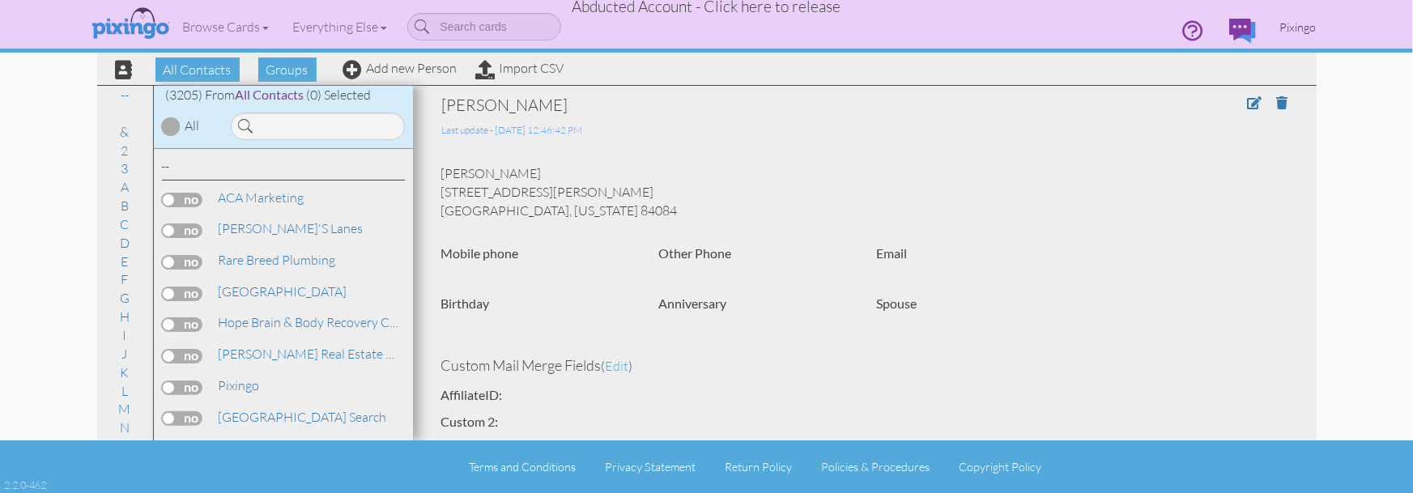
click at [1286, 31] on span "Pixingo" at bounding box center [1298, 27] width 36 height 14
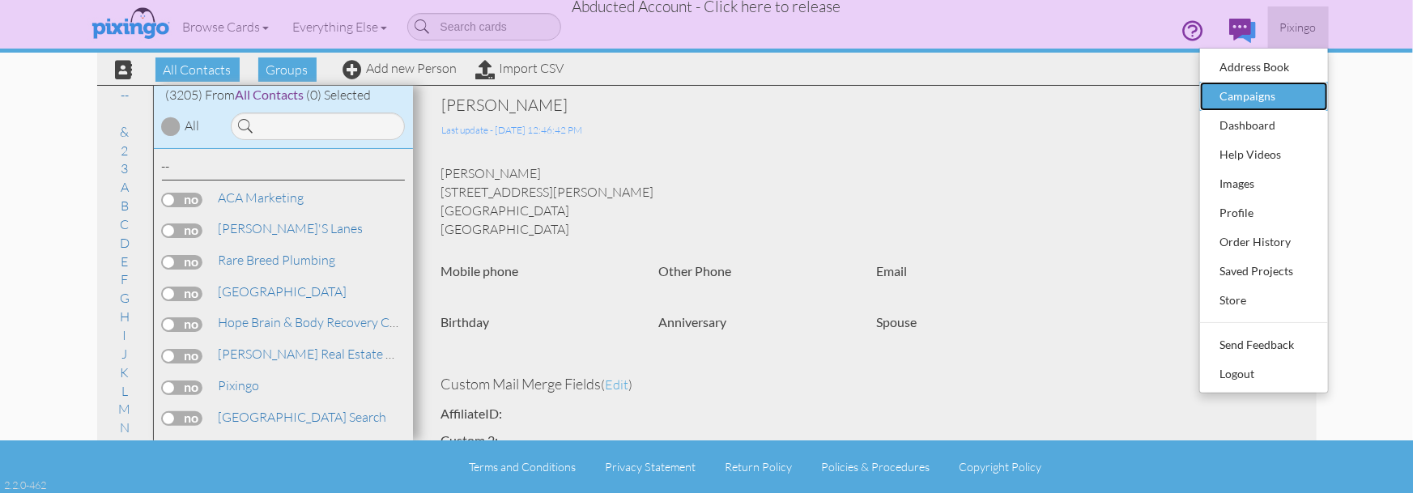
click at [1249, 92] on div "Campaigns" at bounding box center [1264, 96] width 96 height 24
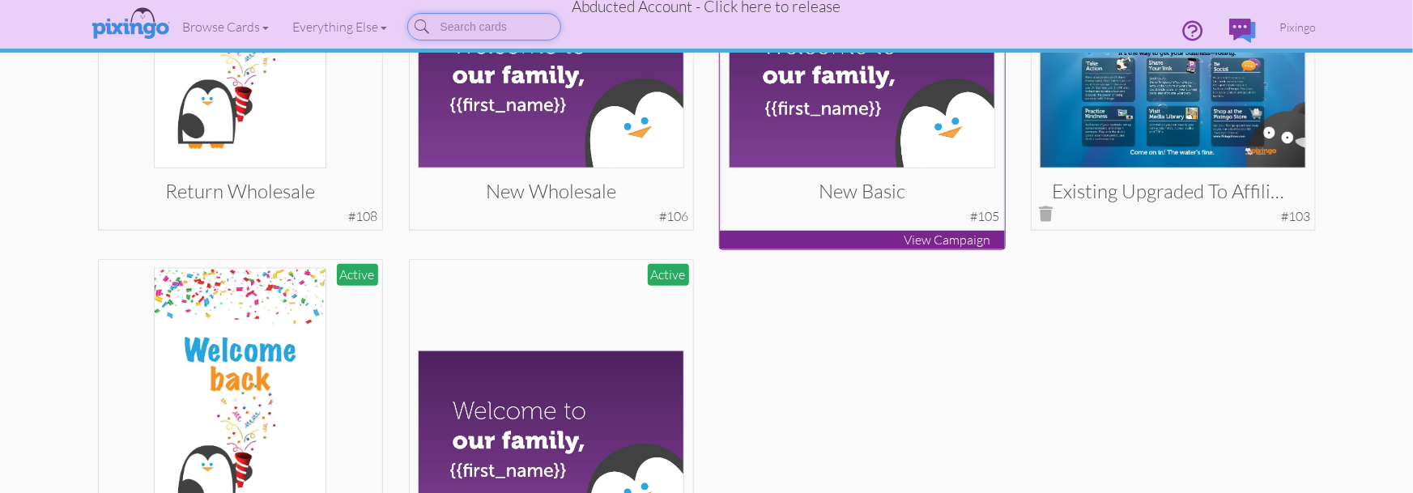
scroll to position [785, 0]
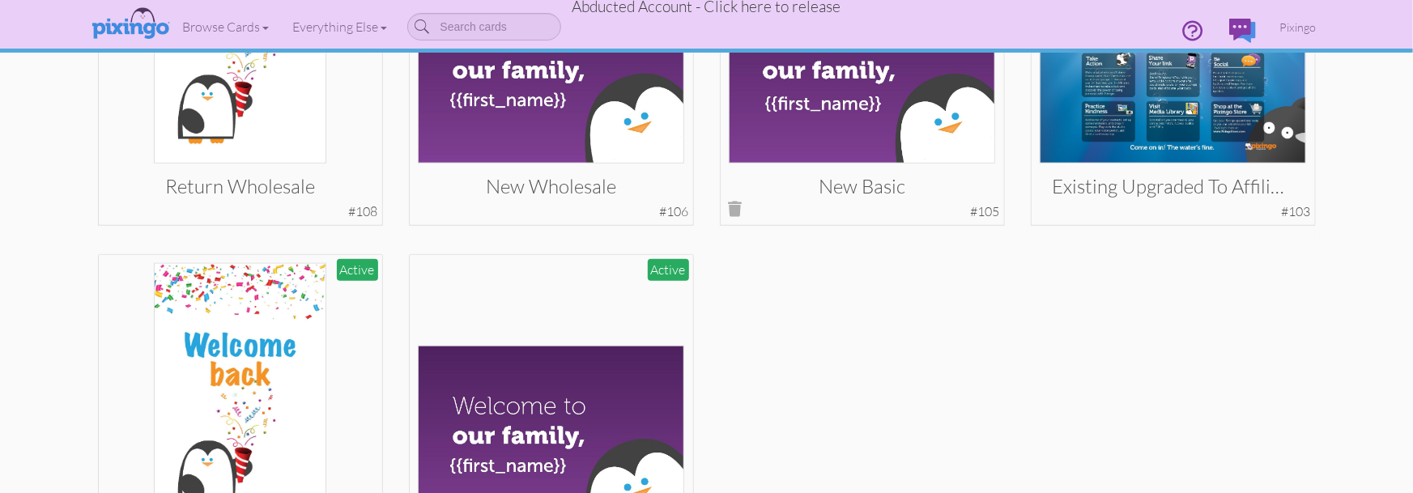
click at [802, 112] on img at bounding box center [862, 73] width 266 height 184
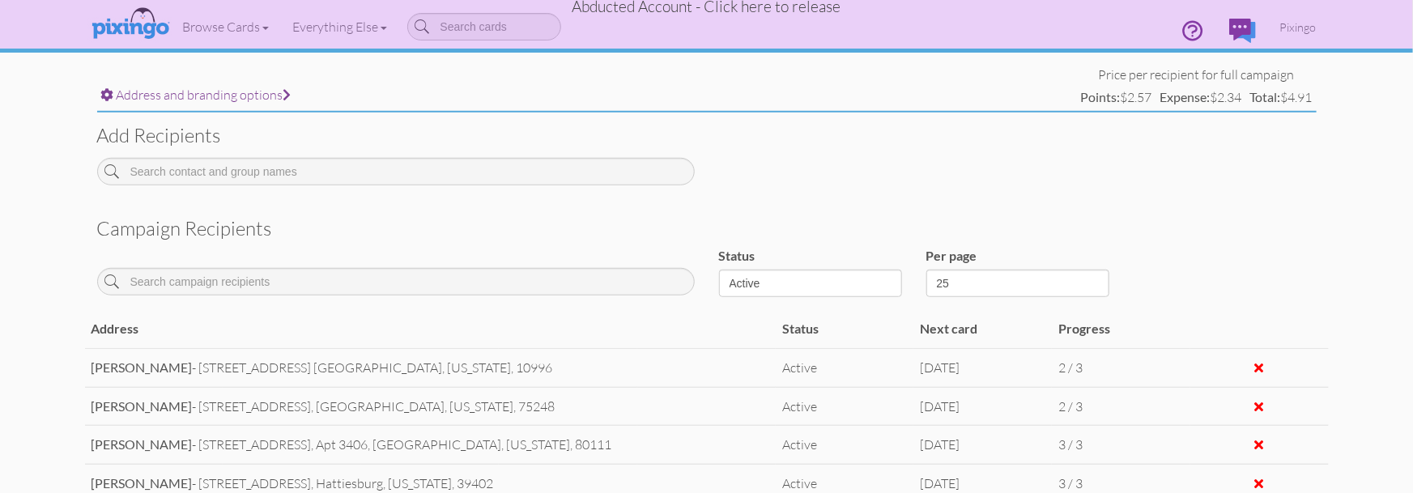
scroll to position [562, 0]
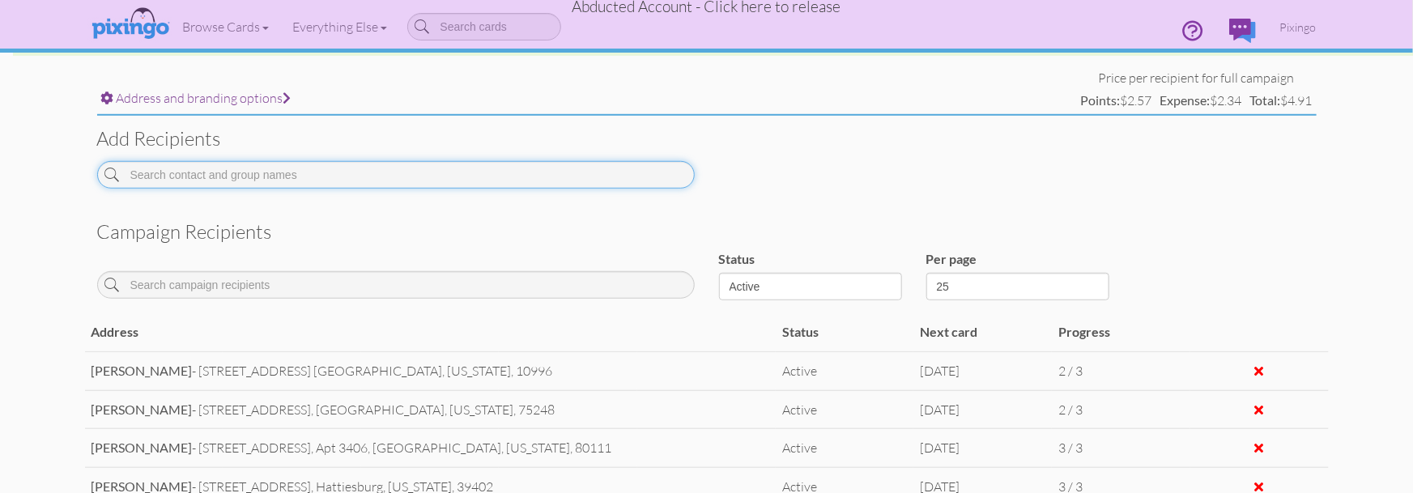
click at [206, 176] on input at bounding box center [395, 175] width 597 height 28
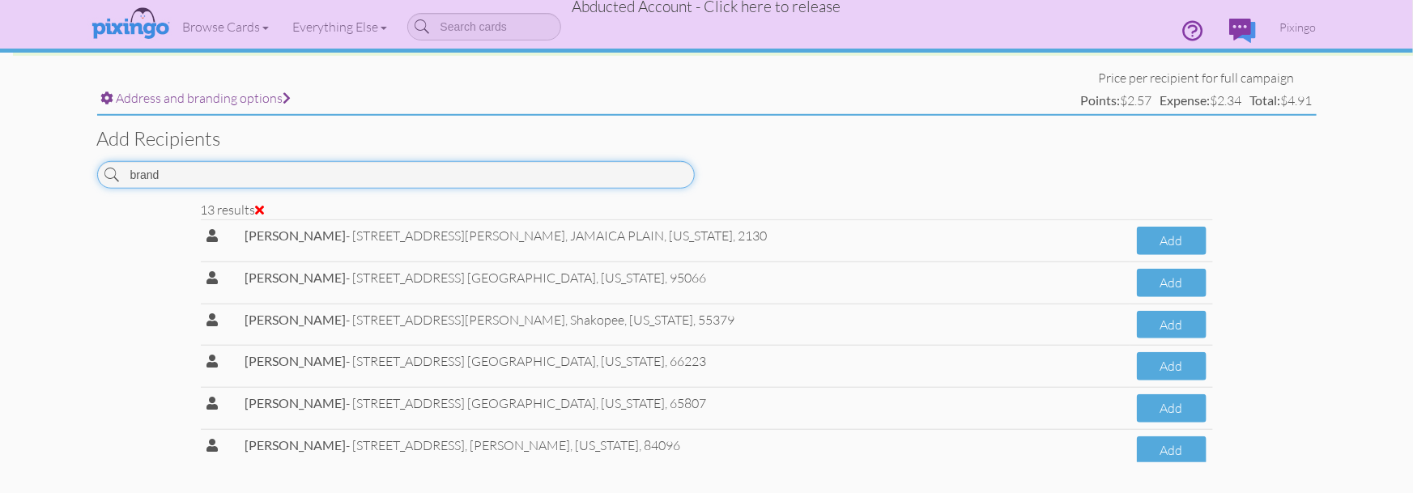
scroll to position [316, 0]
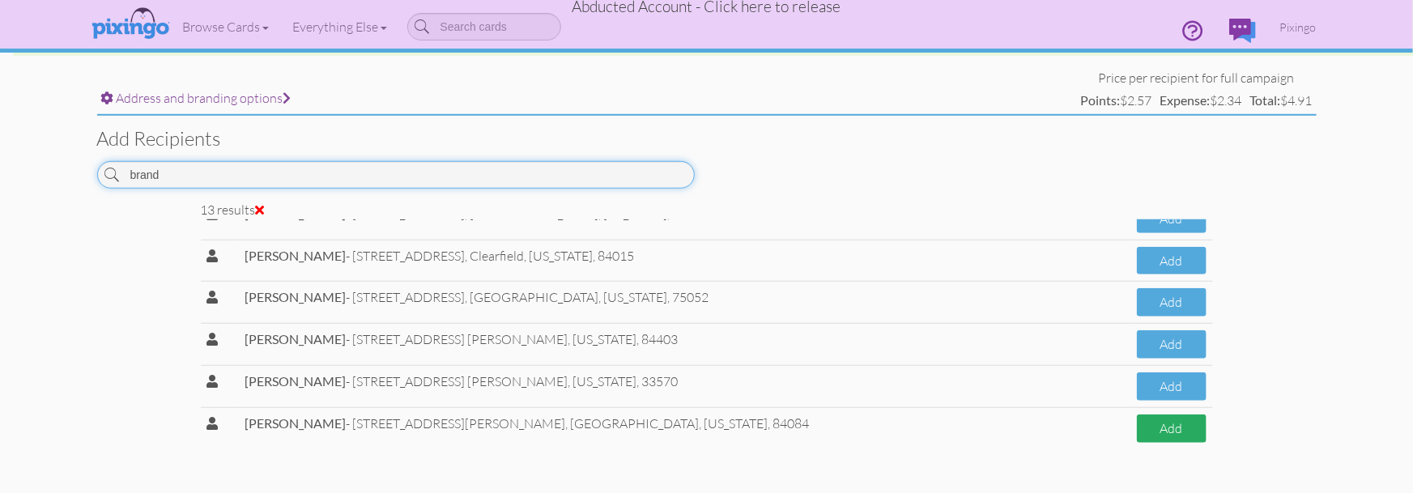
type input "brand"
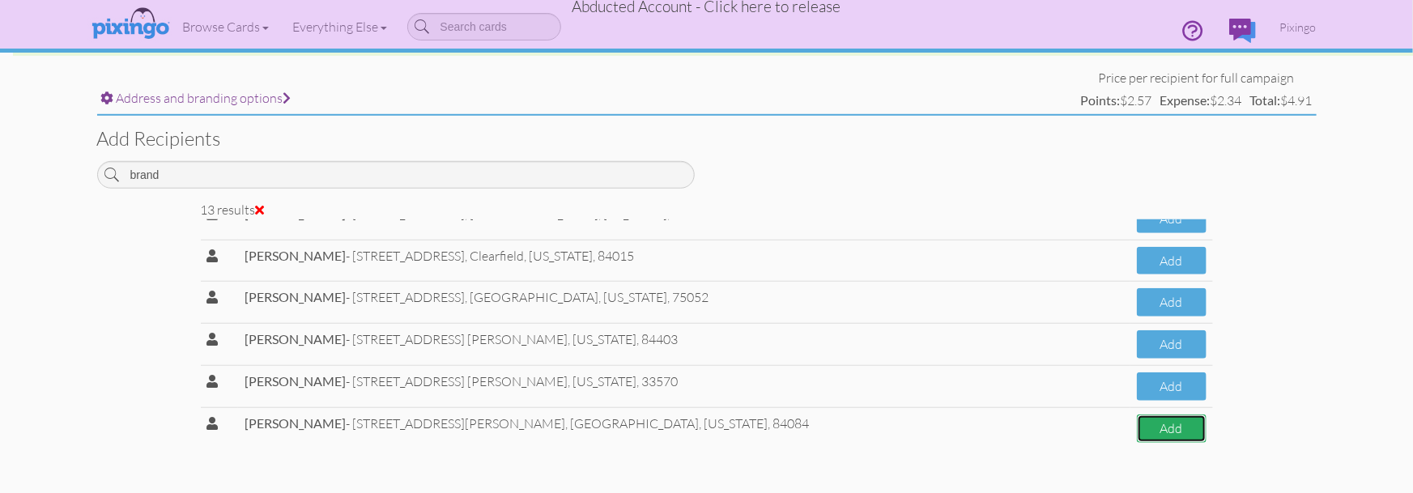
click at [1142, 416] on button "Add" at bounding box center [1172, 429] width 70 height 28
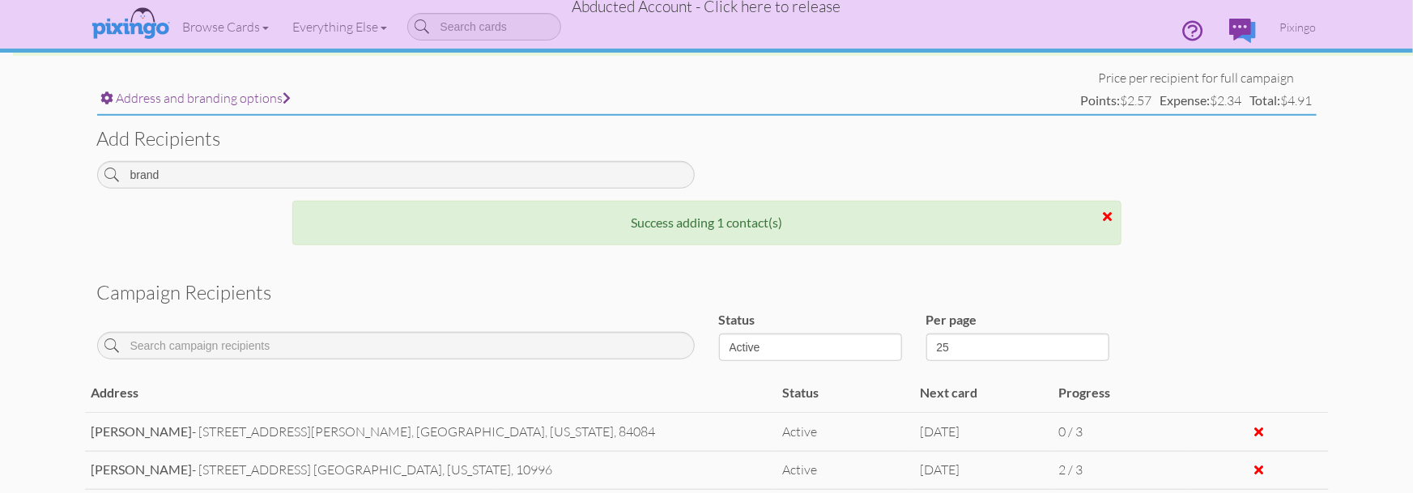
click at [1266, 240] on div "Success adding 1 contact(s)" at bounding box center [707, 231] width 1244 height 61
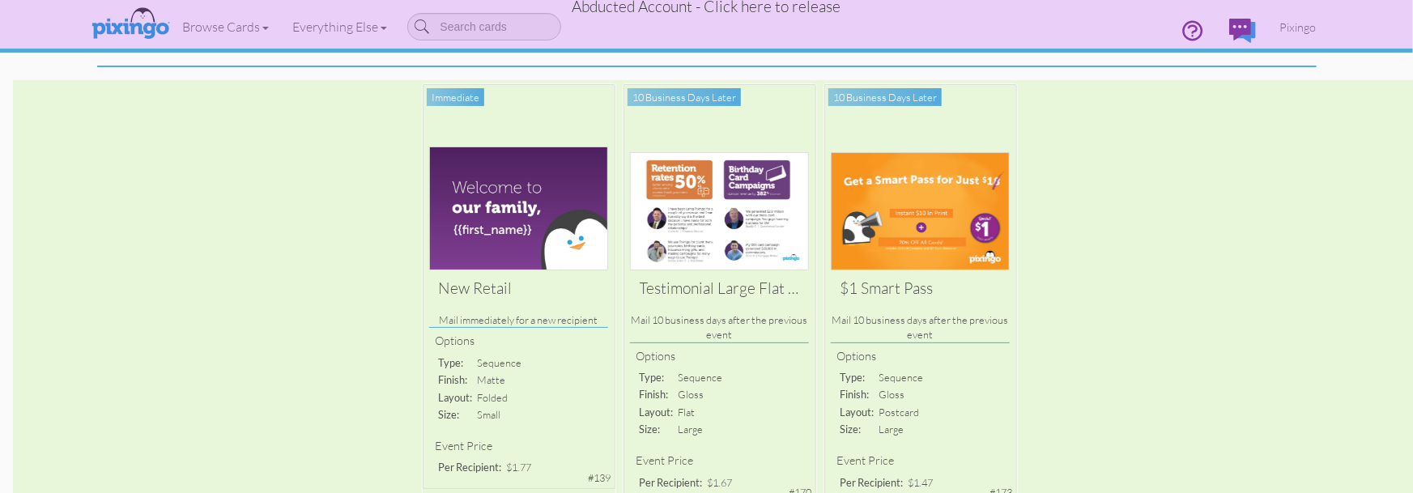
scroll to position [0, 0]
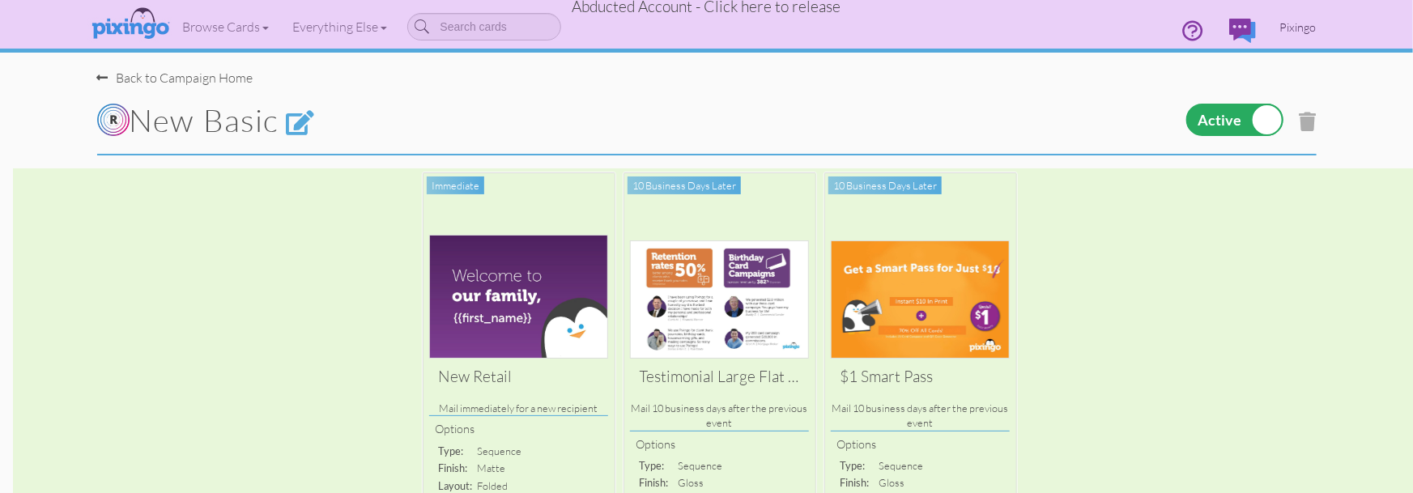
click at [1303, 26] on span "Pixingo" at bounding box center [1298, 27] width 36 height 14
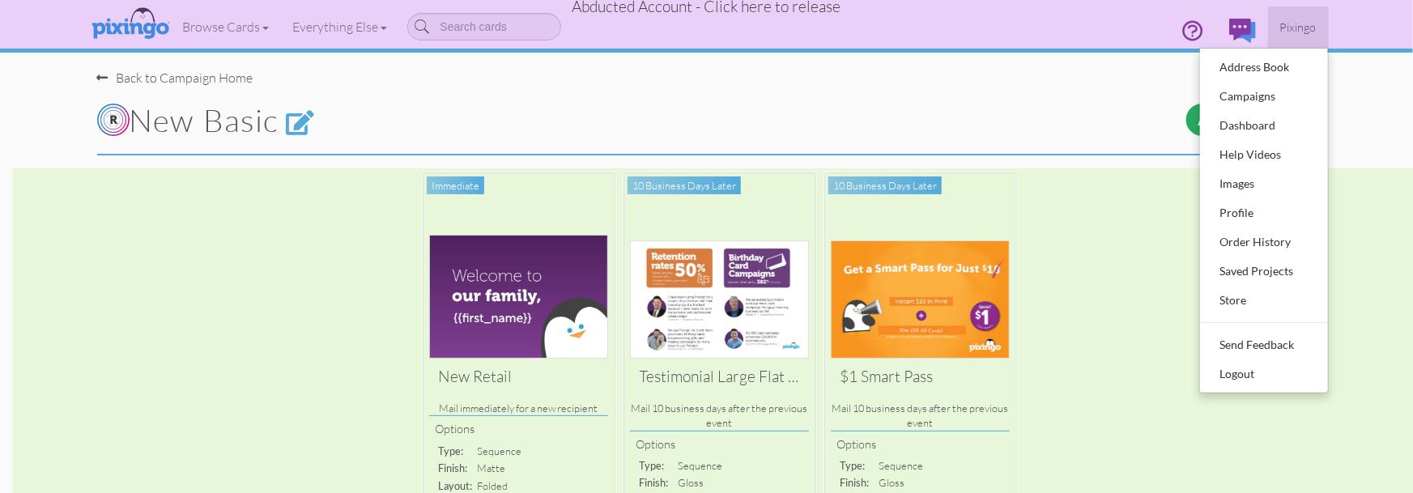
click at [1303, 26] on span "Pixingo" at bounding box center [1298, 27] width 36 height 14
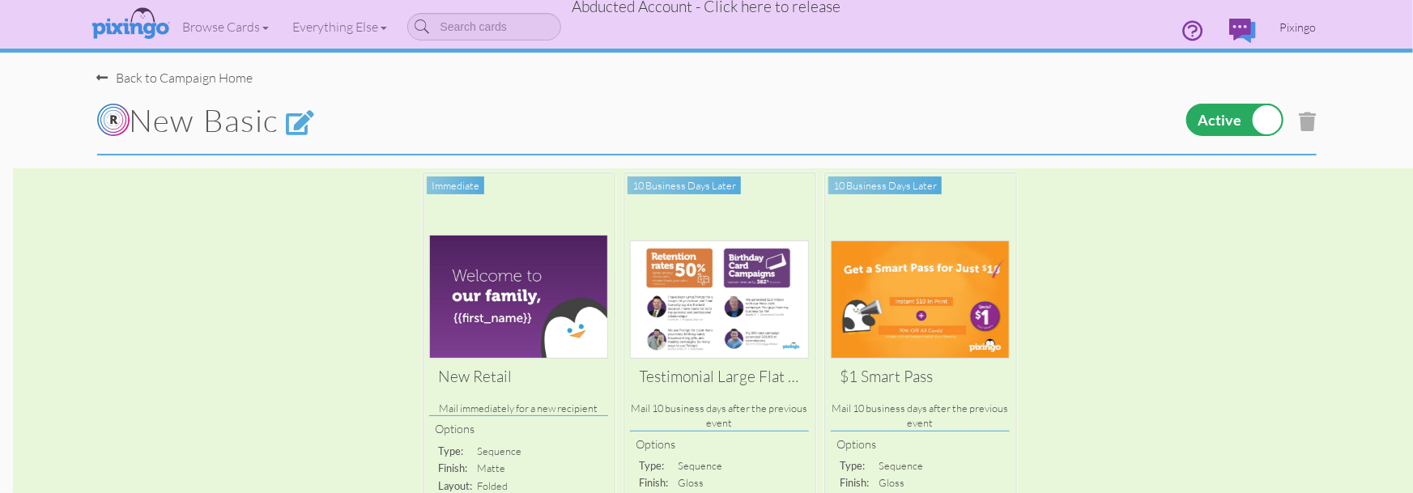
click at [1302, 28] on span "Pixingo" at bounding box center [1298, 27] width 36 height 14
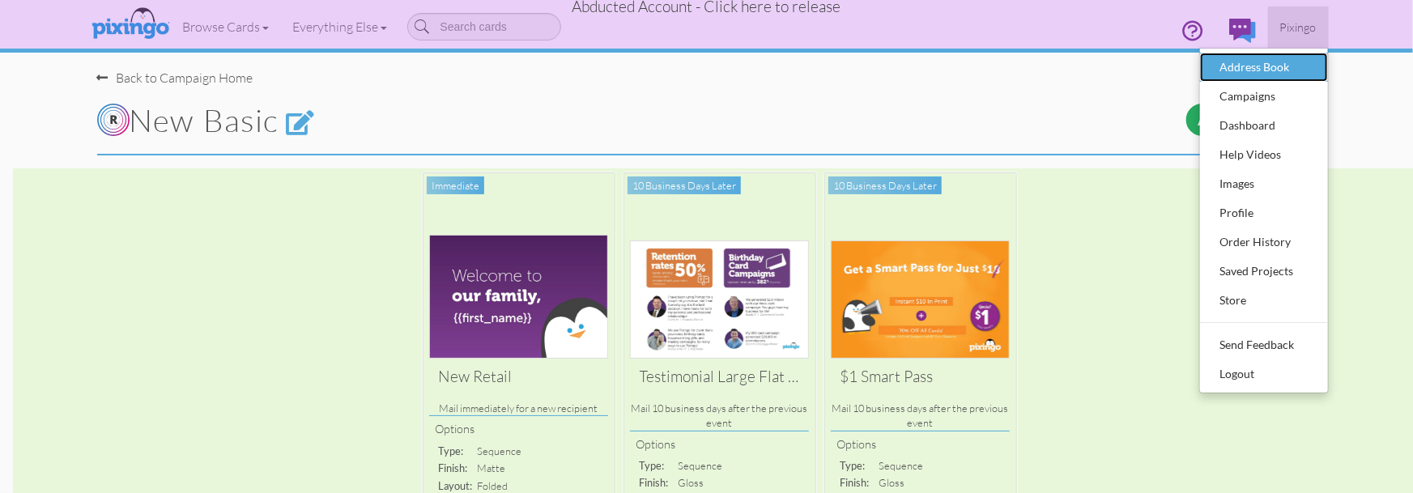
click at [1244, 66] on div "Address Book" at bounding box center [1264, 67] width 96 height 24
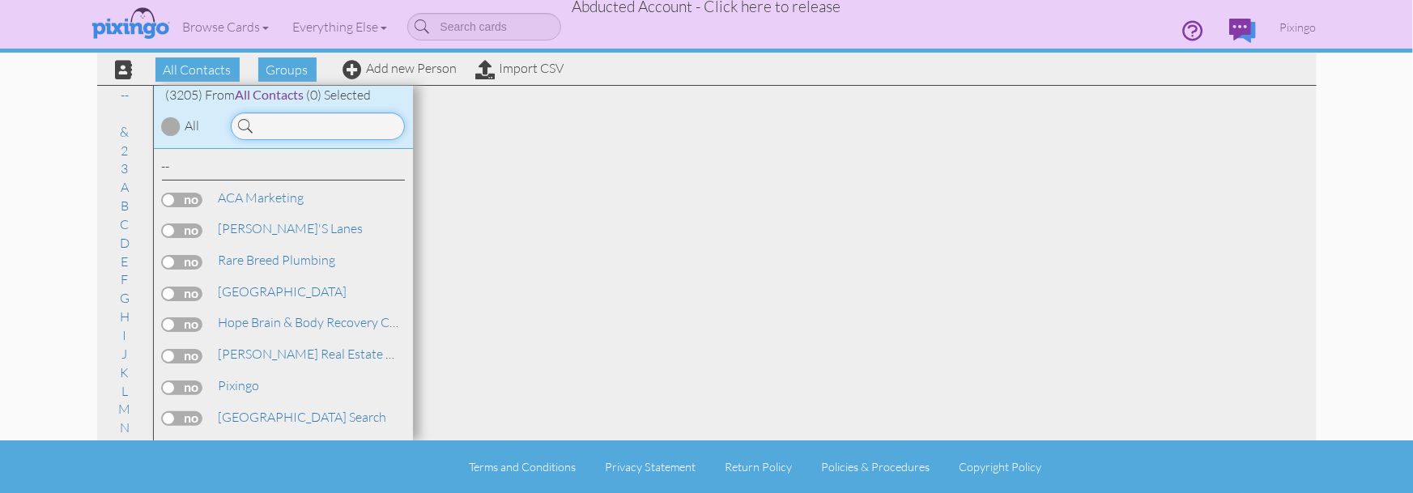
click at [289, 122] on input at bounding box center [318, 127] width 174 height 28
click at [288, 121] on input at bounding box center [318, 127] width 174 height 28
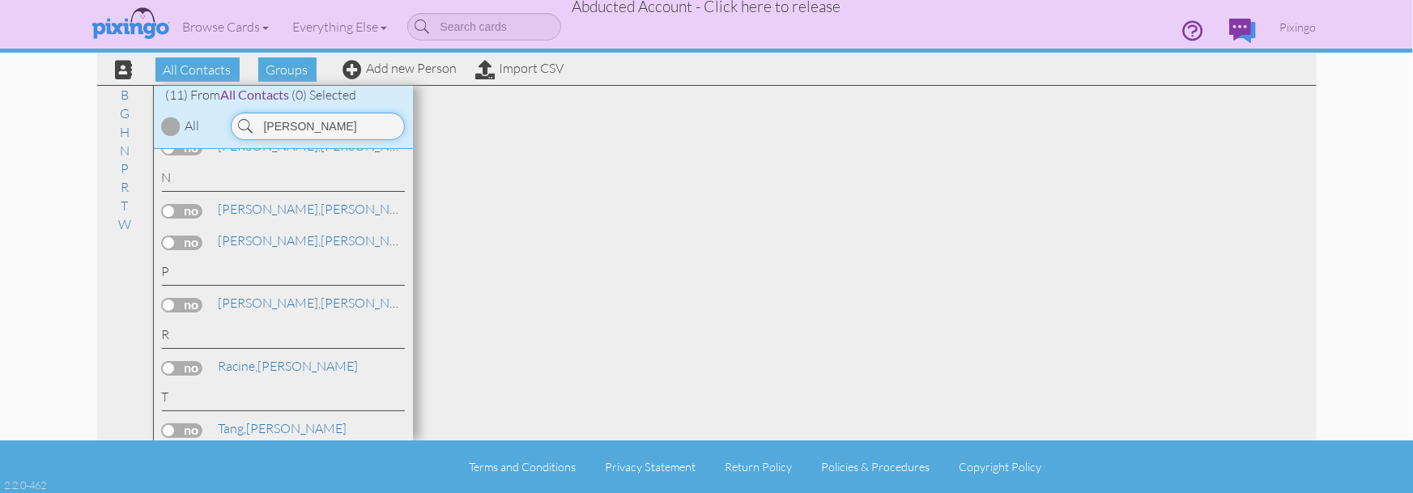
scroll to position [308, 0]
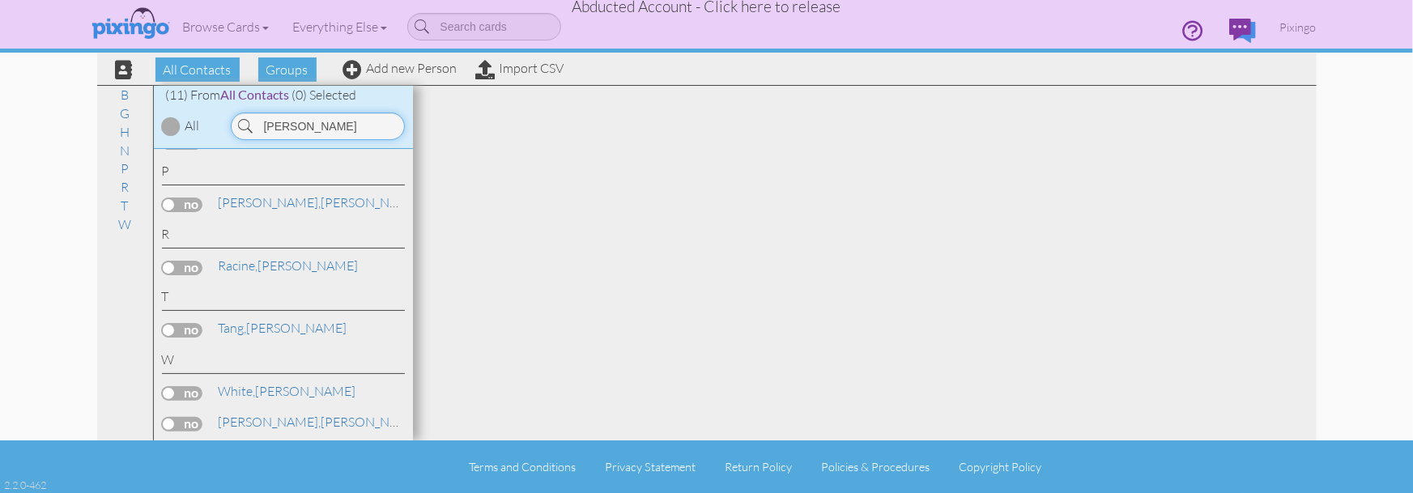
drag, startPoint x: 321, startPoint y: 128, endPoint x: 234, endPoint y: 125, distance: 86.7
click at [234, 125] on input "amanda" at bounding box center [318, 127] width 174 height 28
type input "rodr"
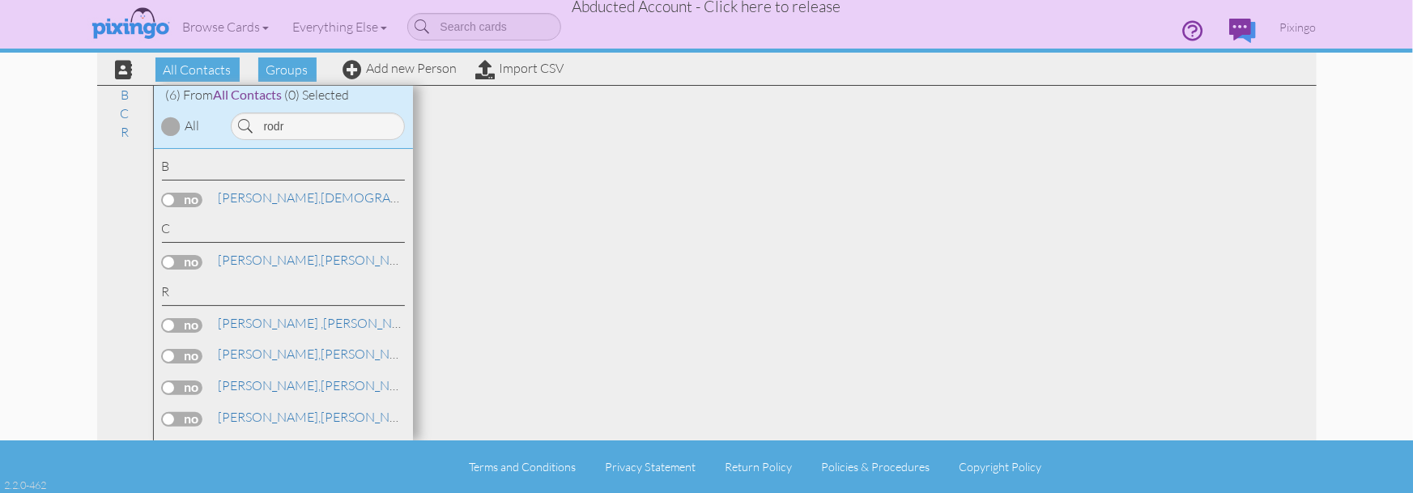
click at [720, 304] on div at bounding box center [865, 263] width 904 height 355
click at [431, 62] on div "Browse Cards Business Accounting Automotive Chiropractor Customer Dental Financ…" at bounding box center [706, 32] width 1219 height 64
click at [428, 66] on link "Add new Person" at bounding box center [400, 68] width 114 height 16
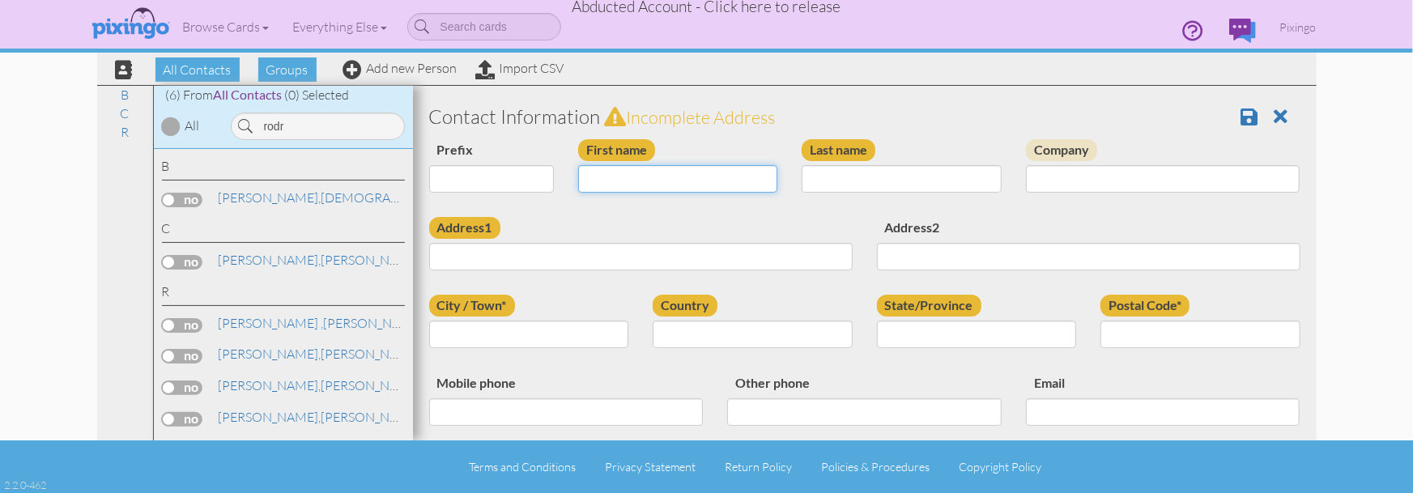
click at [633, 168] on input "First name" at bounding box center [678, 179] width 200 height 28
type input "[PERSON_NAME]"
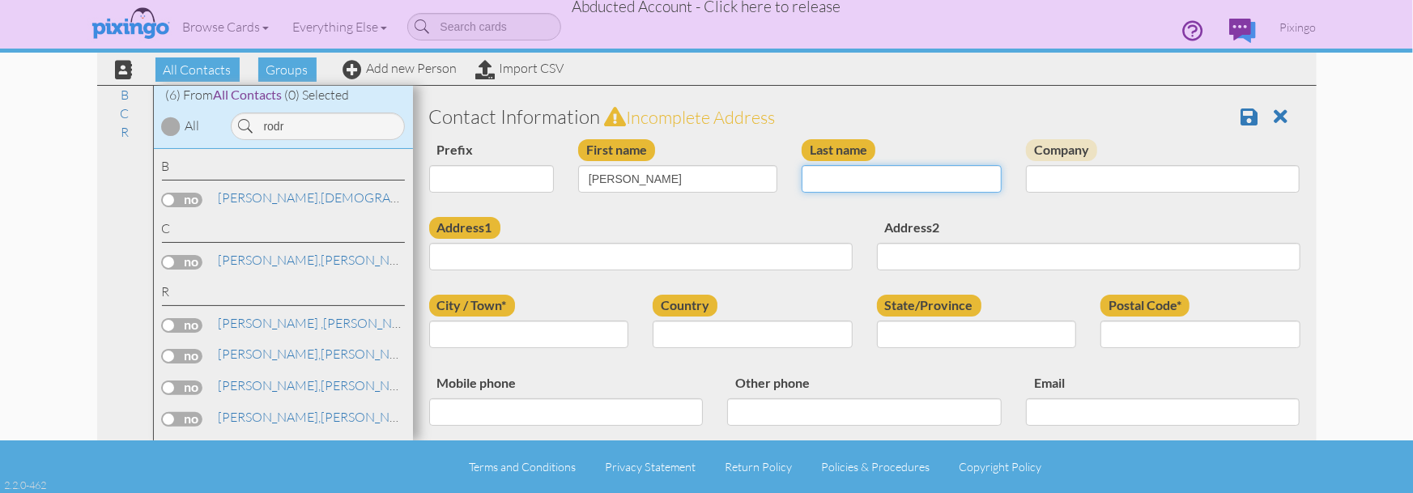
click at [852, 173] on input "Last name" at bounding box center [902, 179] width 200 height 28
paste input "[PERSON_NAME]"
type input "[PERSON_NAME]"
click at [742, 128] on div "Contact Information Incomplete address" at bounding box center [864, 116] width 895 height 45
click at [130, 36] on img at bounding box center [130, 24] width 86 height 40
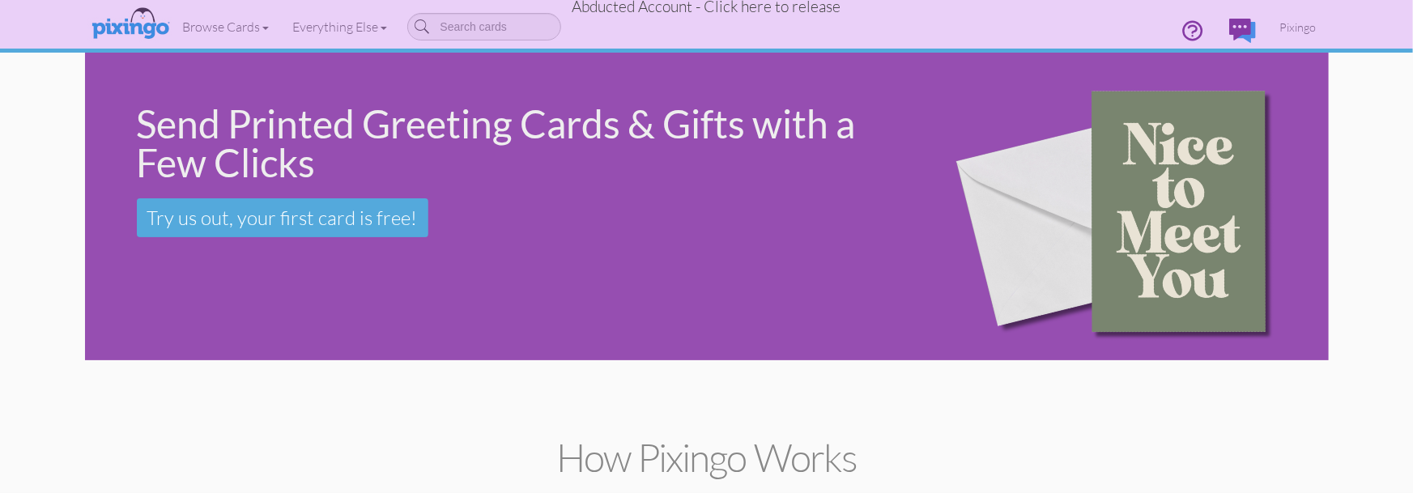
click at [919, 300] on div at bounding box center [1121, 207] width 415 height 308
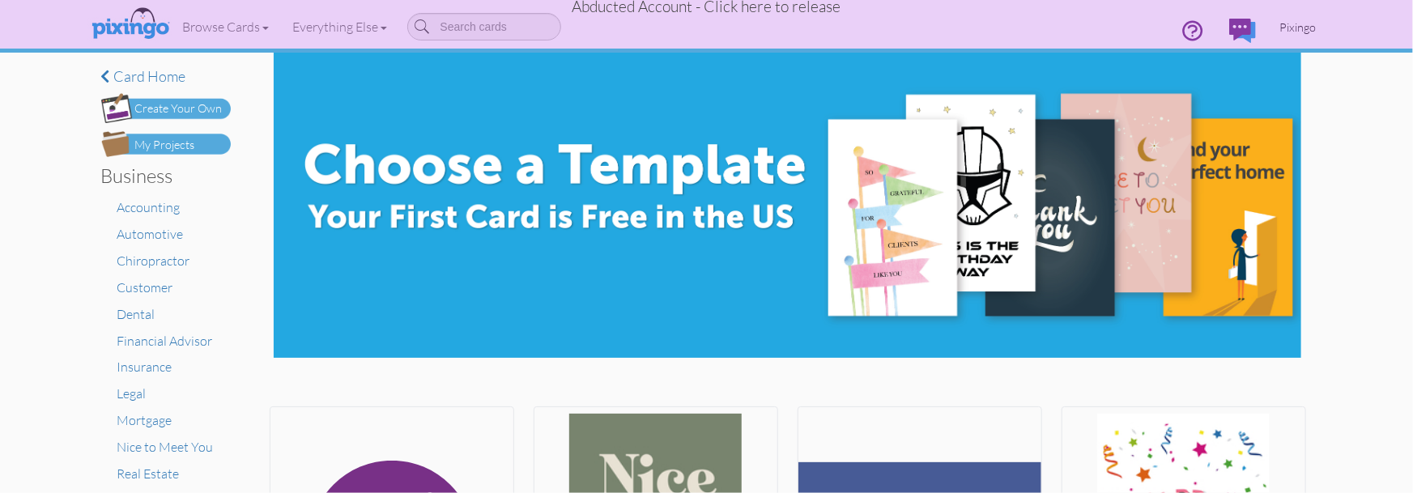
click at [1285, 28] on span "Pixingo" at bounding box center [1298, 27] width 36 height 14
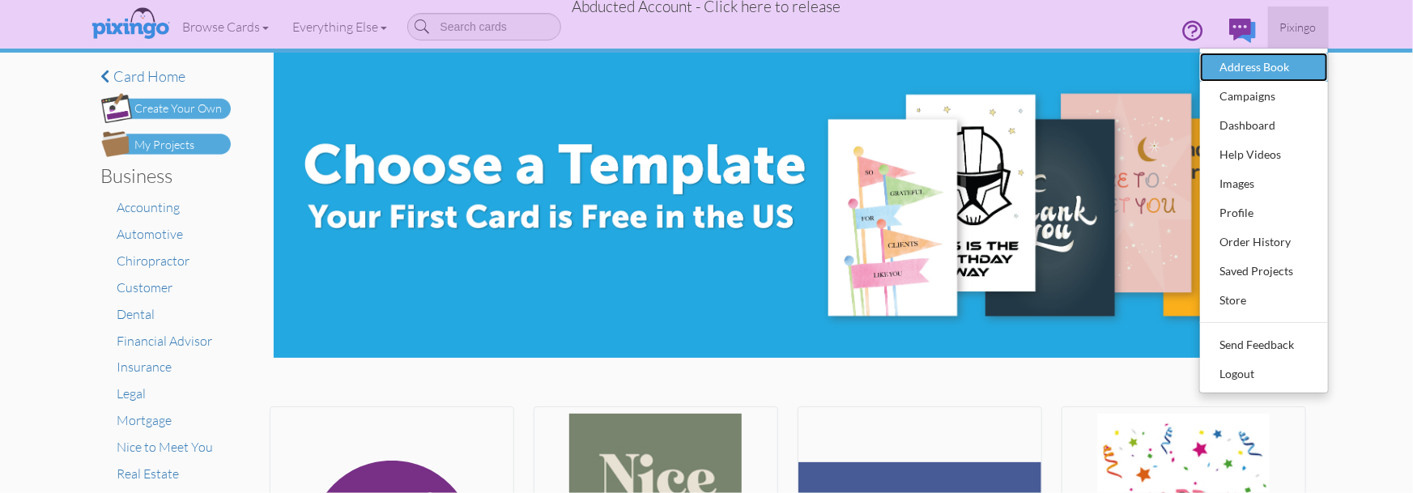
click at [1246, 71] on div "Address Book" at bounding box center [1264, 67] width 96 height 24
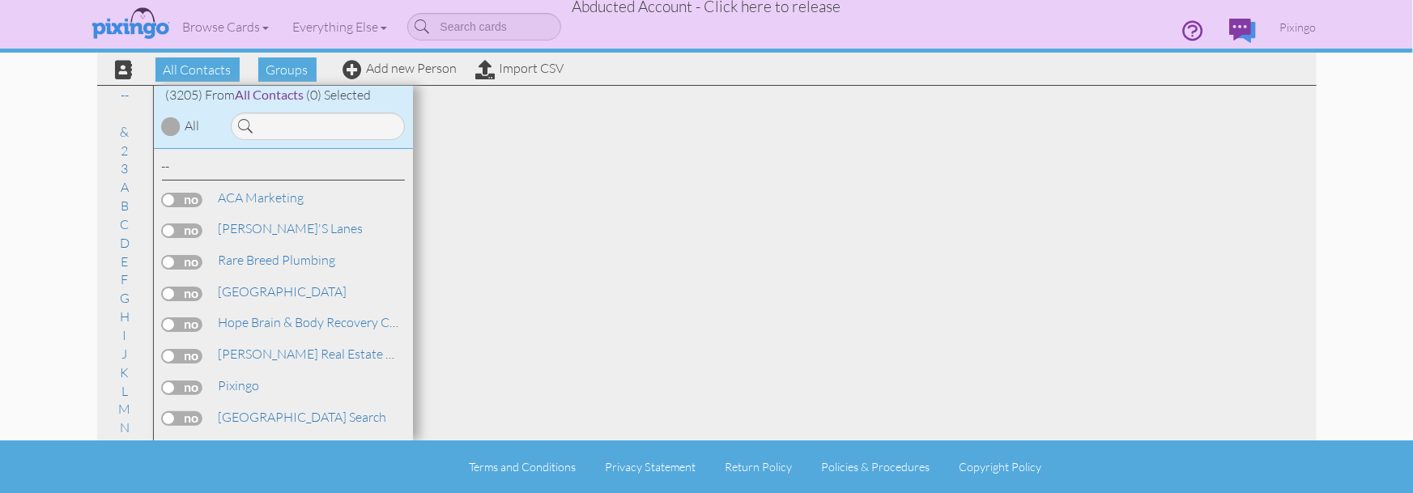
click at [328, 129] on input at bounding box center [318, 127] width 174 height 28
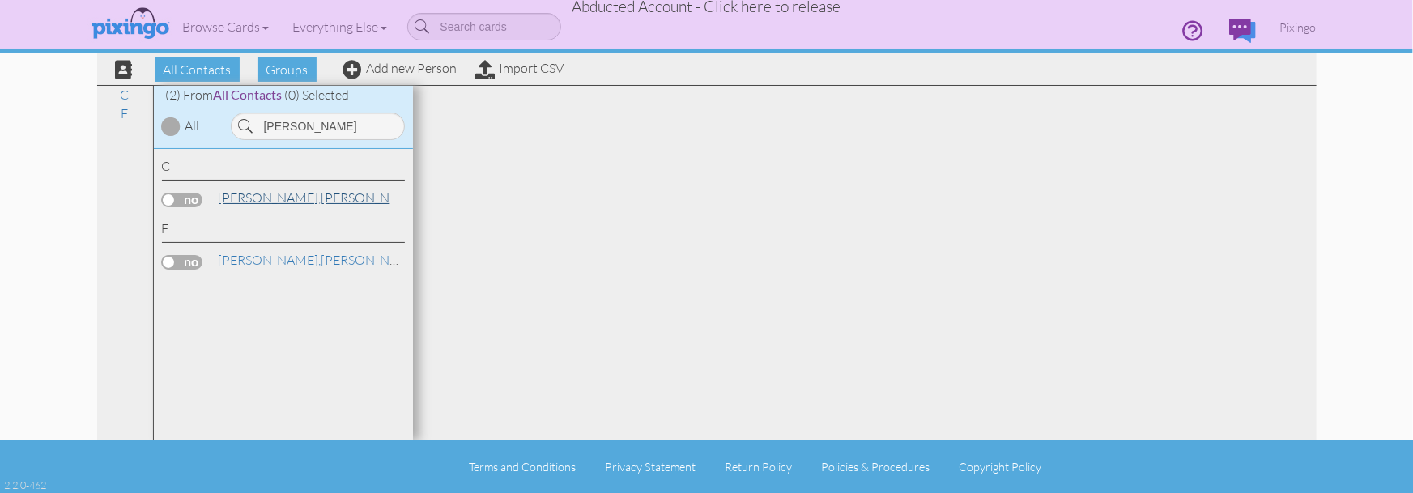
type input "CASEY"
click at [228, 202] on span "[PERSON_NAME]," at bounding box center [270, 197] width 103 height 16
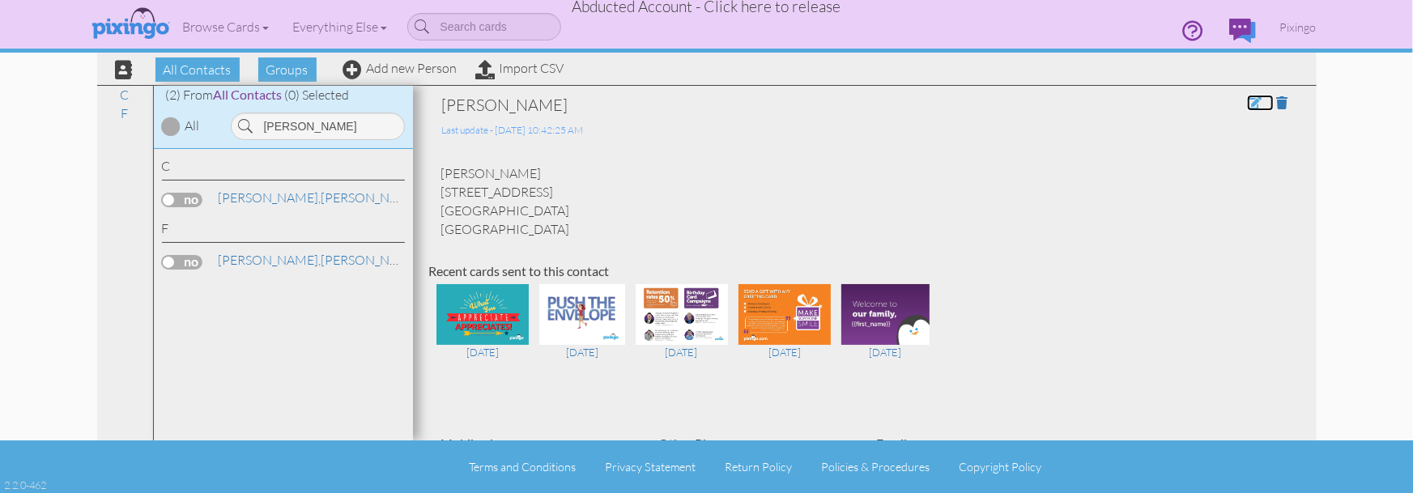
click at [1249, 104] on span at bounding box center [1254, 102] width 15 height 13
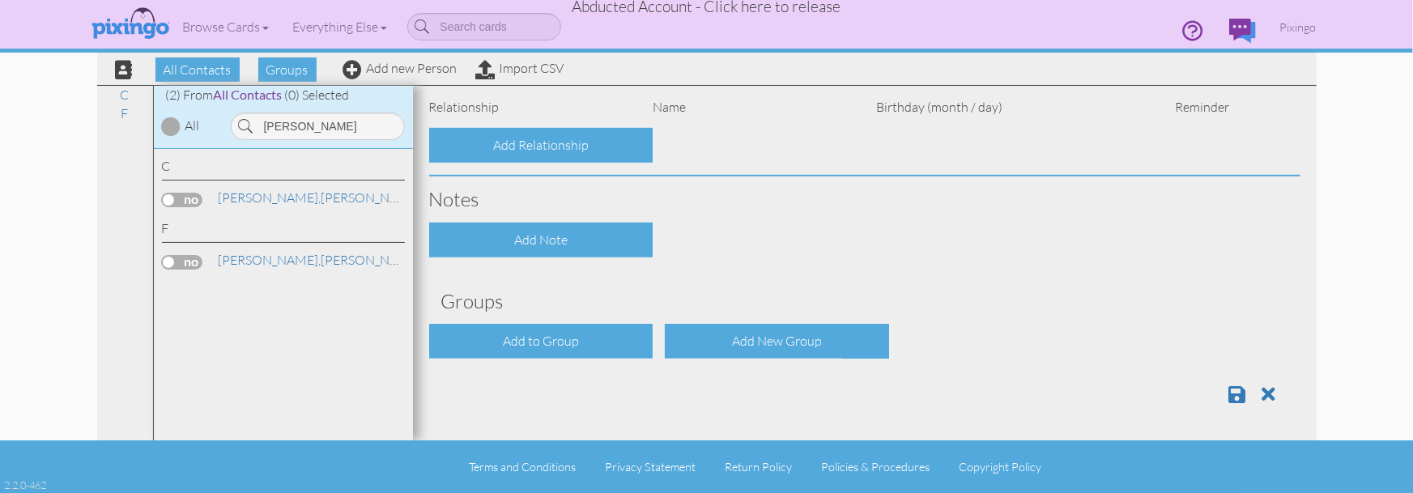
type input "[PERSON_NAME]"
type input "[STREET_ADDRESS]"
type input "Houston"
type input "77098"
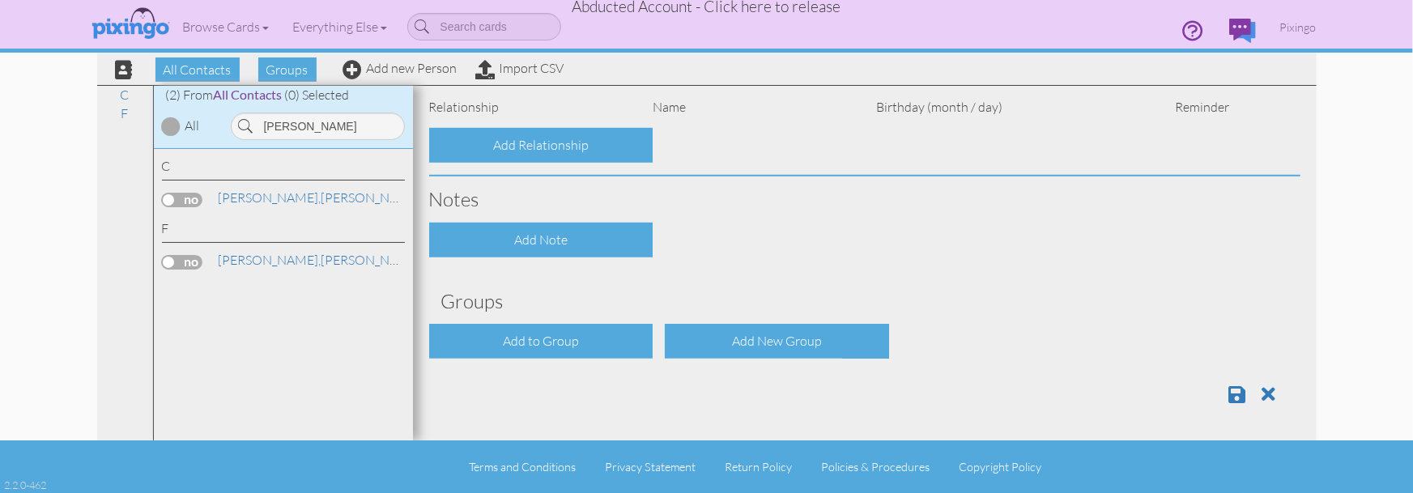
select select "object:21931"
select select "object:29486"
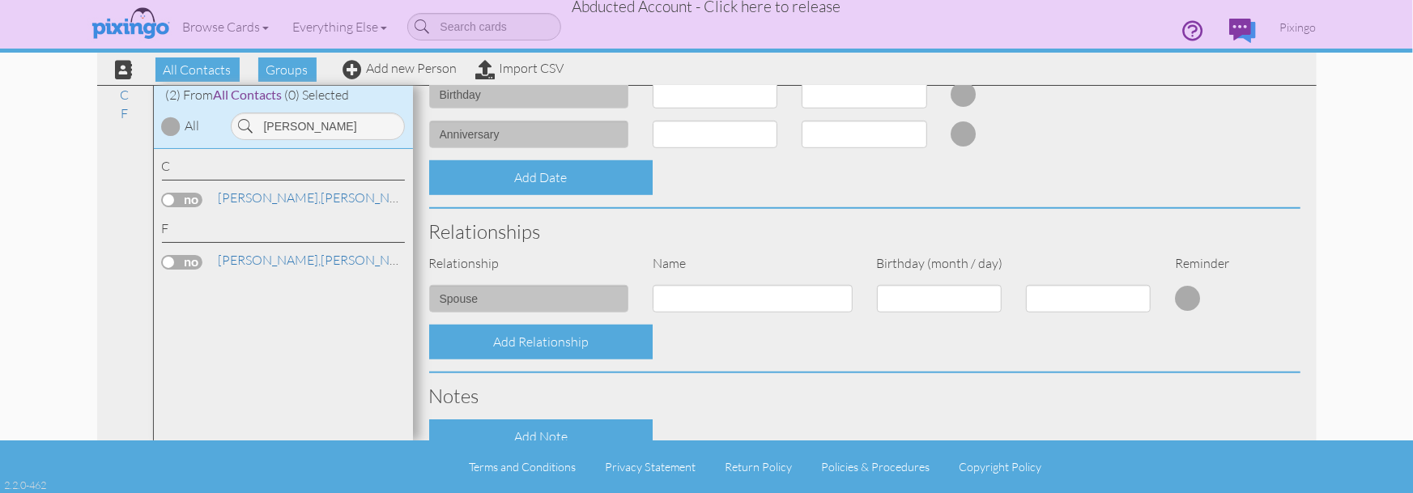
scroll to position [808, 0]
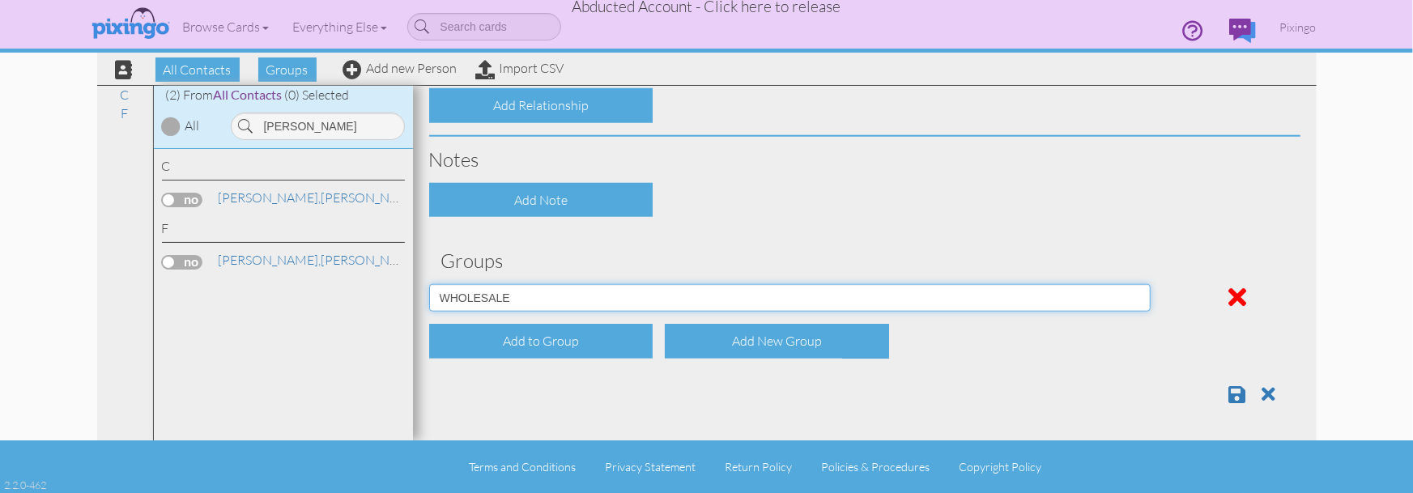
click at [1025, 303] on select "Affiliates Basic Draper Biz name only PROSPECTS WHOLESALE" at bounding box center [790, 298] width 722 height 28
select select "object:29482"
click at [429, 284] on select "Affiliates Basic Draper Biz name only PROSPECTS WHOLESALE" at bounding box center [790, 298] width 722 height 28
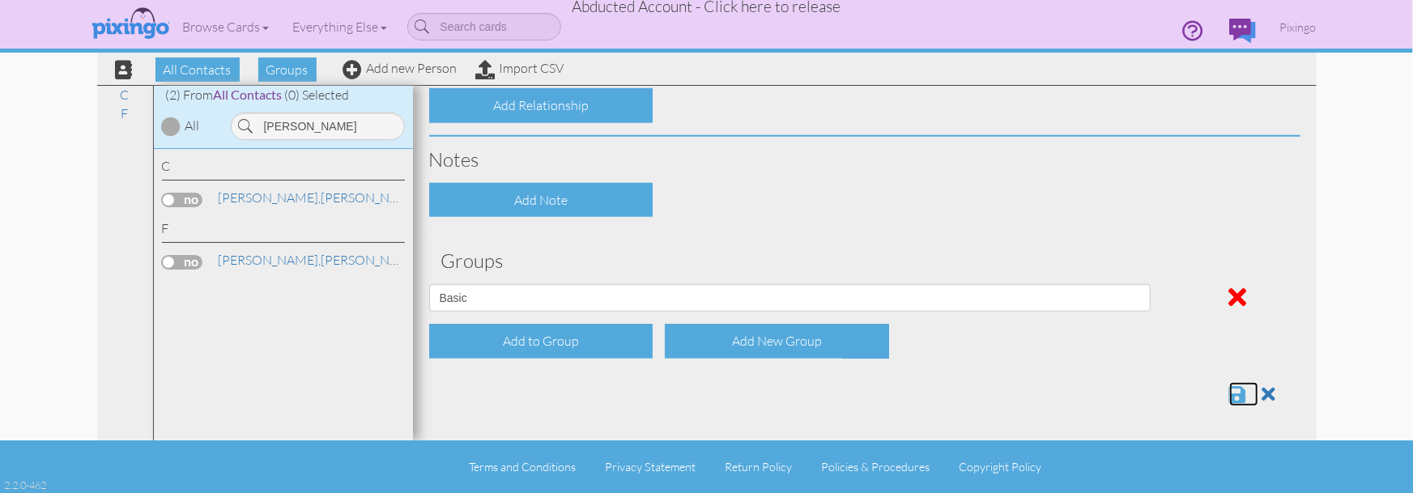
click at [1236, 394] on span at bounding box center [1237, 394] width 17 height 19
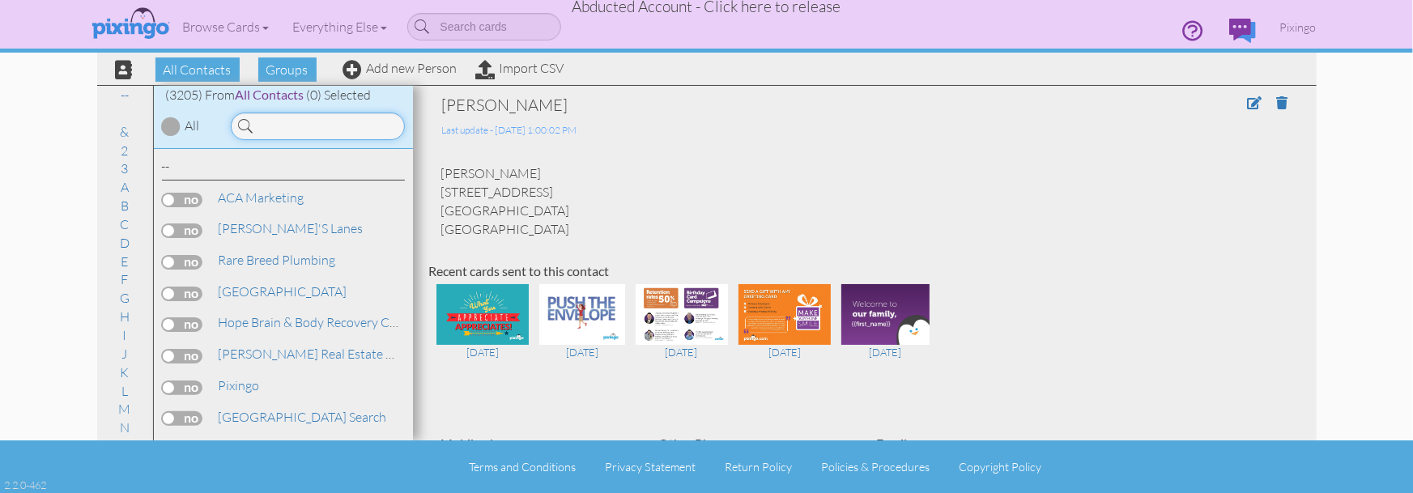
click at [279, 122] on input at bounding box center [318, 127] width 174 height 28
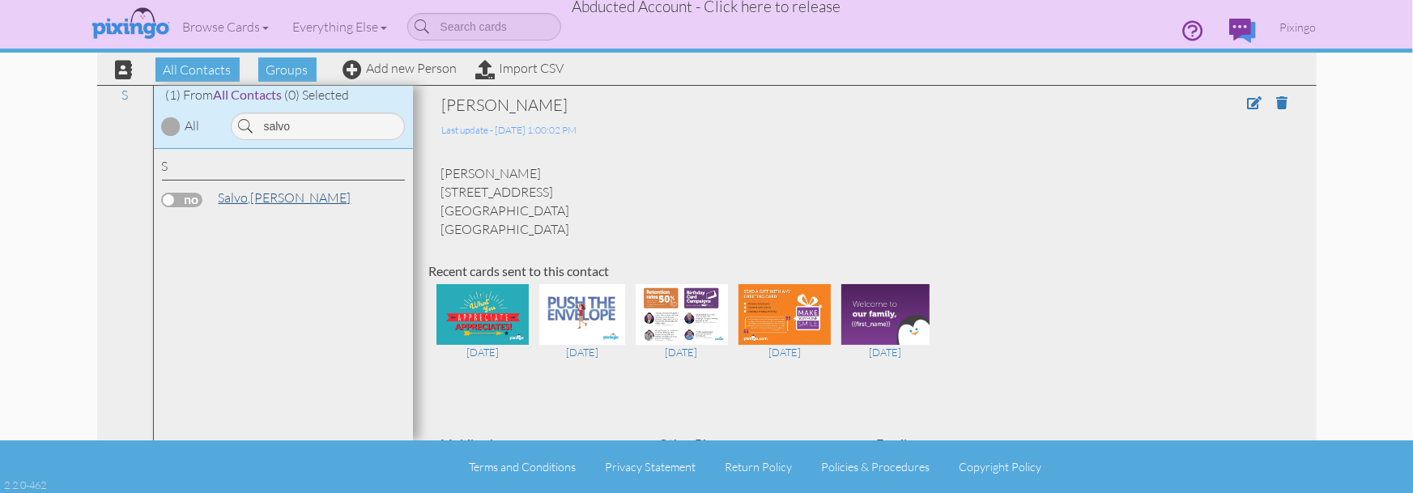
click at [253, 195] on link "[PERSON_NAME]" at bounding box center [285, 197] width 136 height 19
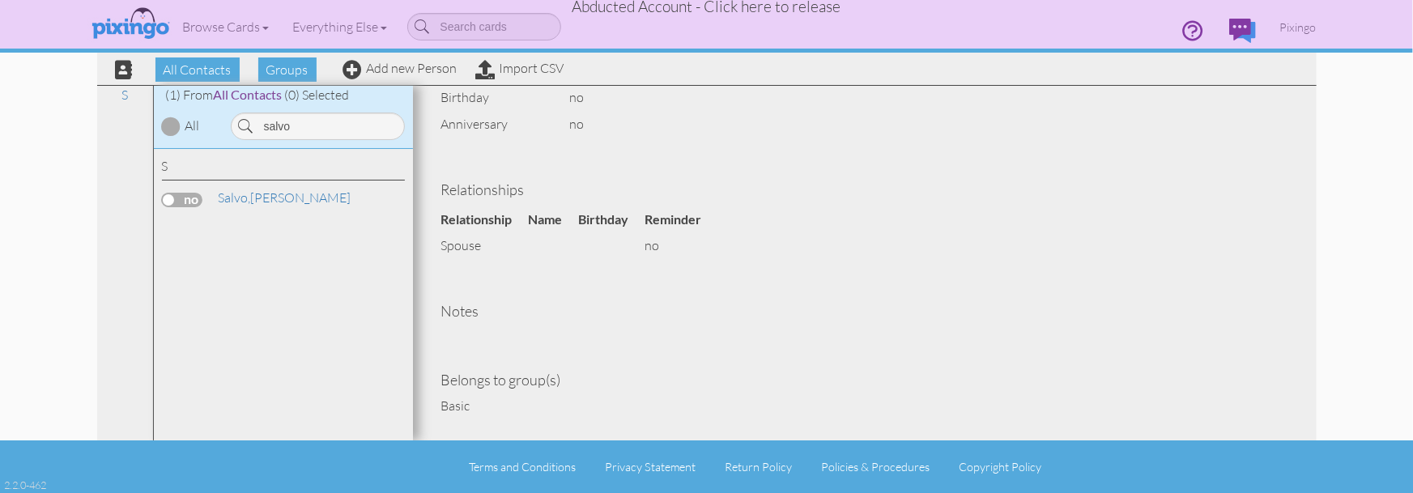
scroll to position [660, 0]
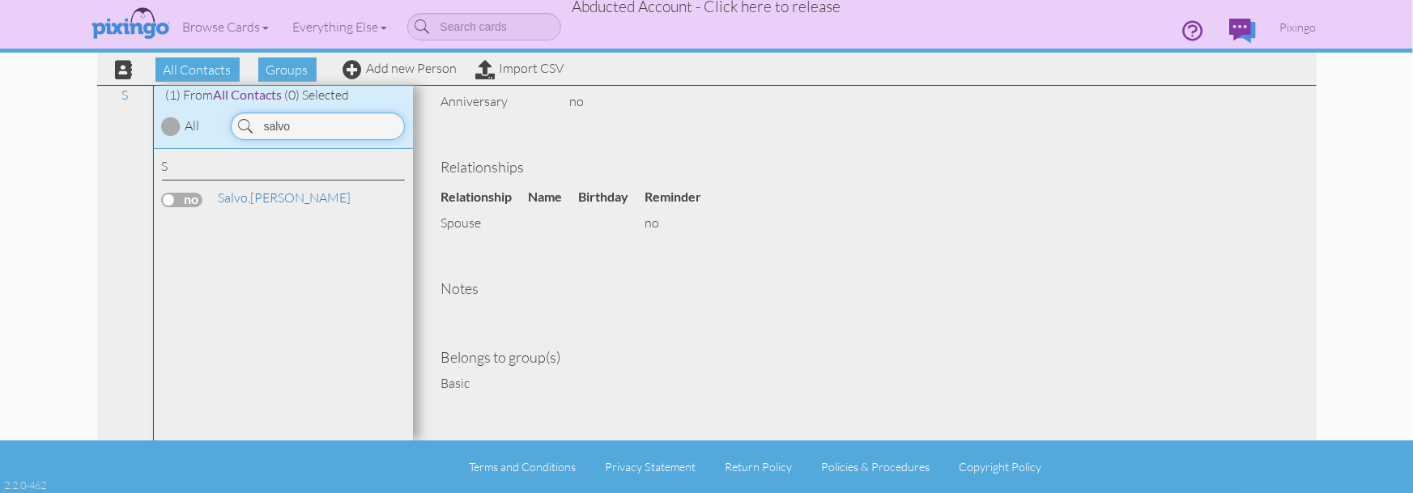
click at [338, 130] on input "salvo" at bounding box center [318, 127] width 174 height 28
type input "[PERSON_NAME]"
click at [246, 199] on span "[PERSON_NAME]," at bounding box center [270, 197] width 103 height 16
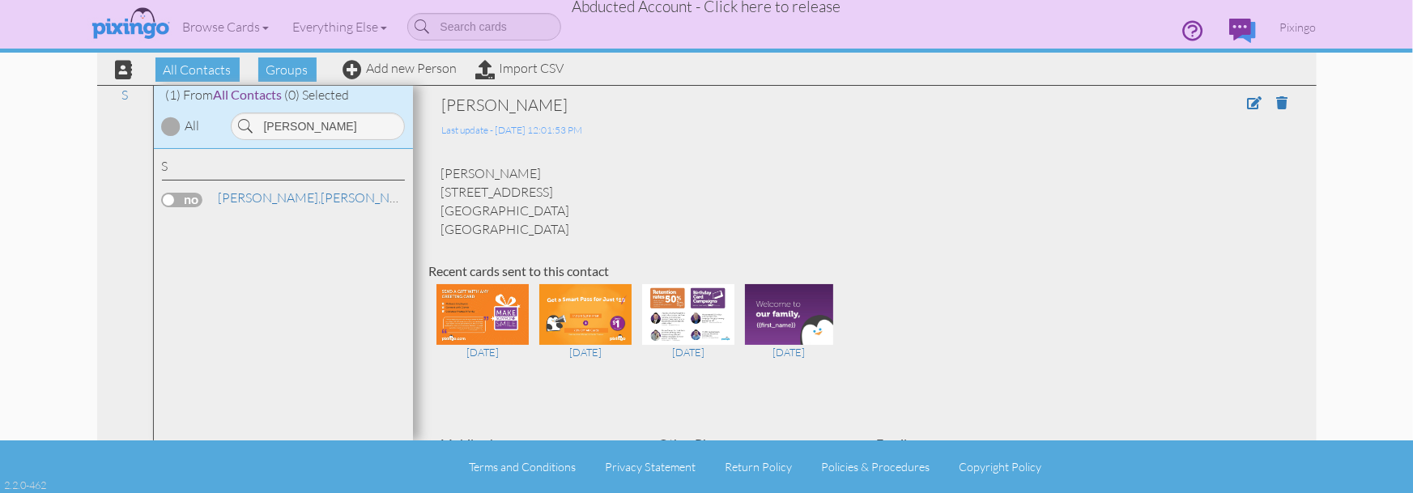
click at [743, 5] on span "Abducted Account - Click here to release" at bounding box center [706, 6] width 269 height 19
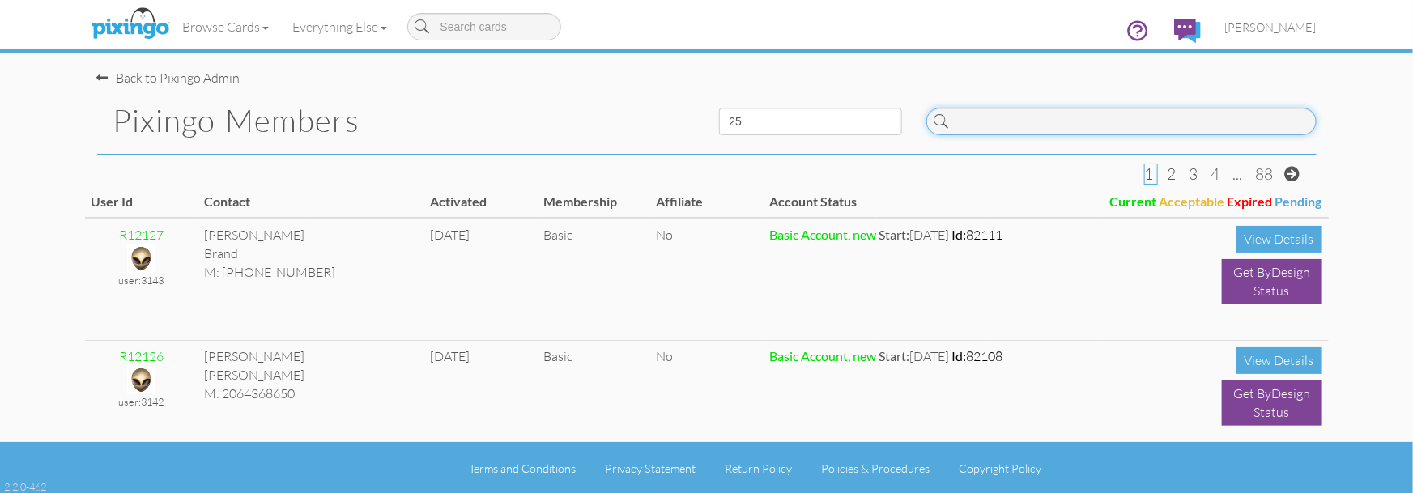
click at [1021, 123] on input at bounding box center [1121, 122] width 390 height 28
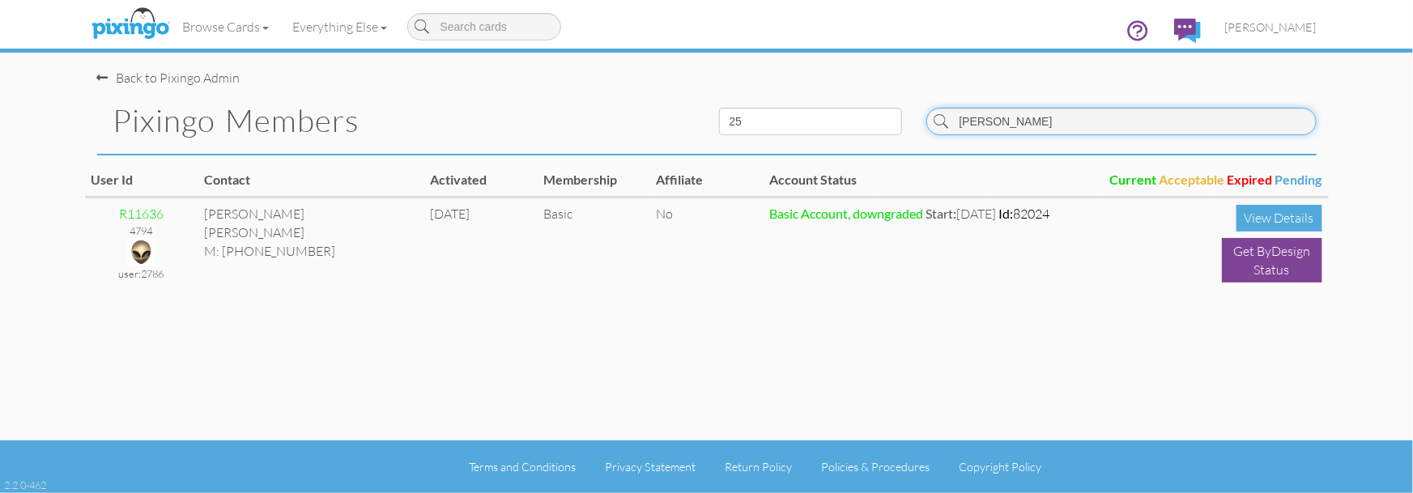
type input "[PERSON_NAME]"
